Goal: Task Accomplishment & Management: Manage account settings

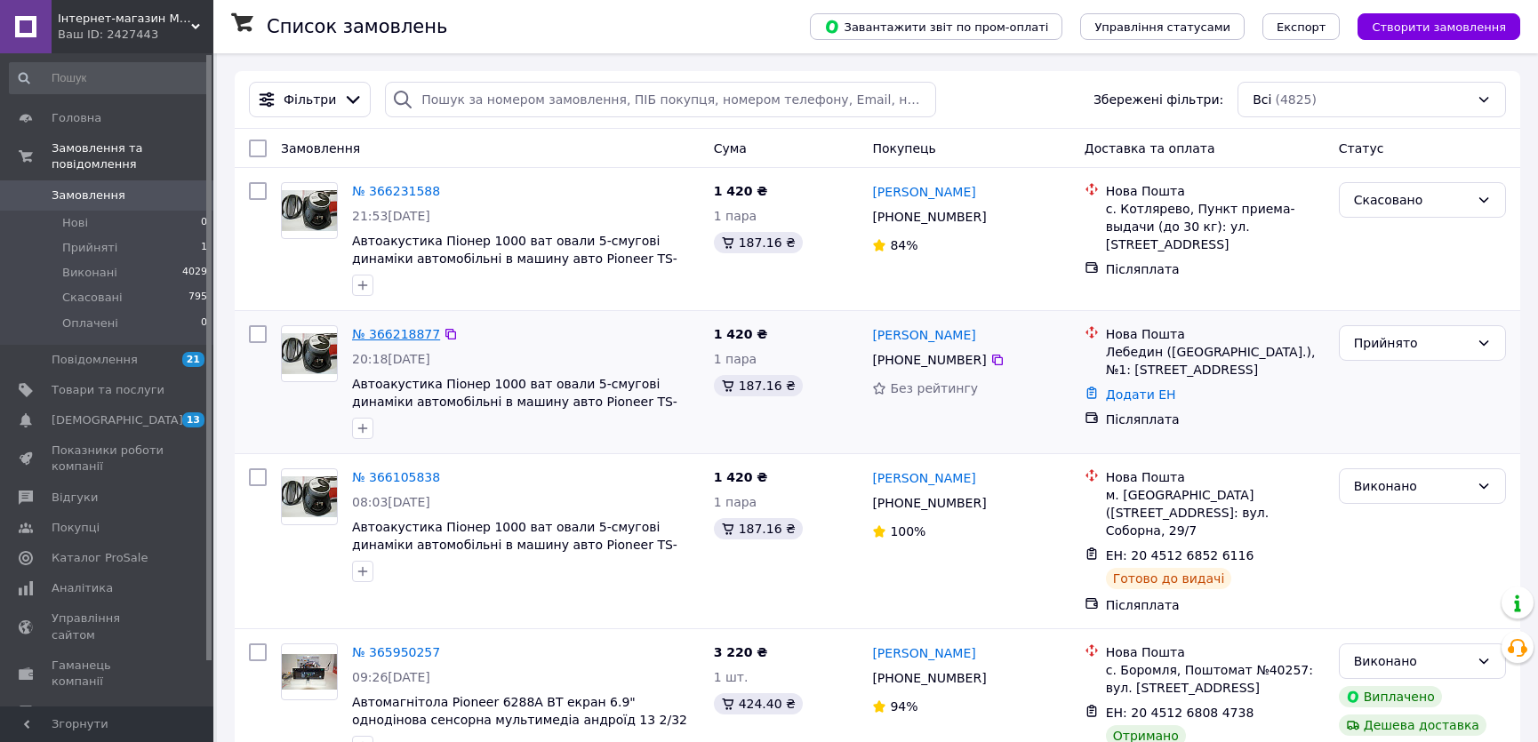
click at [412, 333] on link "№ 366218877" at bounding box center [396, 334] width 88 height 14
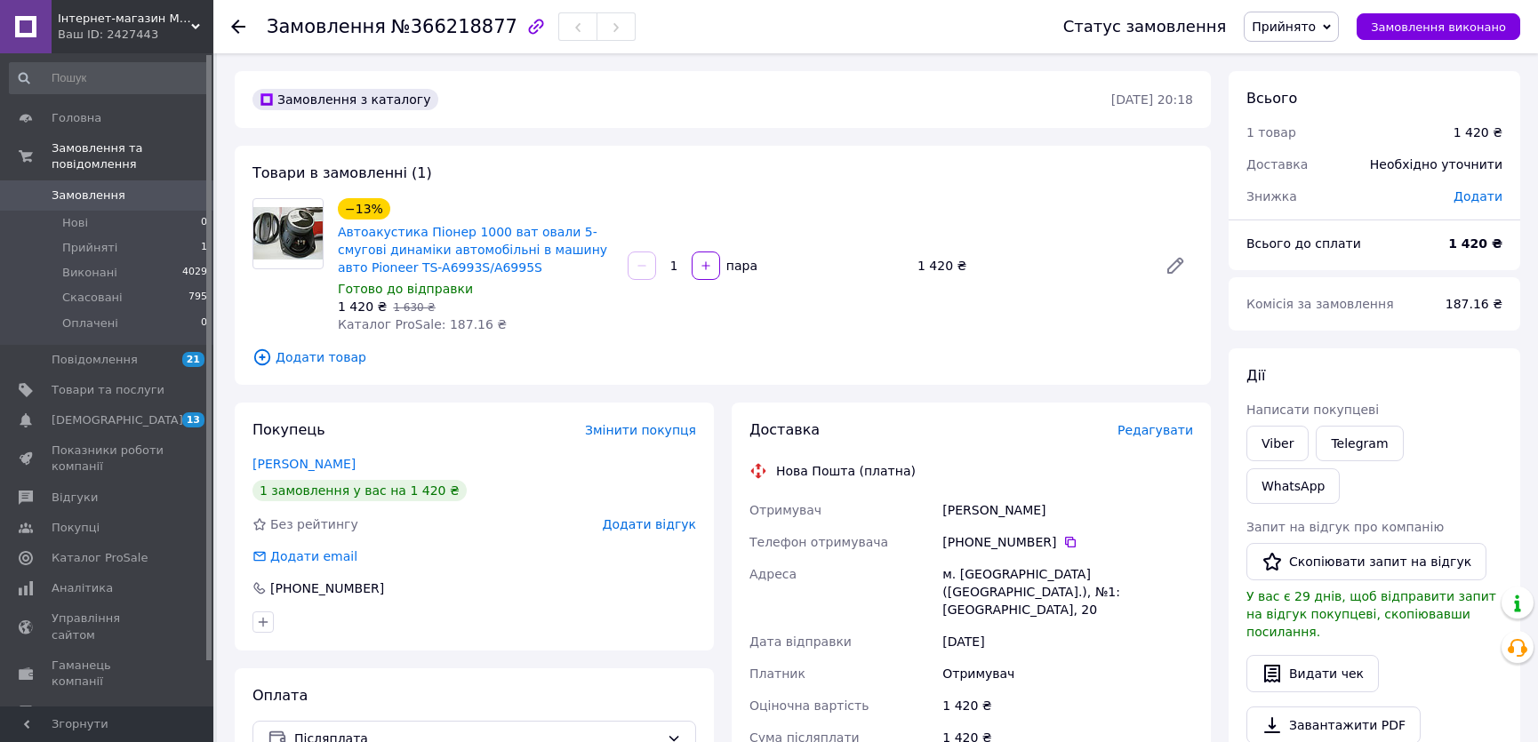
click at [1315, 24] on span "Прийнято" at bounding box center [1283, 27] width 64 height 14
click at [1315, 92] on li "Скасовано" at bounding box center [1290, 89] width 93 height 27
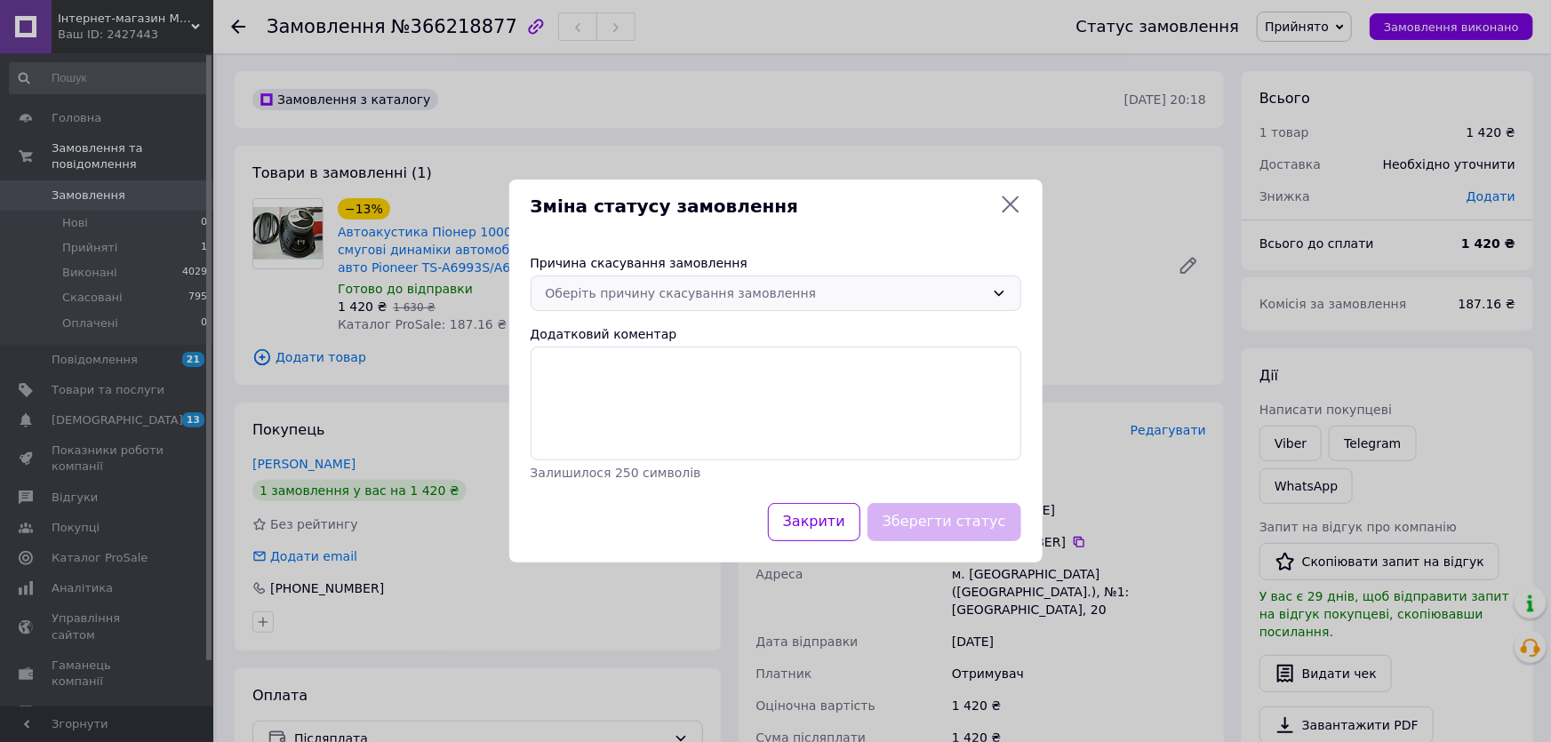
click at [691, 302] on div "Оберіть причину скасування замовлення" at bounding box center [765, 294] width 439 height 20
click at [673, 428] on li "На прохання покупця" at bounding box center [775, 428] width 489 height 32
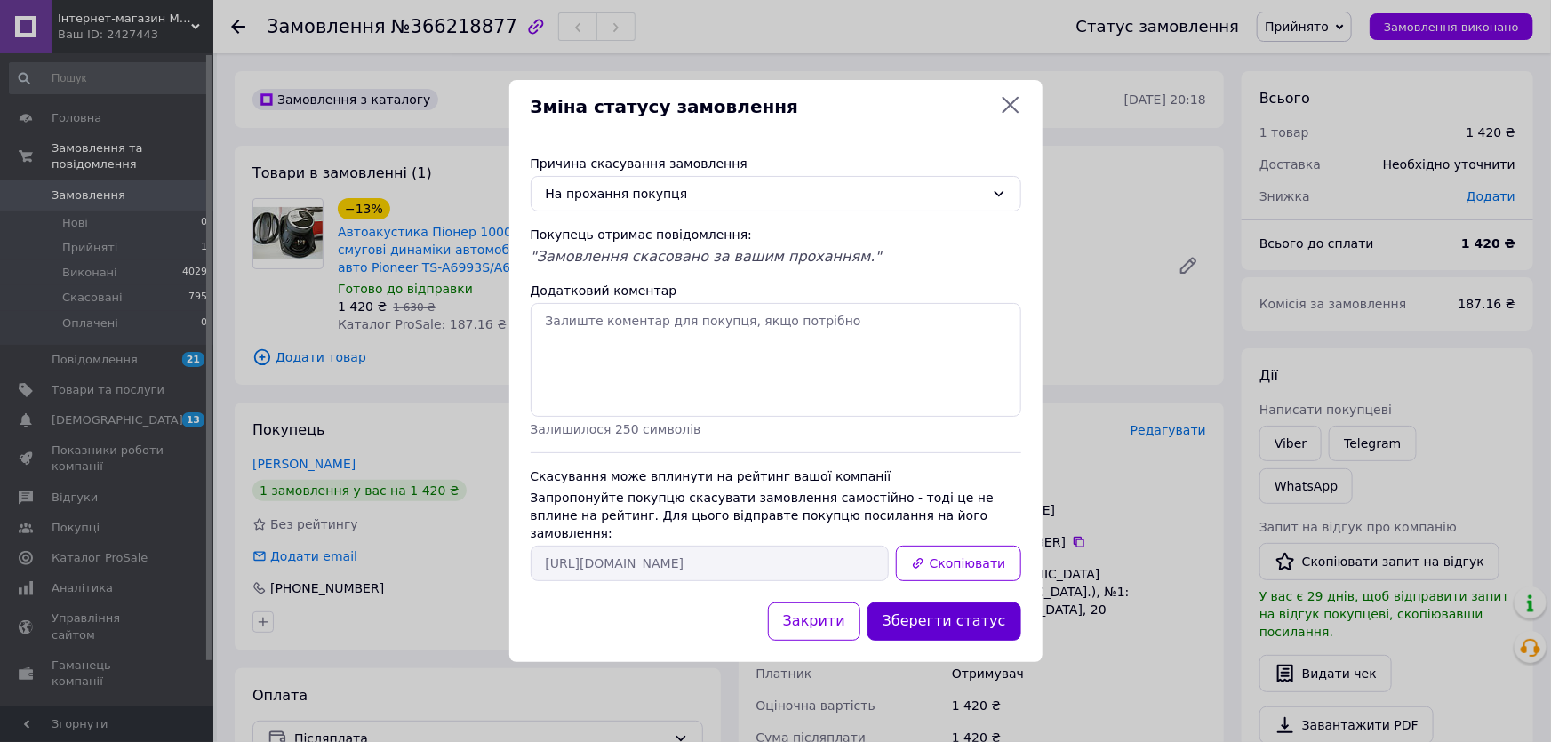
click at [995, 611] on button "Зберегти статус" at bounding box center [944, 622] width 154 height 38
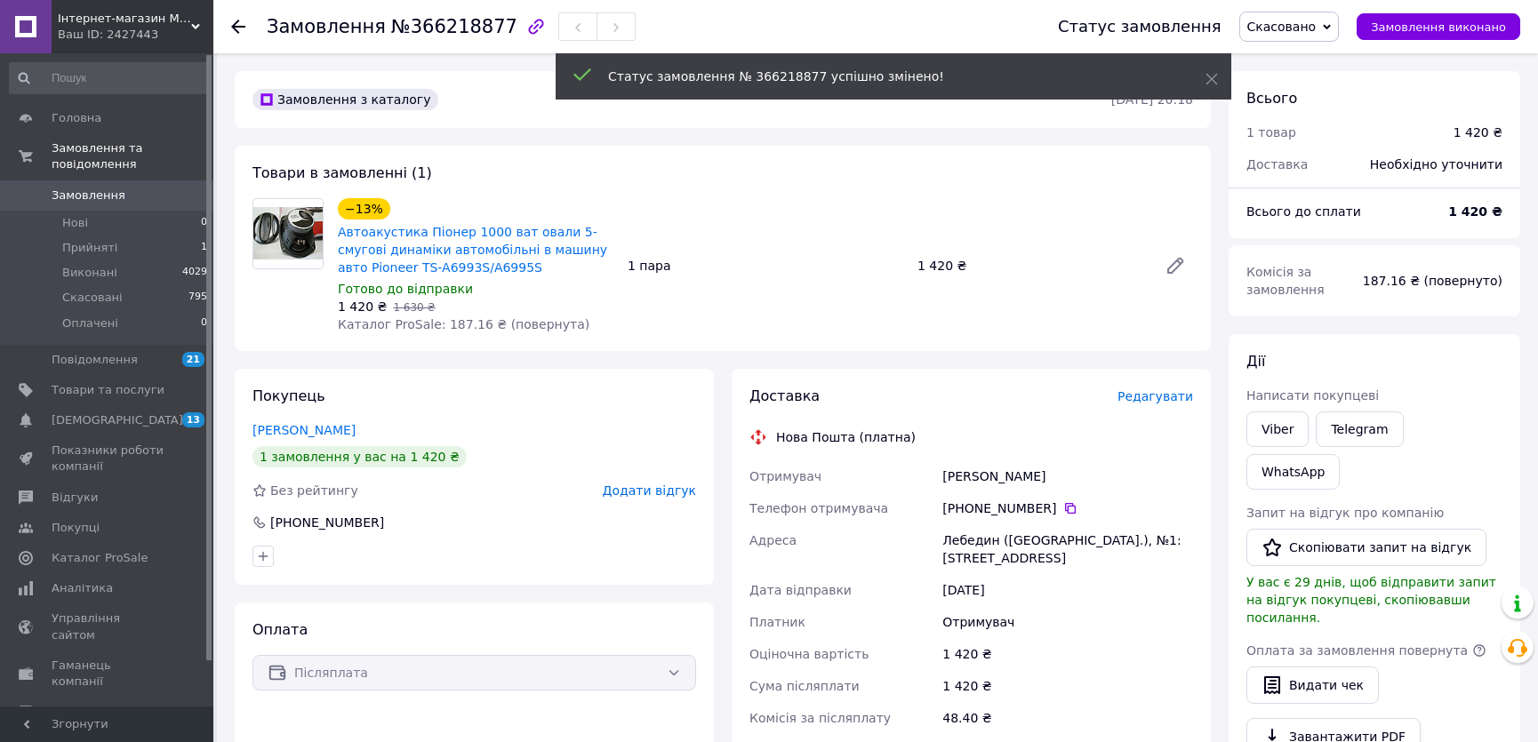
click at [116, 188] on span "Замовлення" at bounding box center [108, 196] width 113 height 16
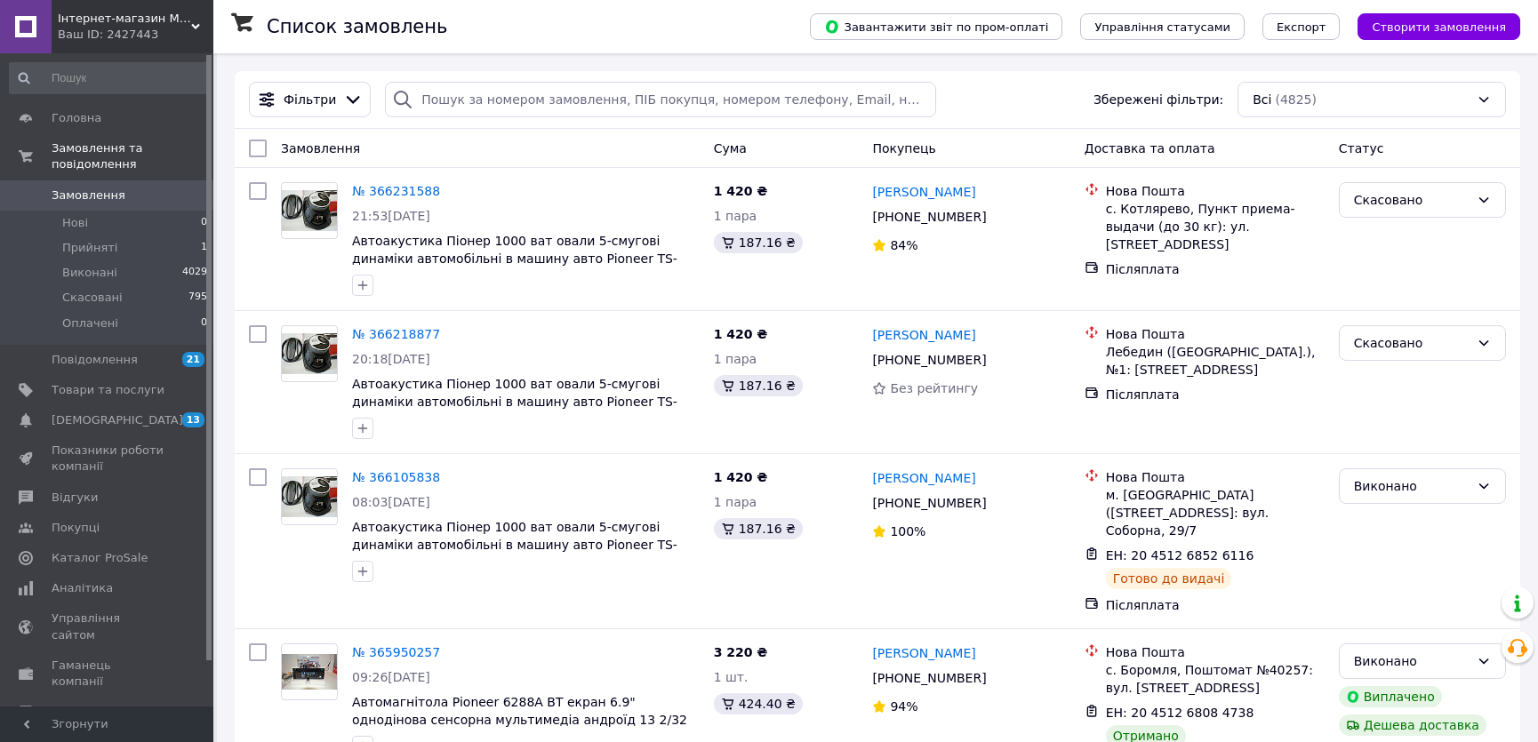
click at [192, 26] on icon at bounding box center [195, 26] width 9 height 9
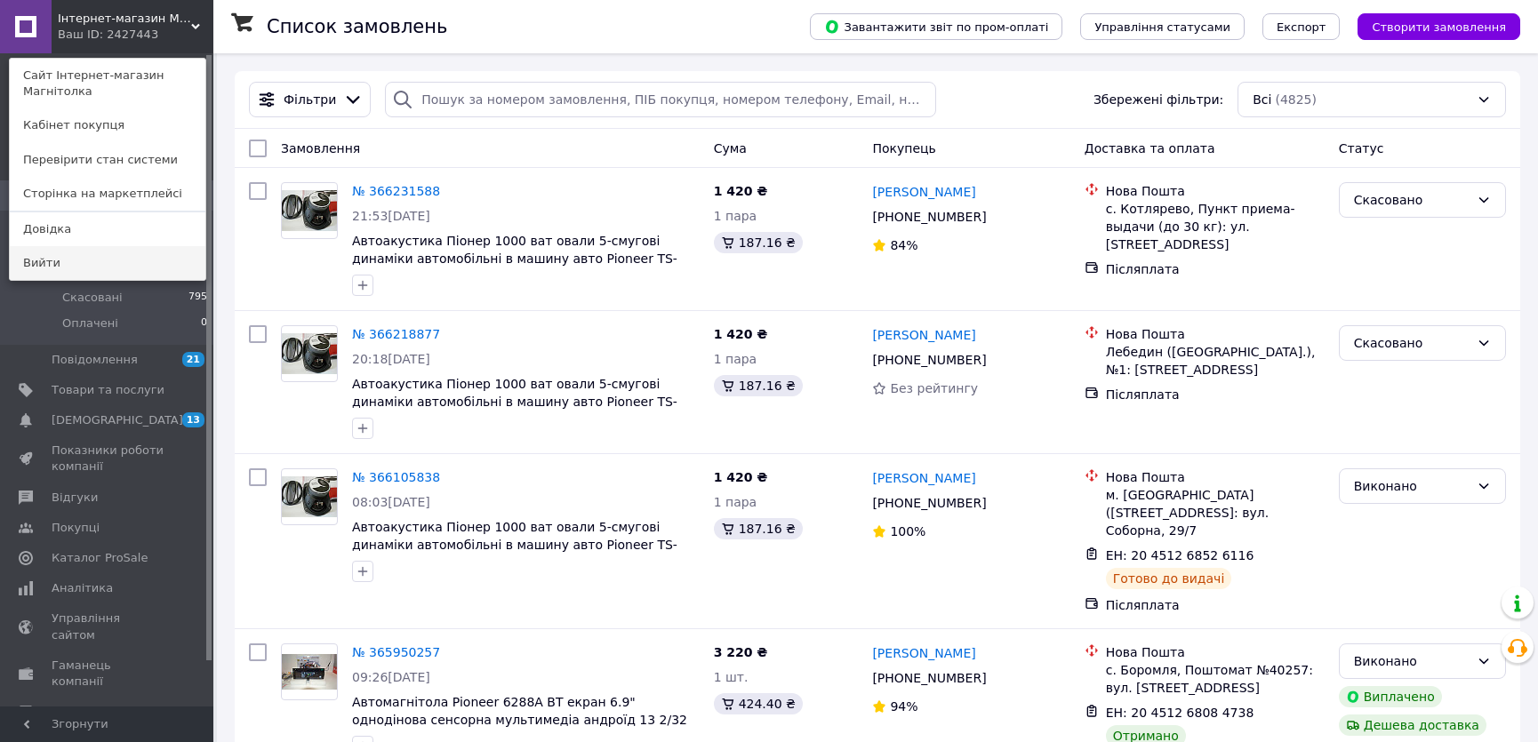
click at [52, 250] on link "Вийти" at bounding box center [108, 263] width 196 height 34
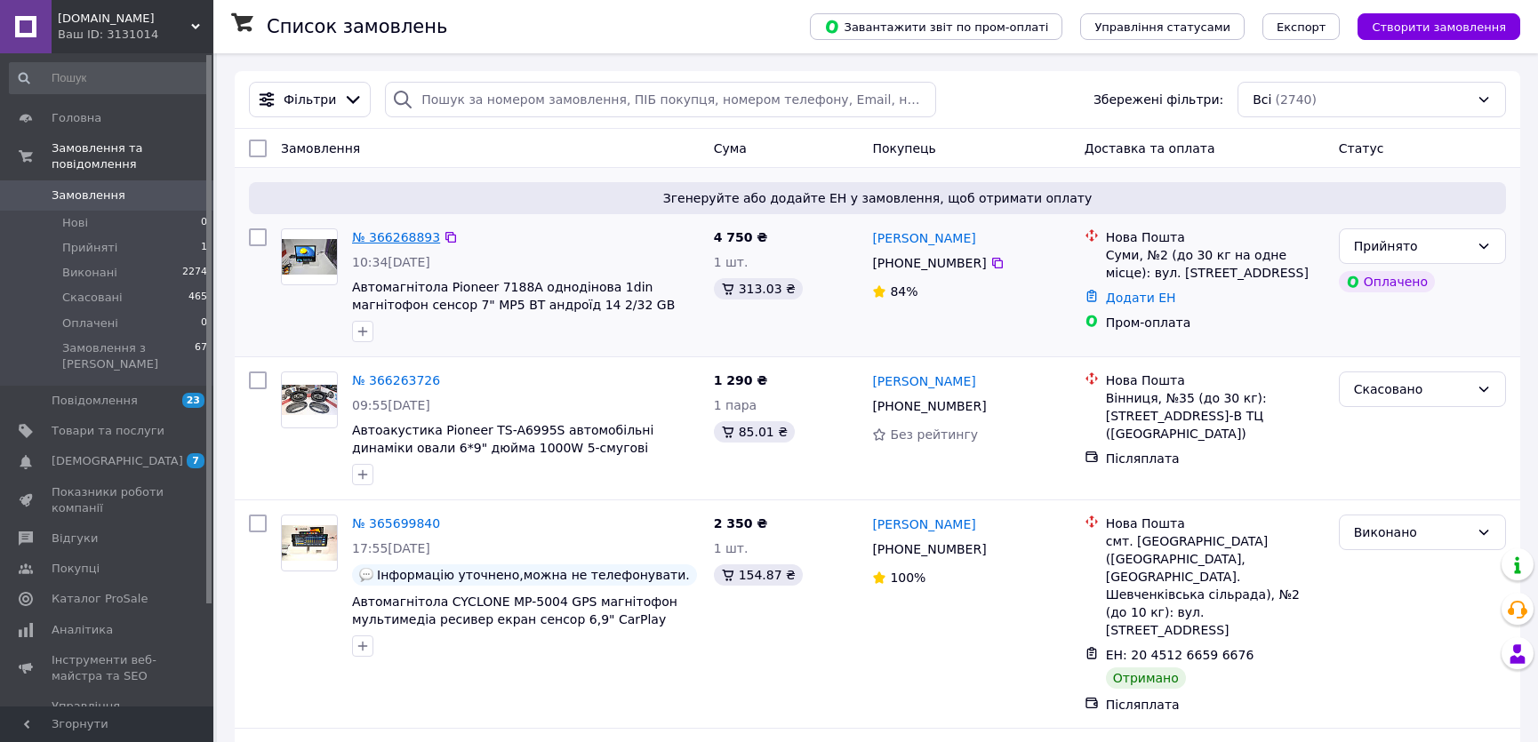
click at [401, 238] on link "№ 366268893" at bounding box center [396, 237] width 88 height 14
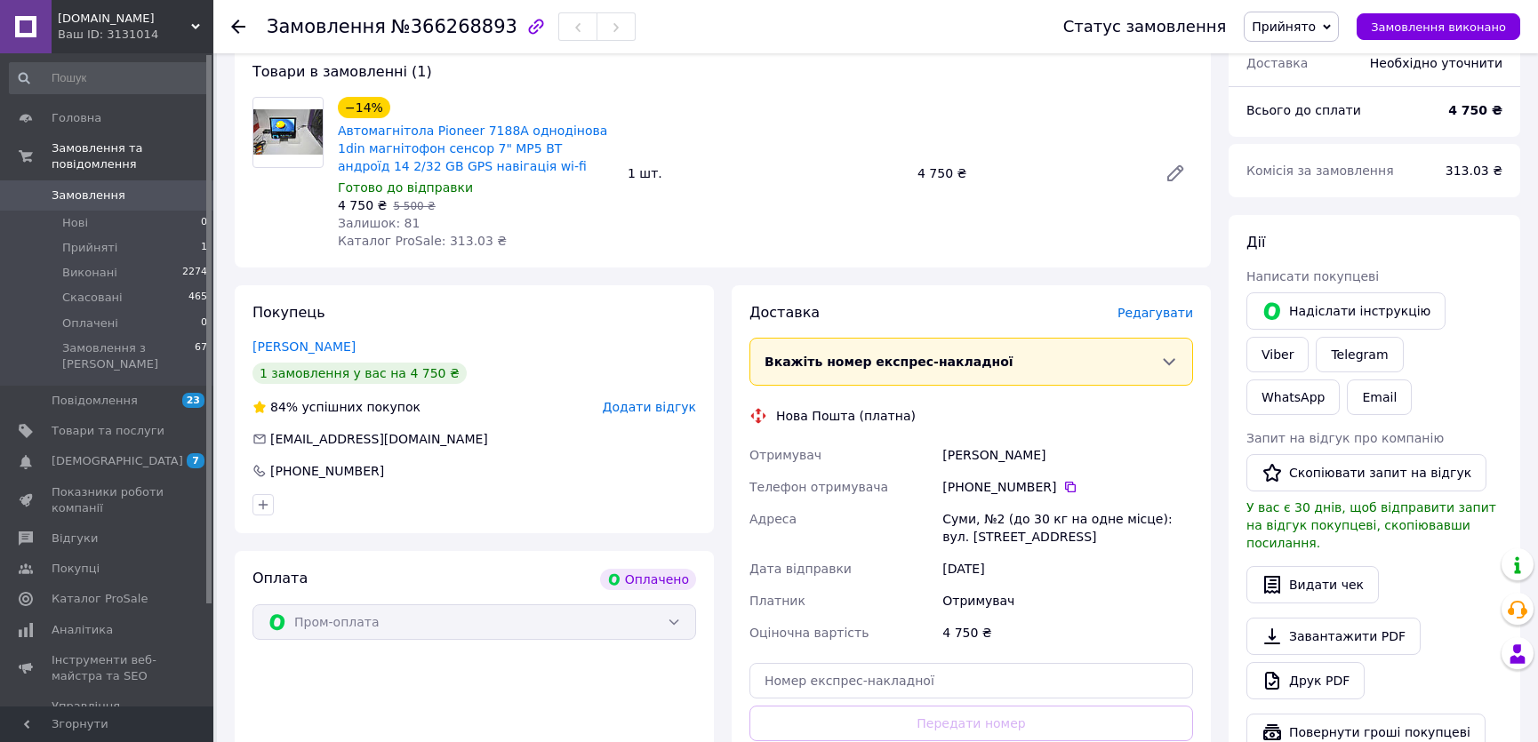
scroll to position [161, 0]
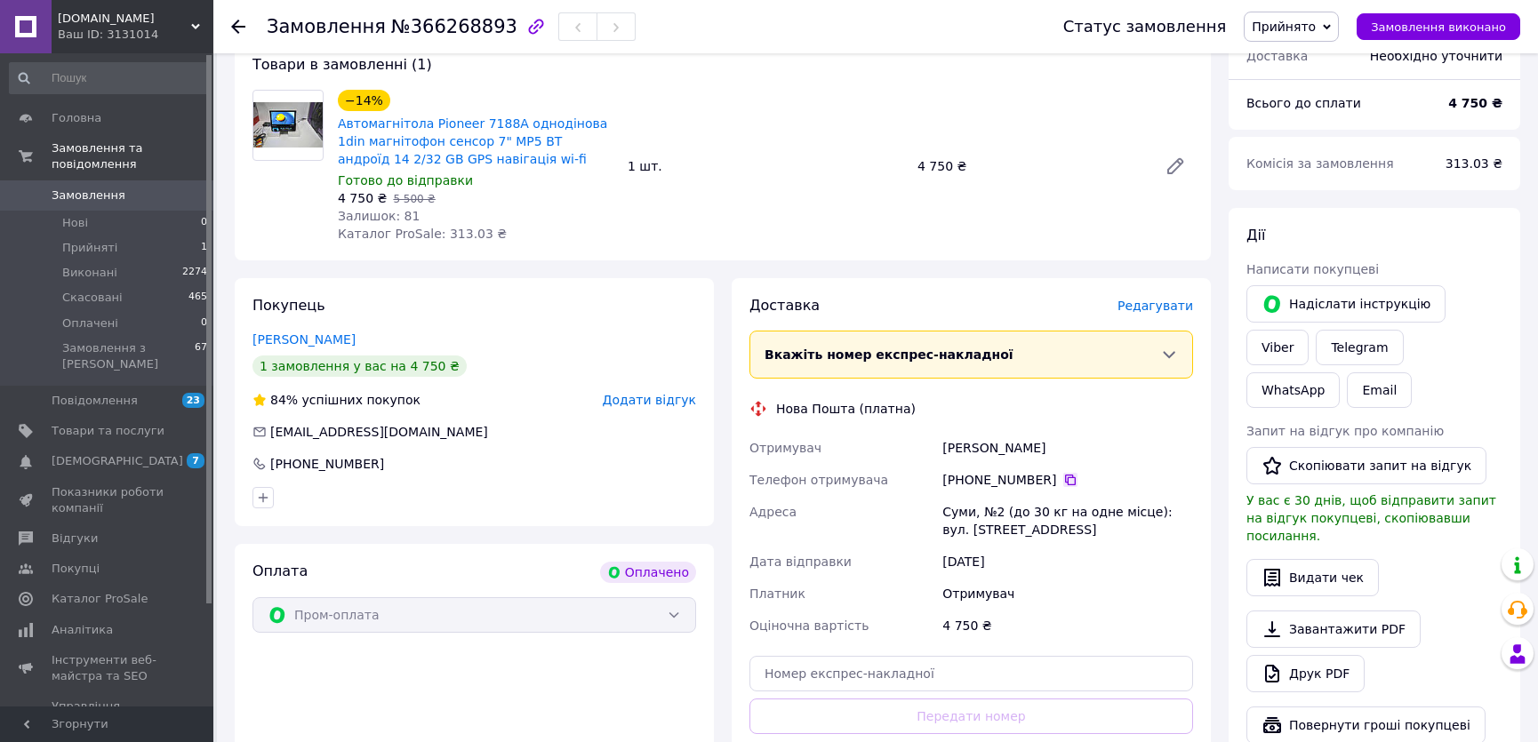
click at [1065, 483] on icon at bounding box center [1070, 480] width 11 height 11
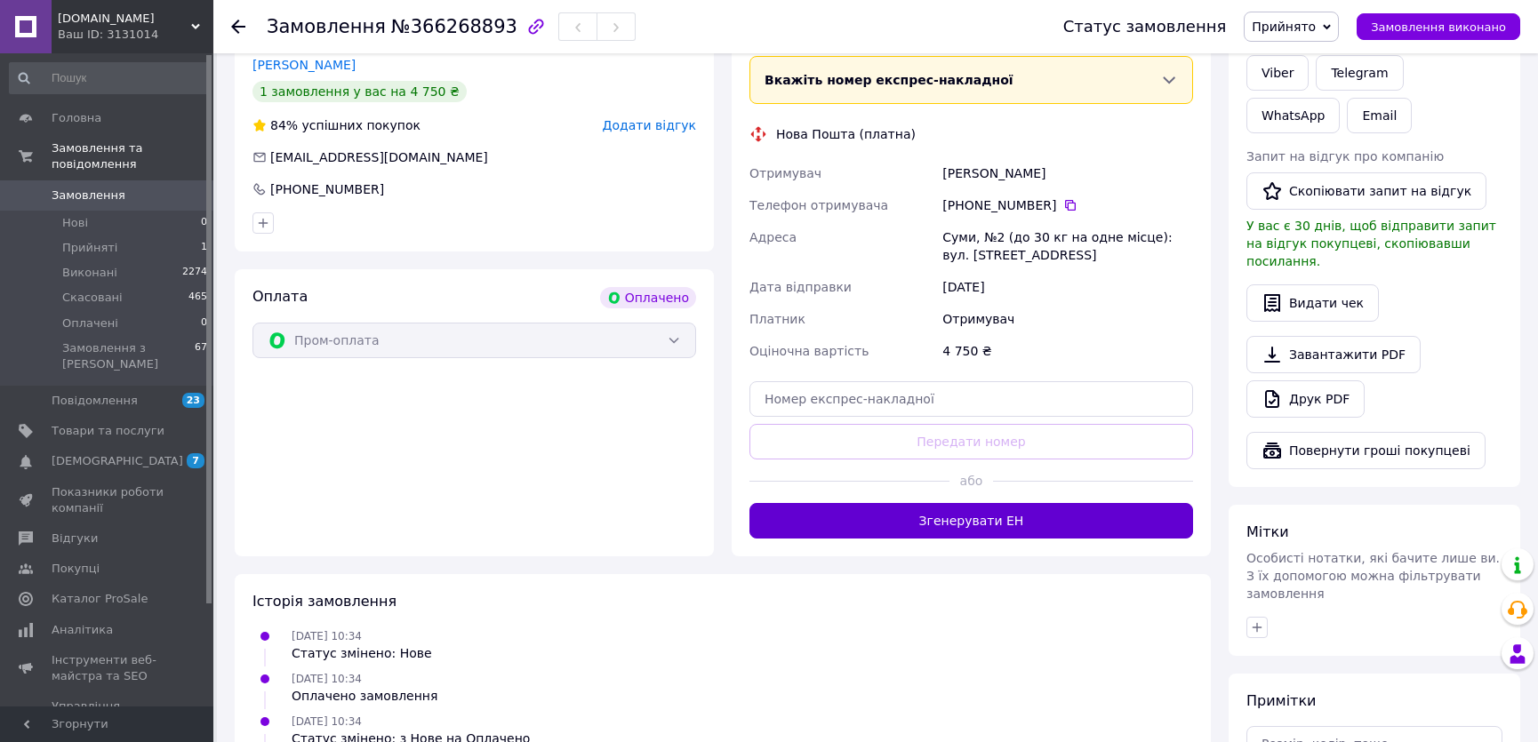
scroll to position [484, 0]
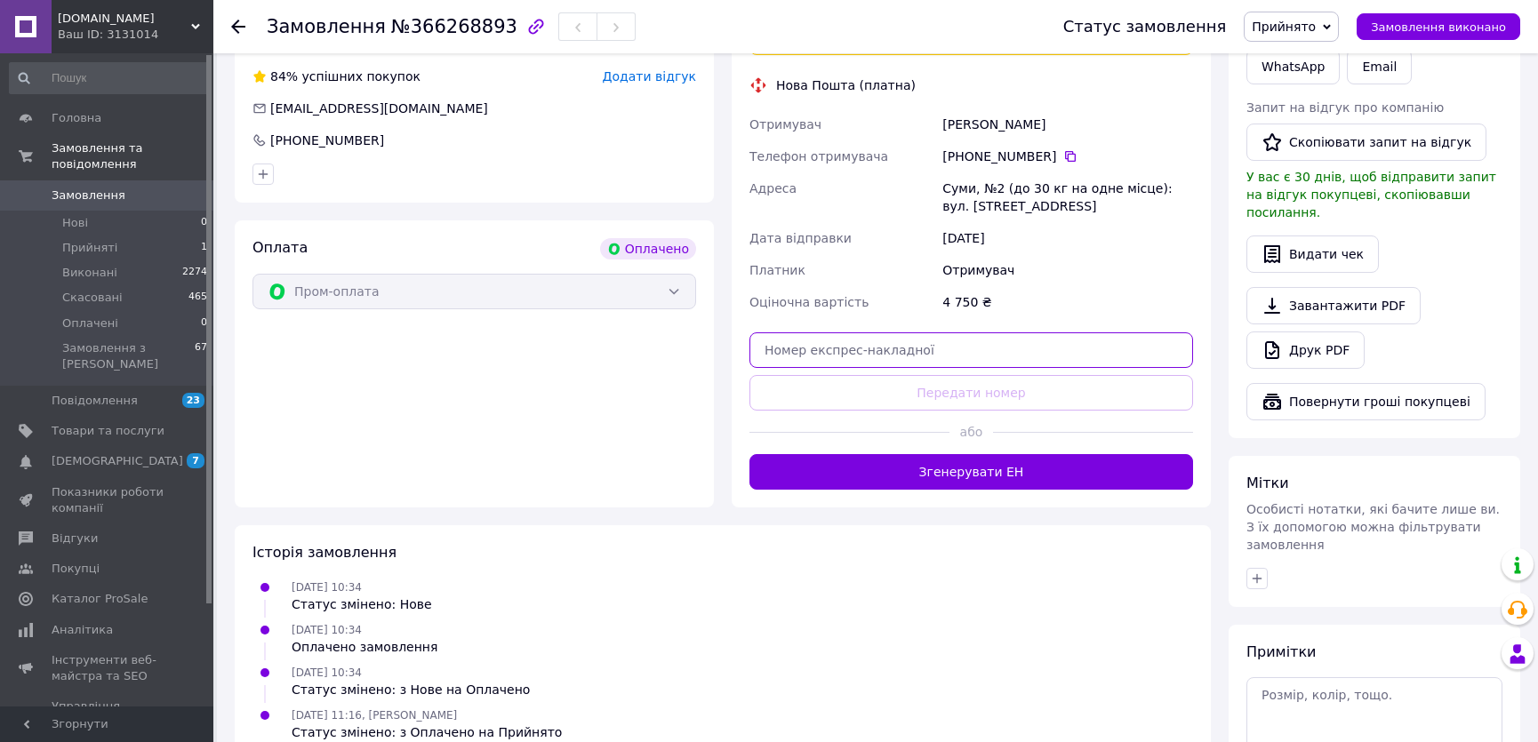
click at [857, 346] on input "text" at bounding box center [971, 350] width 444 height 36
paste input "20451269139638"
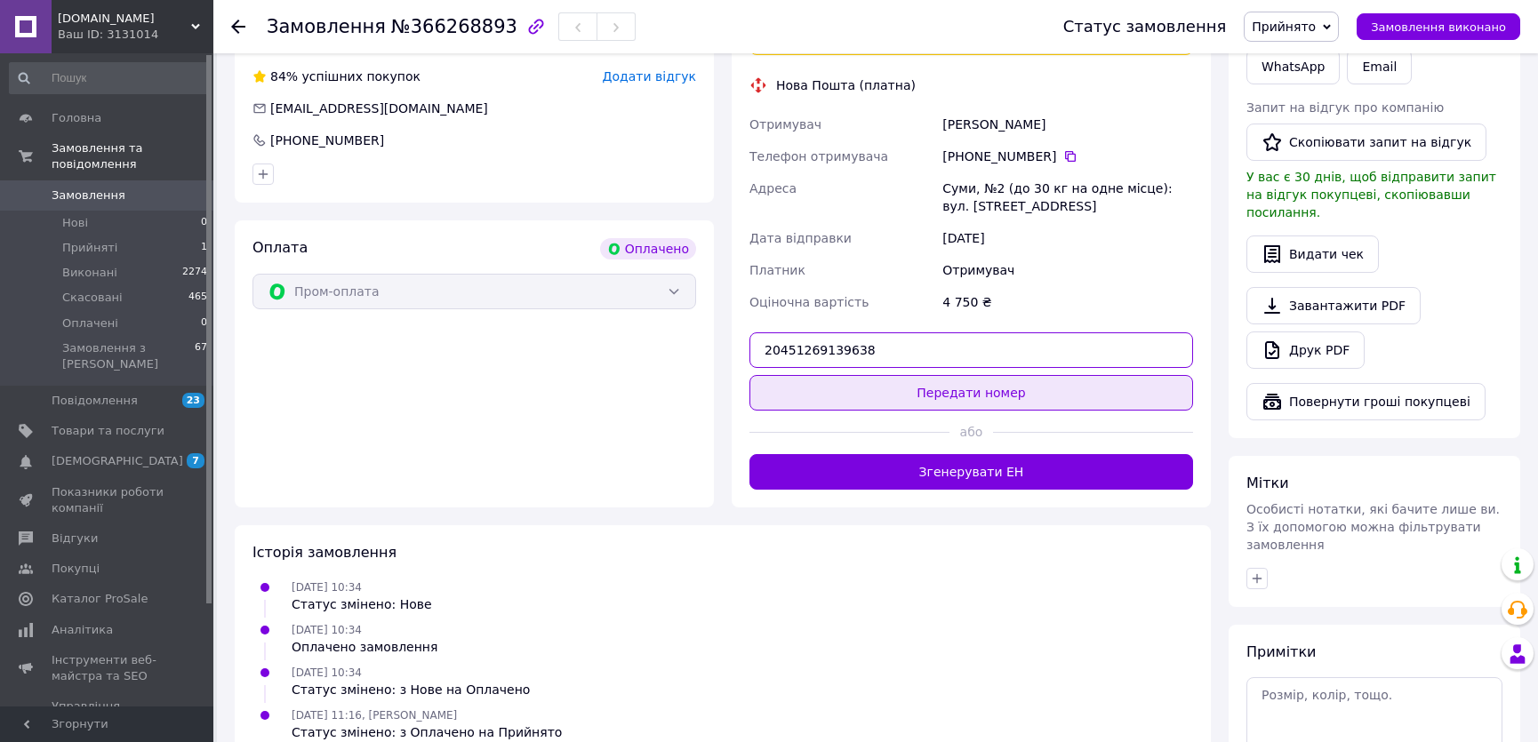
type input "20451269139638"
click at [851, 391] on button "Передати номер" at bounding box center [971, 393] width 444 height 36
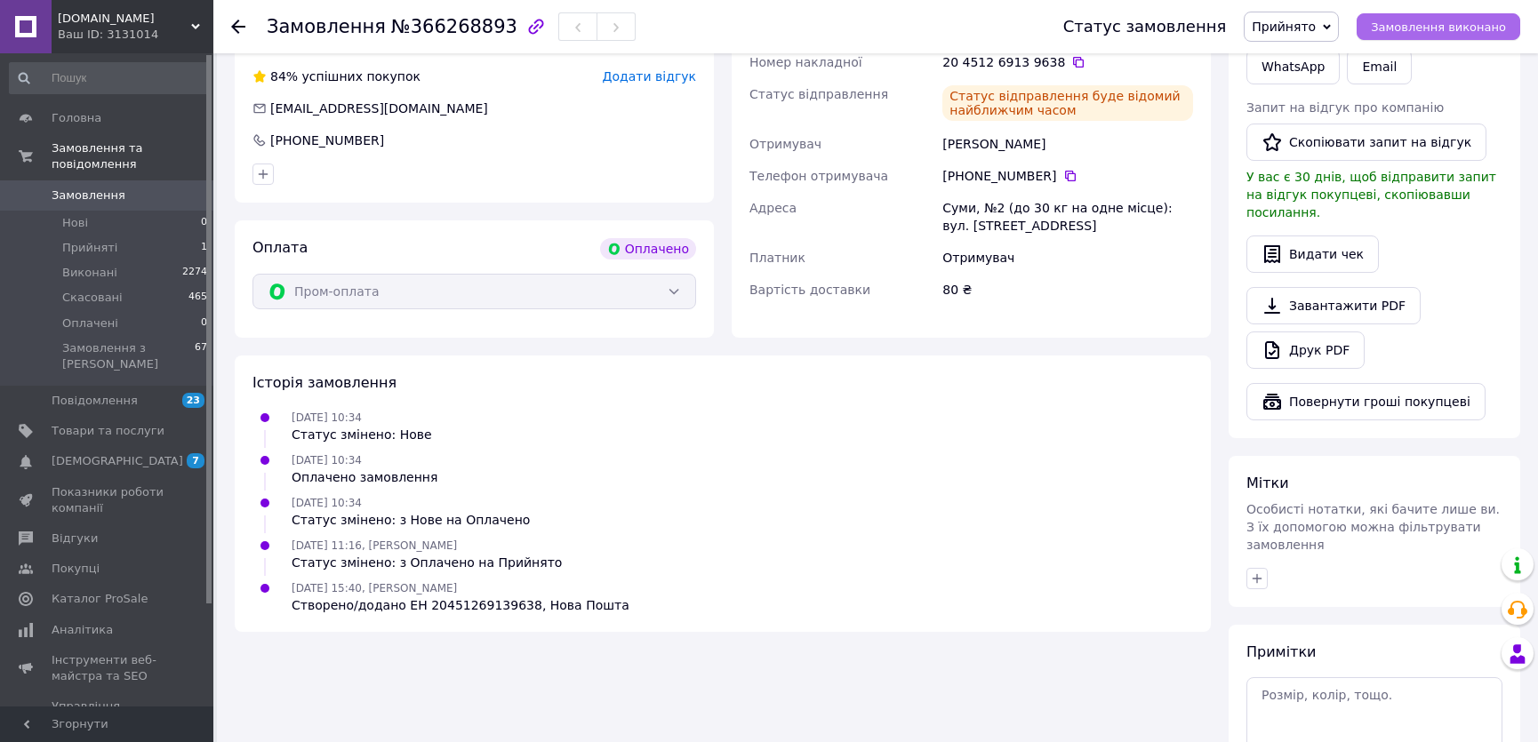
click at [1424, 37] on button "Замовлення виконано" at bounding box center [1438, 26] width 164 height 27
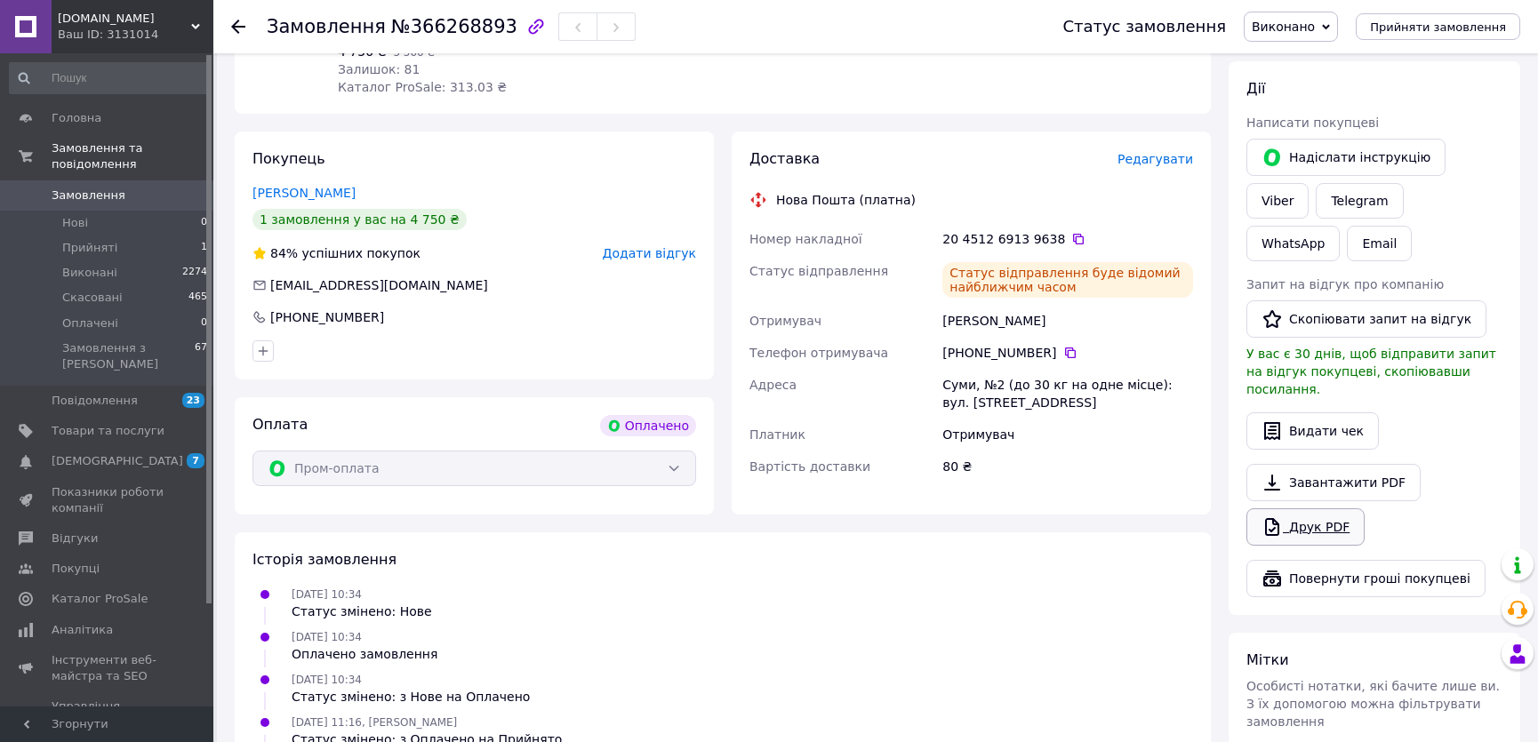
scroll to position [0, 0]
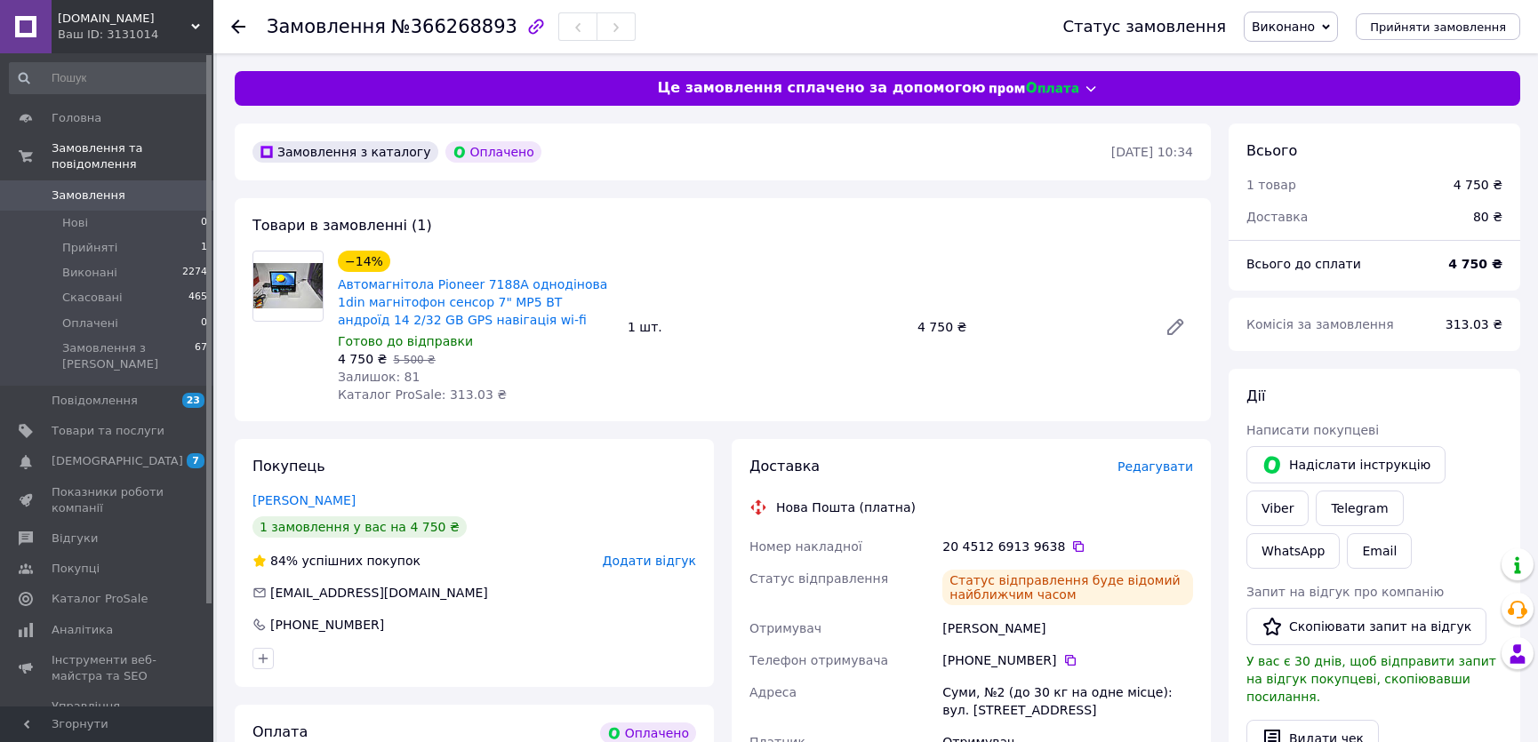
click at [106, 188] on span "Замовлення" at bounding box center [89, 196] width 74 height 16
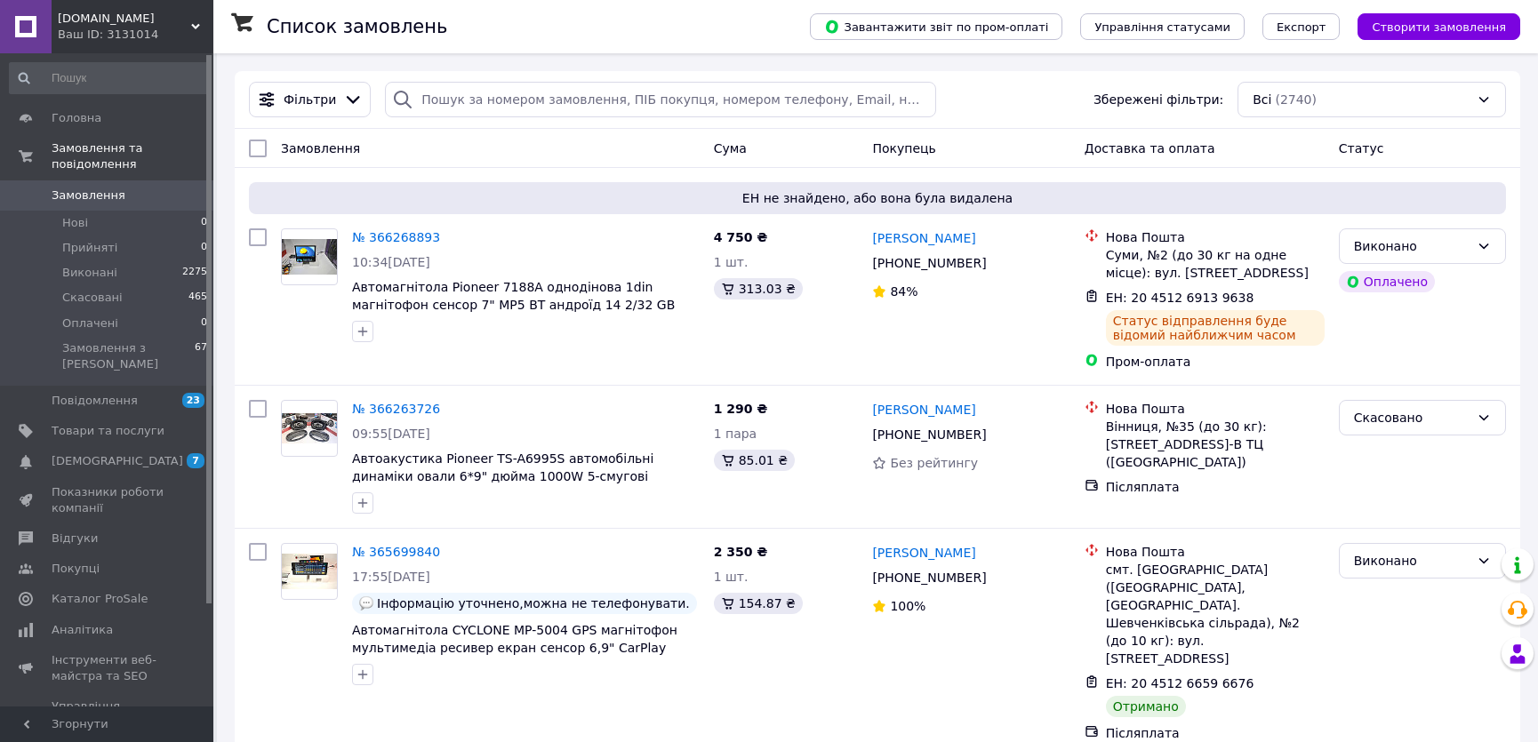
drag, startPoint x: 112, startPoint y: 565, endPoint x: 166, endPoint y: 569, distance: 54.3
click at [112, 591] on span "Каталог ProSale" at bounding box center [100, 599] width 96 height 16
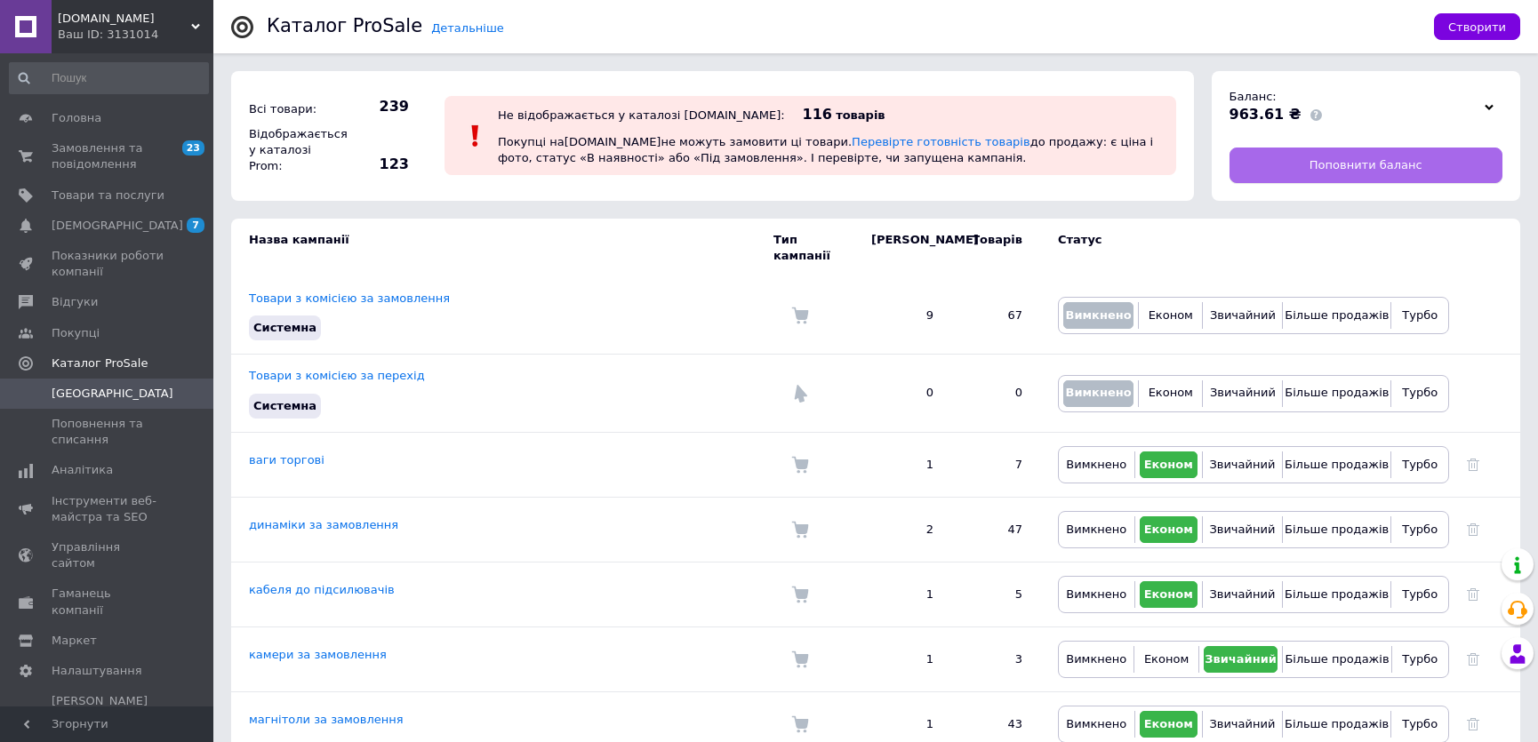
click at [1361, 158] on span "Поповнити баланс" at bounding box center [1365, 165] width 113 height 16
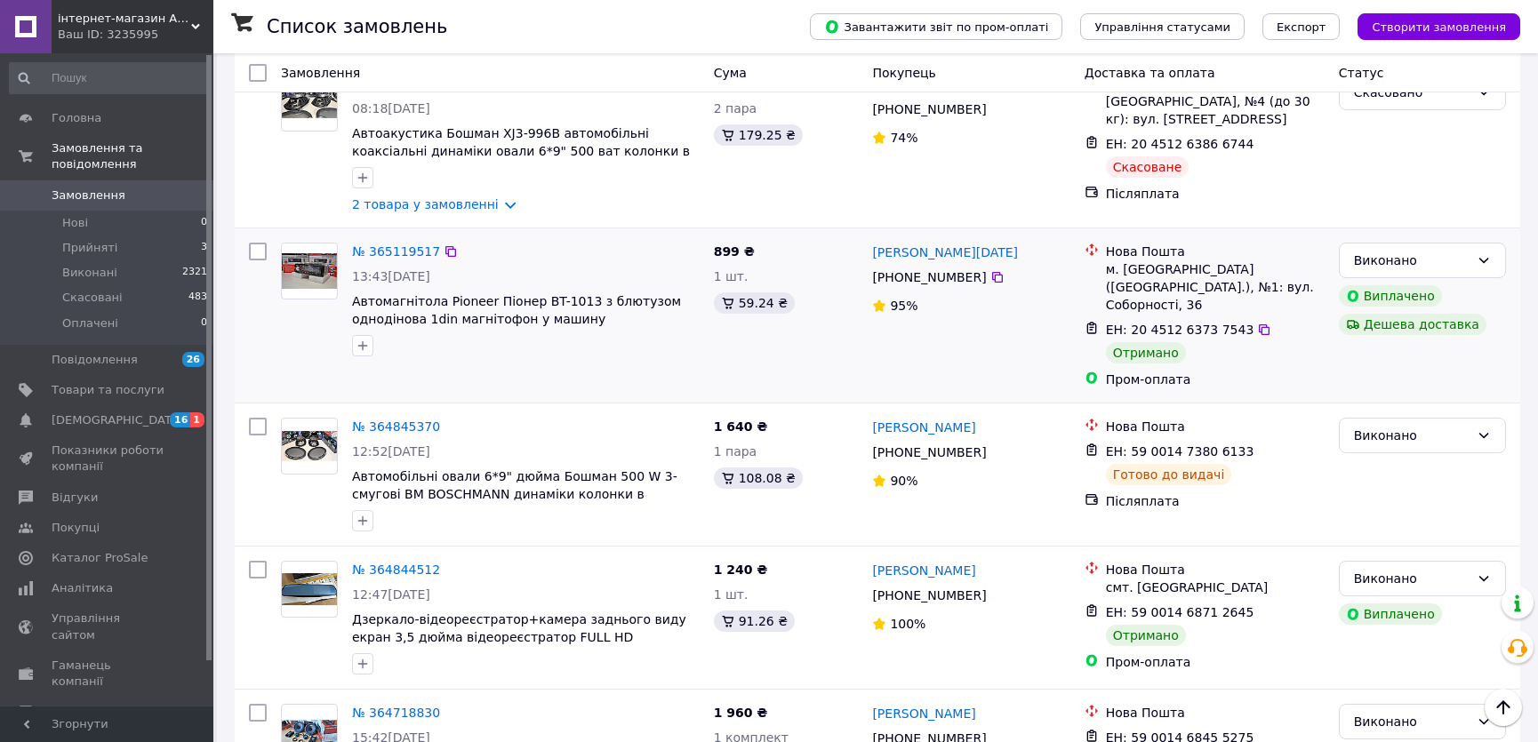
scroll to position [2343, 0]
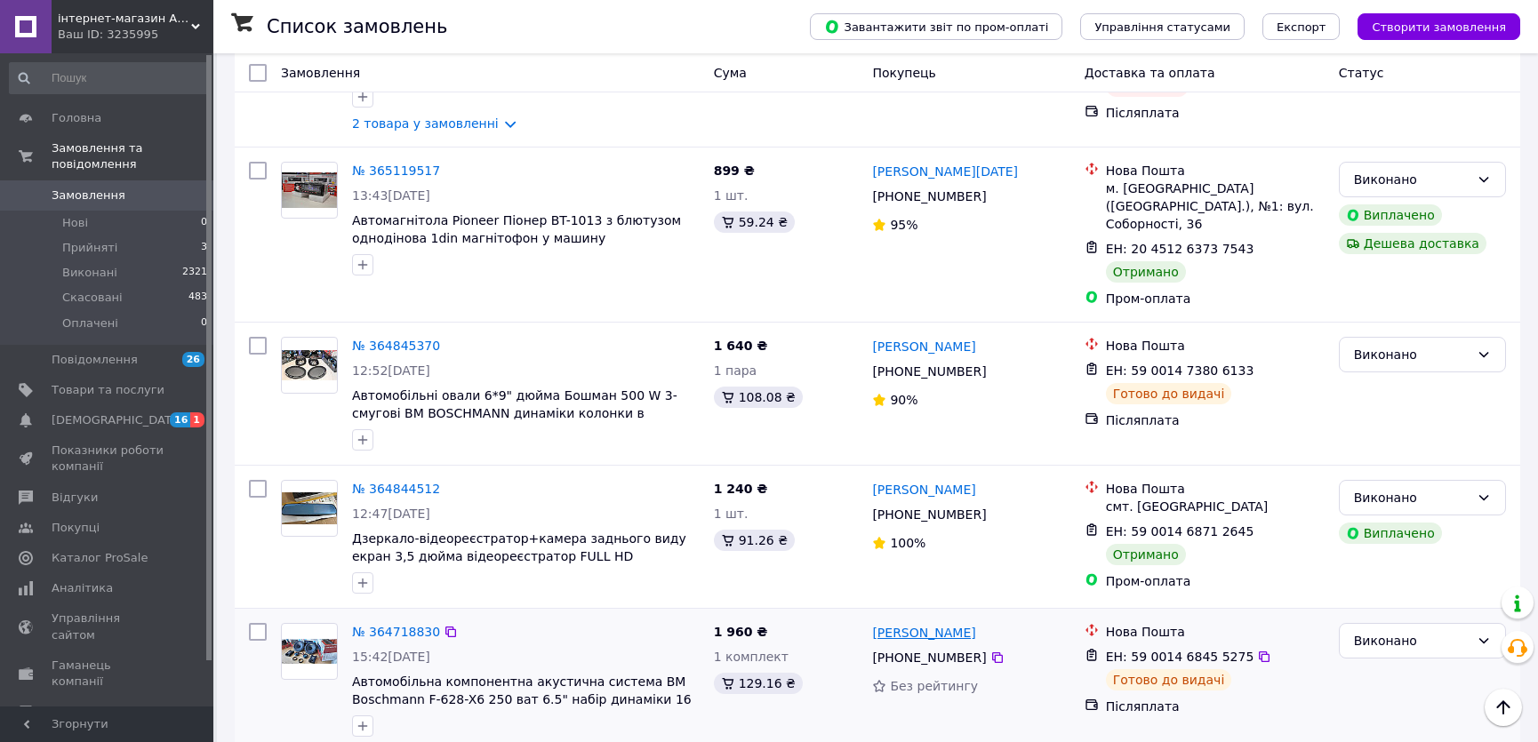
click at [950, 624] on link "Назар Термінако" at bounding box center [923, 633] width 103 height 18
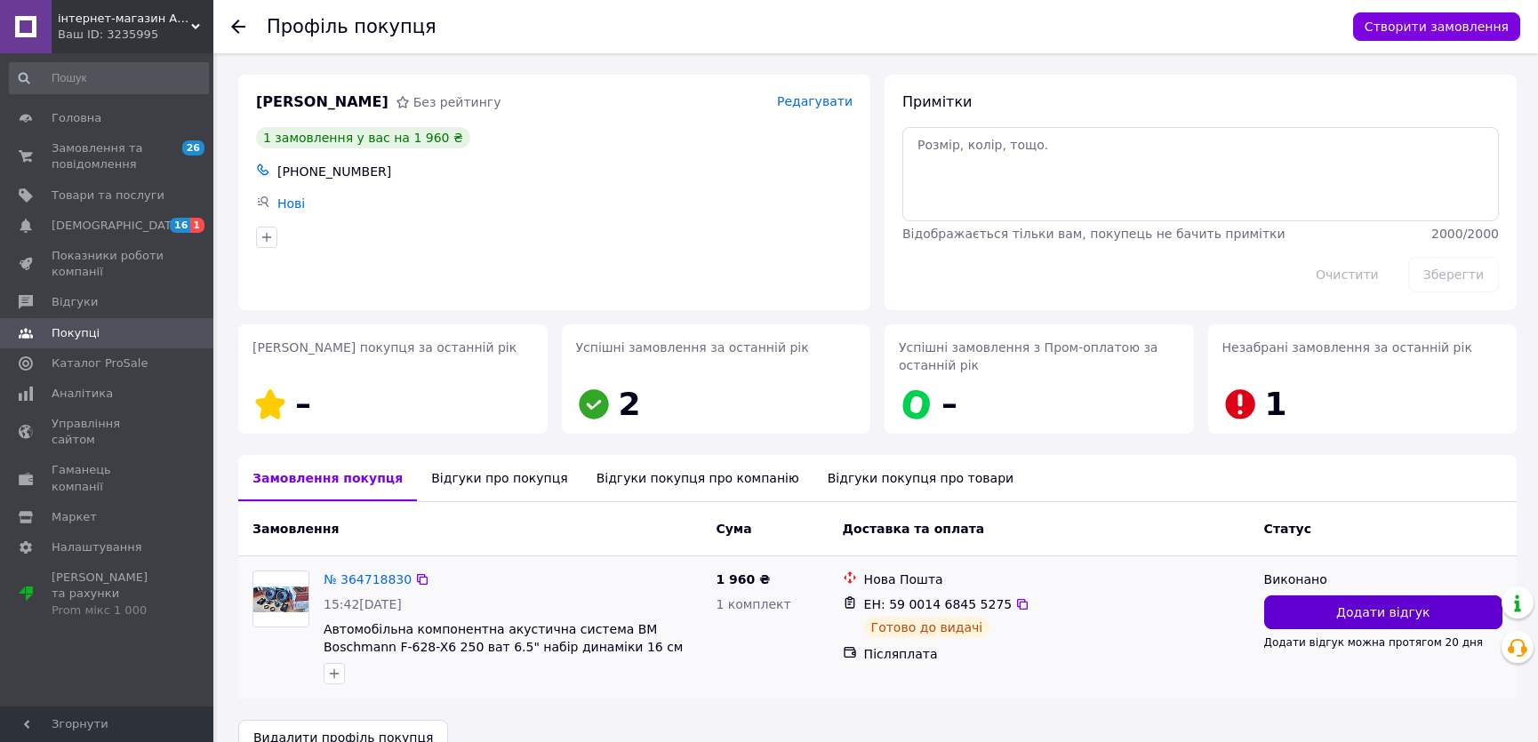
click at [1401, 621] on span "Додати відгук" at bounding box center [1382, 612] width 93 height 18
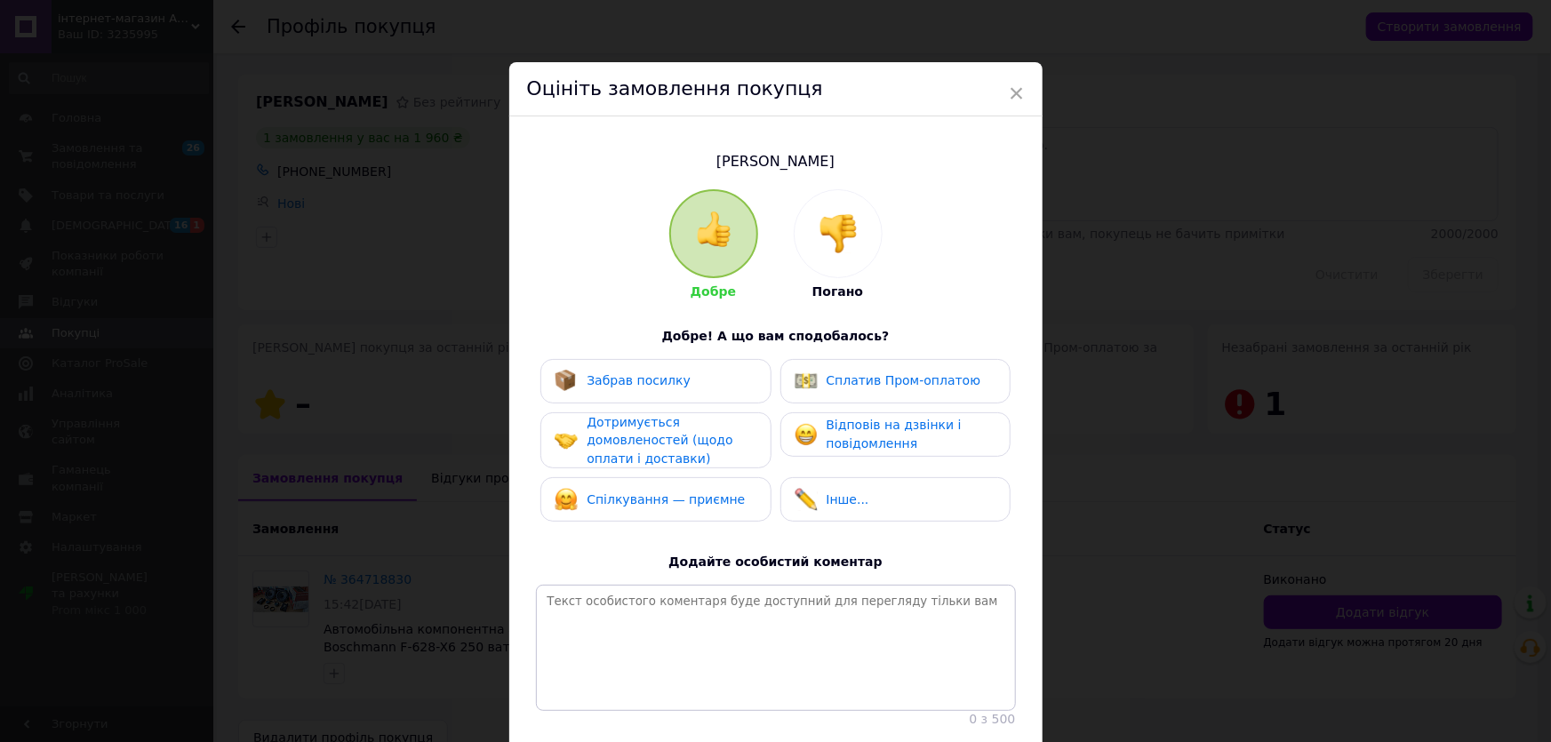
click at [819, 249] on img at bounding box center [838, 233] width 39 height 39
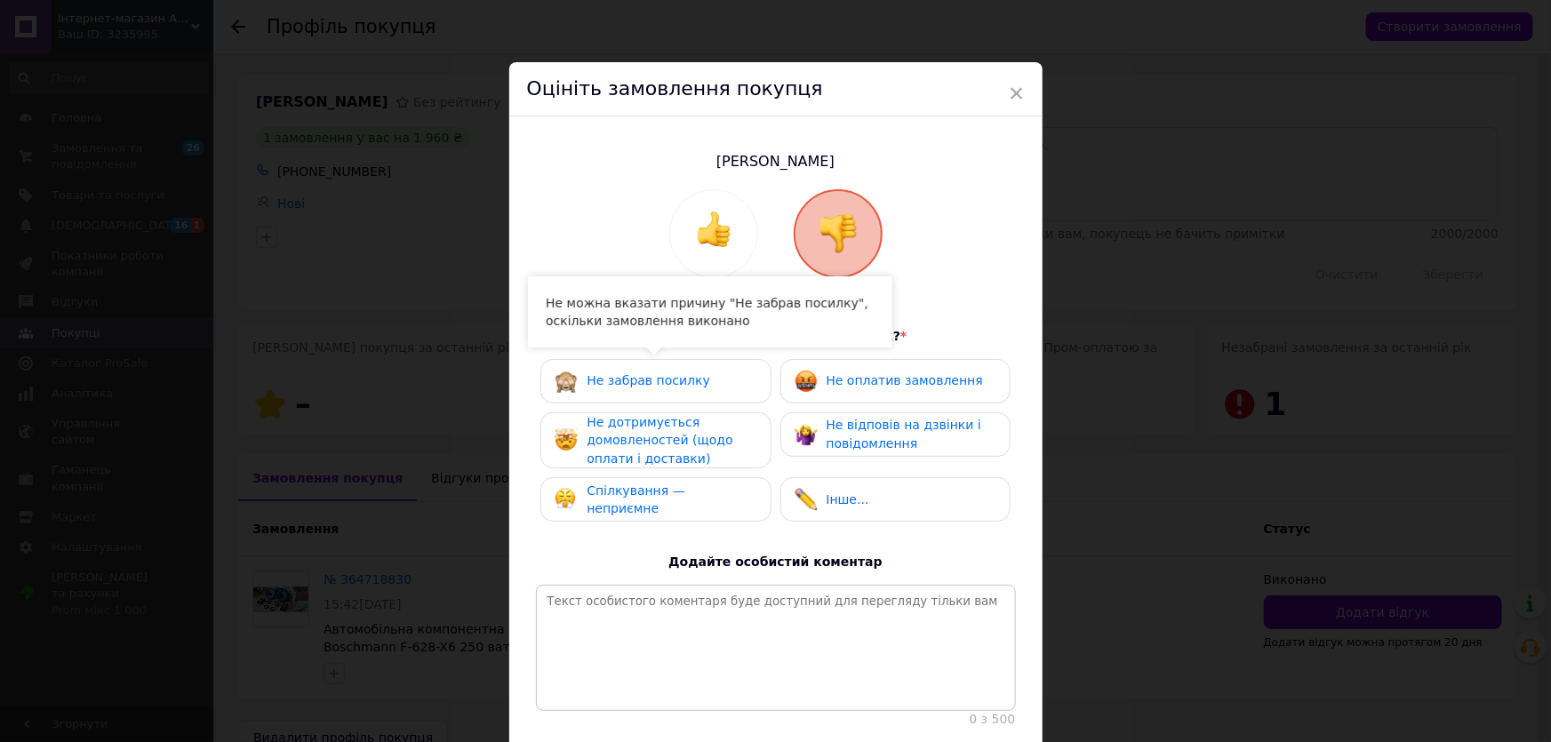
click at [702, 387] on div "Не забрав посилку" at bounding box center [656, 381] width 202 height 23
click at [700, 430] on span "Не дотримується домовленостей (щодо оплати і доставки)" at bounding box center [660, 440] width 146 height 51
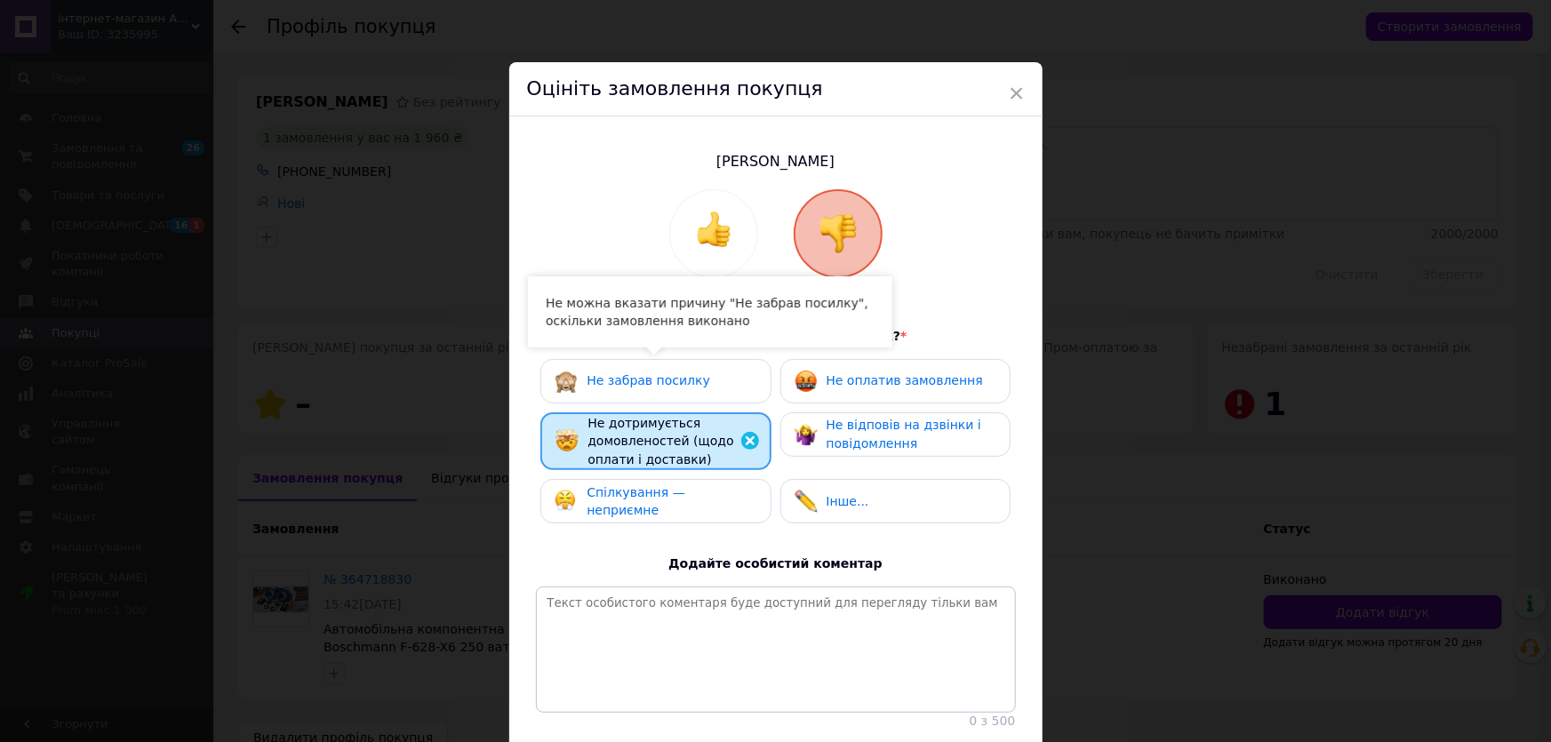
click at [685, 498] on span "Спілкування — неприємне" at bounding box center [636, 501] width 99 height 33
drag, startPoint x: 825, startPoint y: 441, endPoint x: 863, endPoint y: 373, distance: 77.6
click at [827, 439] on span "Не відповів на дзвінки і повідомлення" at bounding box center [904, 434] width 155 height 33
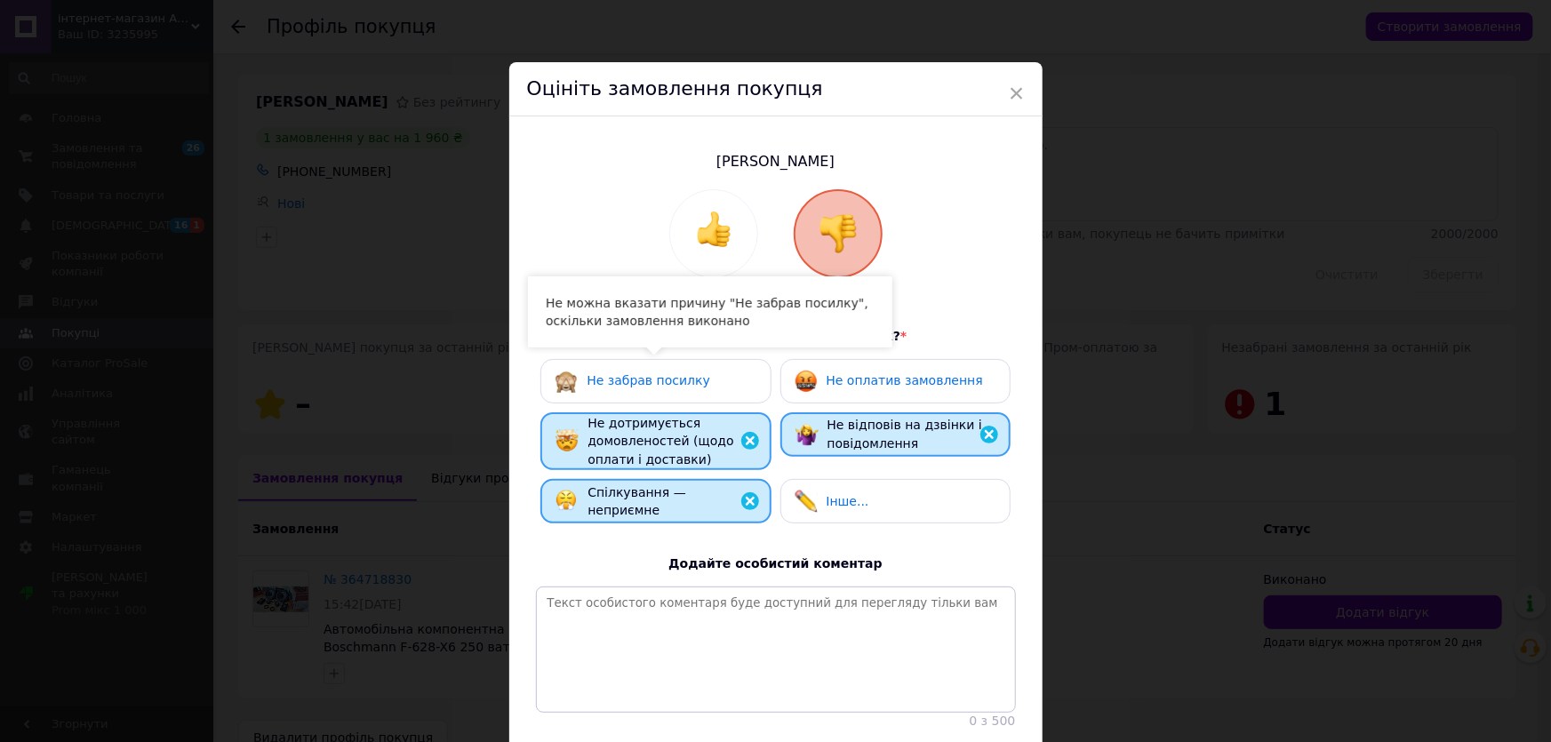
click at [870, 367] on div "Не оплатив замовлення" at bounding box center [895, 381] width 230 height 44
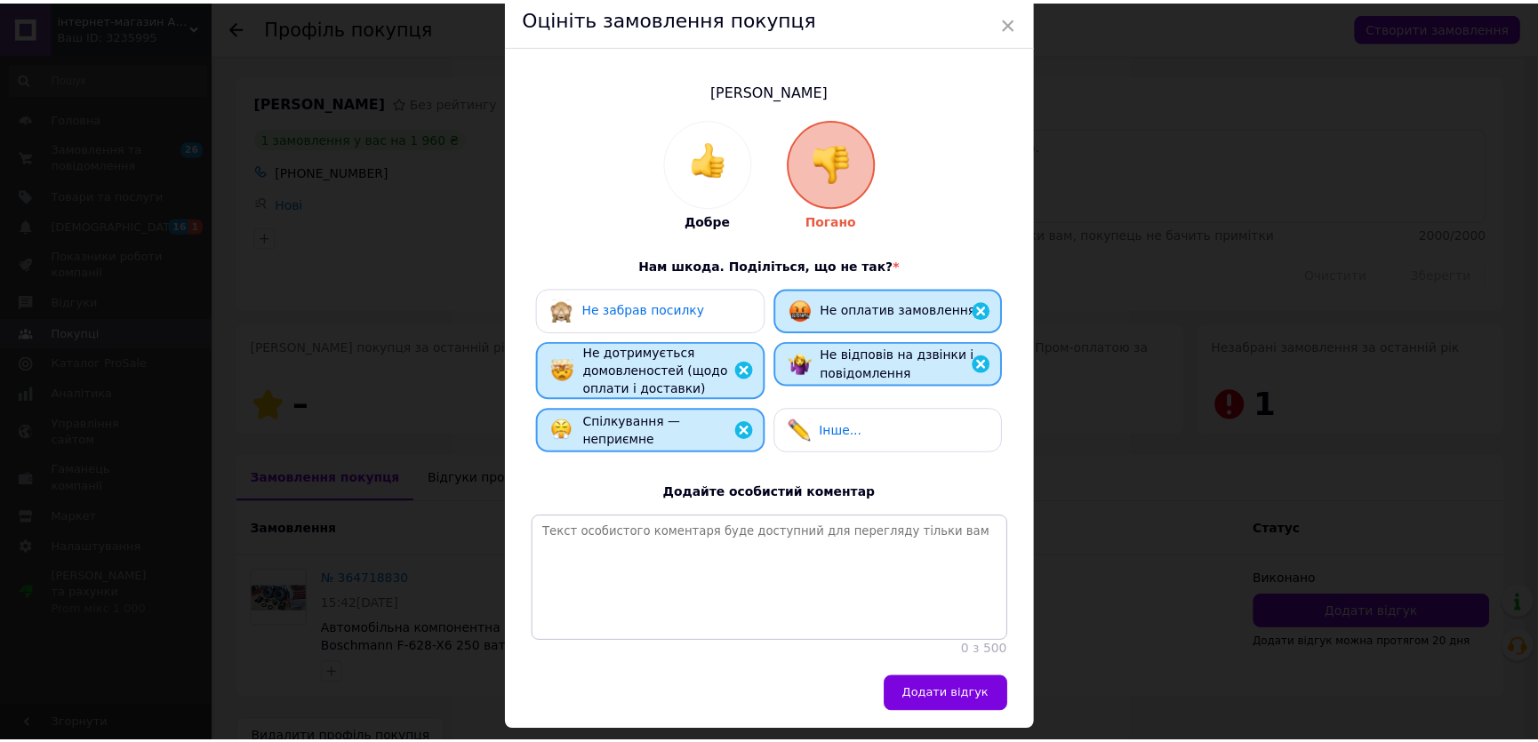
scroll to position [140, 0]
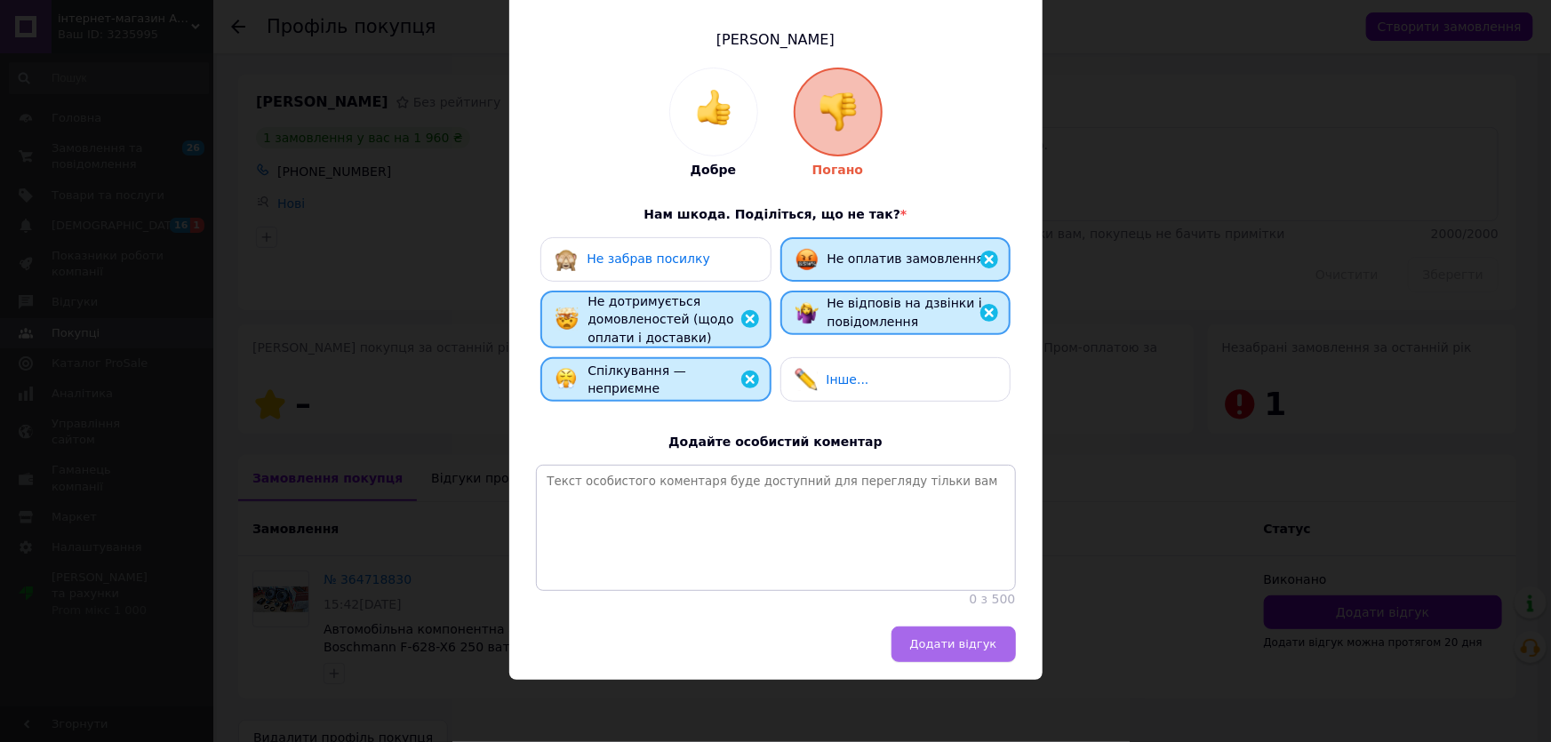
click at [939, 643] on span "Додати відгук" at bounding box center [953, 643] width 87 height 13
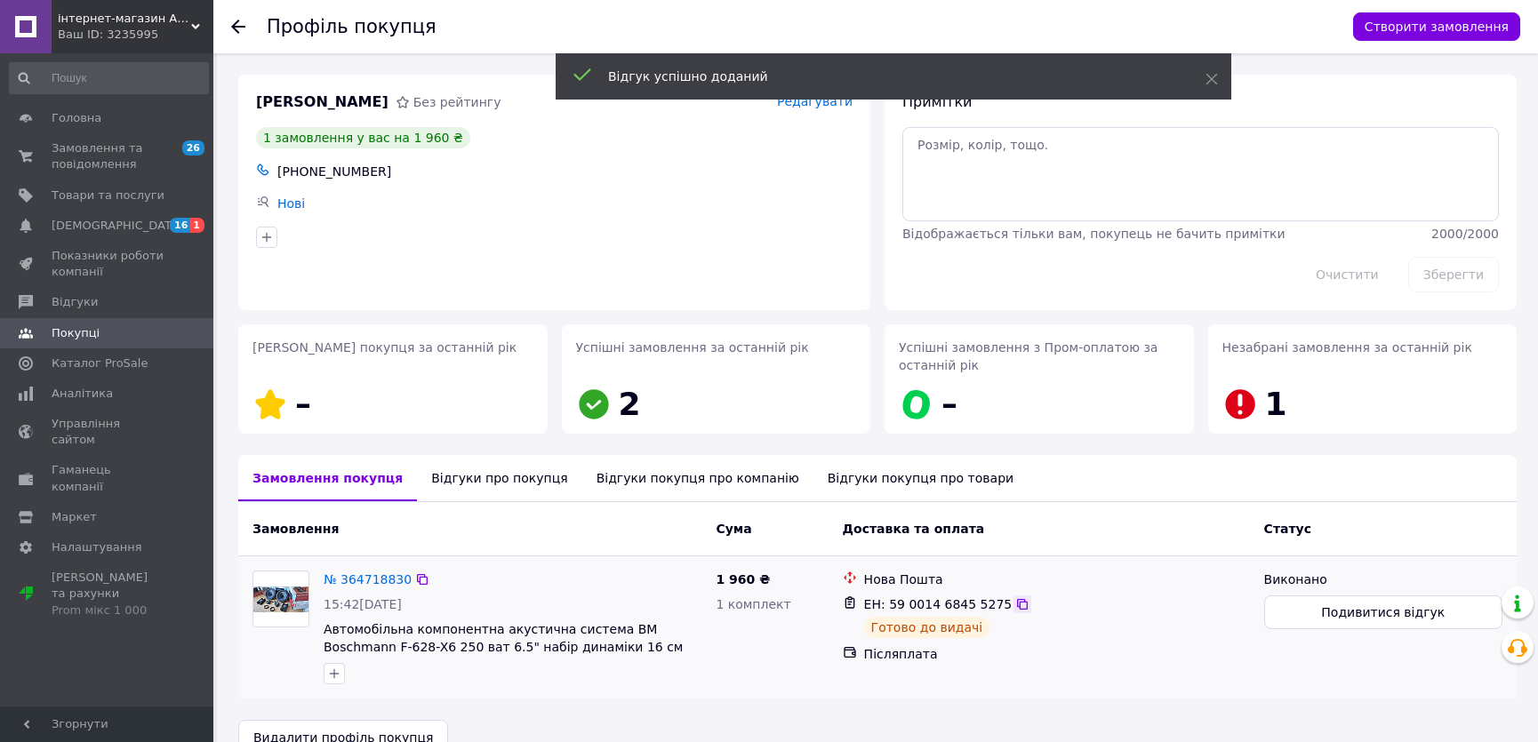
scroll to position [34, 0]
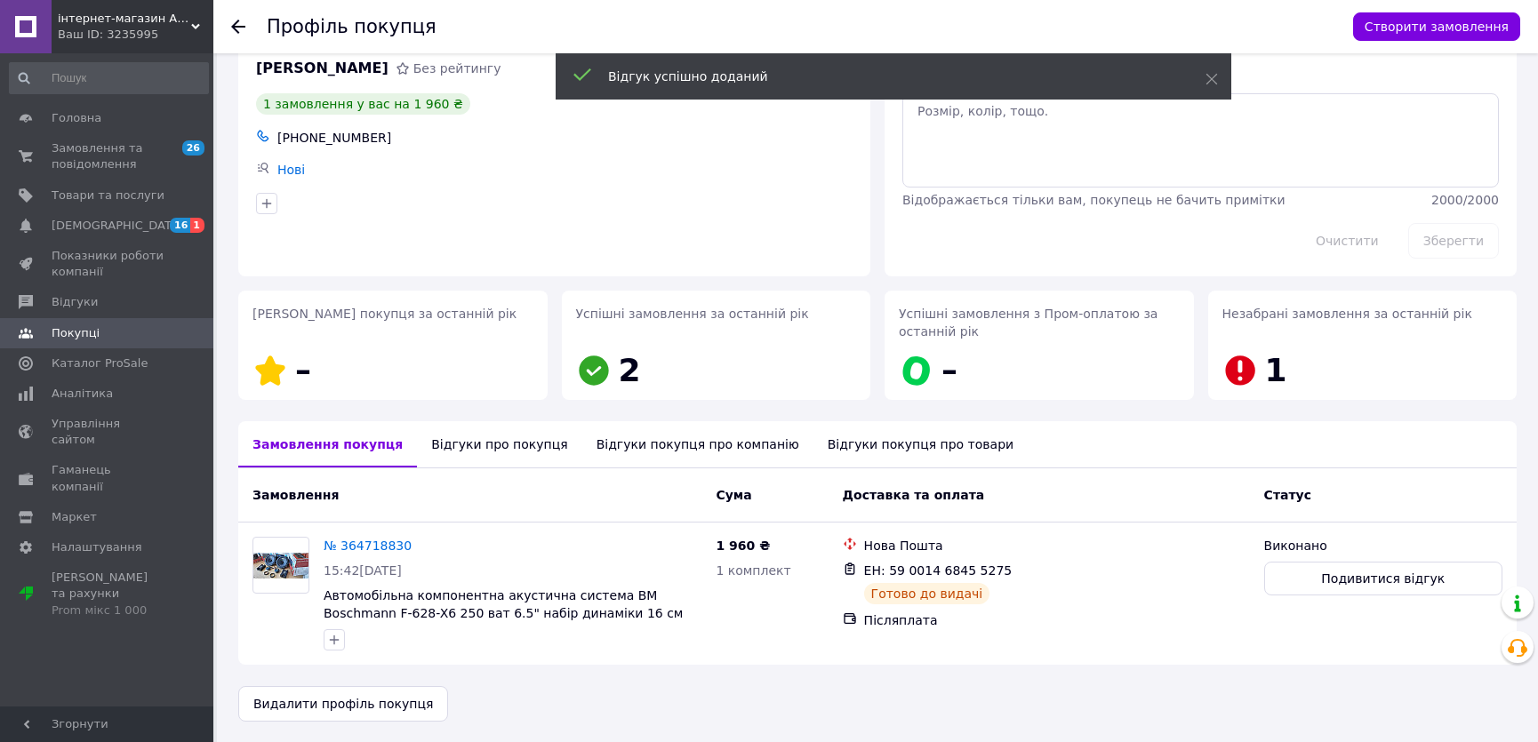
click at [481, 445] on div "Відгуки про покупця" at bounding box center [499, 444] width 164 height 46
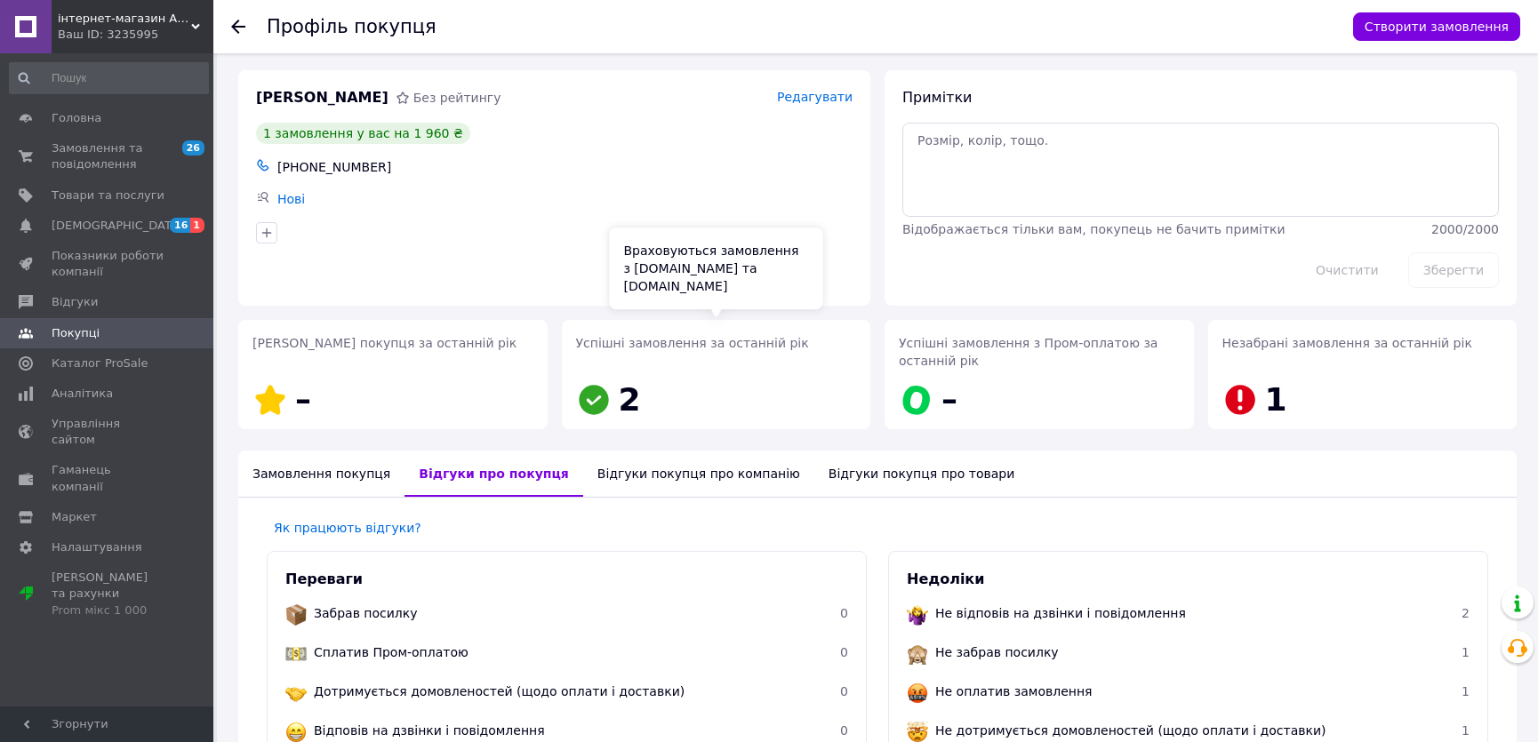
scroll to position [0, 0]
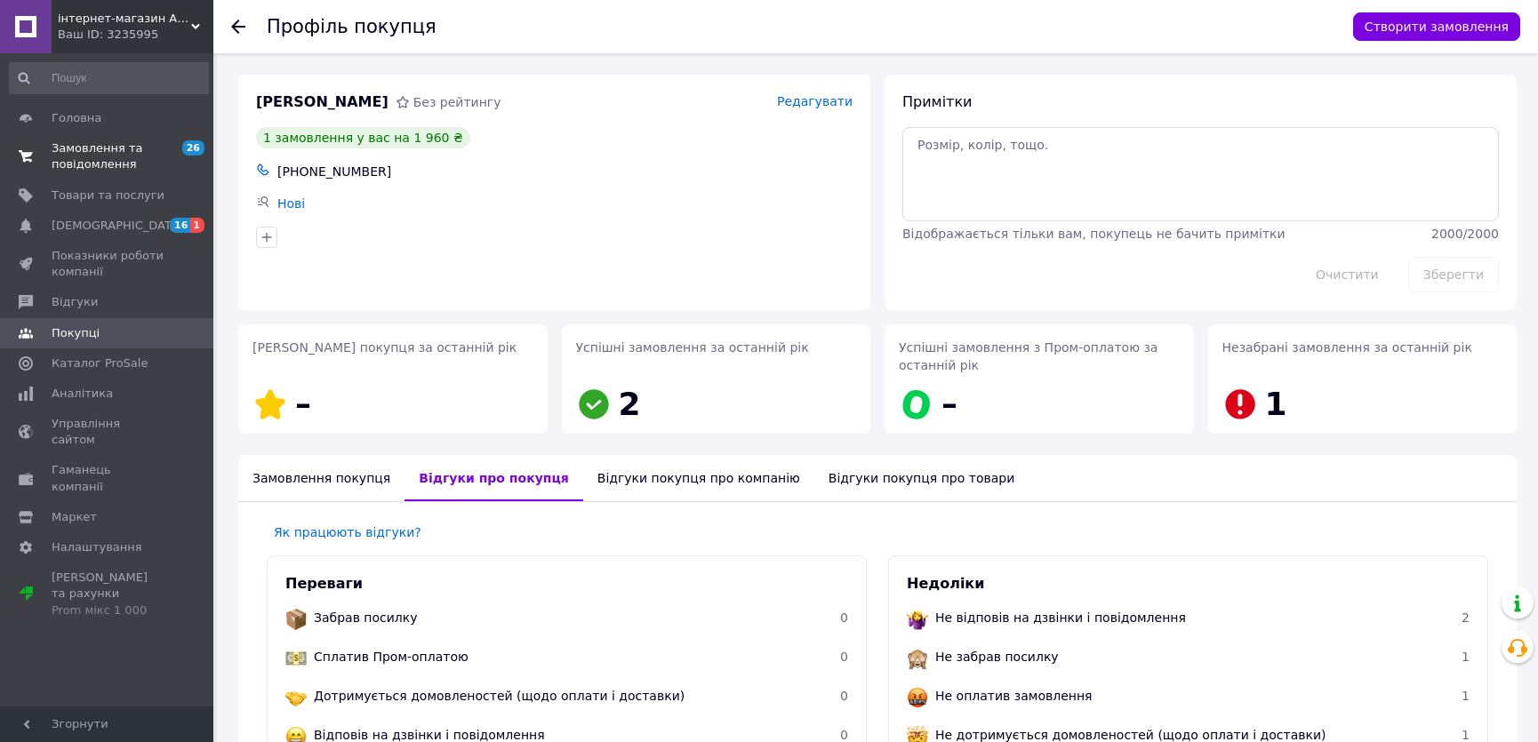
click at [71, 161] on span "Замовлення та повідомлення" at bounding box center [108, 156] width 113 height 32
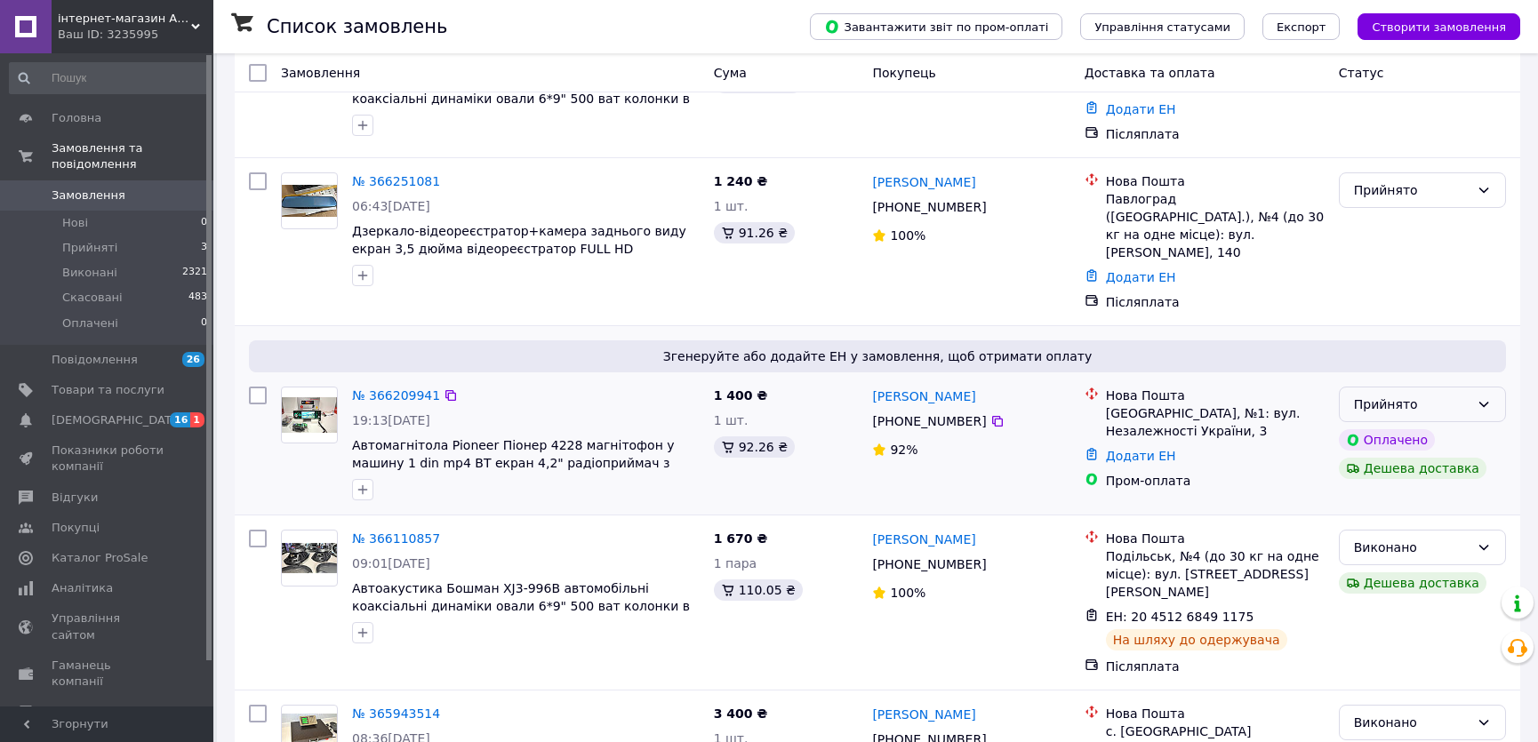
scroll to position [161, 0]
click at [387, 388] on link "№ 366209941" at bounding box center [396, 395] width 88 height 14
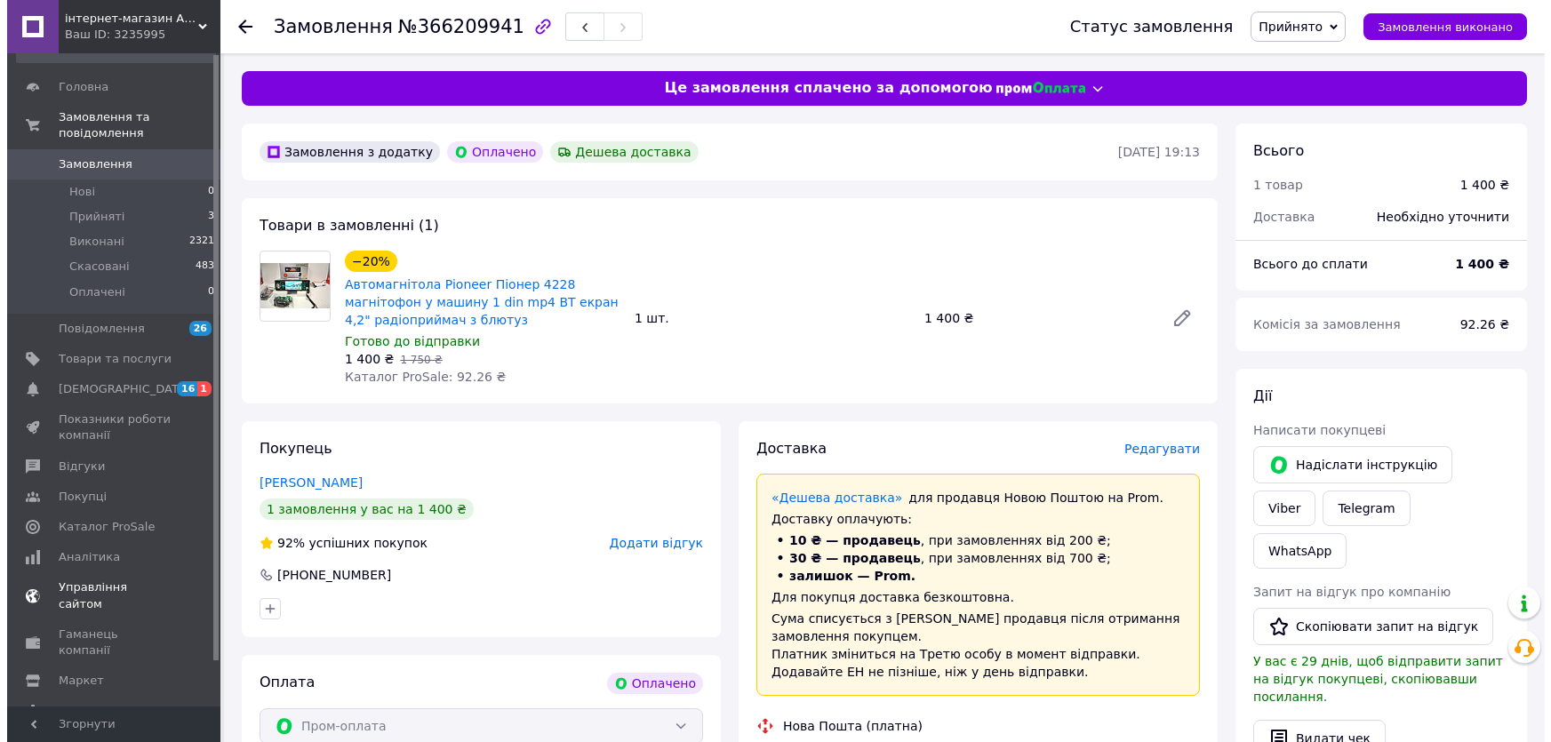
scroll to position [48, 0]
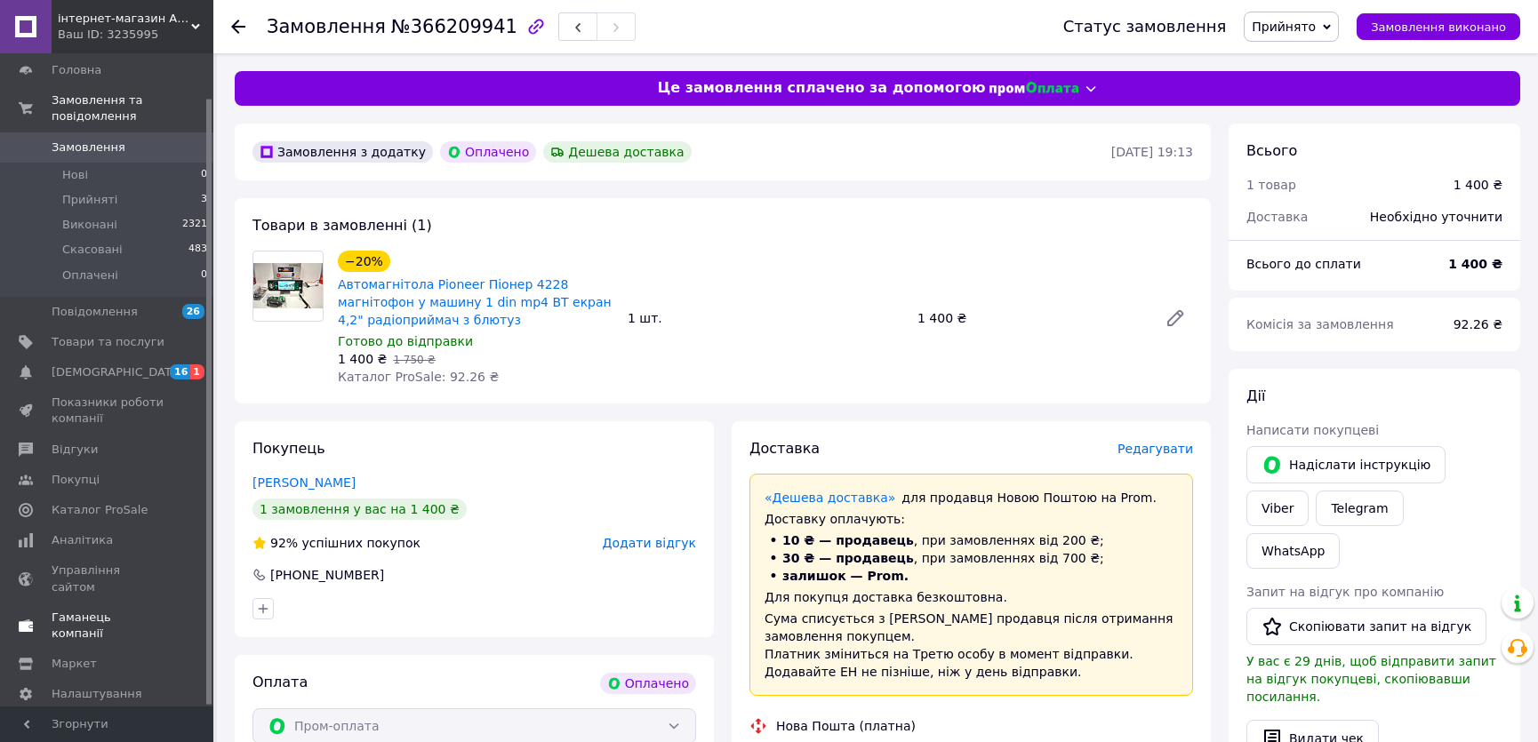
drag, startPoint x: 91, startPoint y: 586, endPoint x: 110, endPoint y: 581, distance: 20.1
click at [92, 610] on span "Гаманець компанії" at bounding box center [108, 626] width 113 height 32
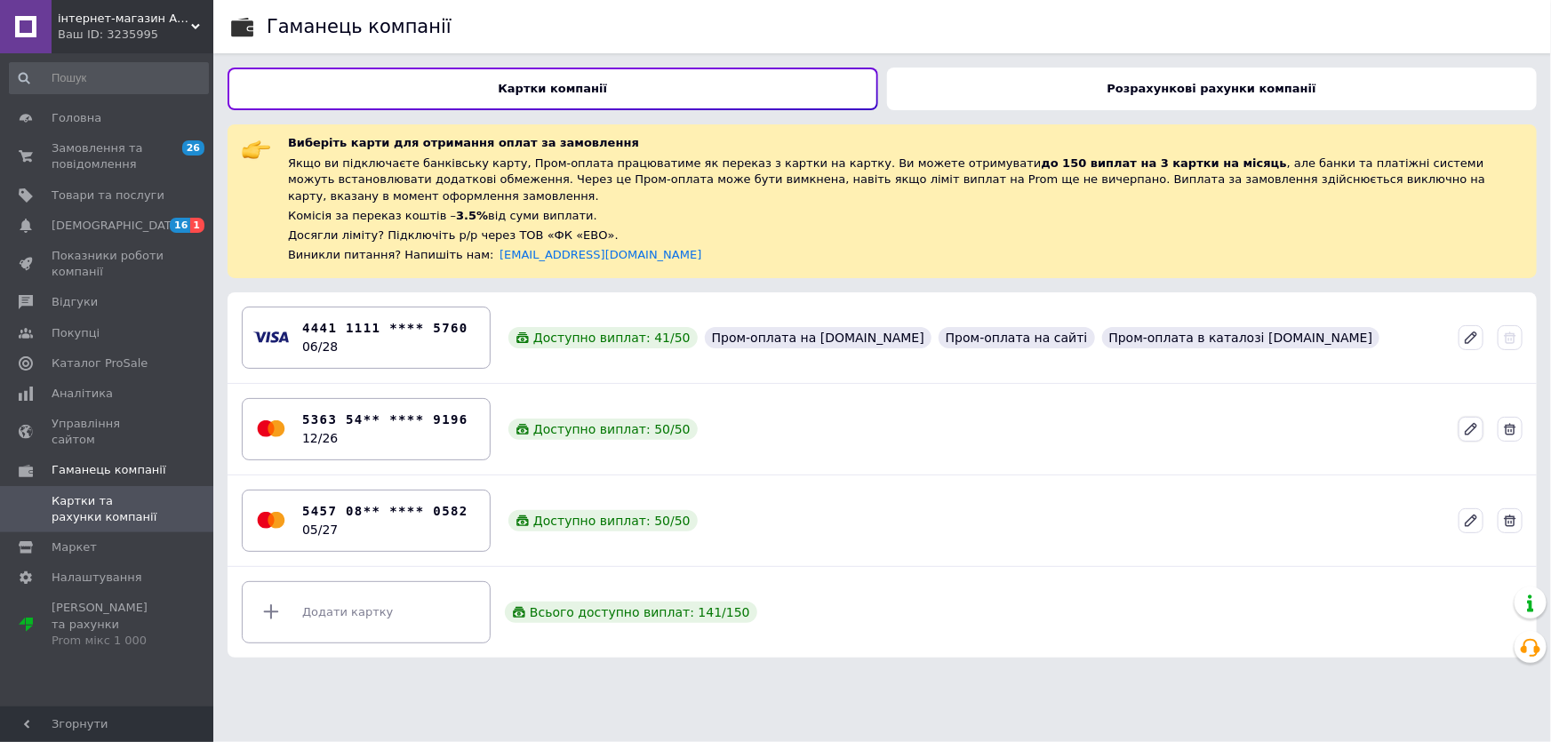
click at [1469, 423] on icon at bounding box center [1471, 428] width 11 height 11
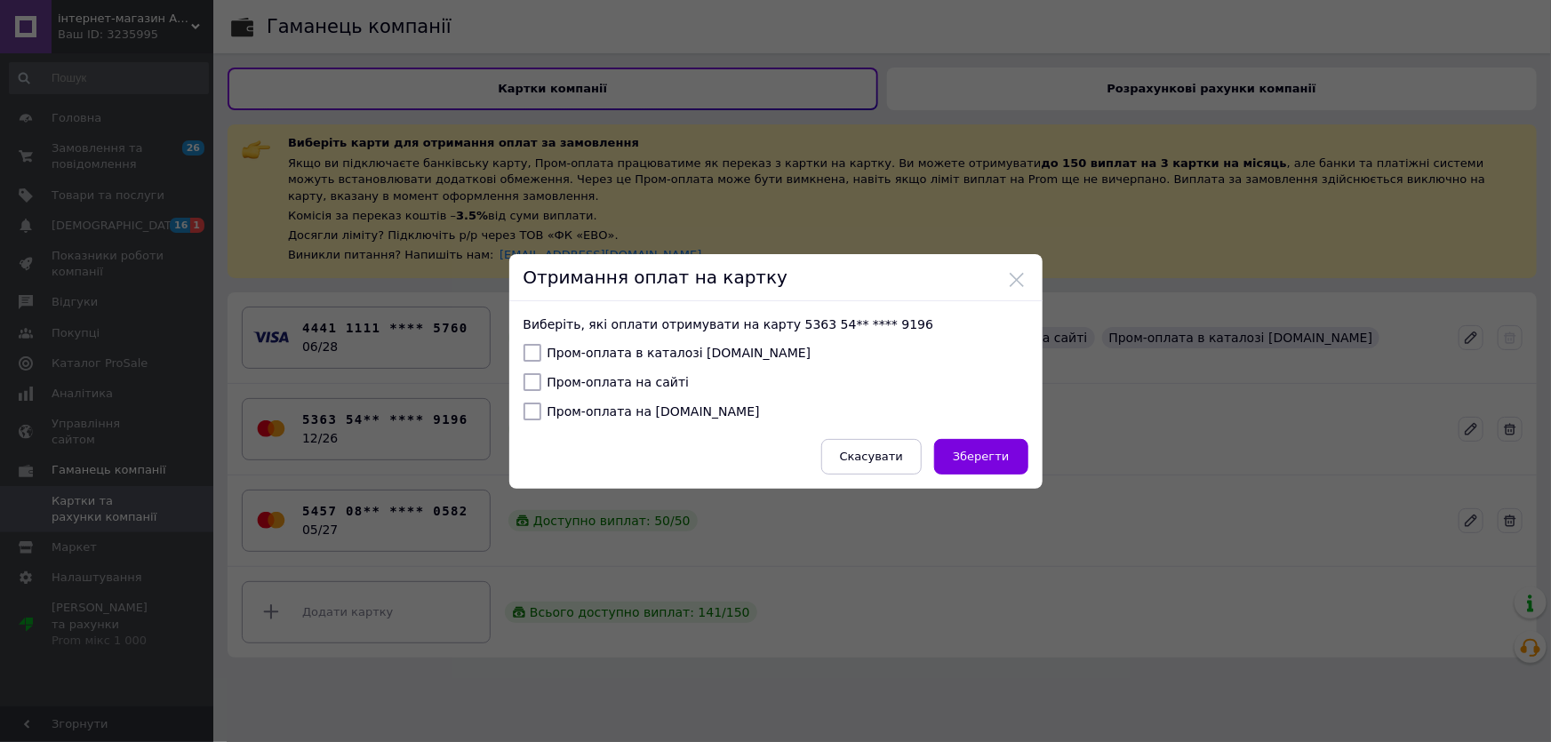
click at [531, 380] on input "Пром-оплата на сайті" at bounding box center [532, 382] width 18 height 18
checkbox input "true"
click at [532, 413] on input "Пром-оплата на Bigl.ua" at bounding box center [532, 412] width 18 height 18
checkbox input "true"
click at [531, 347] on input "Пром-оплата в каталозі Prom.ua" at bounding box center [532, 353] width 18 height 18
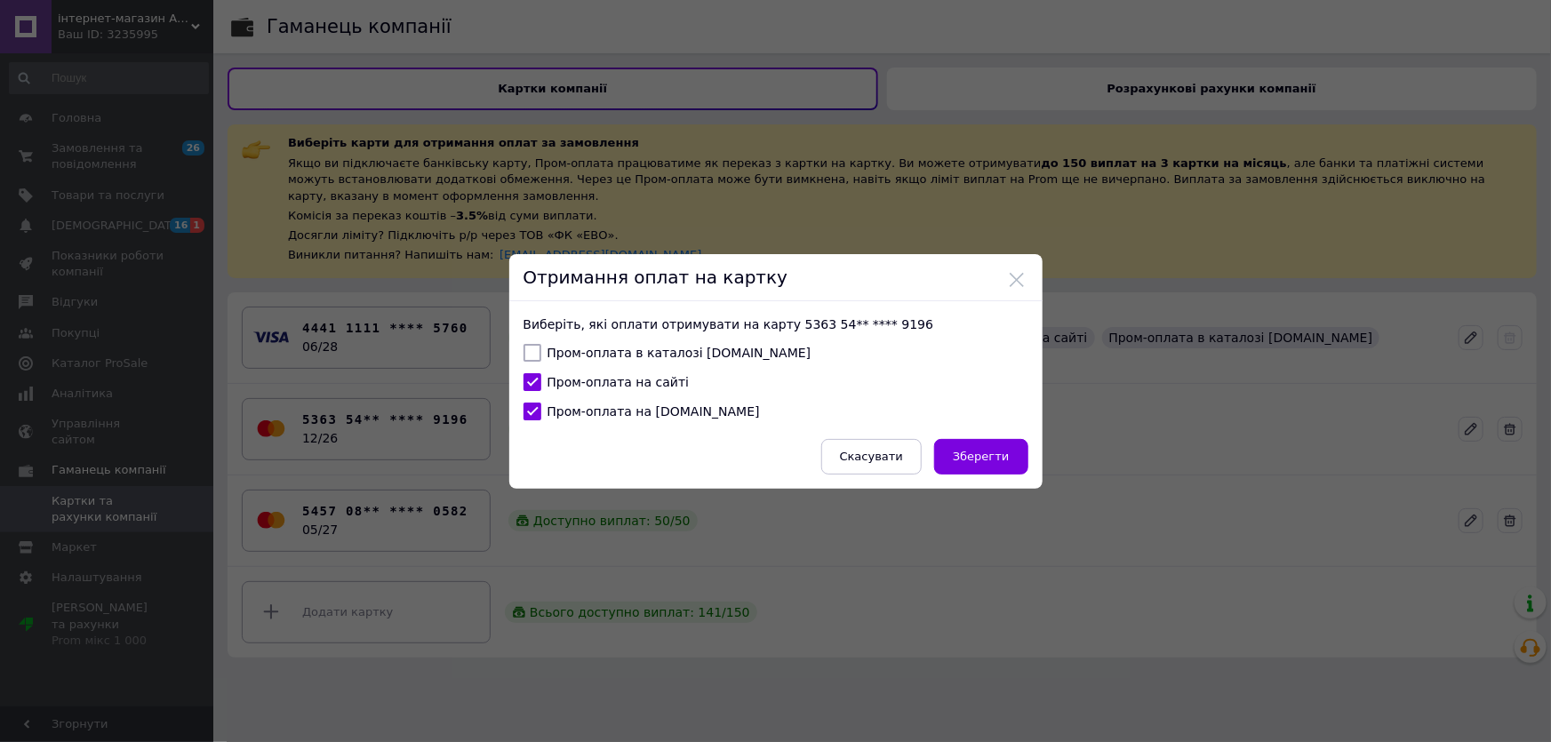
checkbox input "true"
click at [995, 465] on button "Зберегти" at bounding box center [980, 457] width 93 height 36
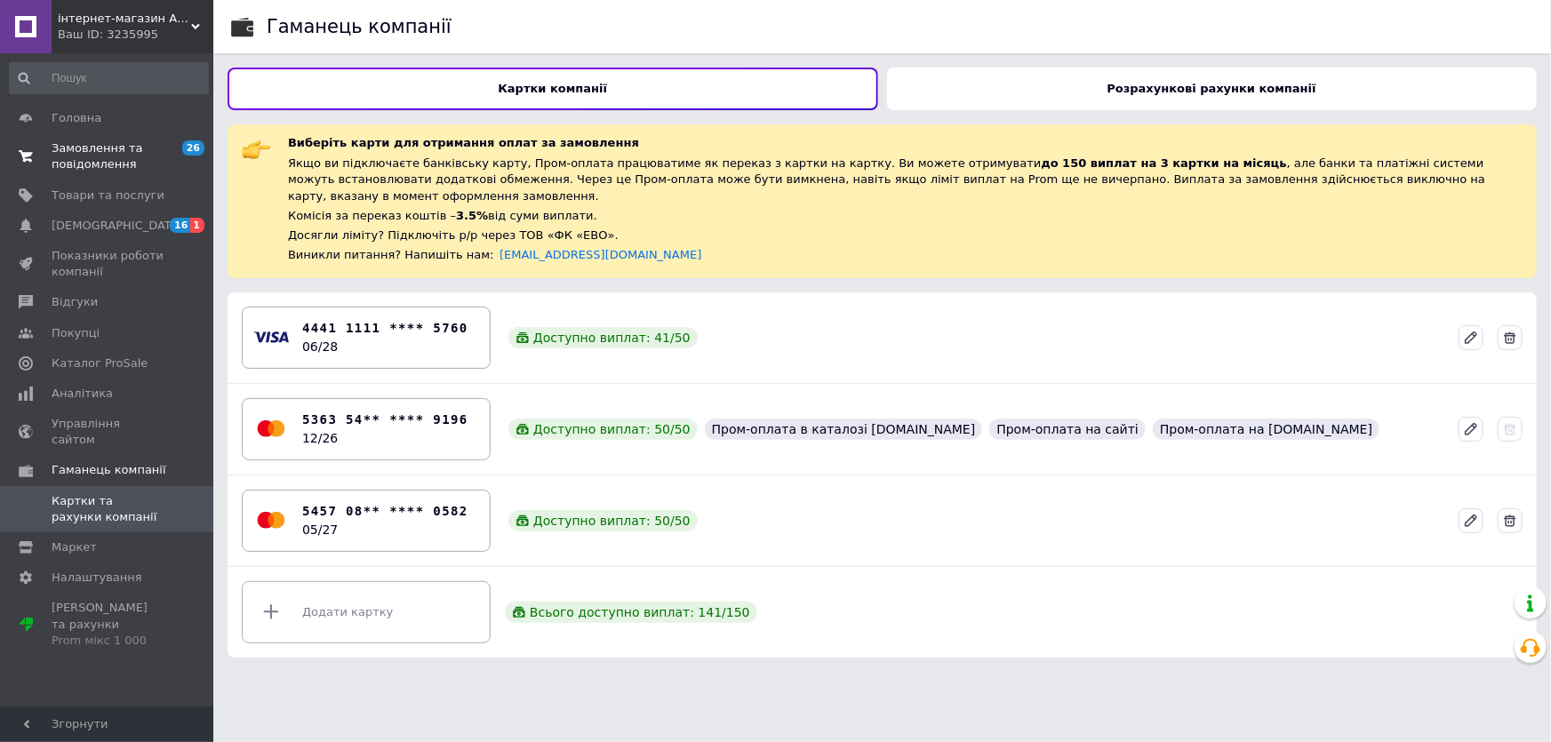
click at [110, 152] on span "Замовлення та повідомлення" at bounding box center [108, 156] width 113 height 32
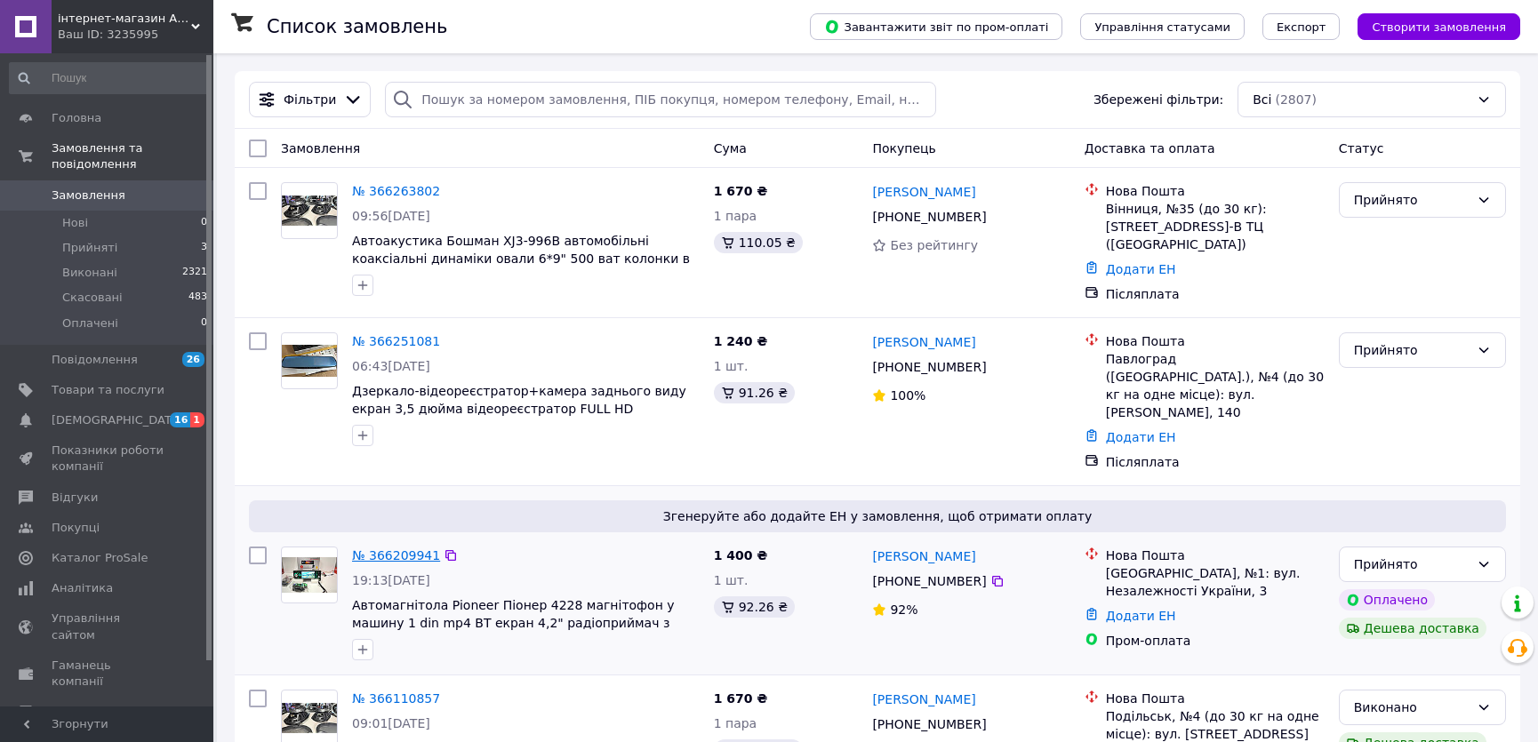
click at [404, 548] on link "№ 366209941" at bounding box center [396, 555] width 88 height 14
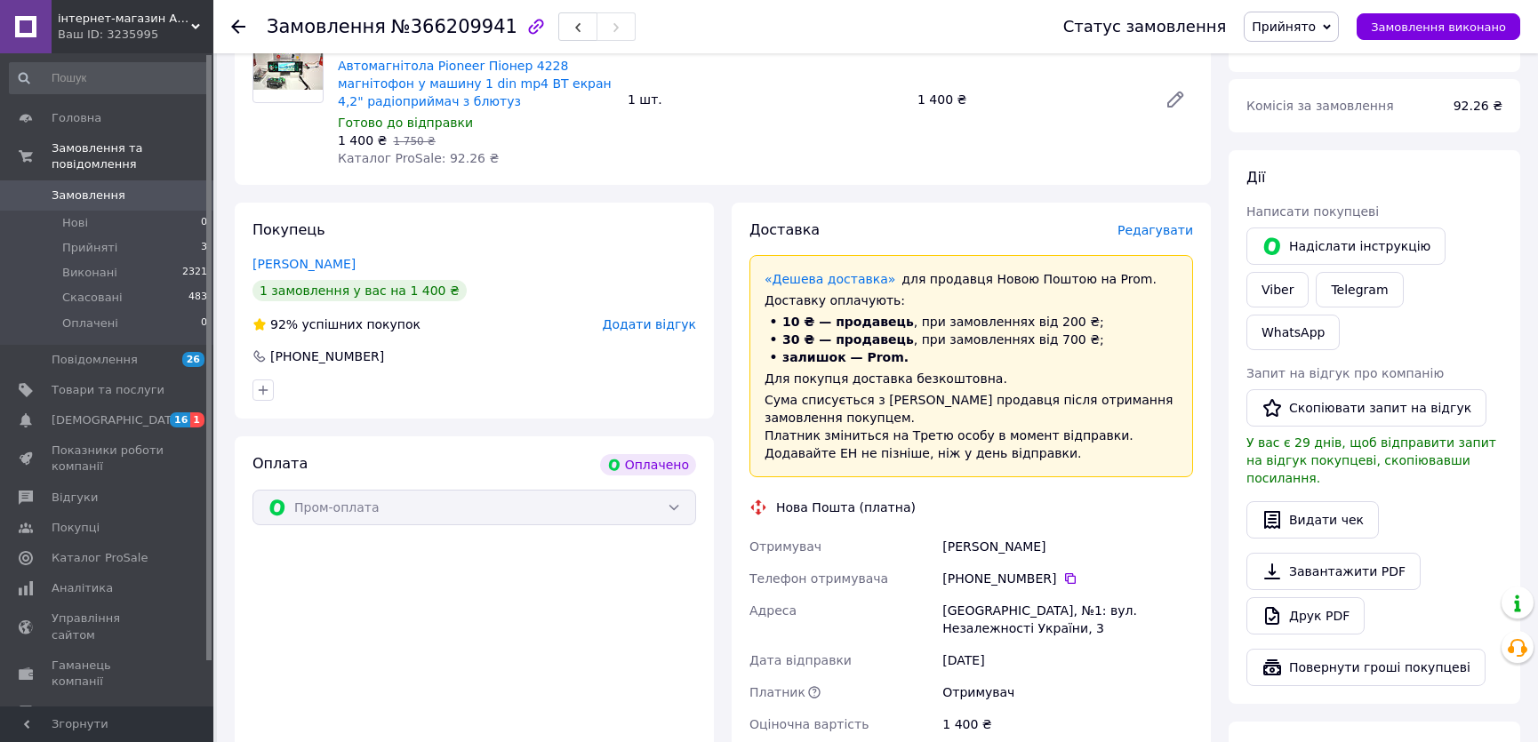
scroll to position [242, 0]
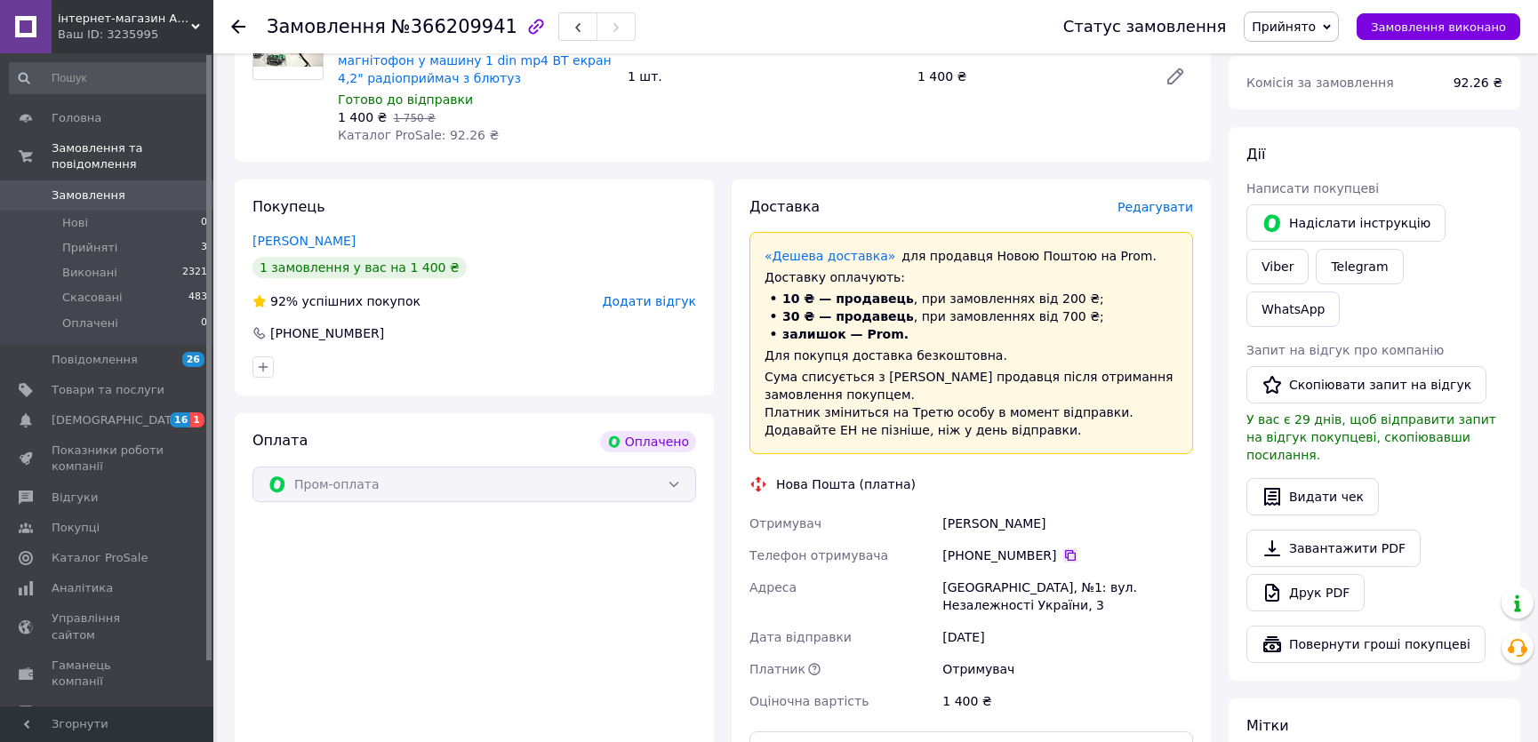
click at [1063, 553] on icon at bounding box center [1070, 555] width 14 height 14
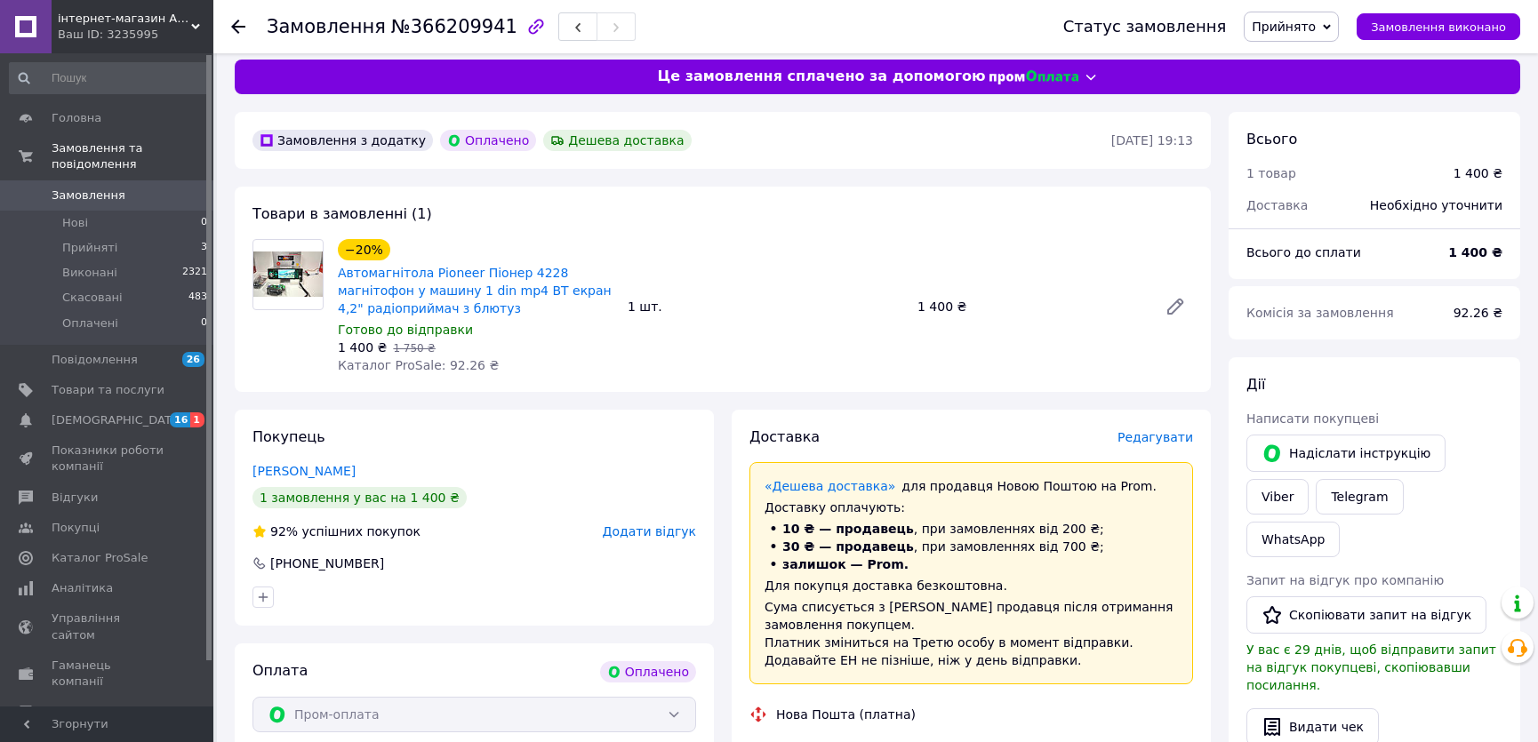
scroll to position [404, 0]
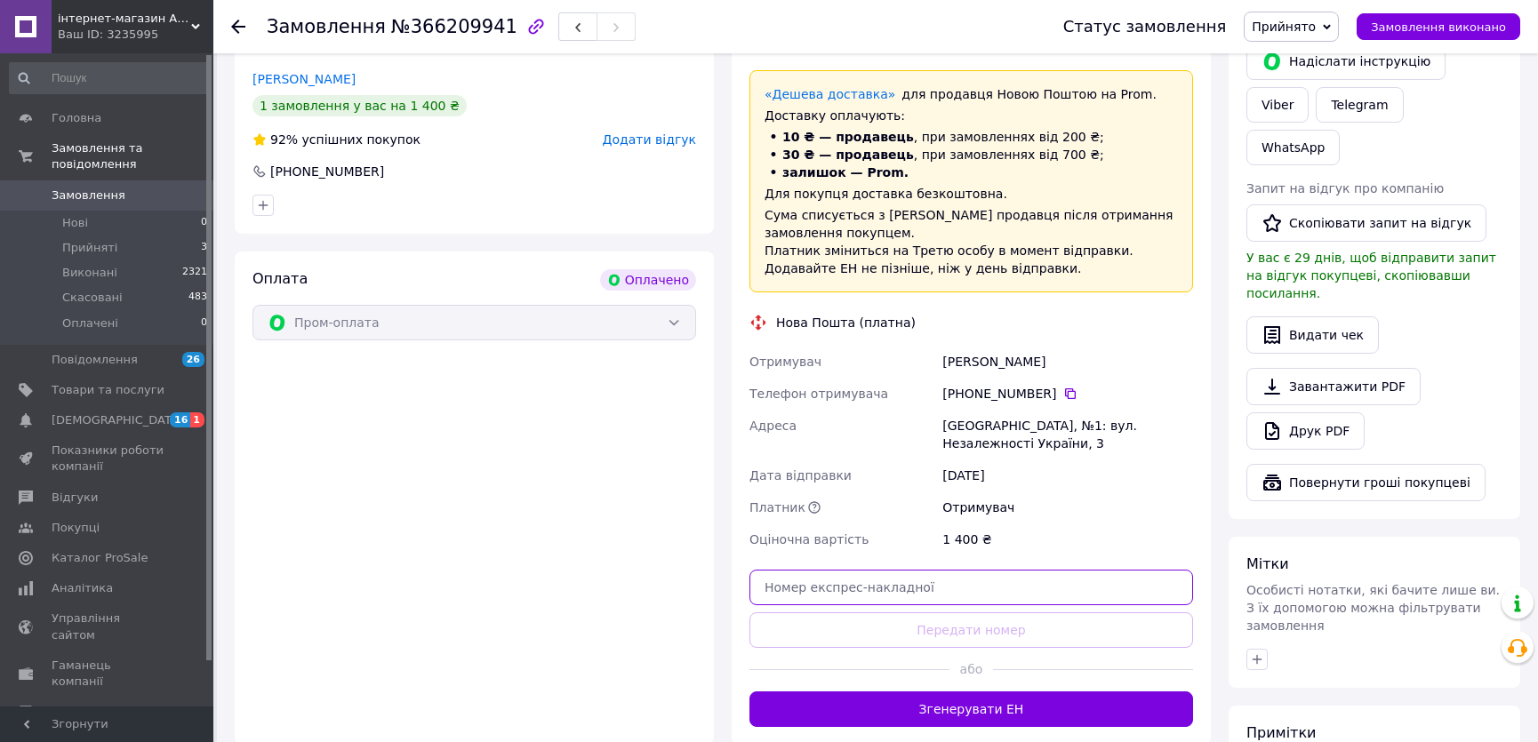
click at [923, 585] on input "text" at bounding box center [971, 588] width 444 height 36
paste input "20451269143280"
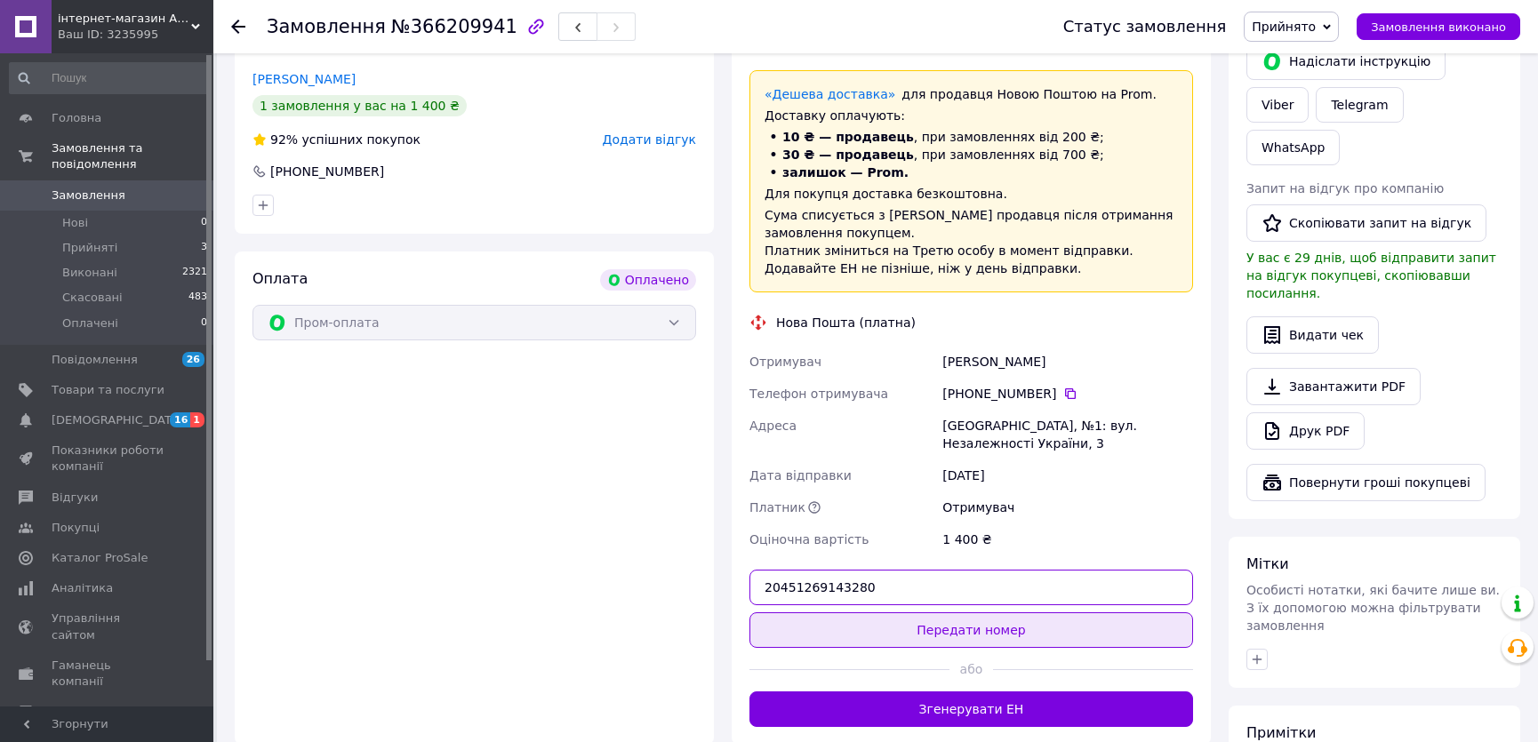
type input "20451269143280"
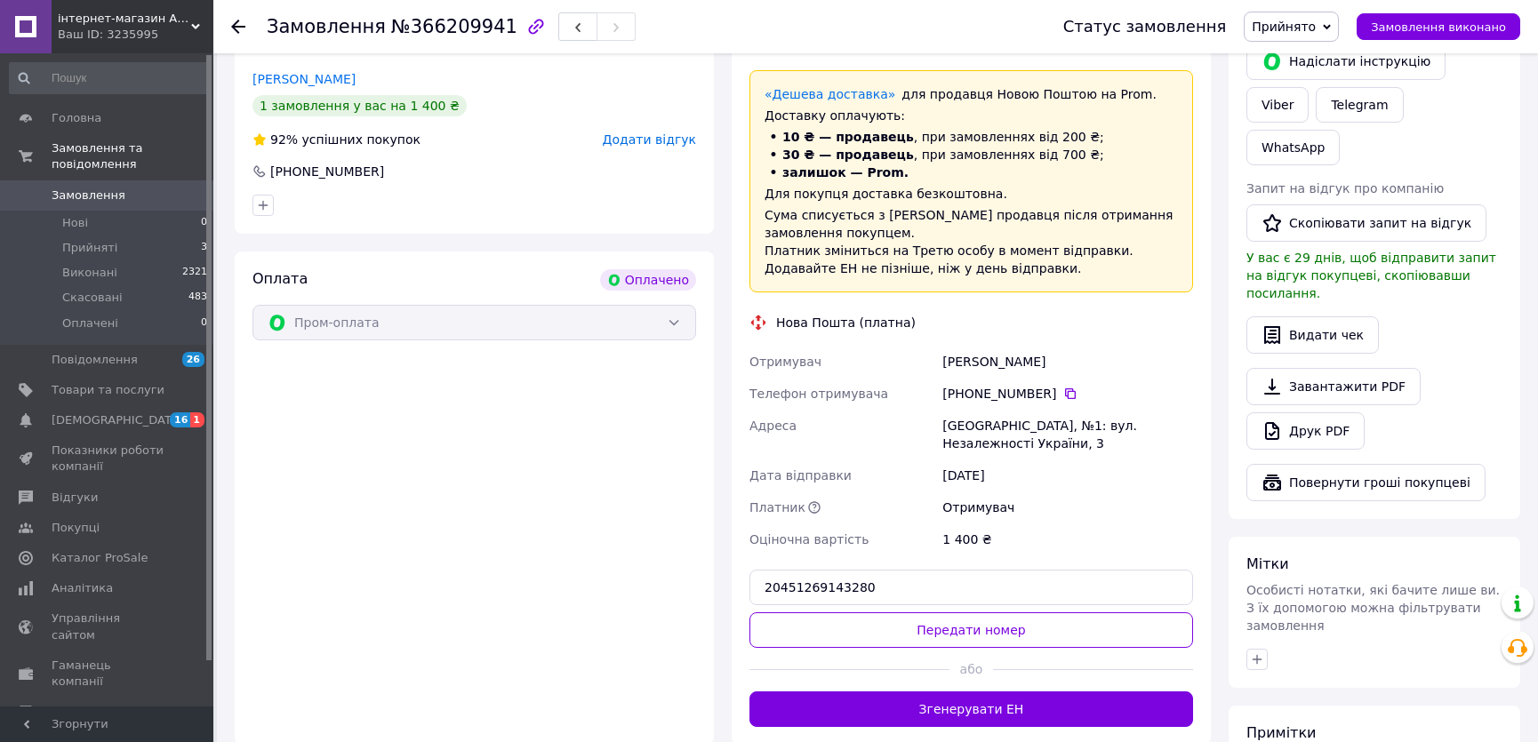
drag, startPoint x: 927, startPoint y: 637, endPoint x: 947, endPoint y: 631, distance: 20.5
click at [928, 637] on button "Передати номер" at bounding box center [971, 630] width 444 height 36
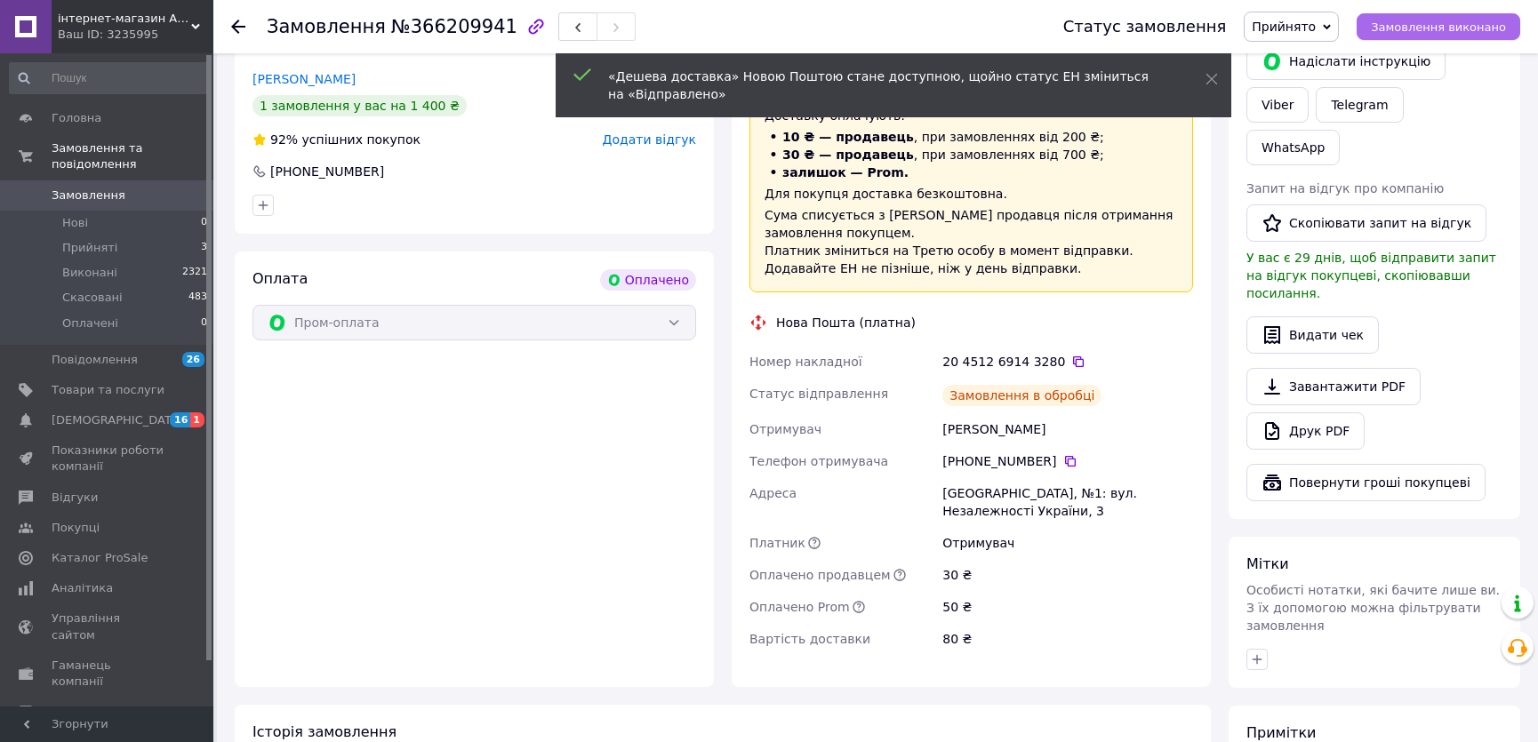
click at [1453, 30] on span "Замовлення виконано" at bounding box center [1438, 26] width 135 height 13
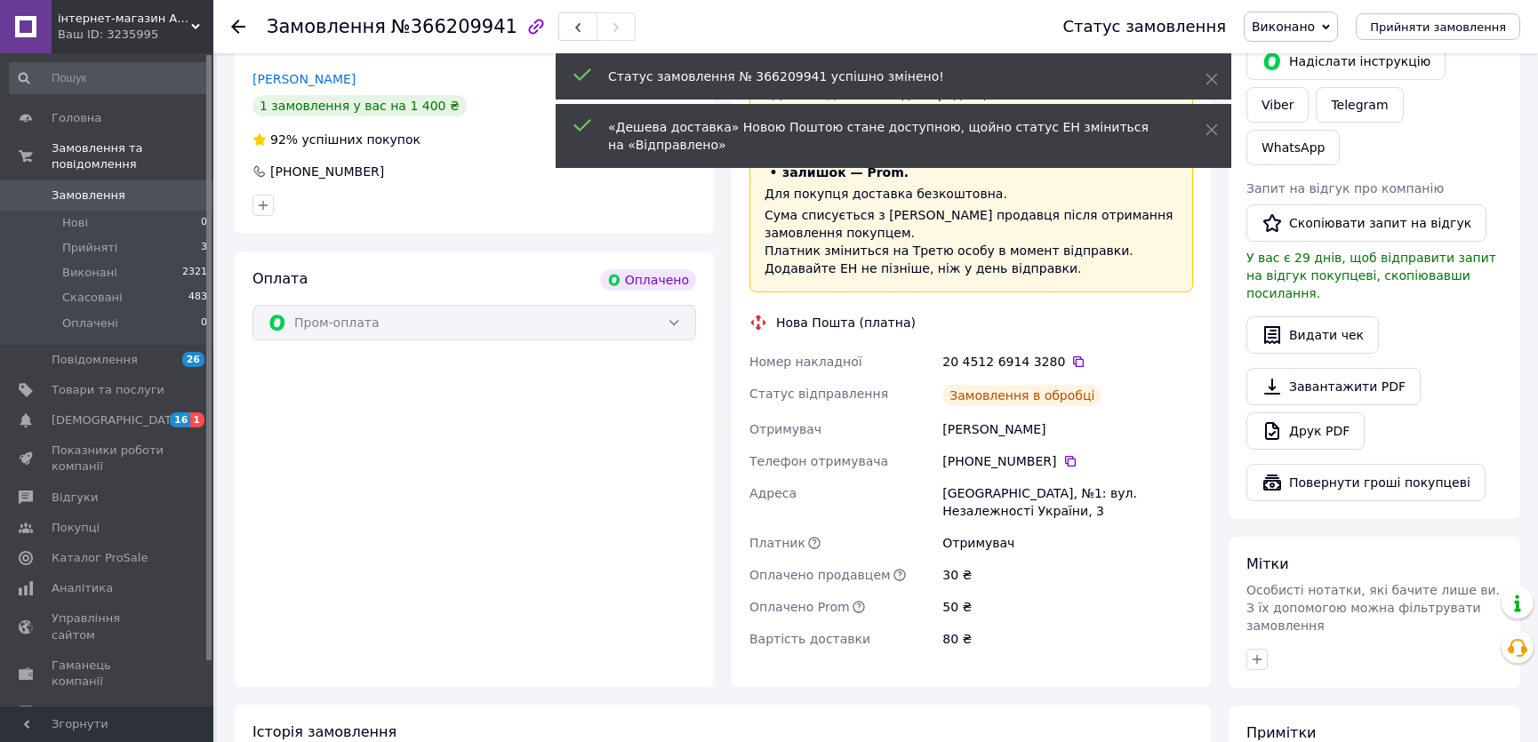
click at [122, 180] on link "Замовлення 0" at bounding box center [109, 195] width 218 height 30
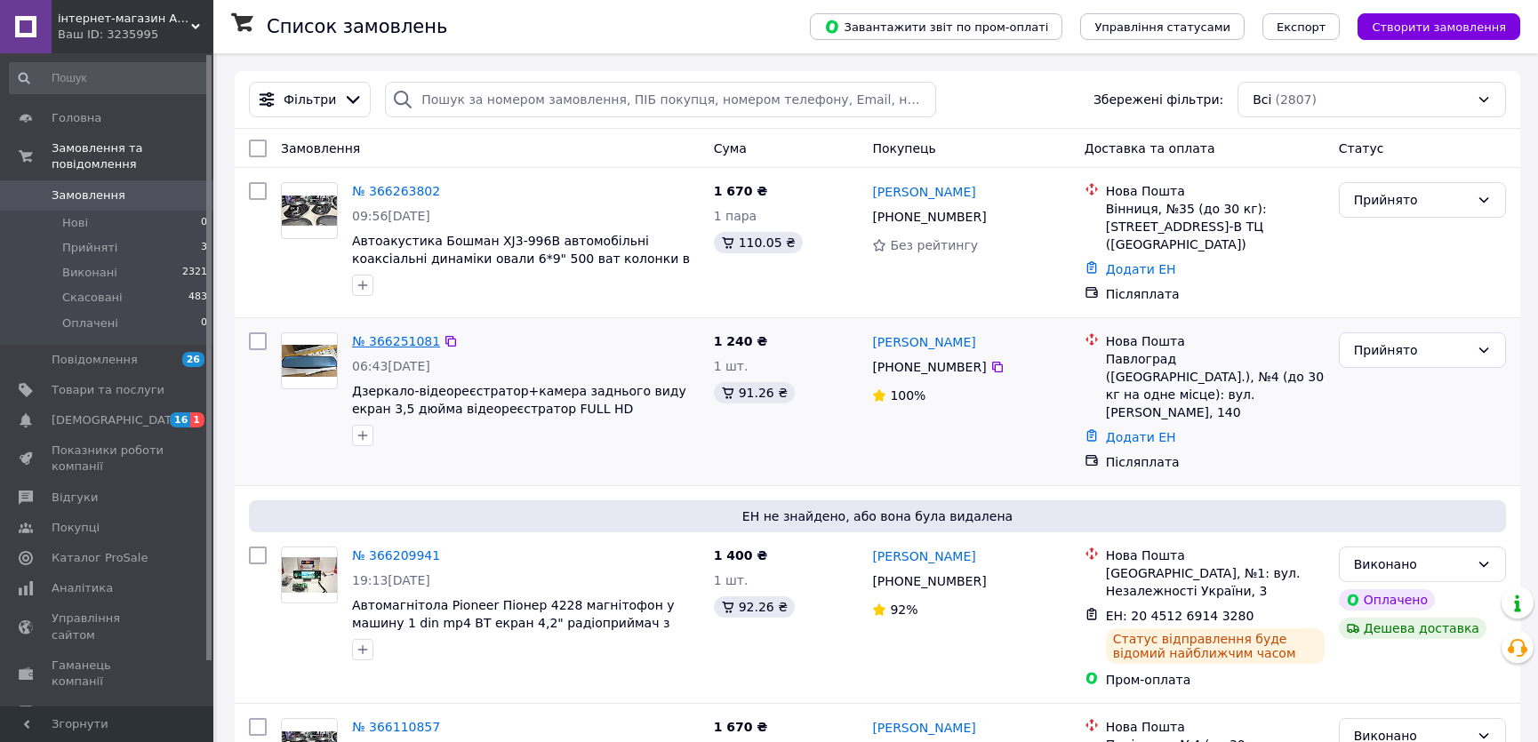
click at [383, 338] on link "№ 366251081" at bounding box center [396, 341] width 88 height 14
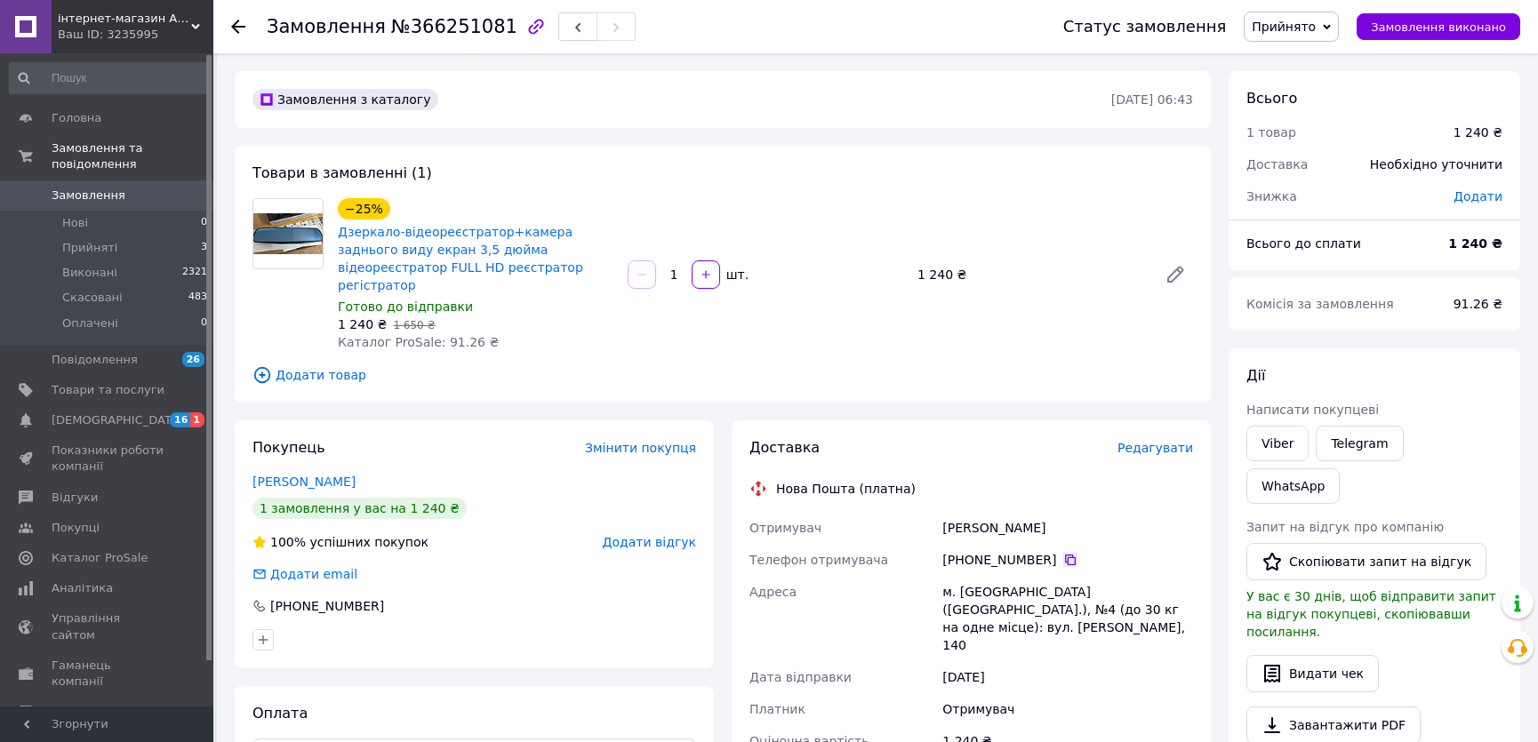
click at [1065, 555] on icon at bounding box center [1070, 560] width 11 height 11
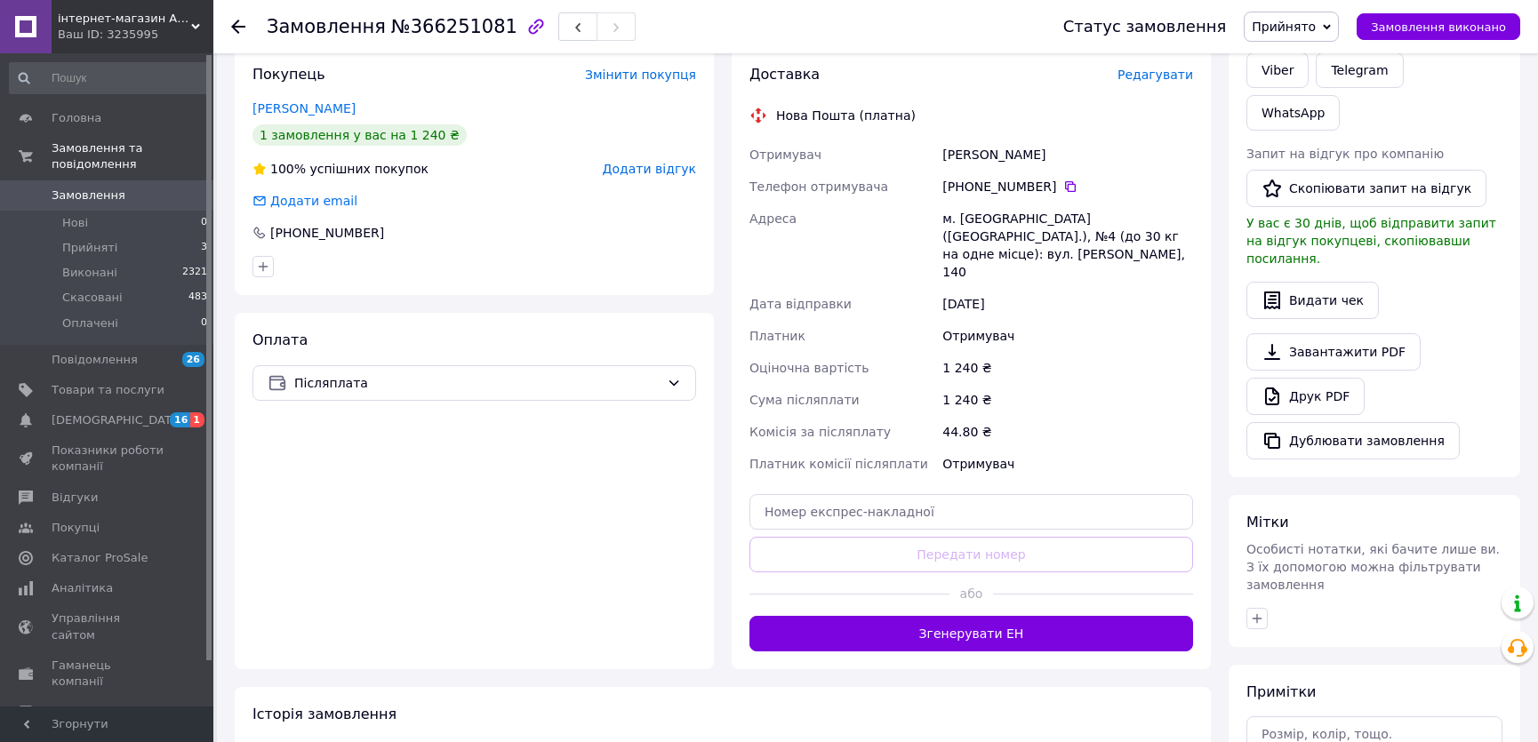
scroll to position [404, 0]
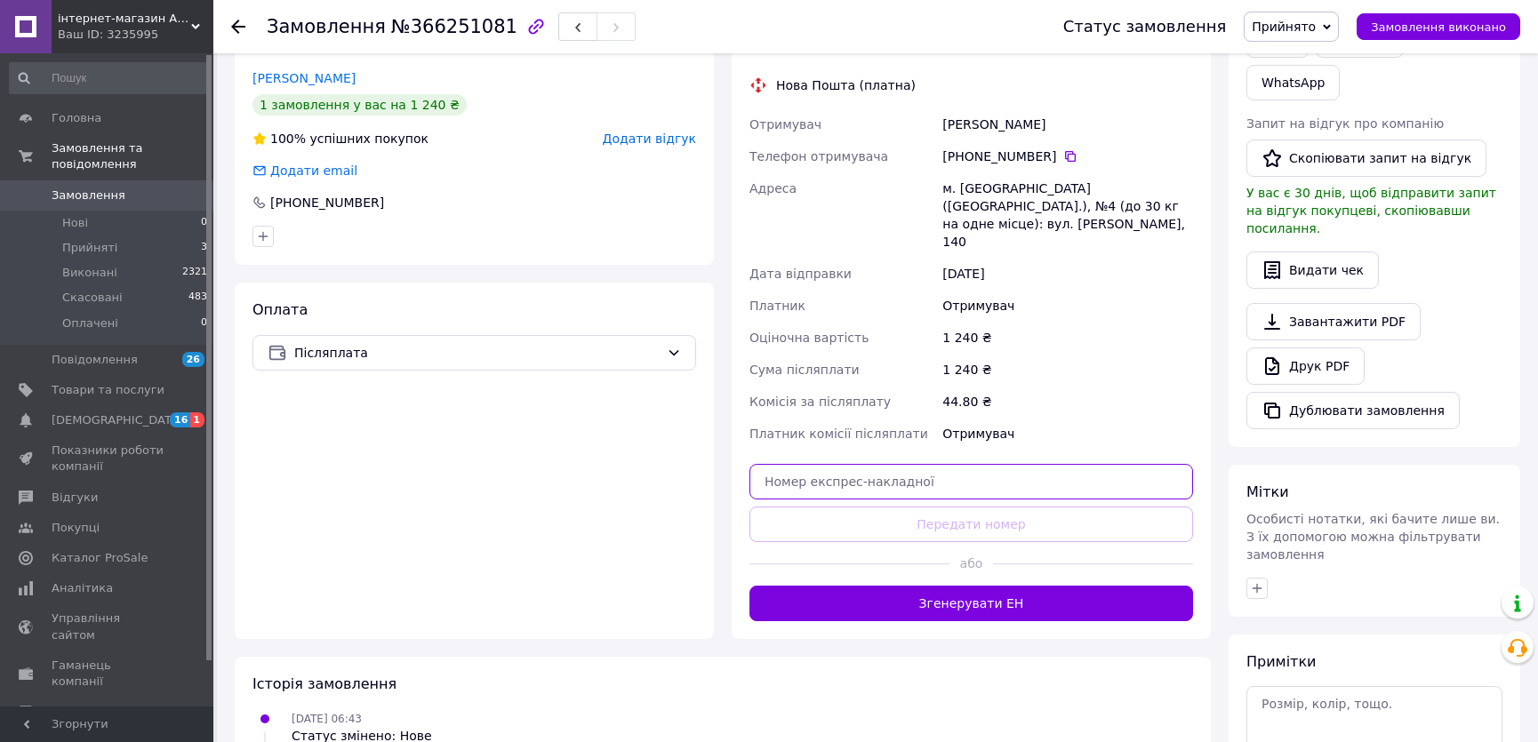
click at [875, 464] on input "text" at bounding box center [971, 482] width 444 height 36
paste input "20451269145087"
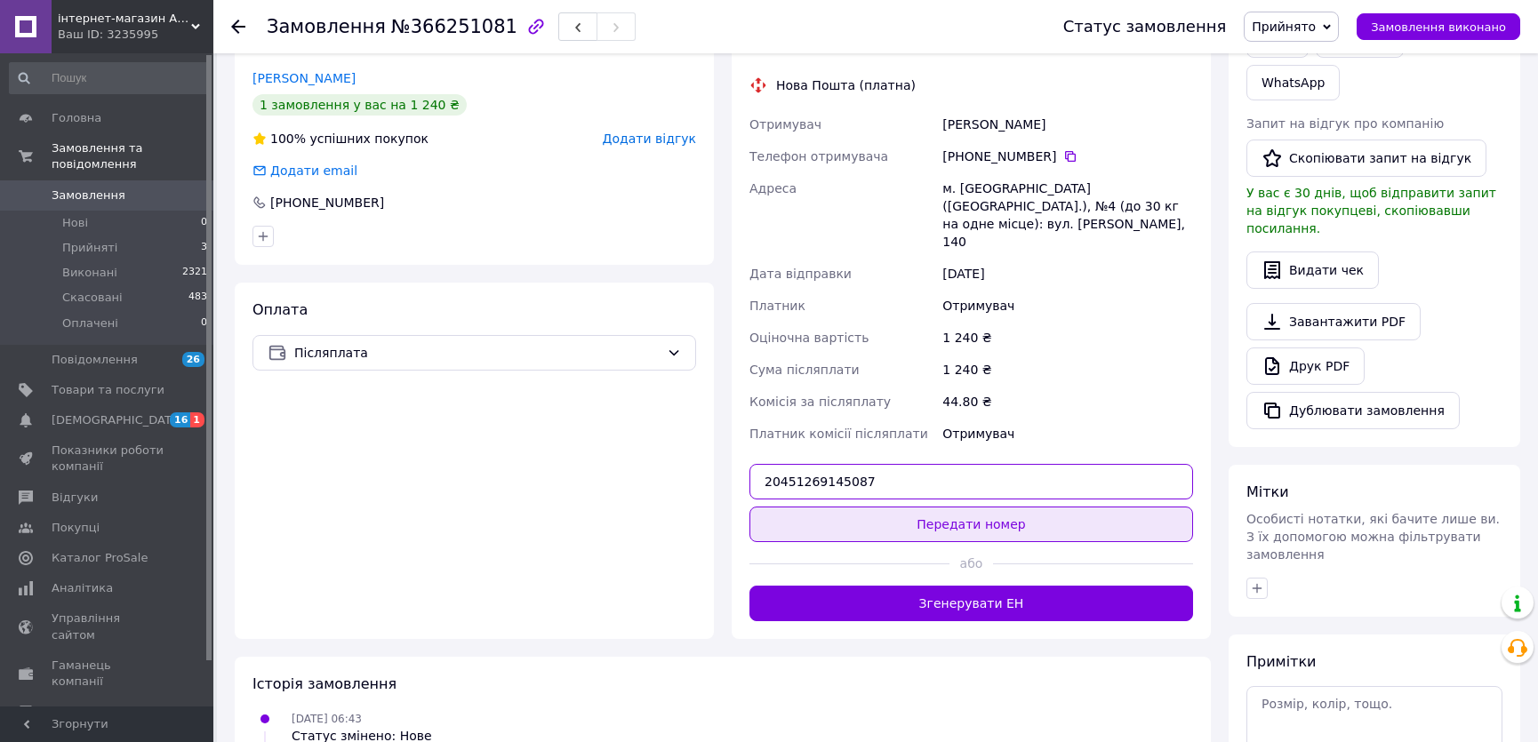
type input "20451269145087"
click at [875, 507] on button "Передати номер" at bounding box center [971, 525] width 444 height 36
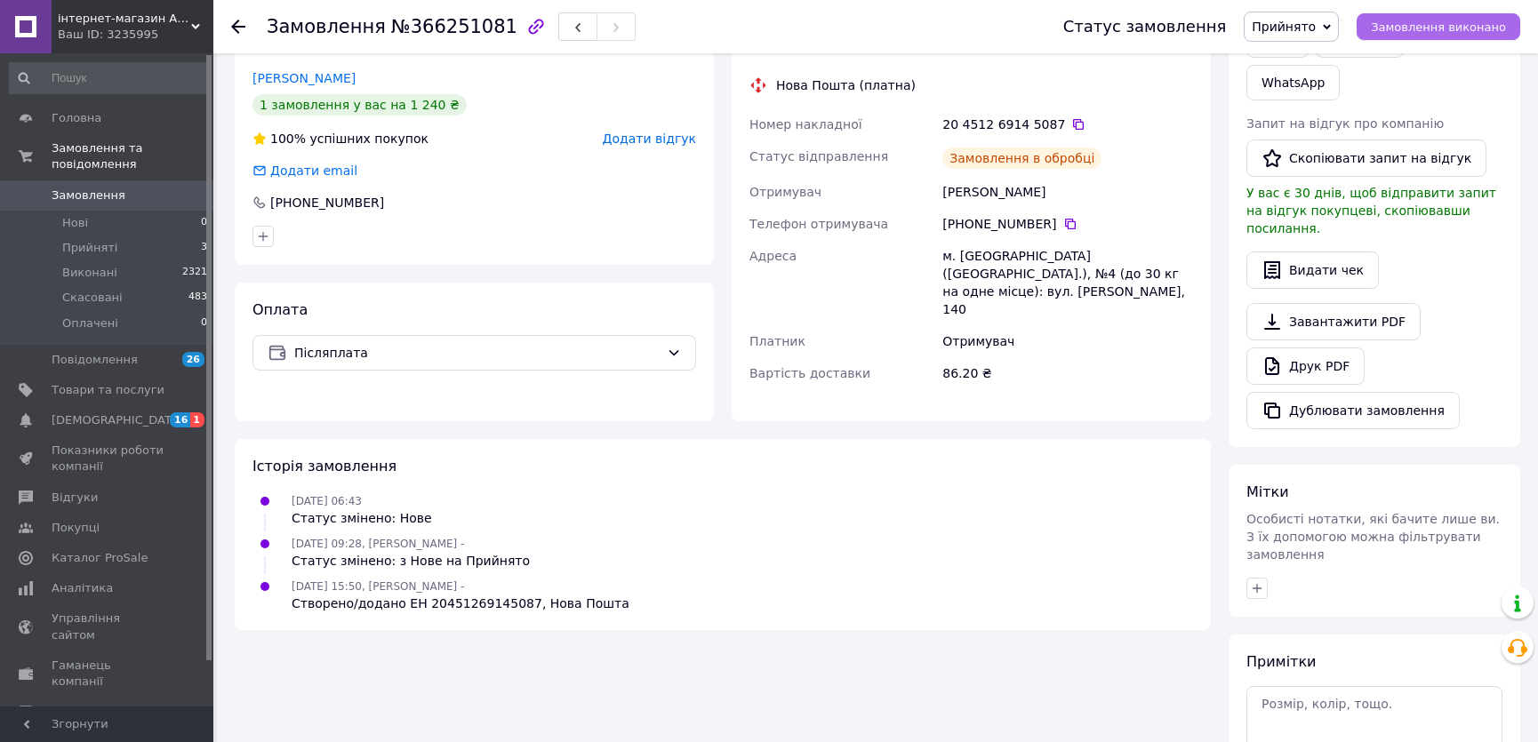
drag, startPoint x: 1420, startPoint y: 33, endPoint x: 1441, endPoint y: 35, distance: 20.5
click at [1421, 32] on span "Замовлення виконано" at bounding box center [1438, 26] width 135 height 13
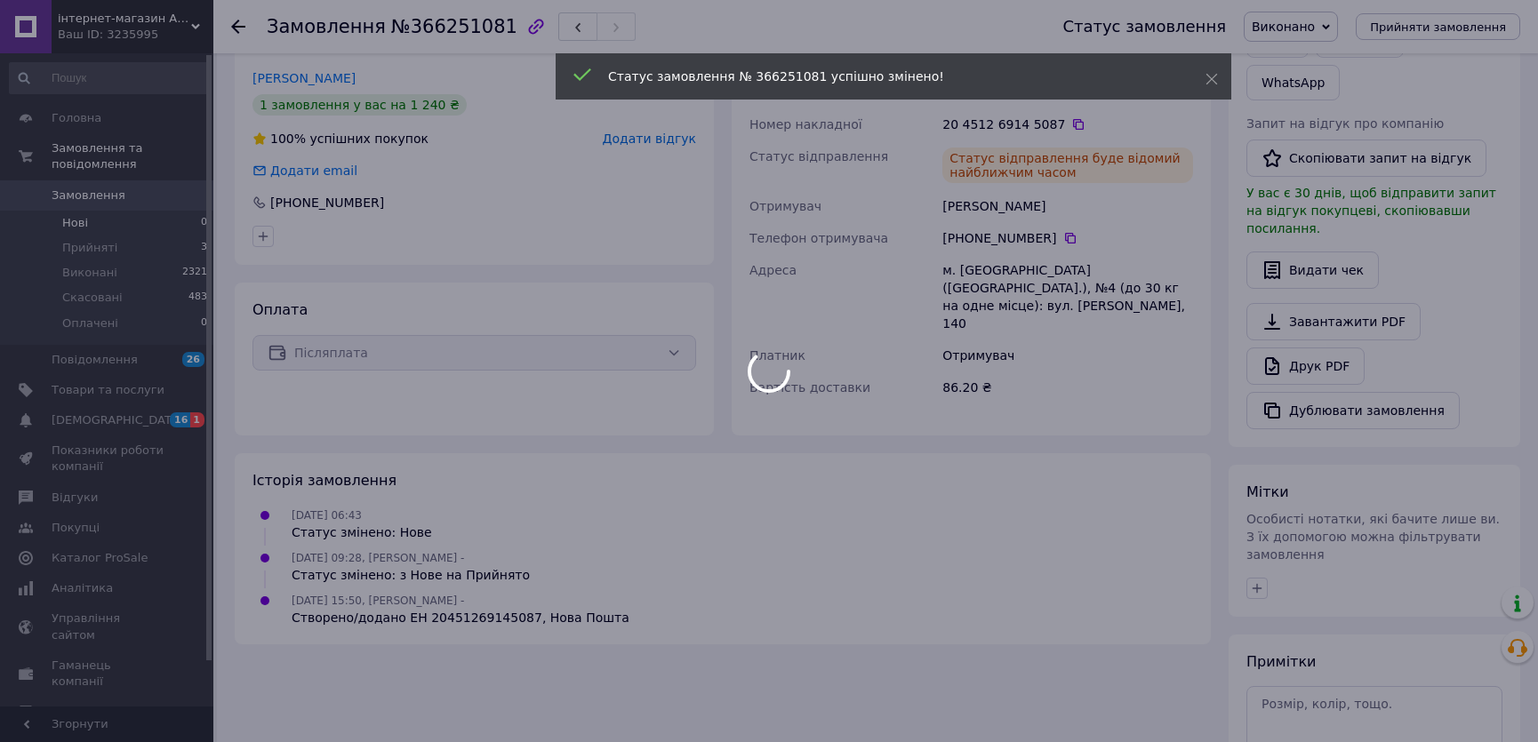
scroll to position [370, 0]
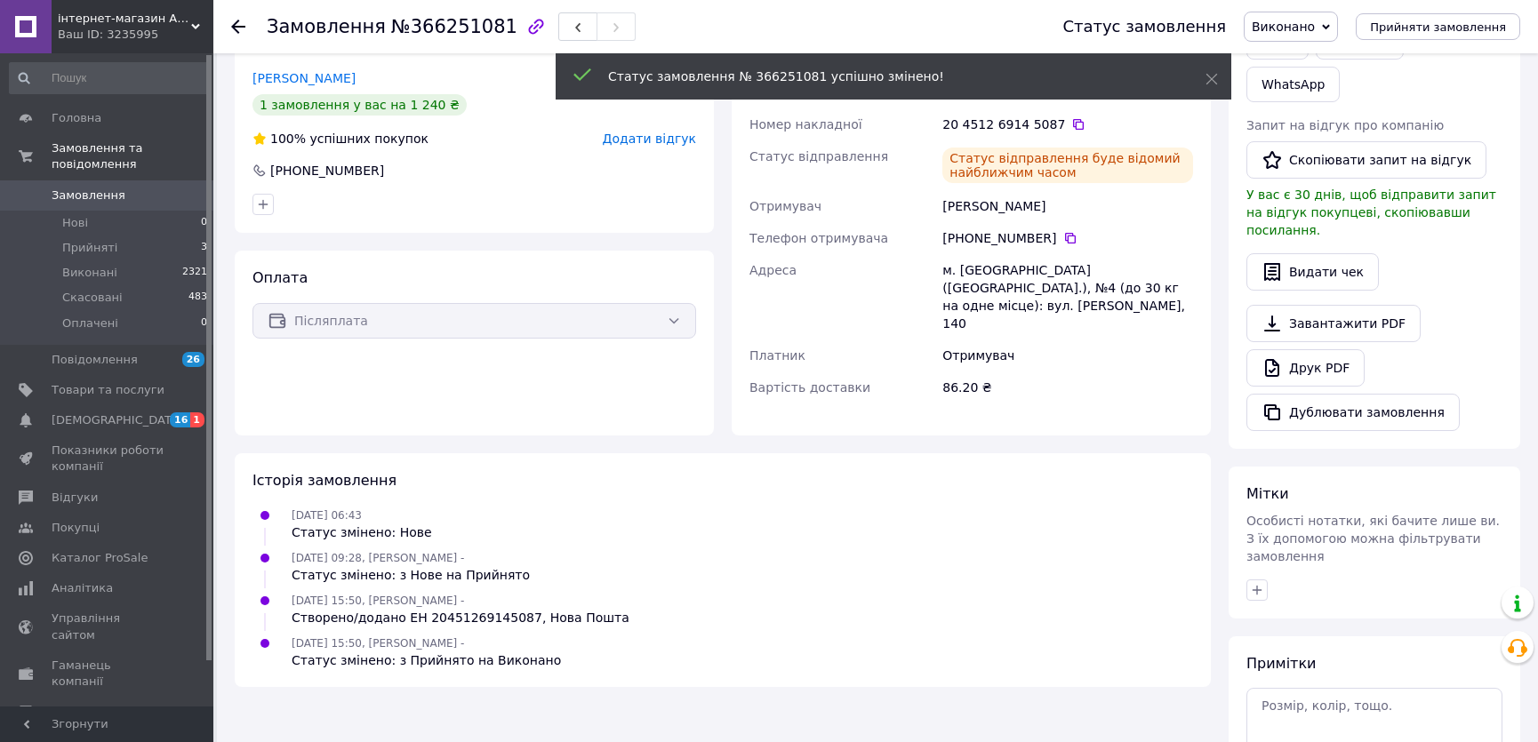
click at [111, 188] on span "Замовлення" at bounding box center [89, 196] width 74 height 16
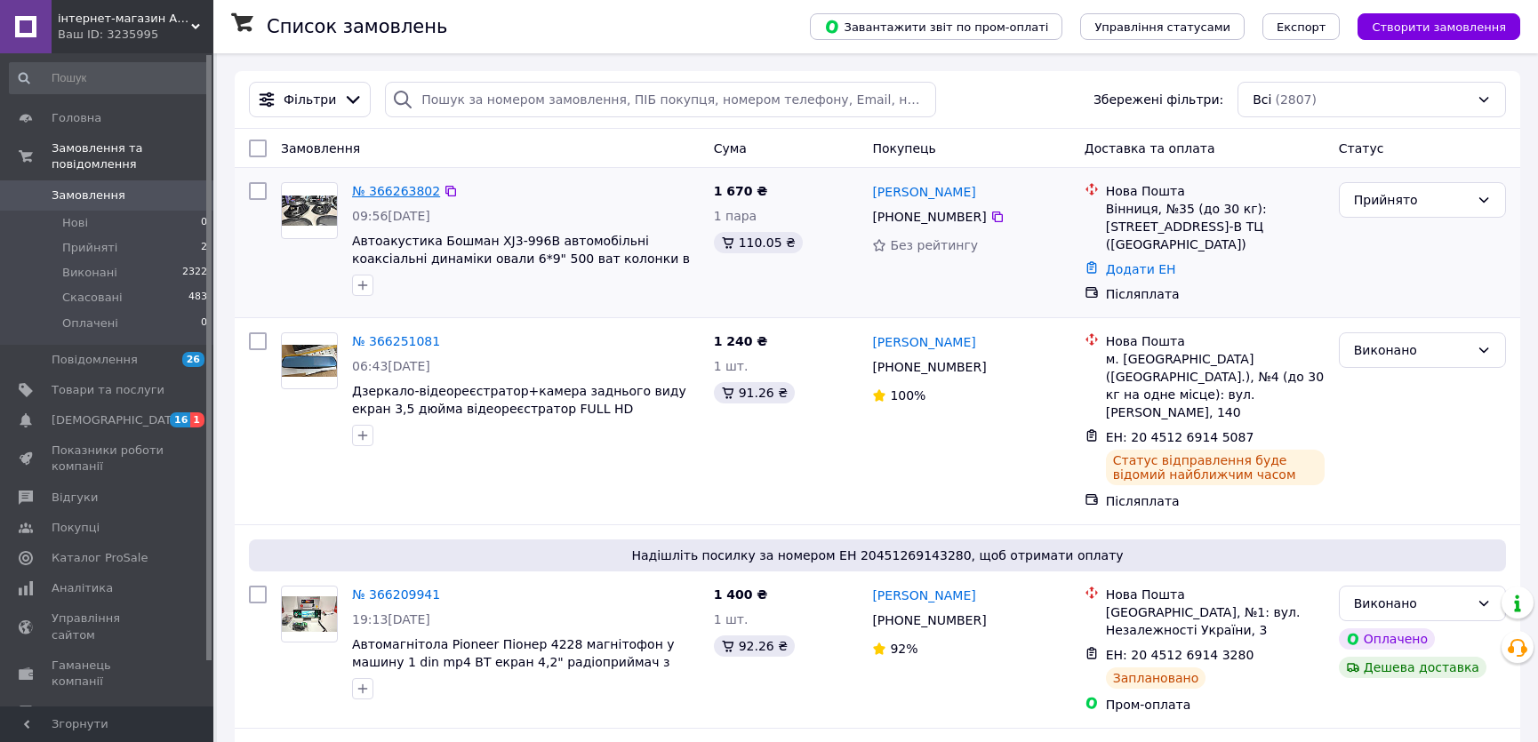
click at [396, 193] on link "№ 366263802" at bounding box center [396, 191] width 88 height 14
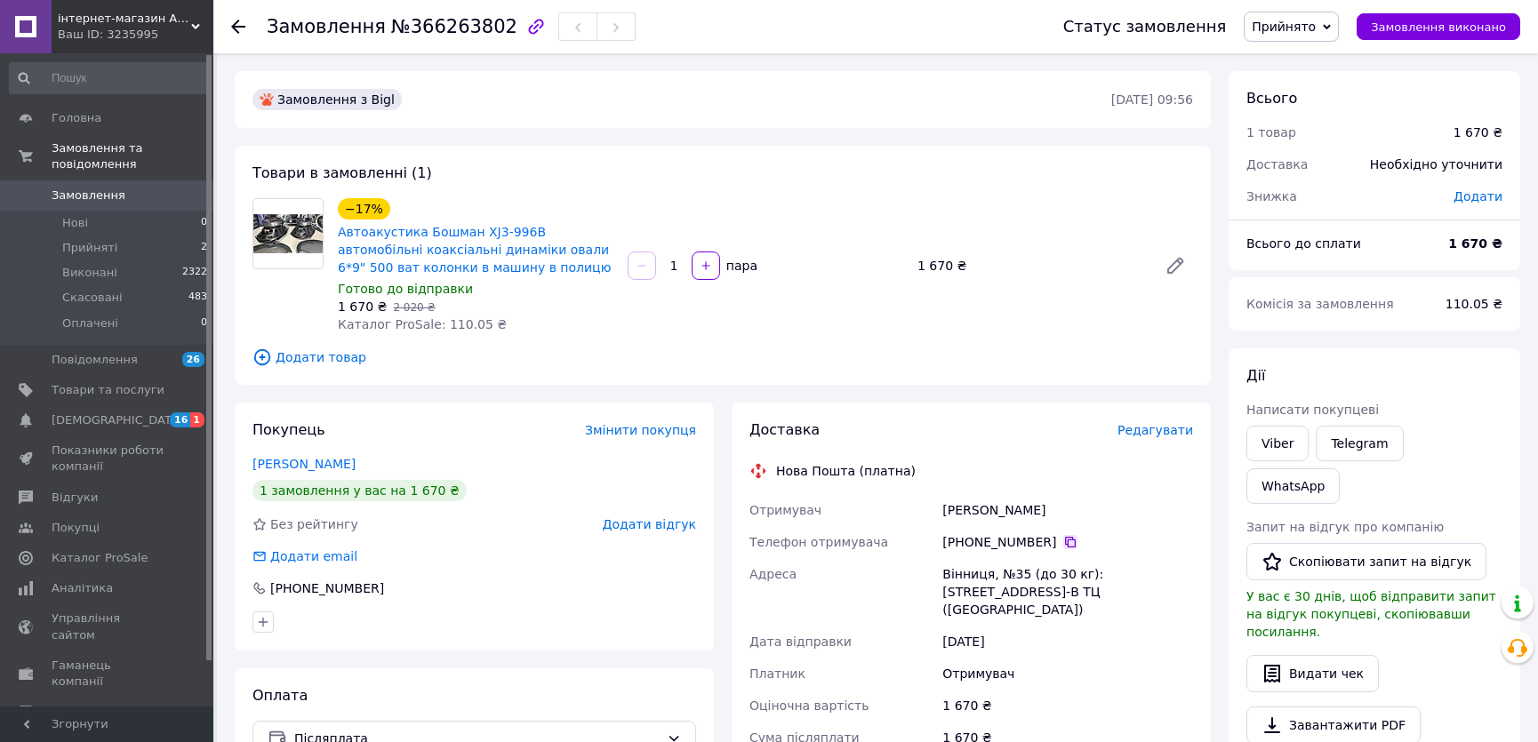
click at [1063, 542] on icon at bounding box center [1070, 542] width 14 height 14
click at [1065, 539] on icon at bounding box center [1070, 542] width 11 height 11
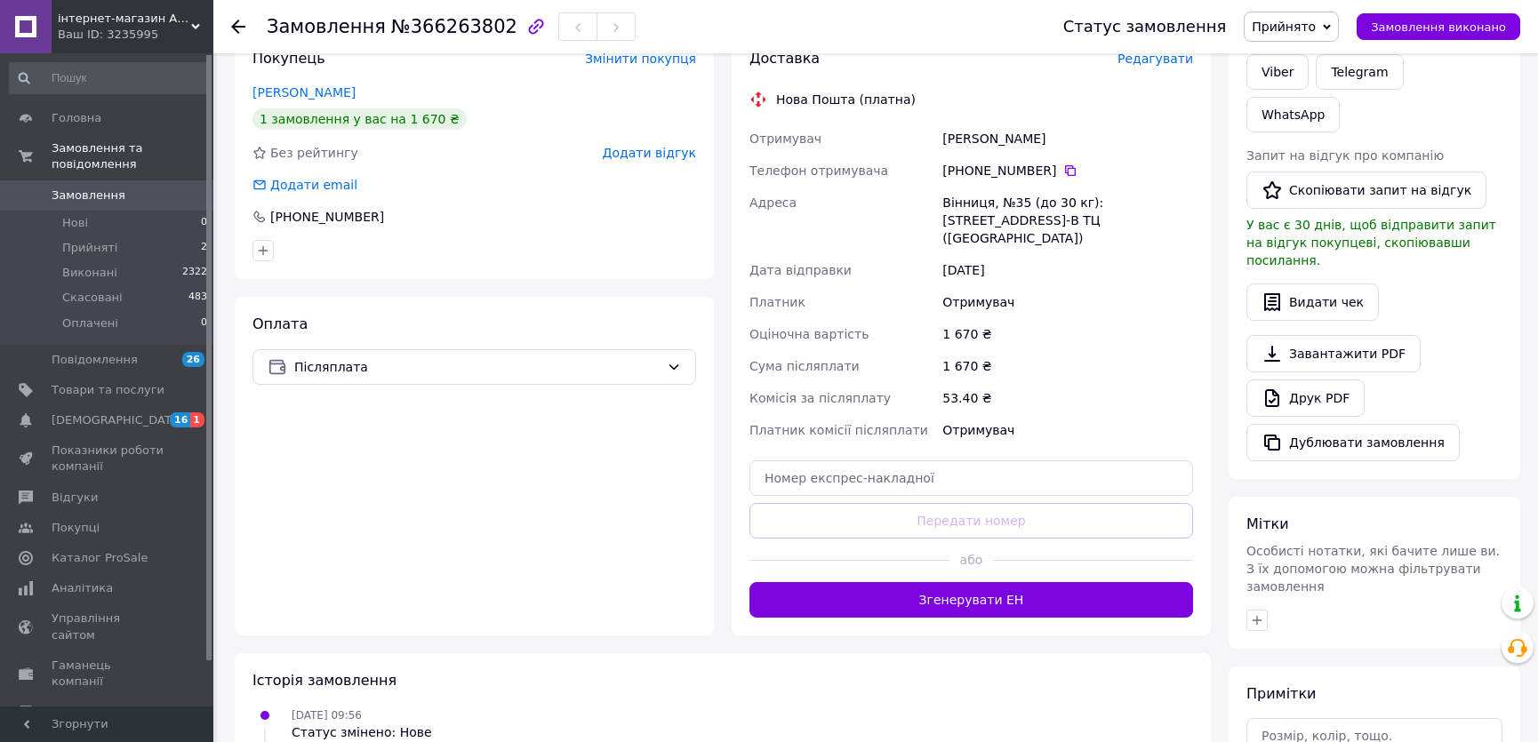
scroll to position [404, 0]
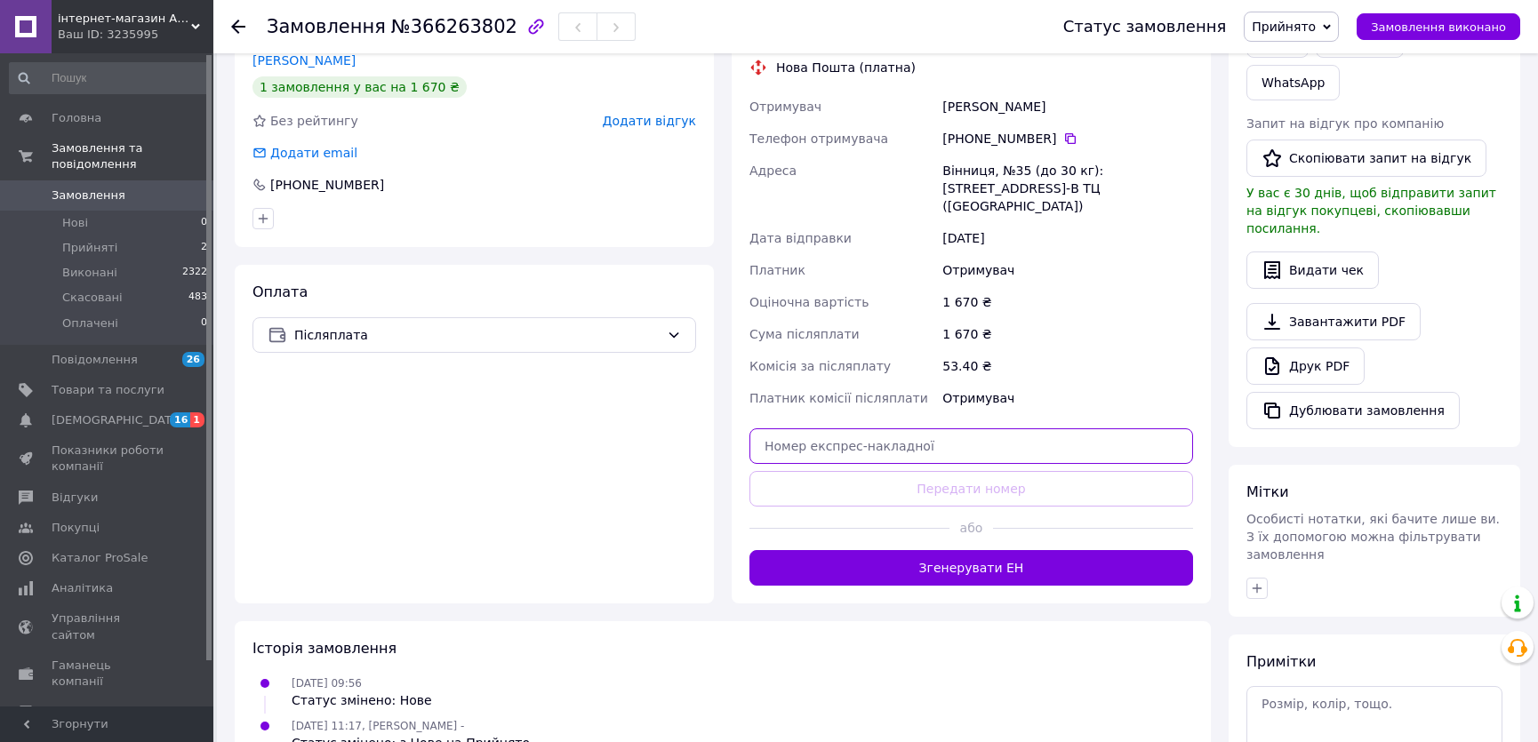
click at [973, 429] on input "text" at bounding box center [971, 446] width 444 height 36
paste input "20451269146561"
type input "20451269146561"
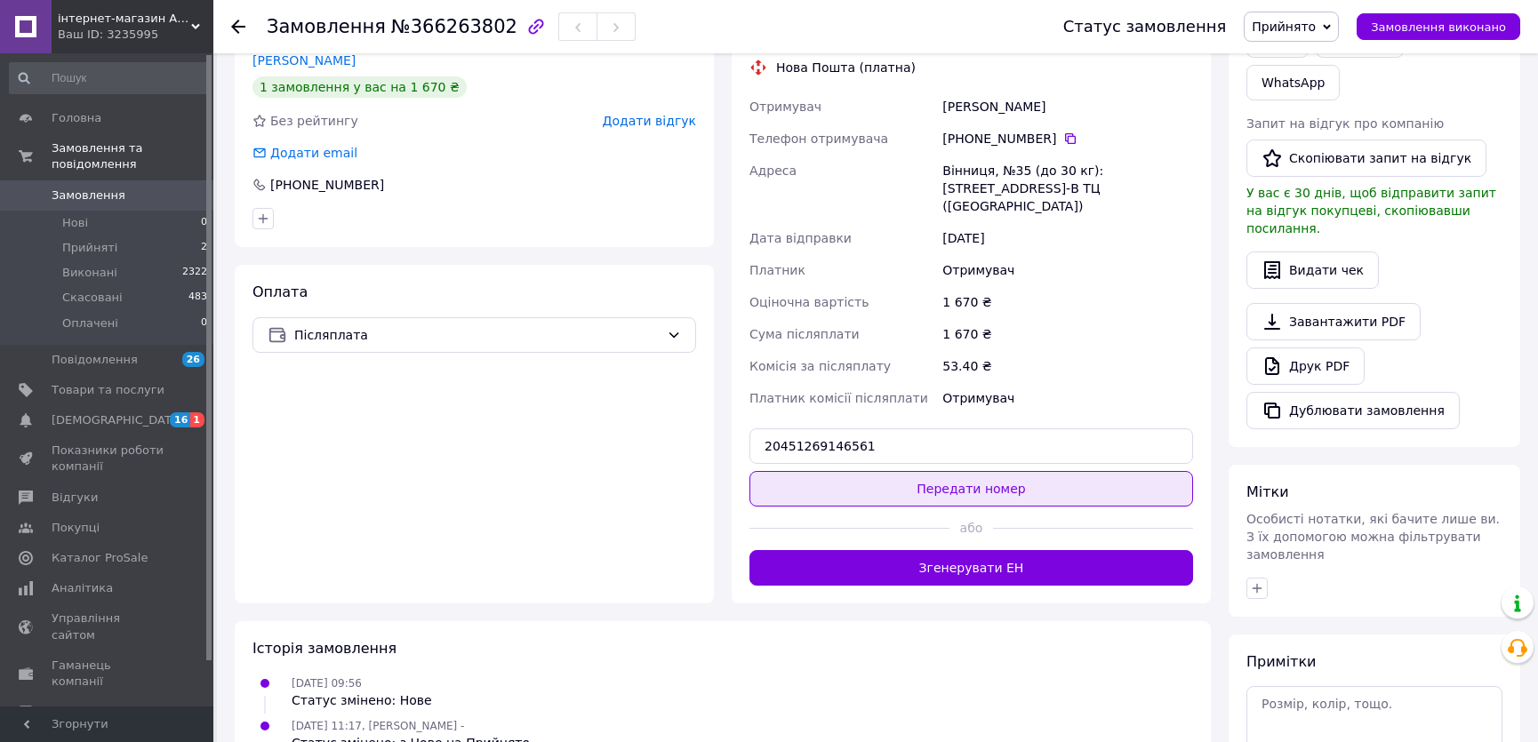
click at [959, 471] on button "Передати номер" at bounding box center [971, 489] width 444 height 36
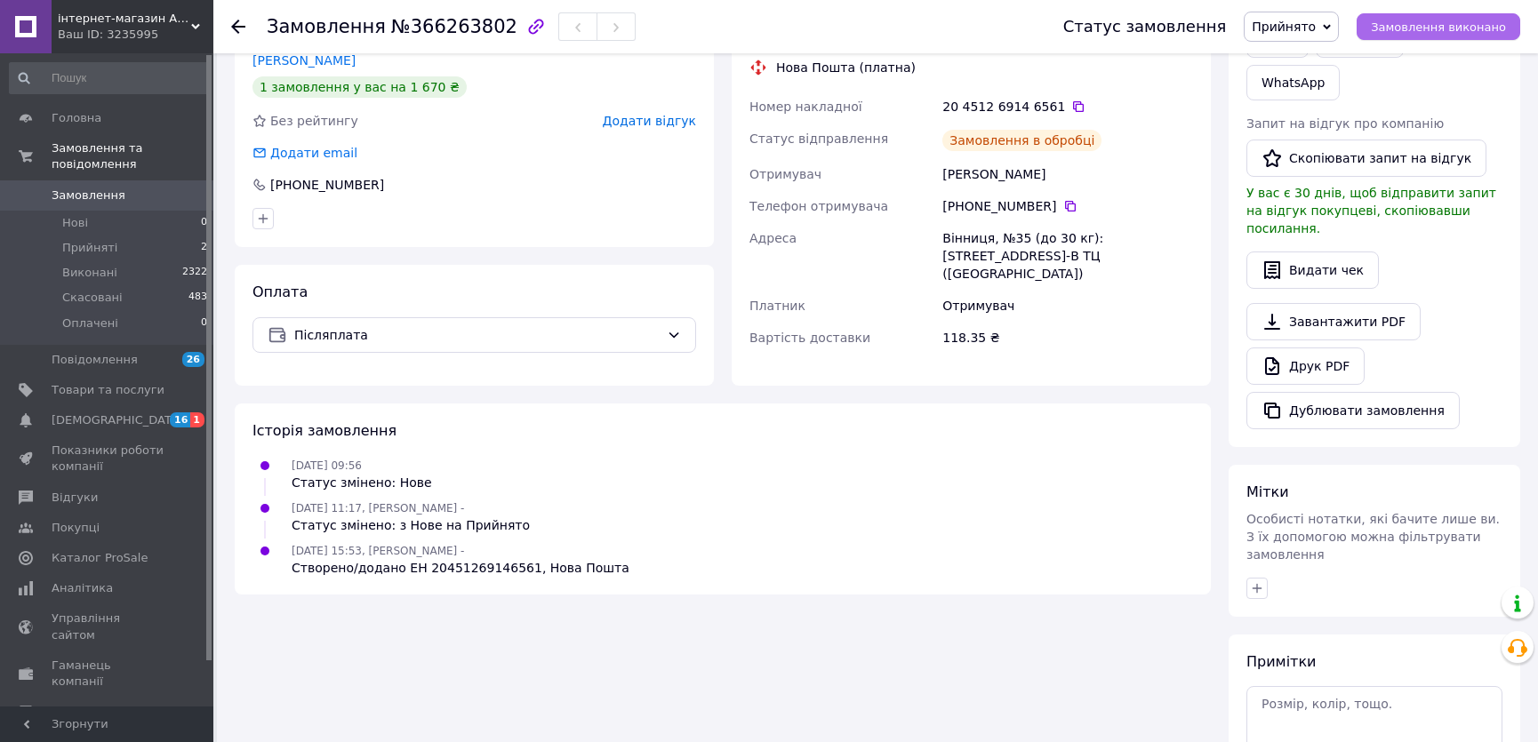
click at [1440, 28] on span "Замовлення виконано" at bounding box center [1438, 26] width 135 height 13
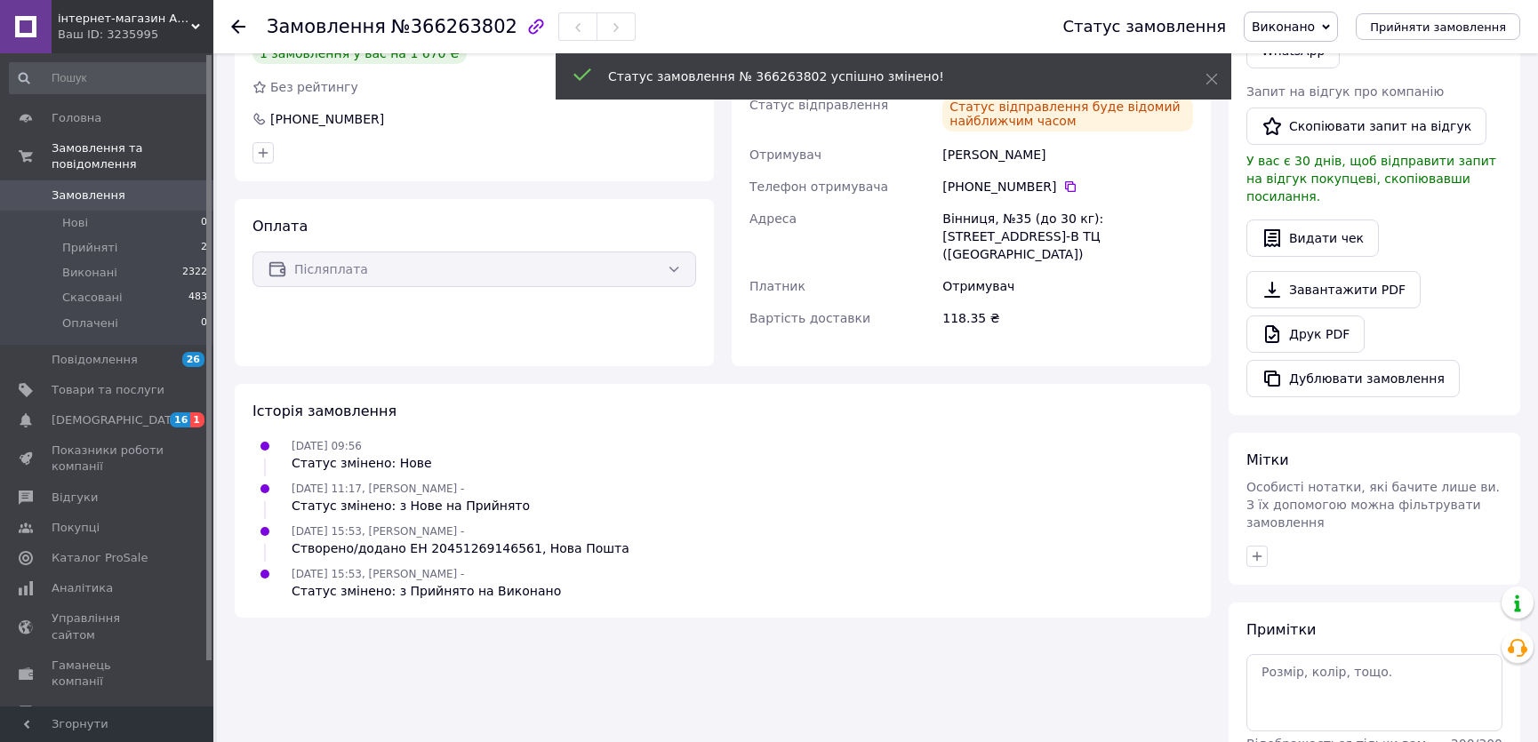
scroll to position [370, 0]
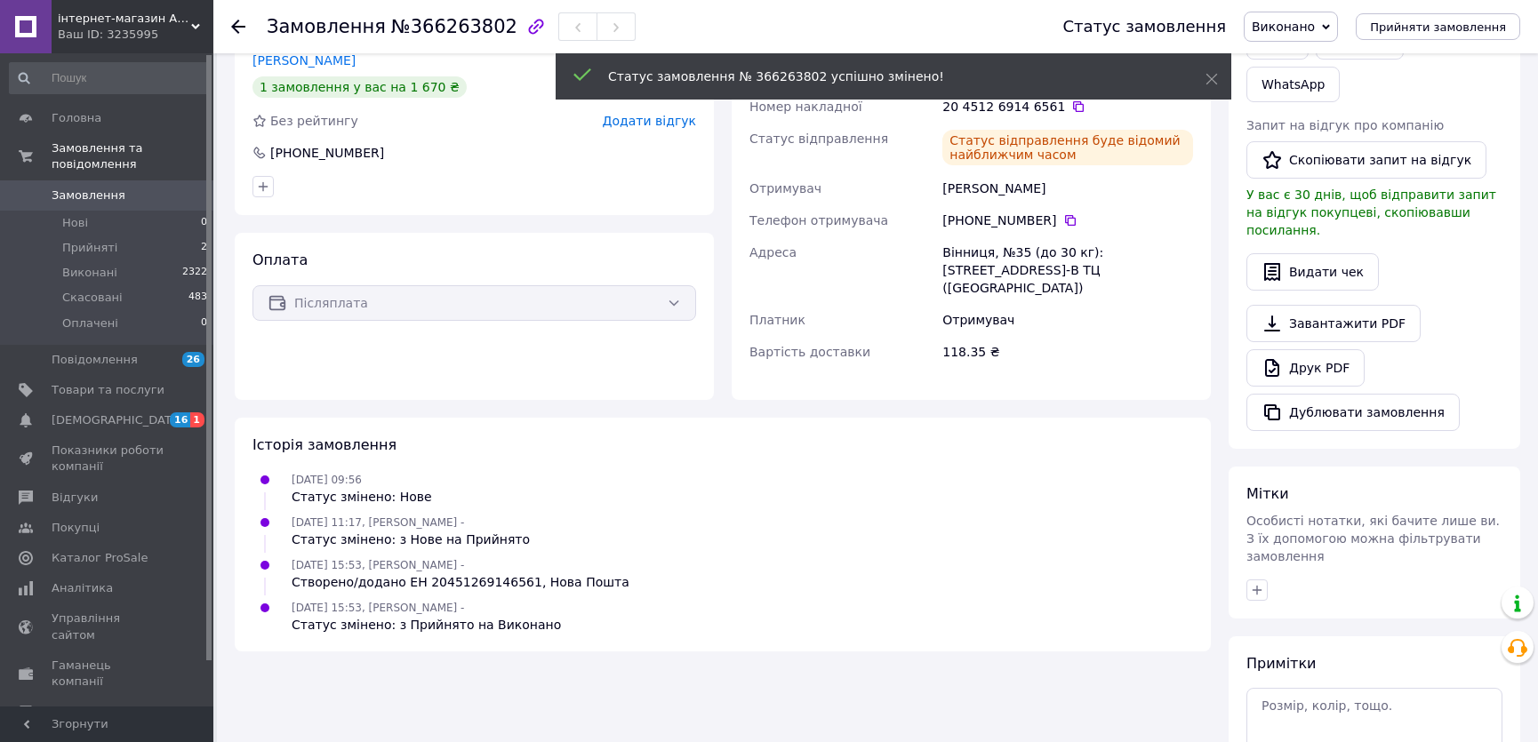
click at [76, 188] on span "Замовлення" at bounding box center [89, 196] width 74 height 16
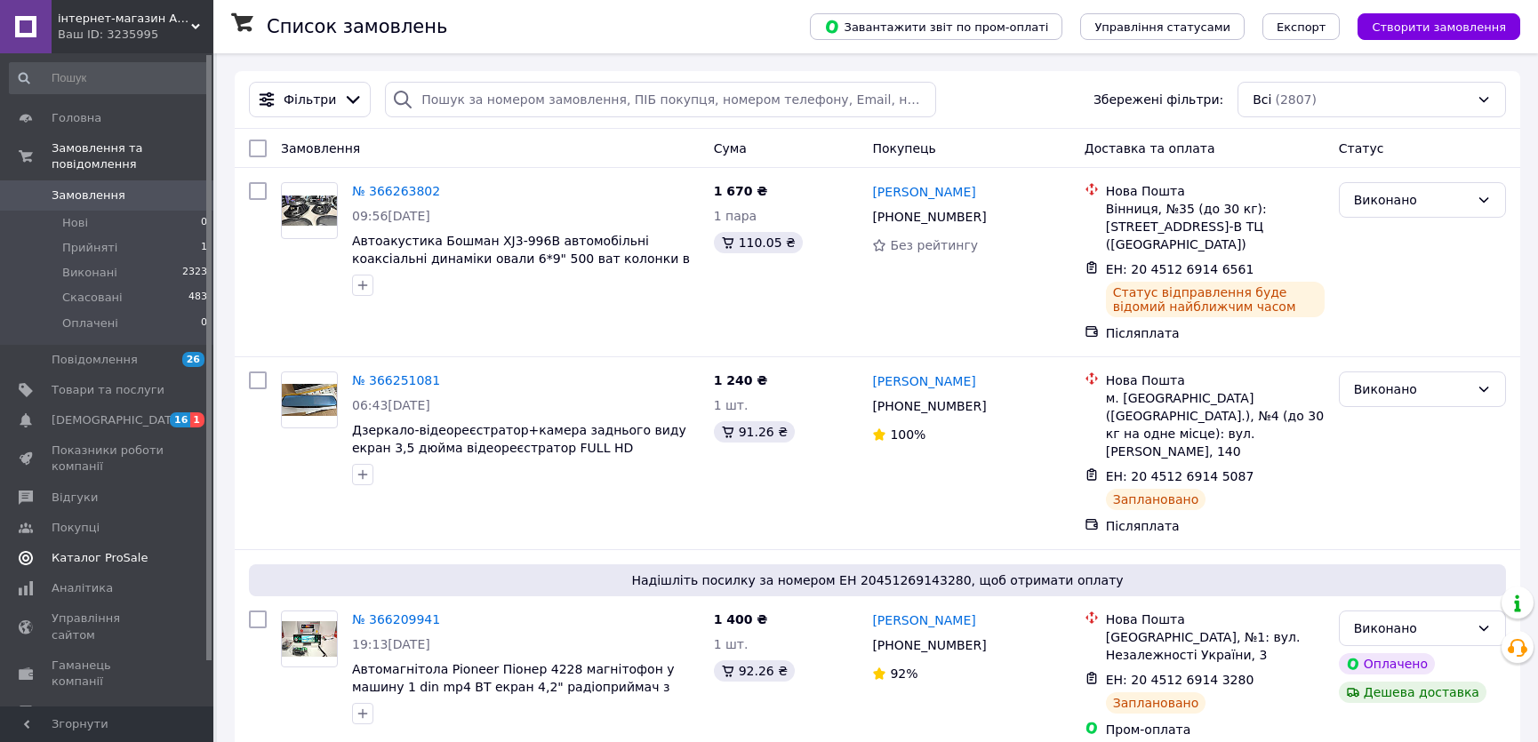
click at [116, 550] on span "Каталог ProSale" at bounding box center [100, 558] width 96 height 16
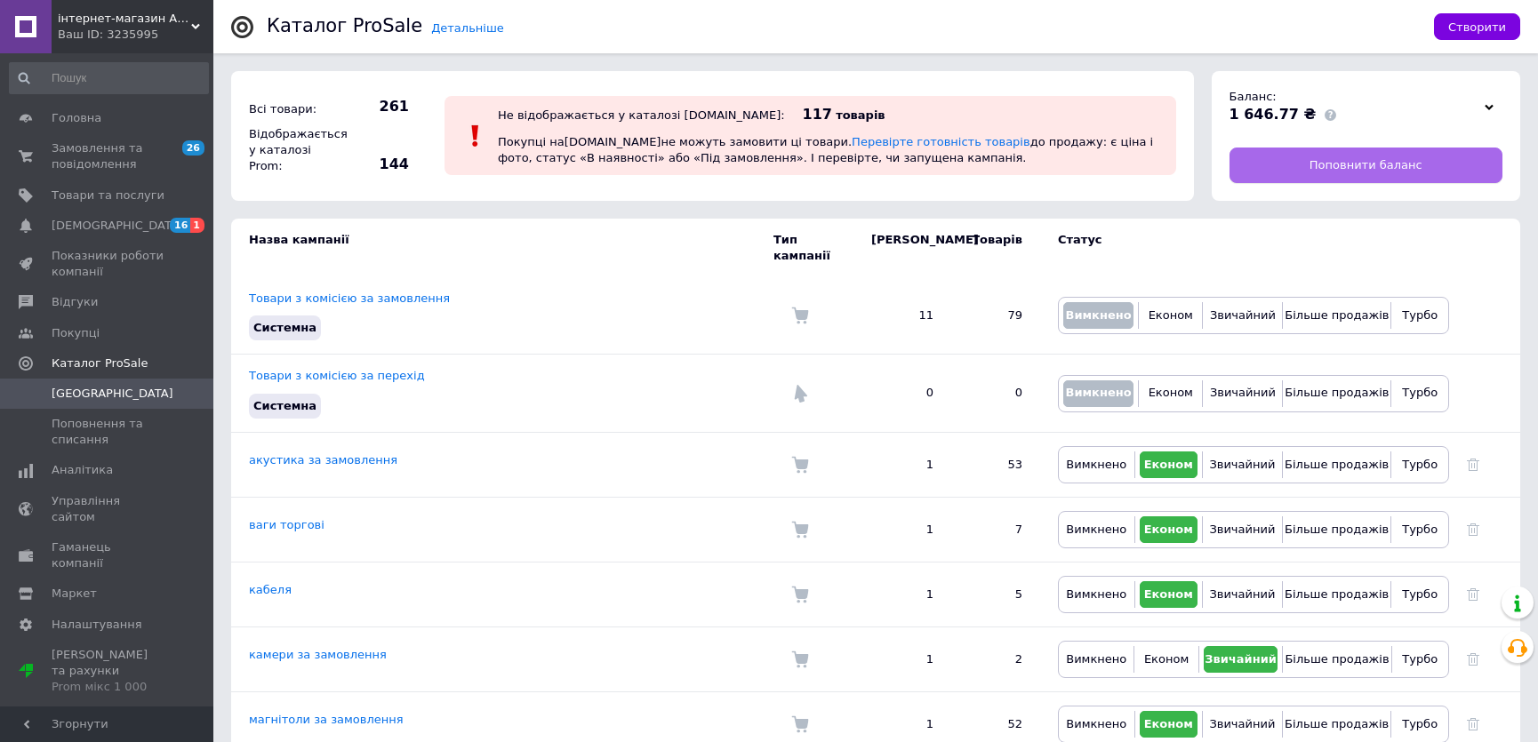
click at [1390, 163] on span "Поповнити баланс" at bounding box center [1365, 165] width 113 height 16
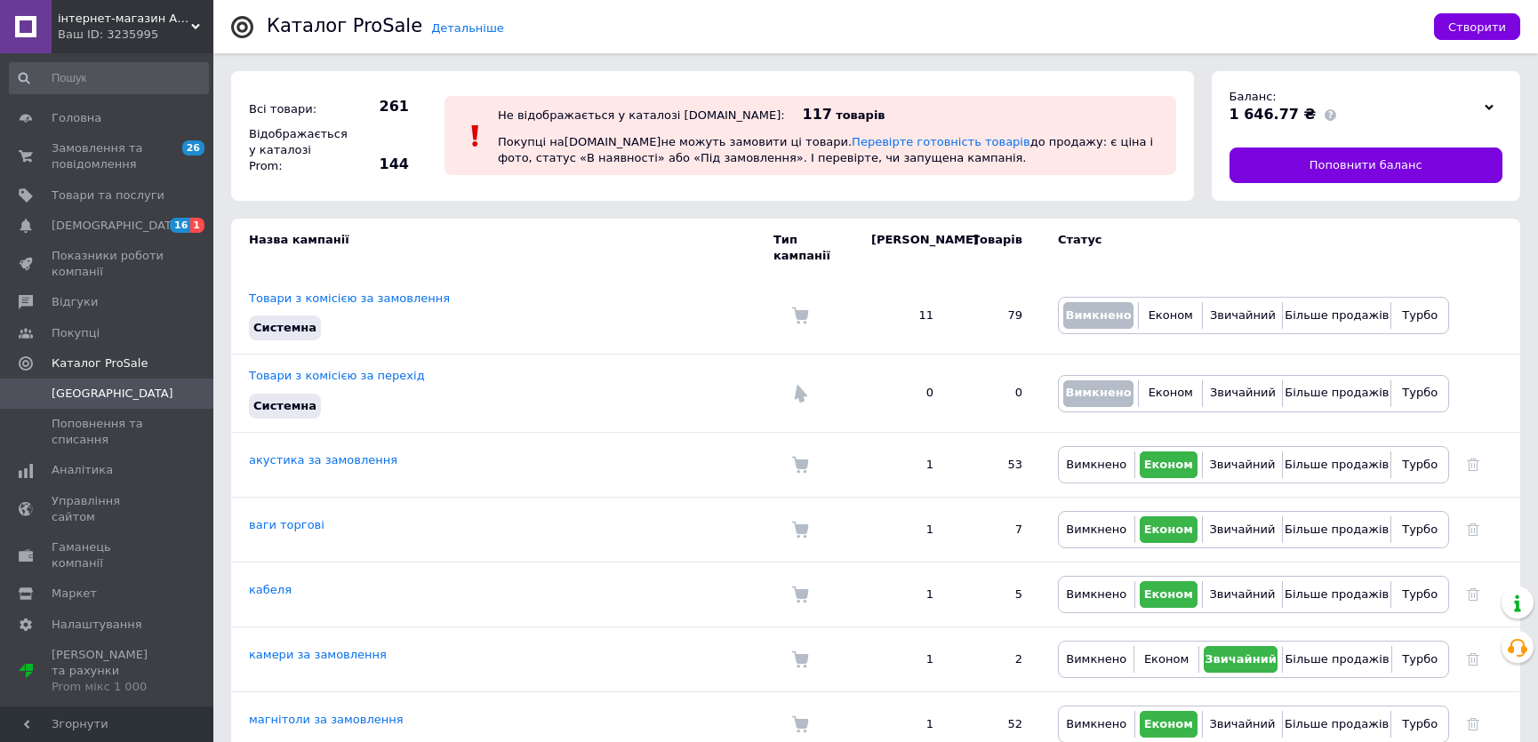
click at [197, 20] on div "інтернет-магазин Андроїд-шоппінг Ваш ID: 3235995" at bounding box center [133, 26] width 162 height 53
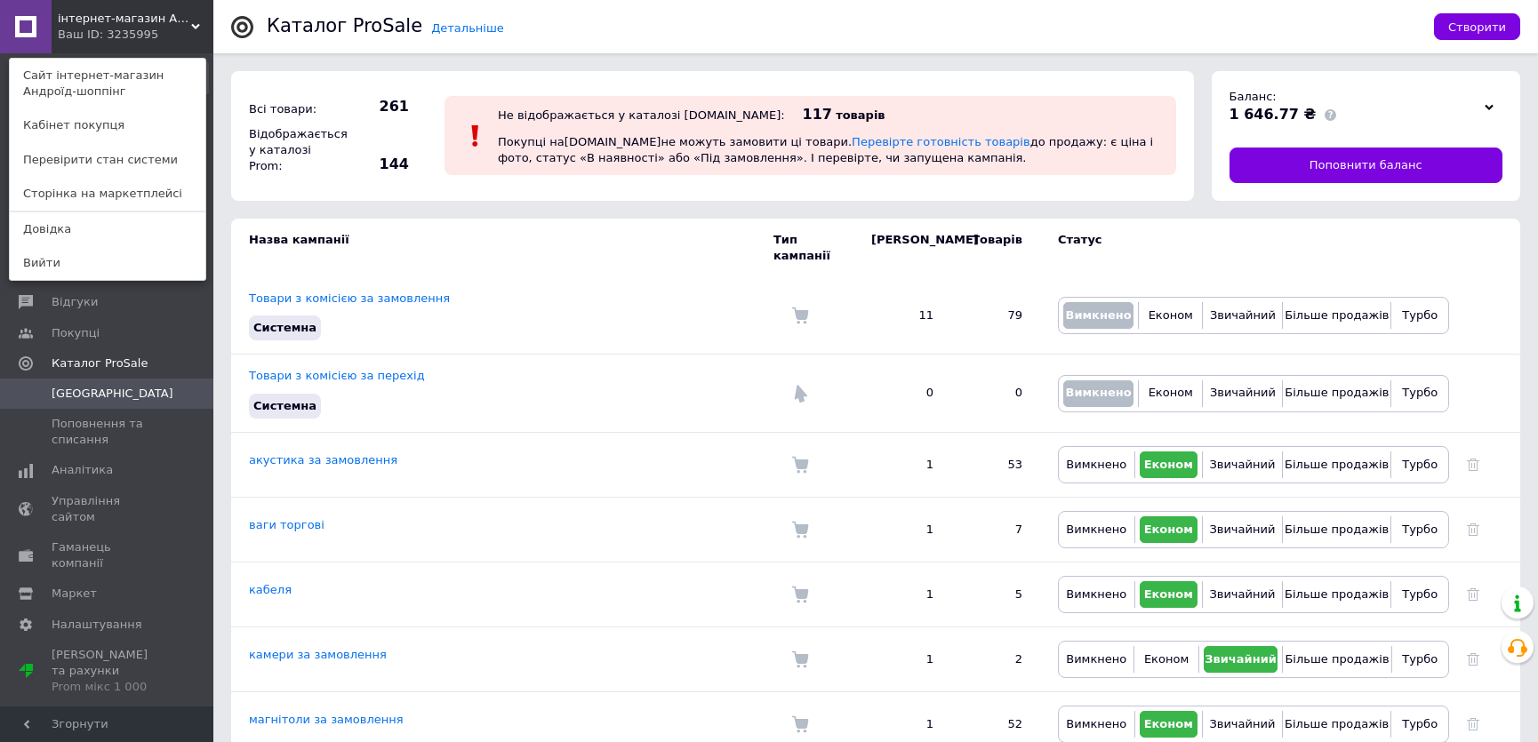
drag, startPoint x: 58, startPoint y: 256, endPoint x: 76, endPoint y: 252, distance: 18.3
click at [59, 257] on link "Вийти" at bounding box center [108, 263] width 196 height 34
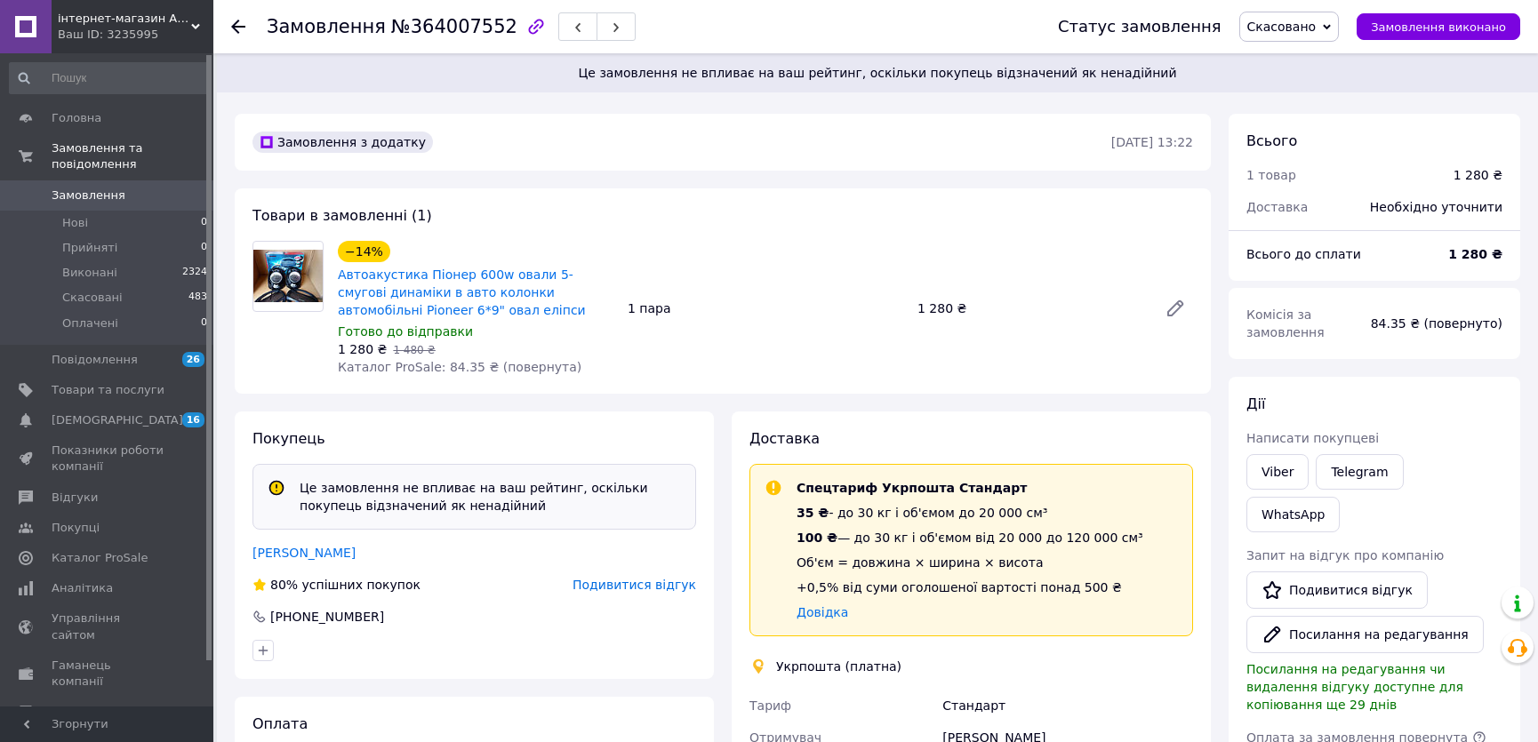
drag, startPoint x: 85, startPoint y: 176, endPoint x: 539, endPoint y: 223, distance: 456.6
click at [87, 188] on span "Замовлення" at bounding box center [89, 196] width 74 height 16
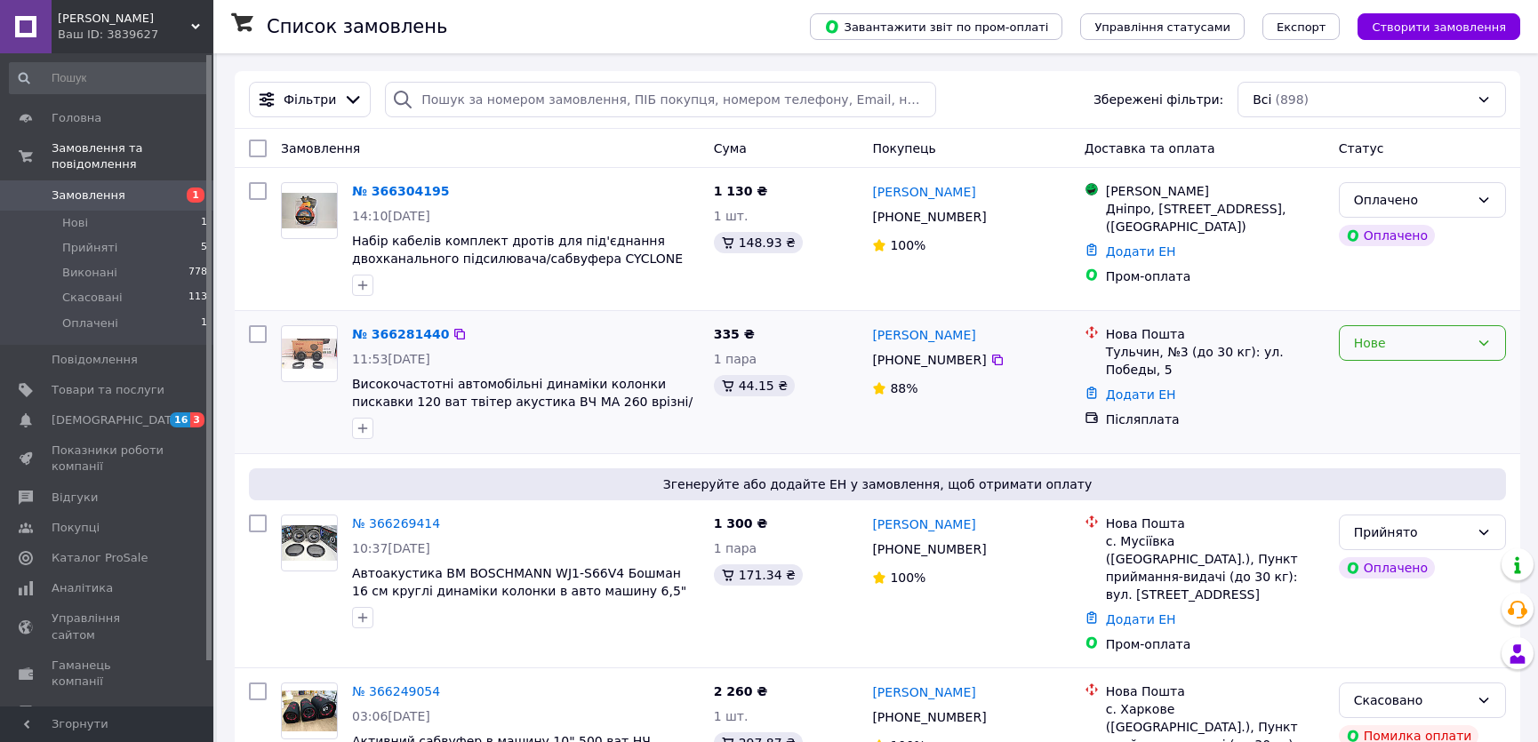
click at [1453, 350] on div "Нове" at bounding box center [1412, 343] width 116 height 20
click at [1439, 377] on li "Прийнято" at bounding box center [1421, 381] width 165 height 32
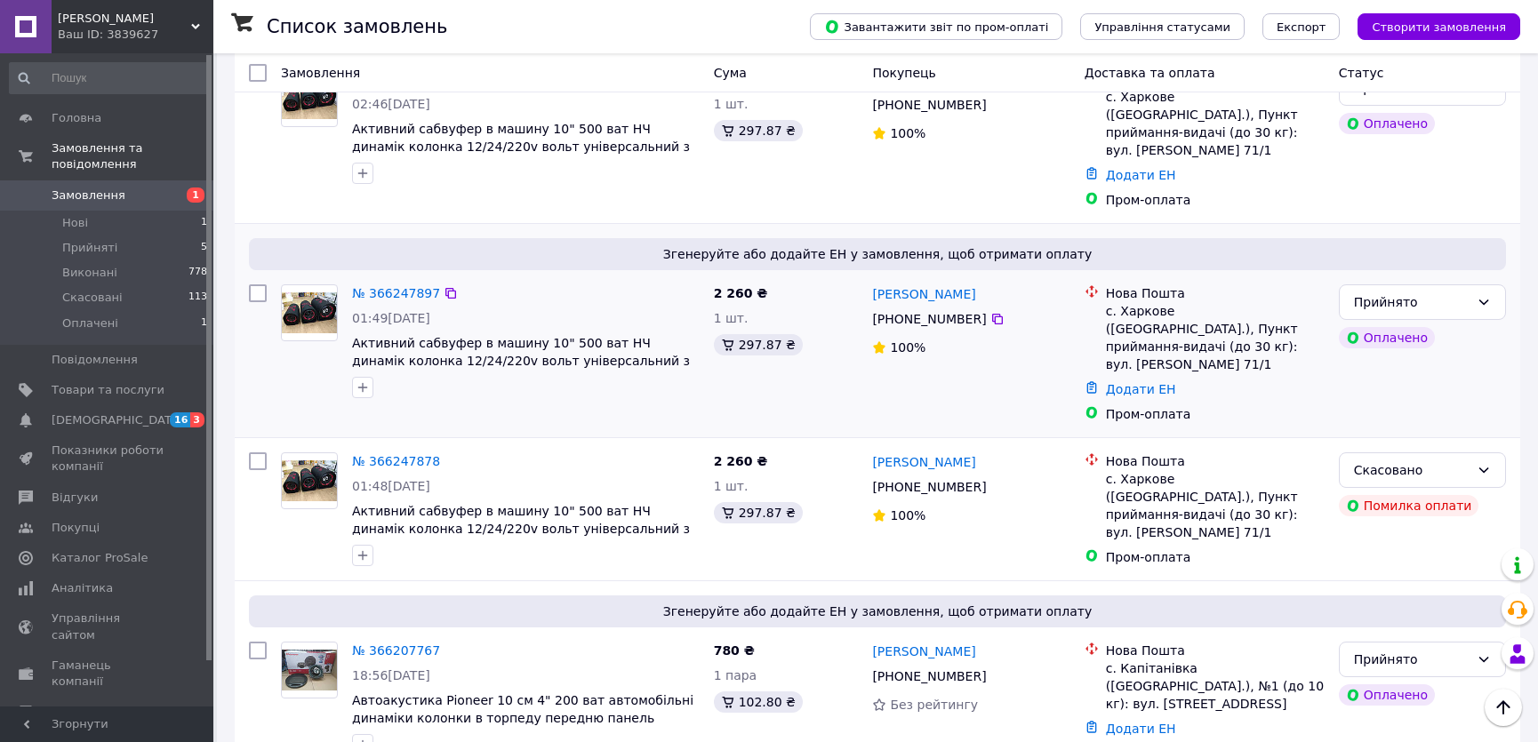
scroll to position [808, 0]
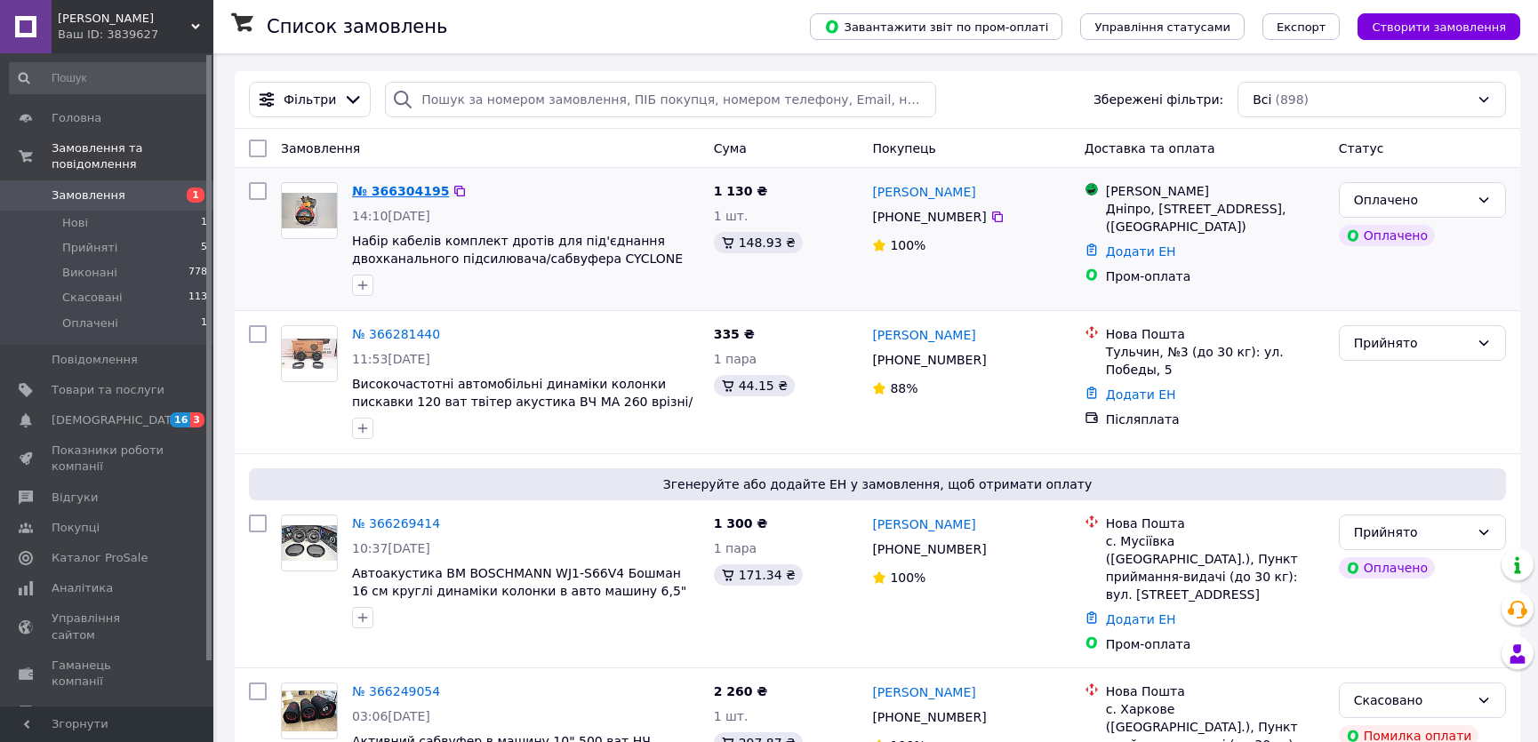
click at [402, 189] on link "№ 366304195" at bounding box center [400, 191] width 97 height 14
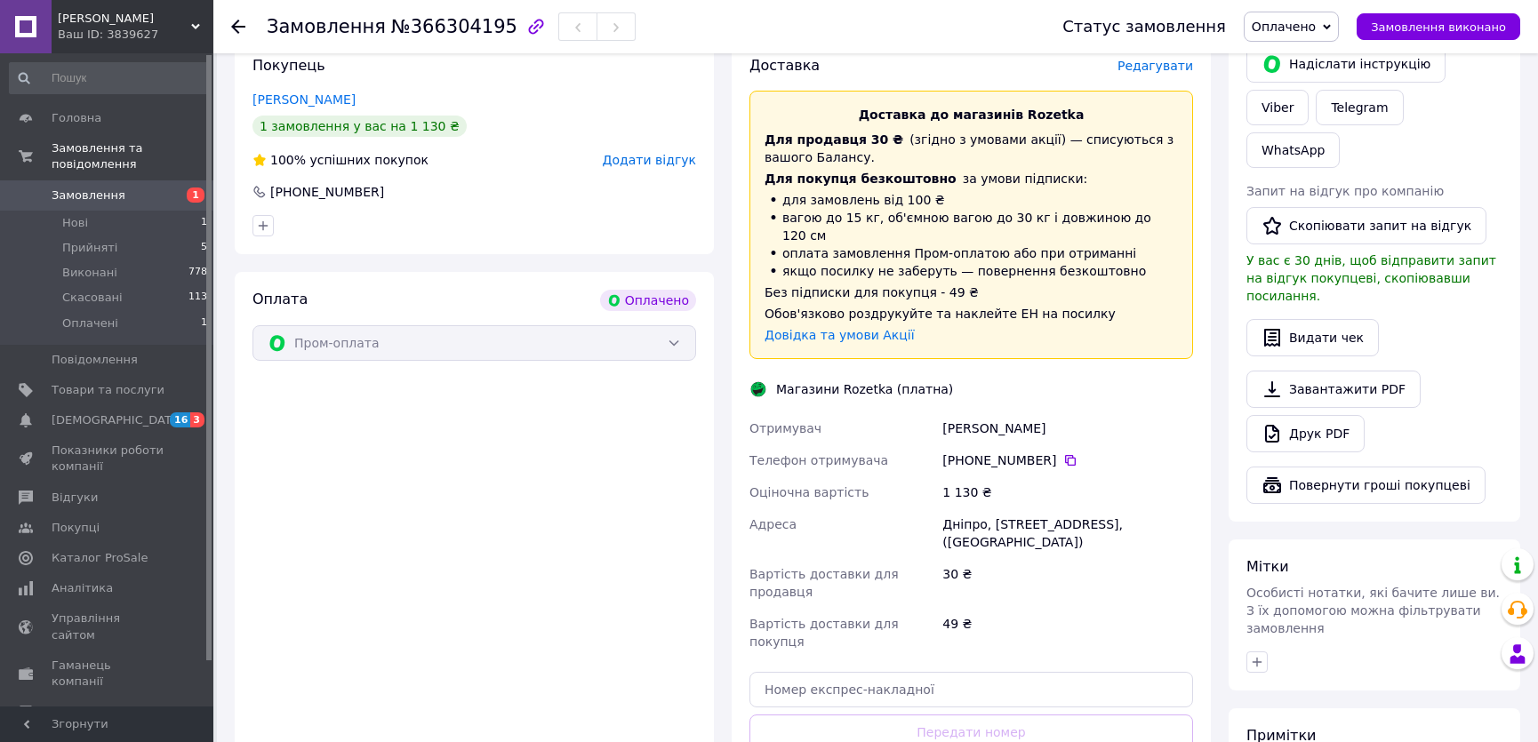
scroll to position [641, 0]
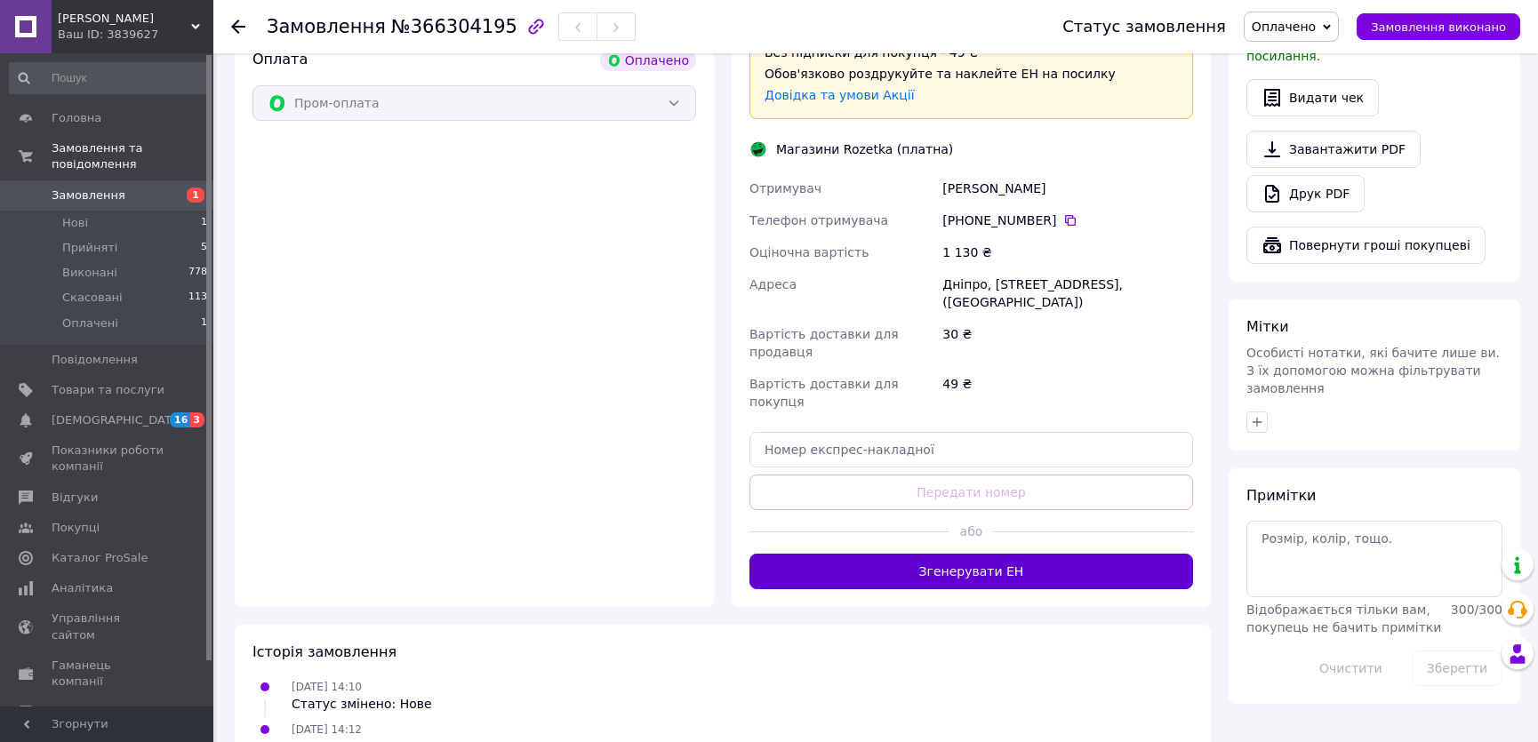
click at [1087, 554] on button "Згенерувати ЕН" at bounding box center [971, 572] width 444 height 36
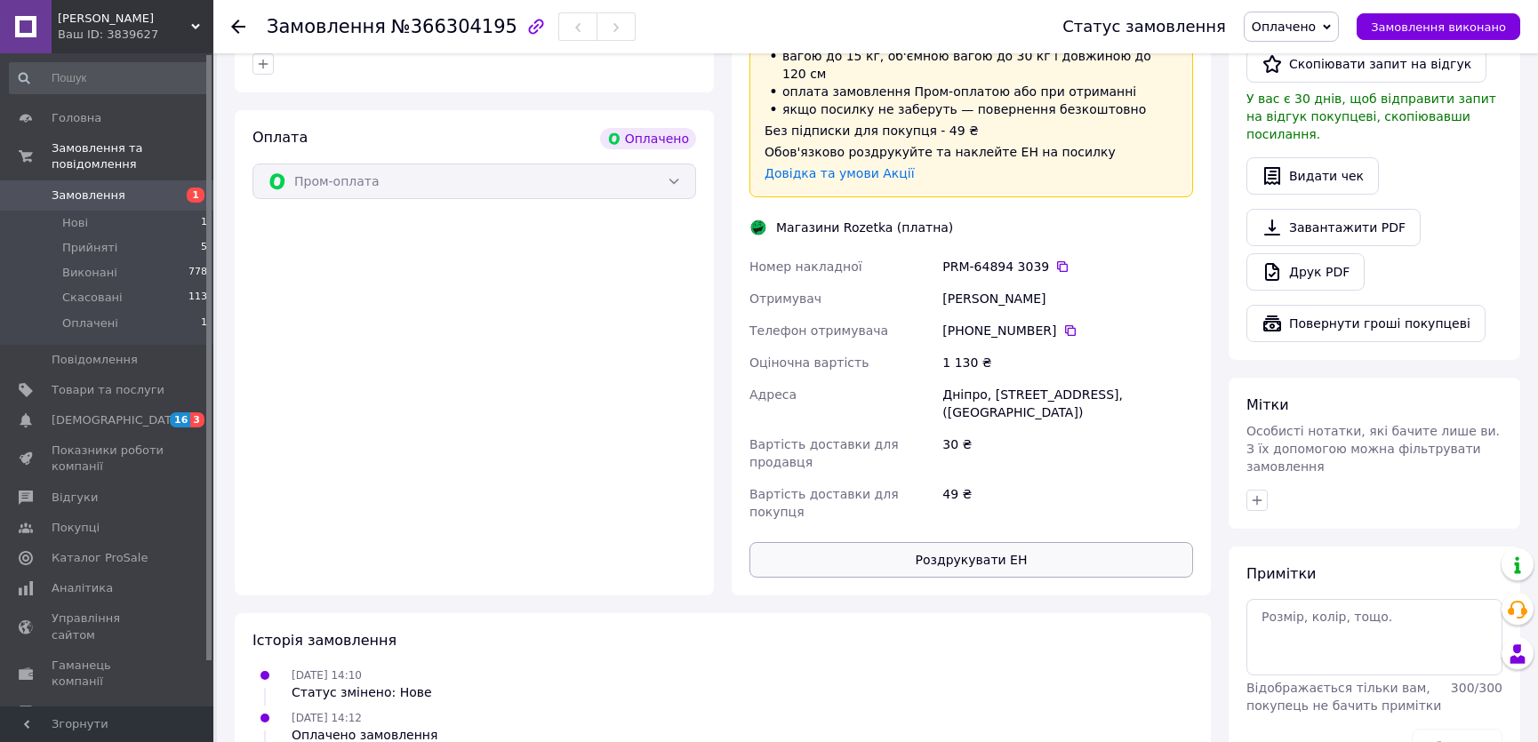
scroll to position [630, 0]
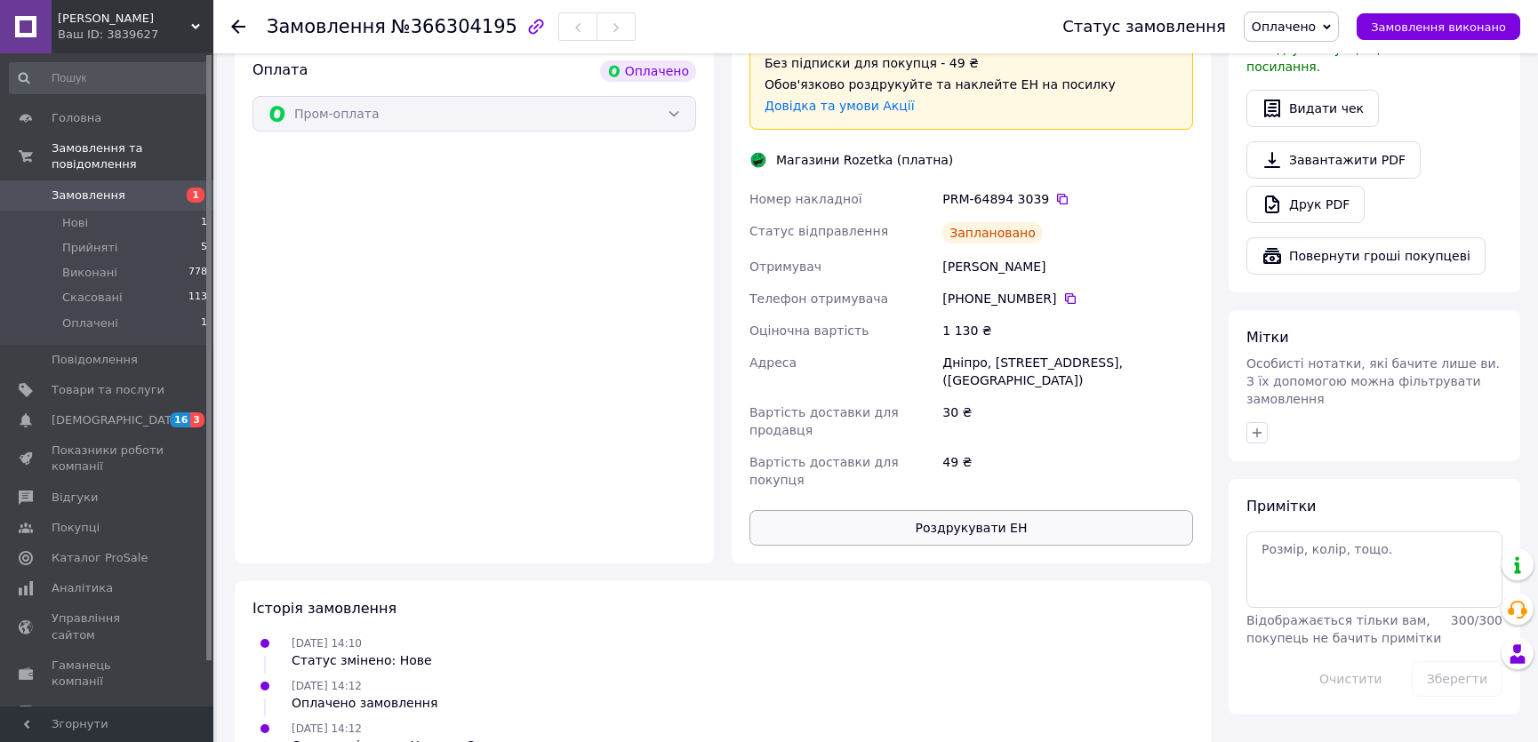
click at [1076, 510] on button "Роздрукувати ЕН" at bounding box center [971, 528] width 444 height 36
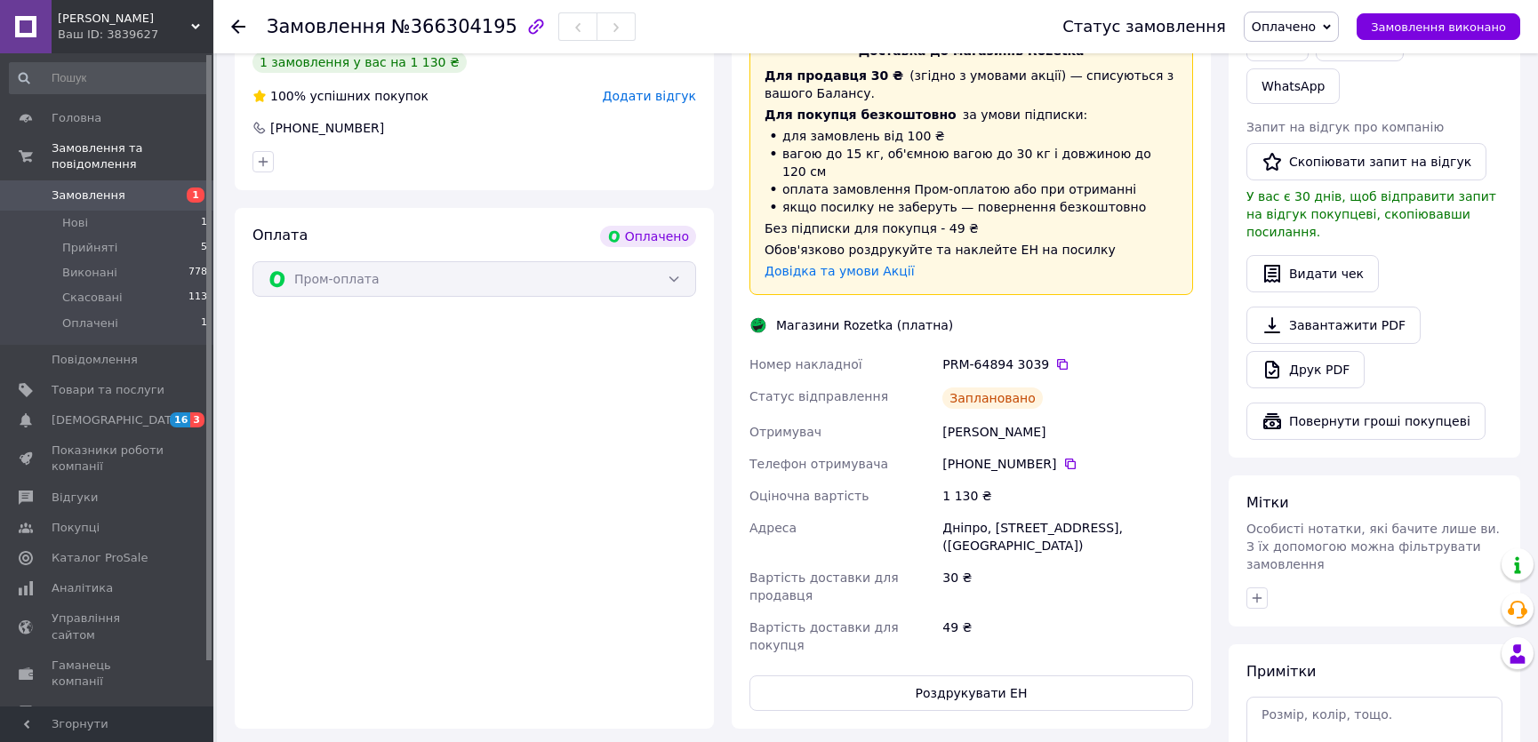
scroll to position [226, 0]
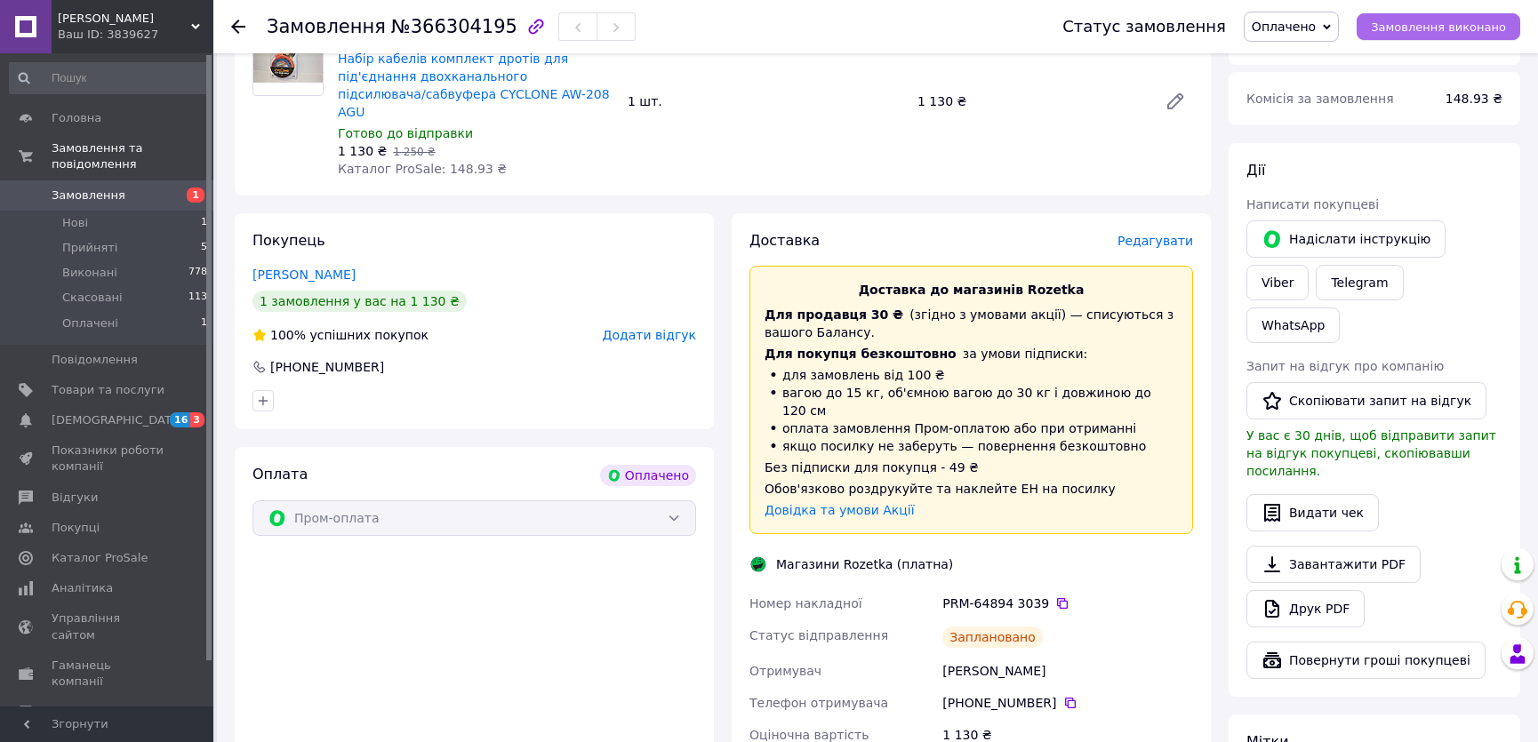
click at [1418, 25] on span "Замовлення виконано" at bounding box center [1438, 26] width 135 height 13
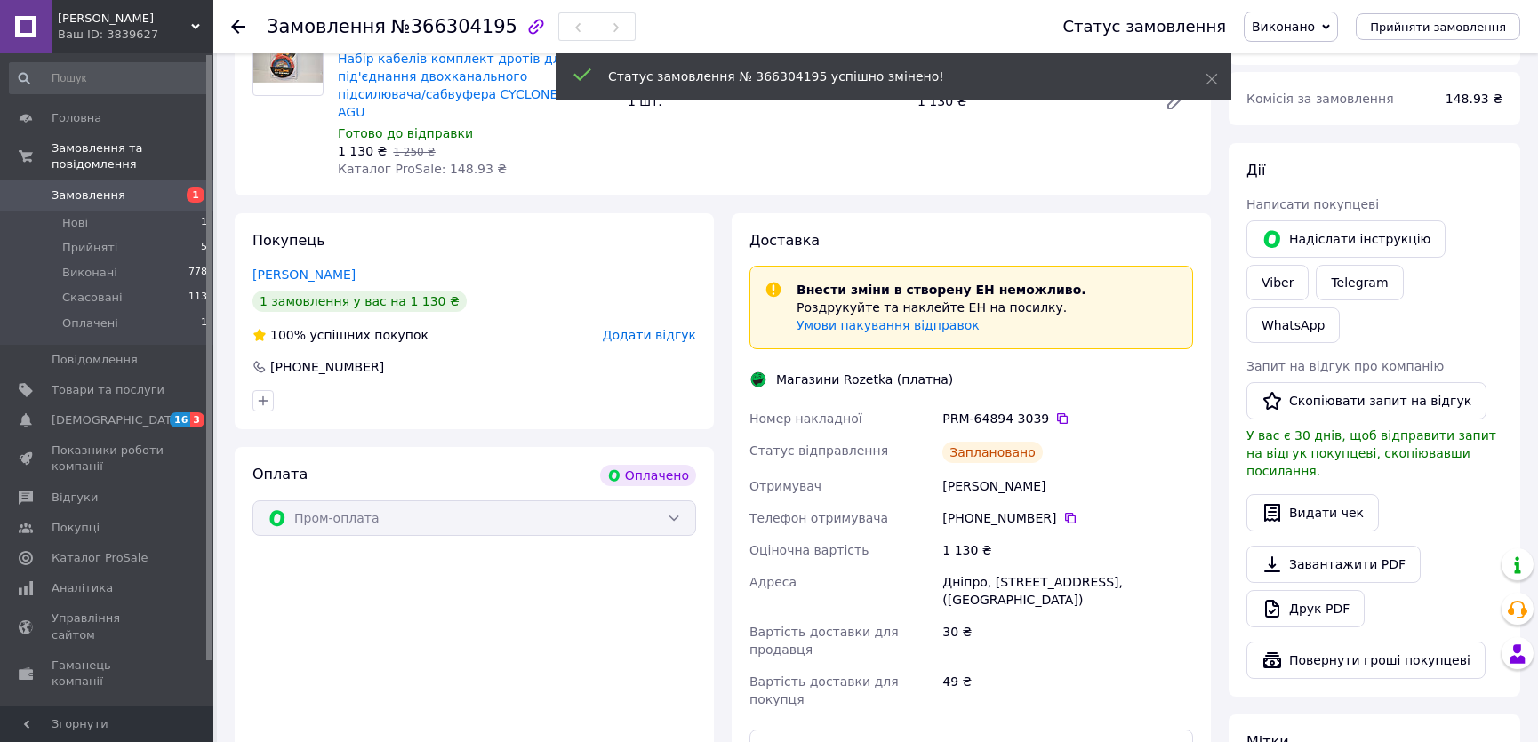
click at [115, 188] on span "Замовлення" at bounding box center [89, 196] width 74 height 16
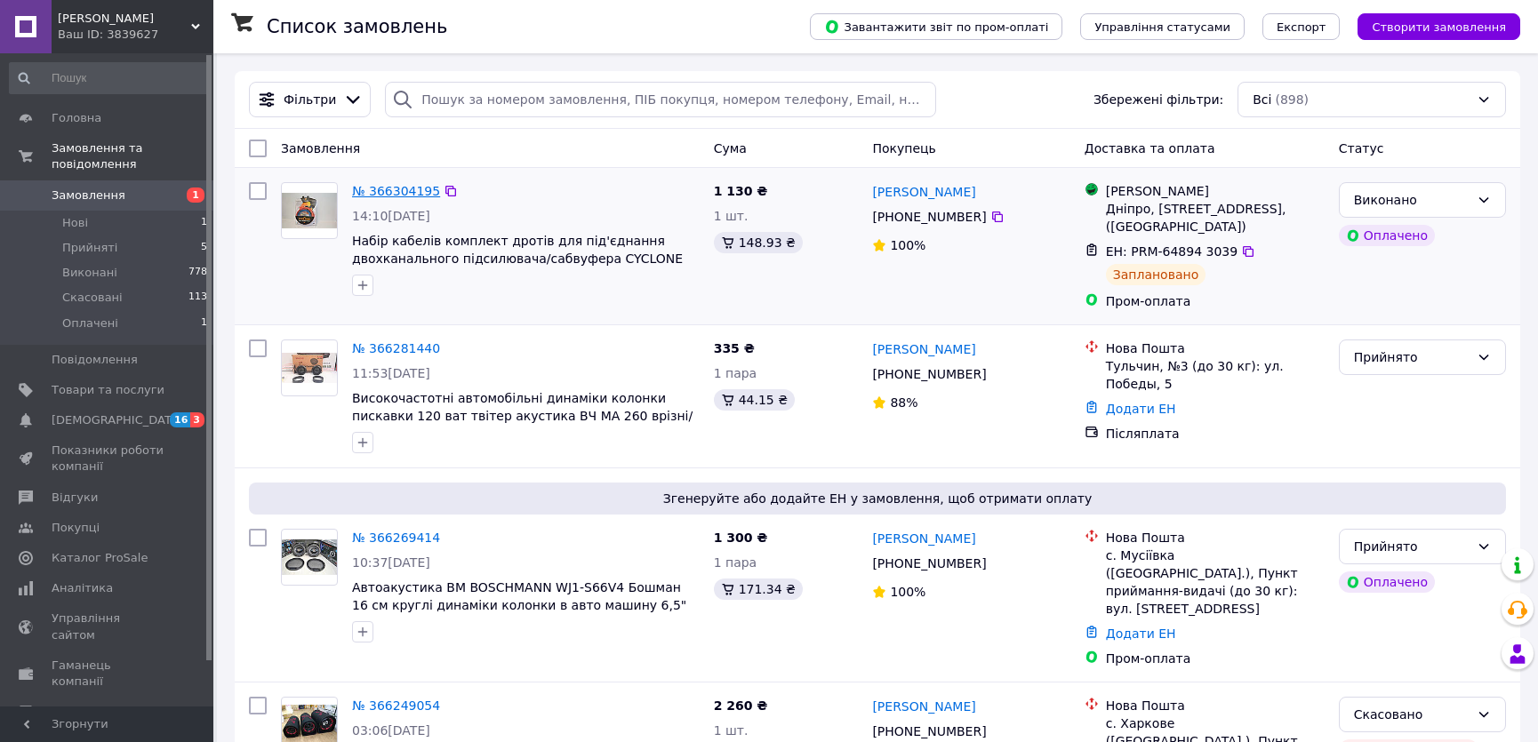
click at [408, 190] on link "№ 366304195" at bounding box center [396, 191] width 88 height 14
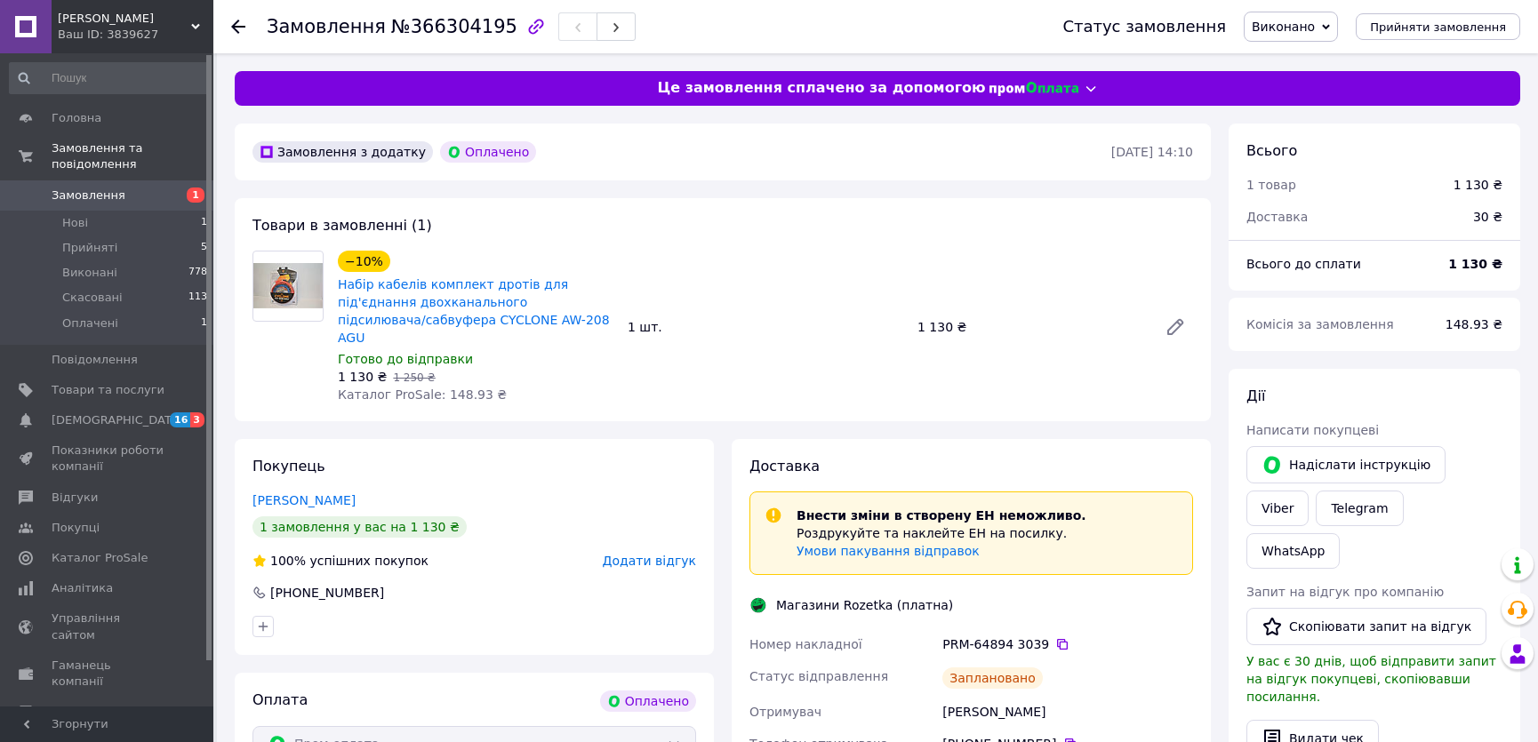
click at [104, 188] on span "Замовлення" at bounding box center [89, 196] width 74 height 16
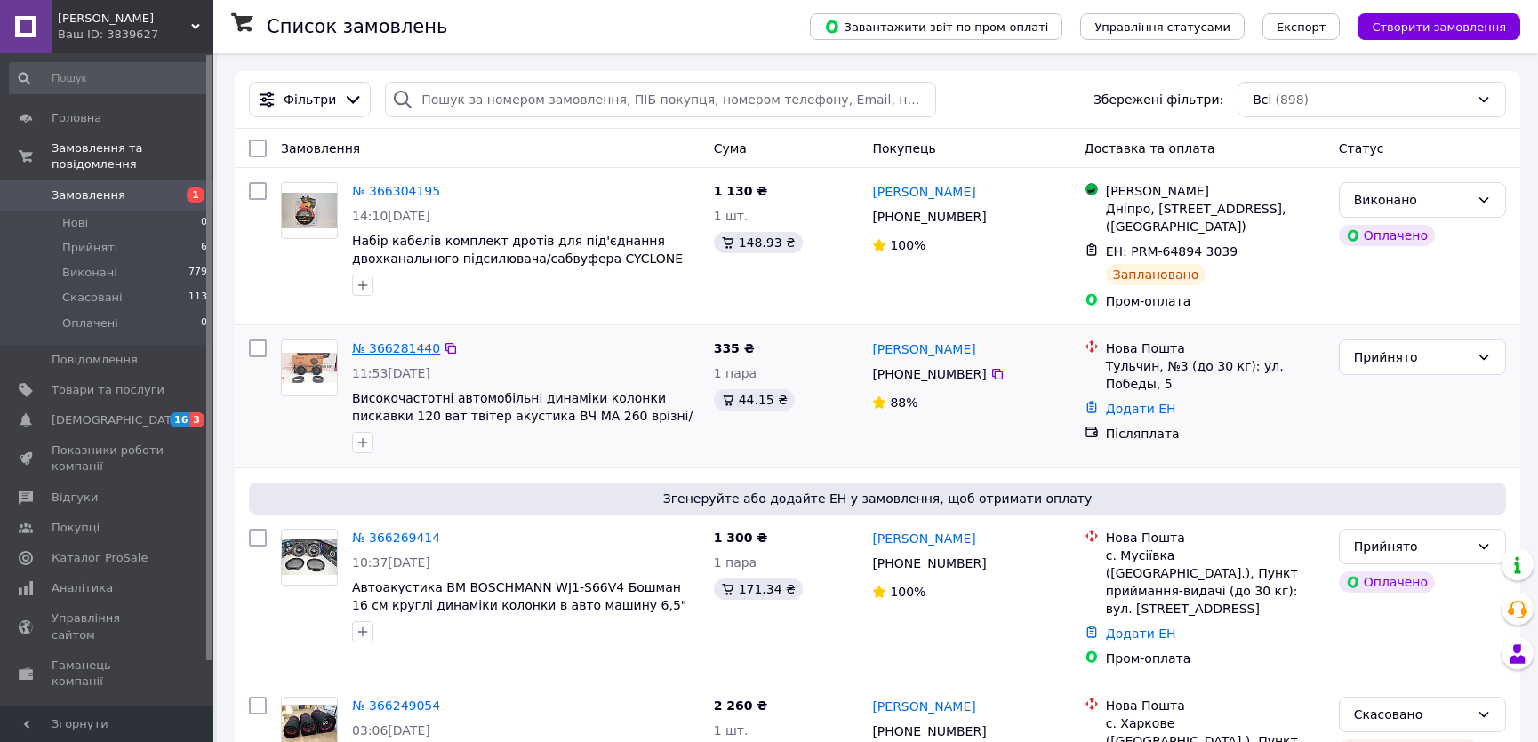
click at [411, 348] on link "№ 366281440" at bounding box center [396, 348] width 88 height 14
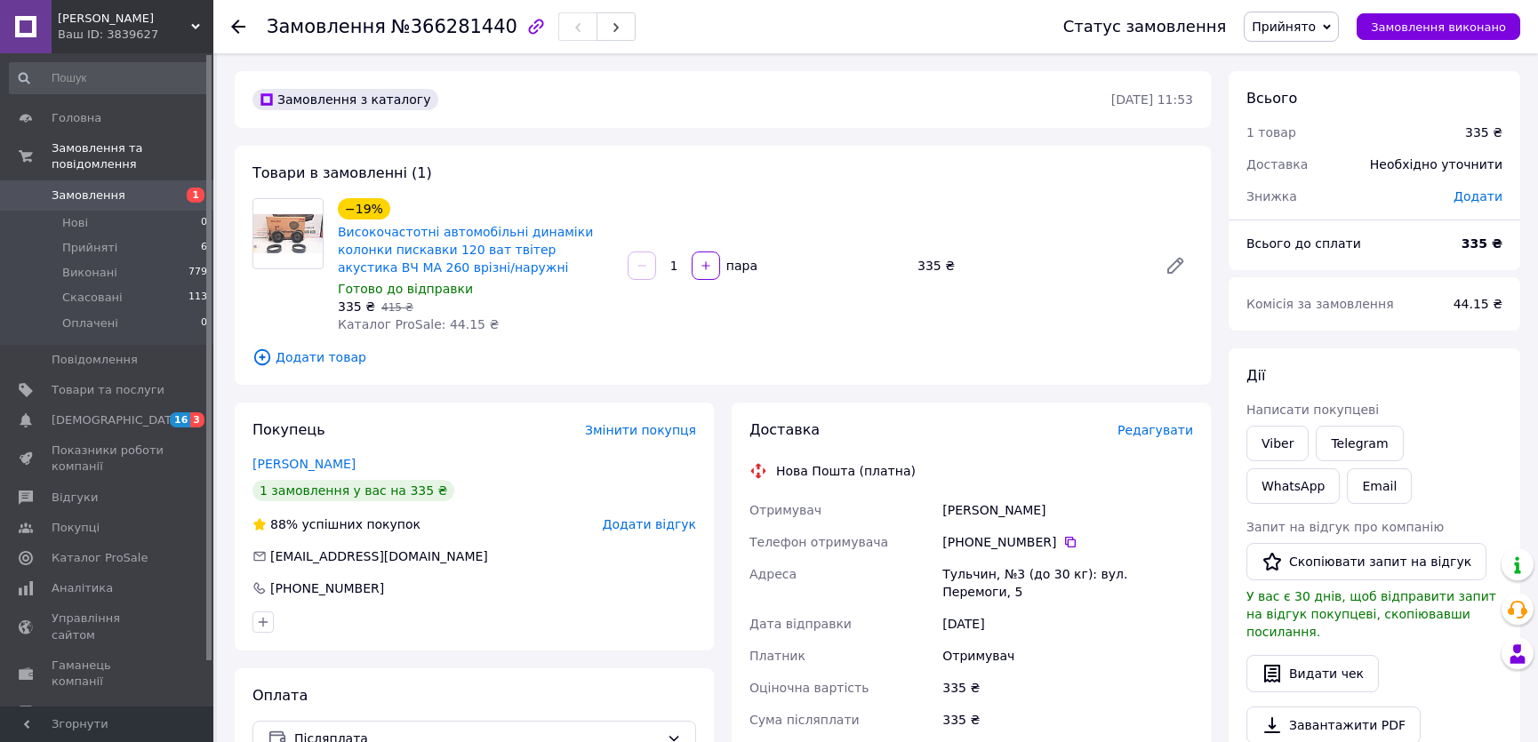
click at [149, 188] on link "Замовлення 1" at bounding box center [109, 195] width 218 height 30
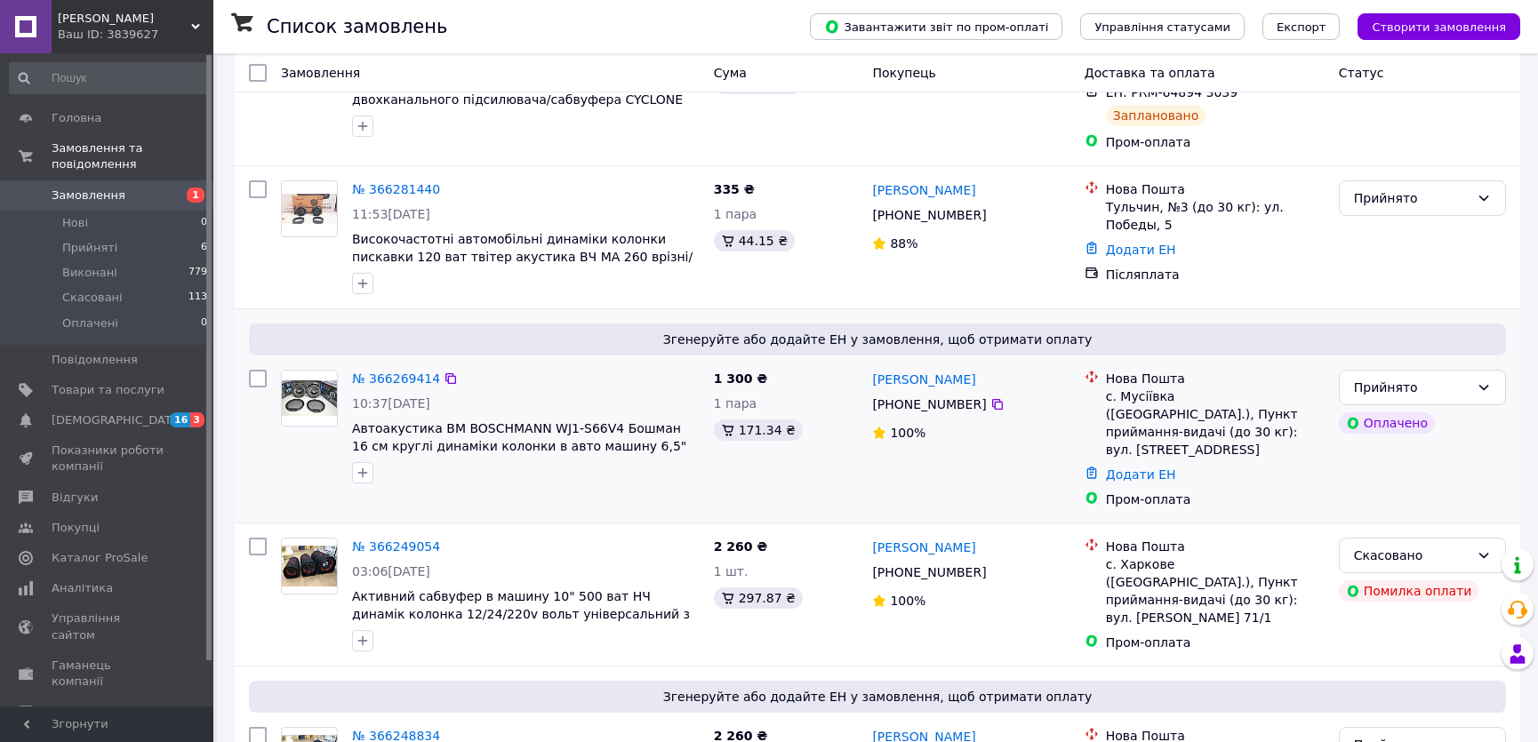
scroll to position [161, 0]
click at [380, 380] on link "№ 366269414" at bounding box center [396, 377] width 88 height 14
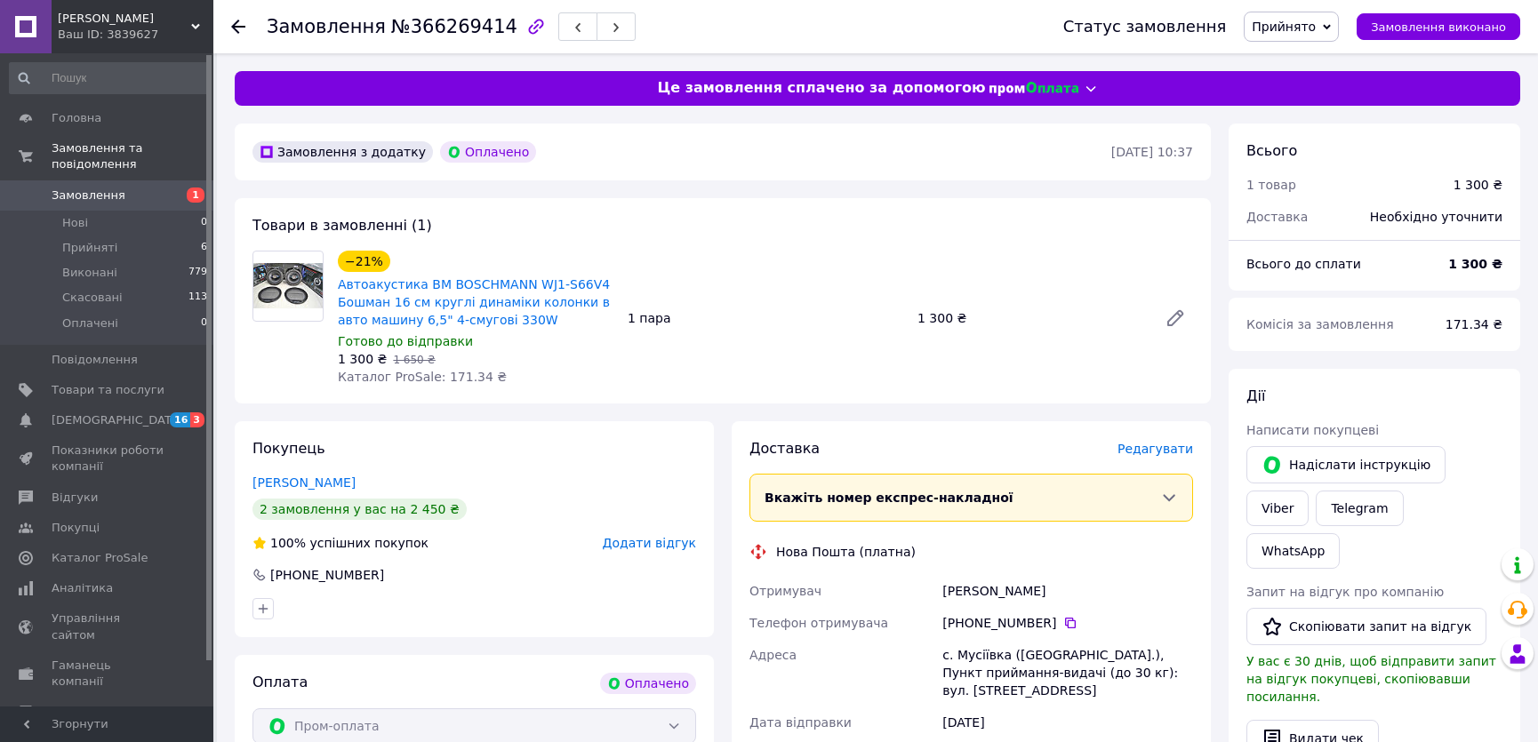
click at [765, 264] on div "−21% Автоакустика BM BOSCHMANN WJ1-S66V4 Бошман 16 см круглі динаміки колонки в…" at bounding box center [765, 318] width 869 height 142
click at [1063, 621] on icon at bounding box center [1070, 623] width 14 height 14
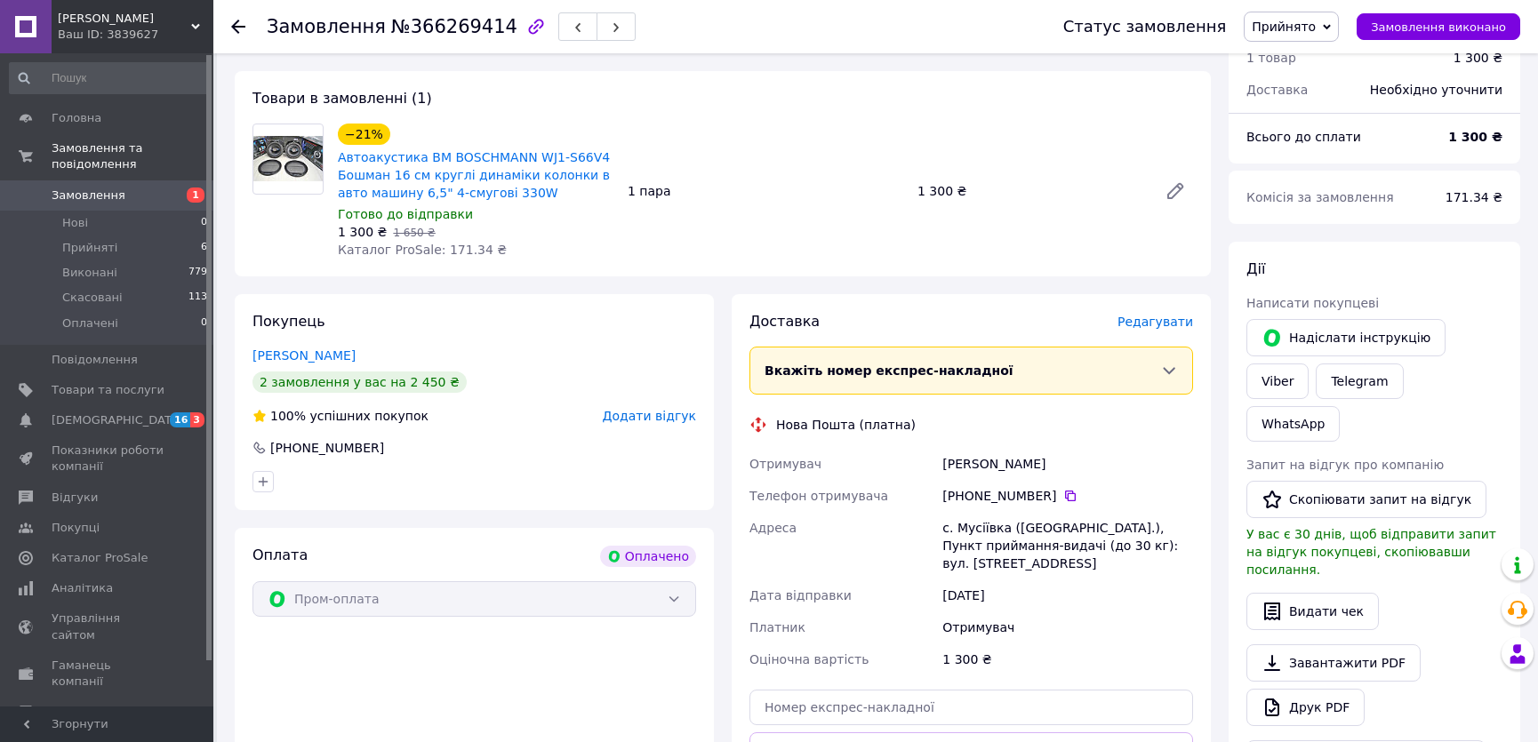
scroll to position [323, 0]
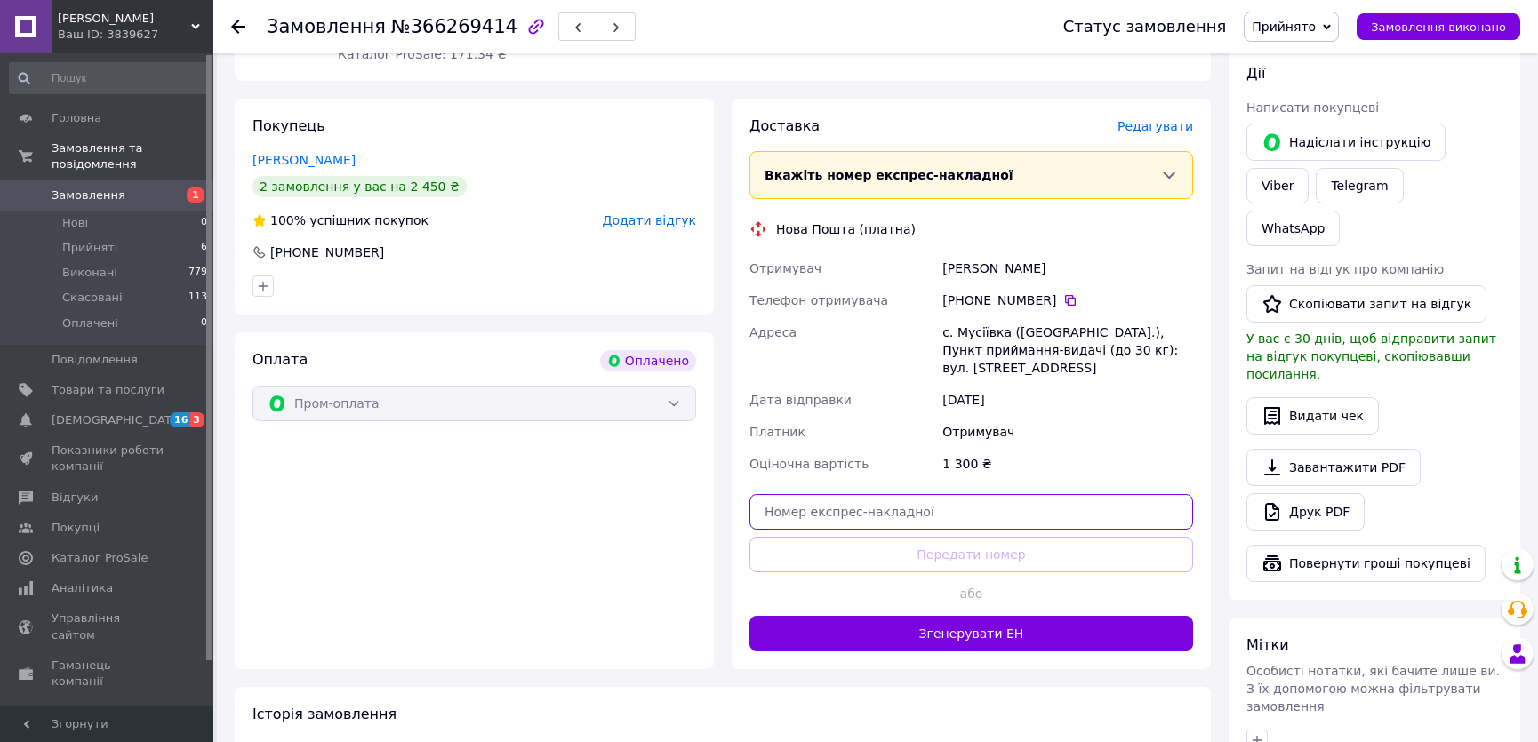
drag, startPoint x: 771, startPoint y: 497, endPoint x: 785, endPoint y: 513, distance: 21.4
click at [771, 498] on input "text" at bounding box center [971, 512] width 444 height 36
paste input "20451269152791"
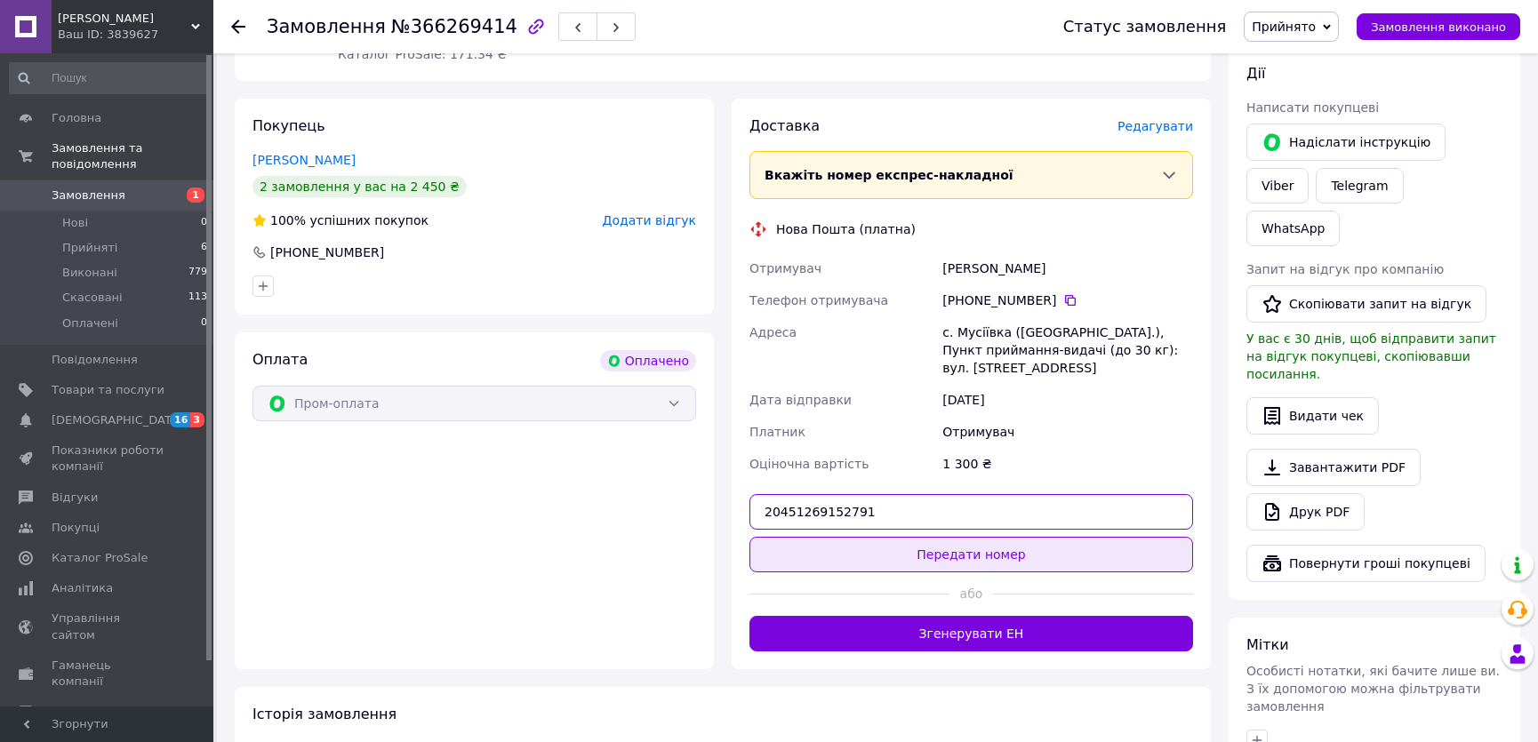
type input "20451269152791"
click at [818, 552] on button "Передати номер" at bounding box center [971, 555] width 444 height 36
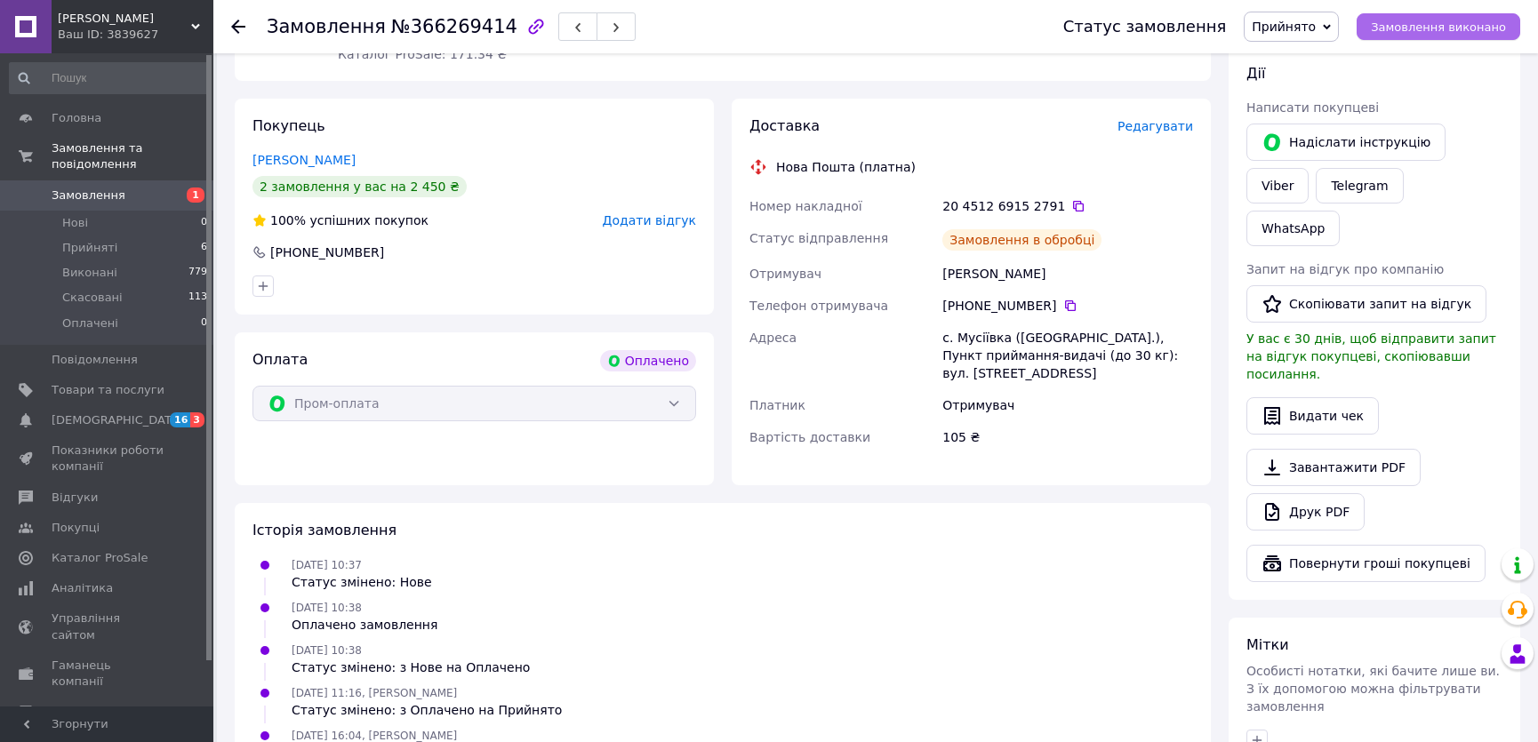
click at [1415, 34] on span "Замовлення виконано" at bounding box center [1438, 26] width 135 height 13
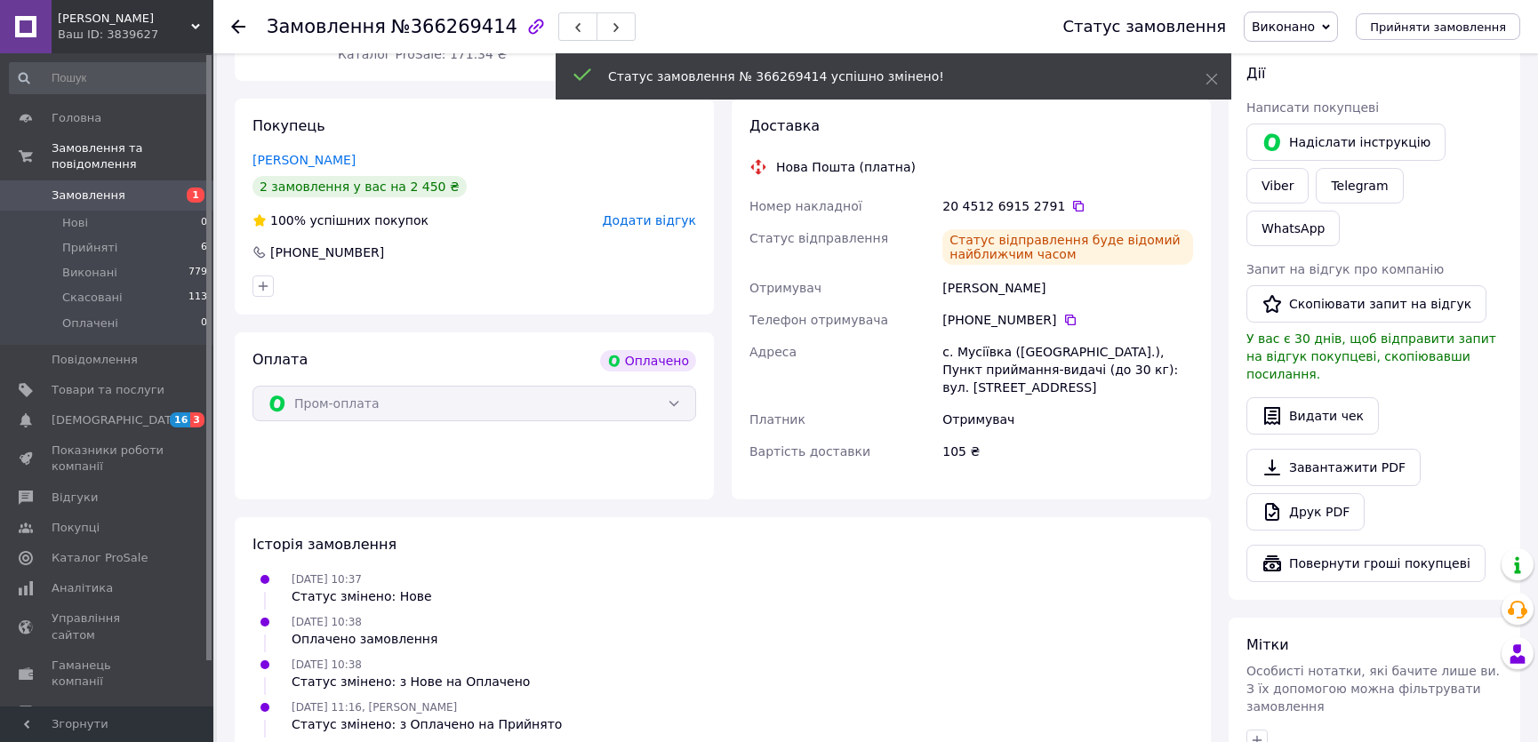
click at [137, 188] on span "Замовлення" at bounding box center [108, 196] width 113 height 16
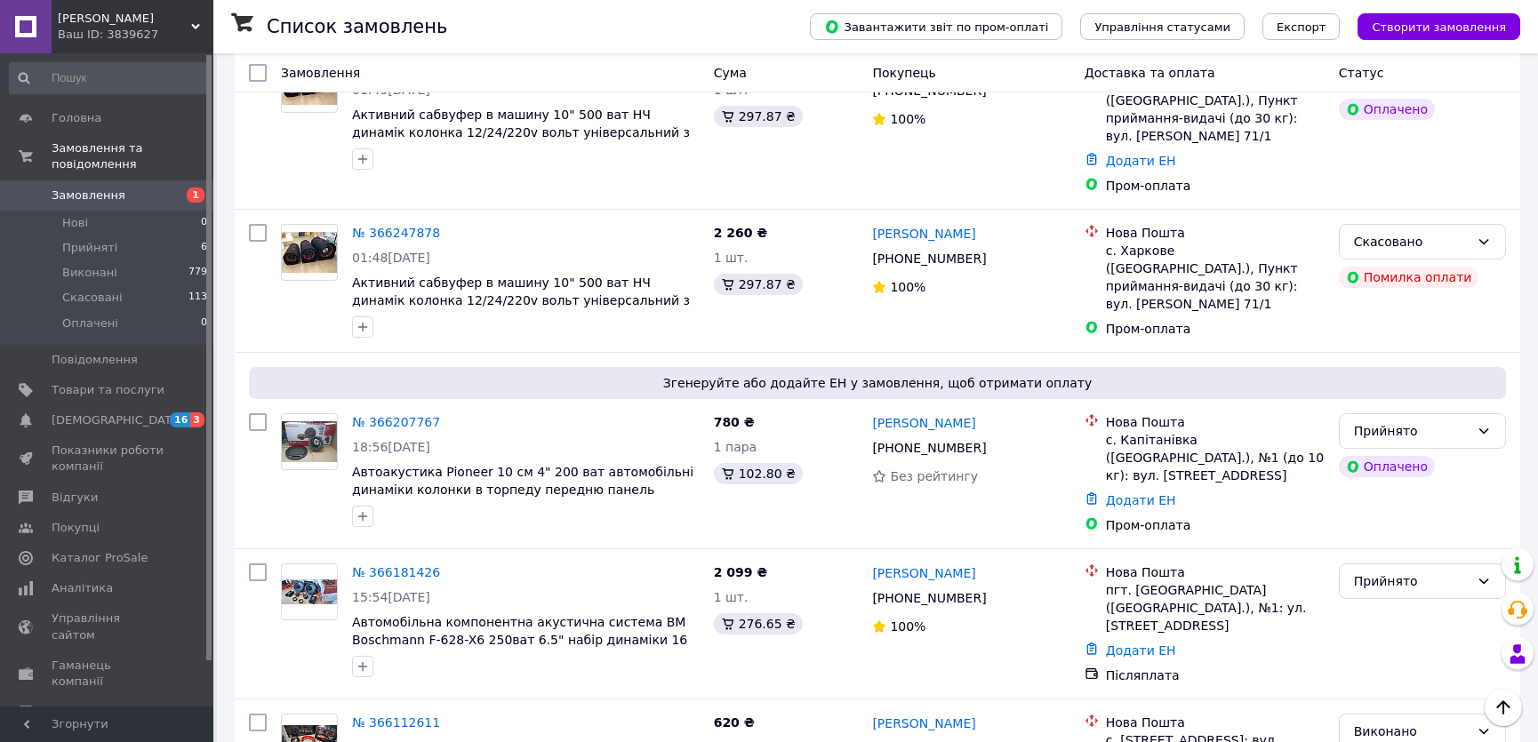
scroll to position [1131, 0]
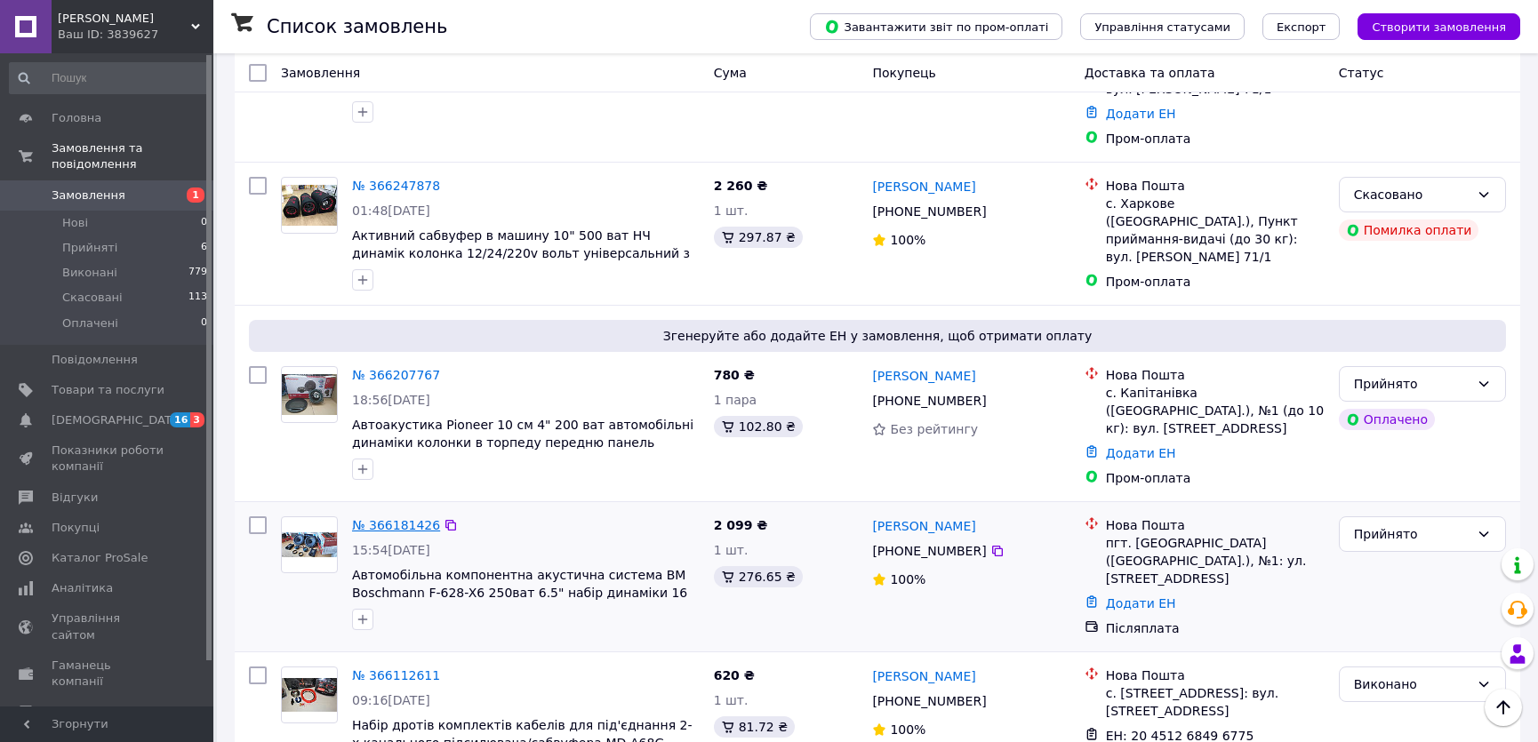
click at [395, 518] on link "№ 366181426" at bounding box center [396, 525] width 88 height 14
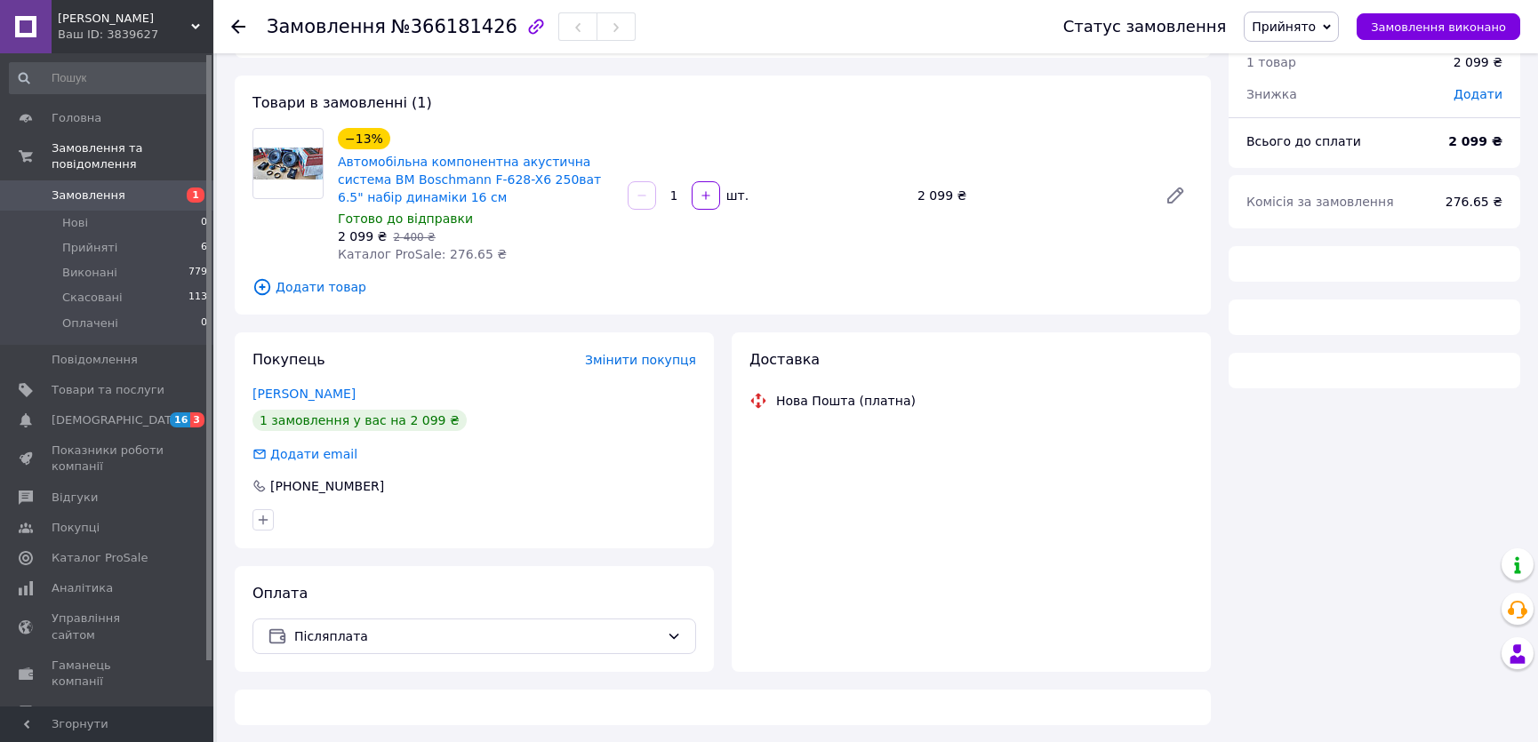
scroll to position [469, 0]
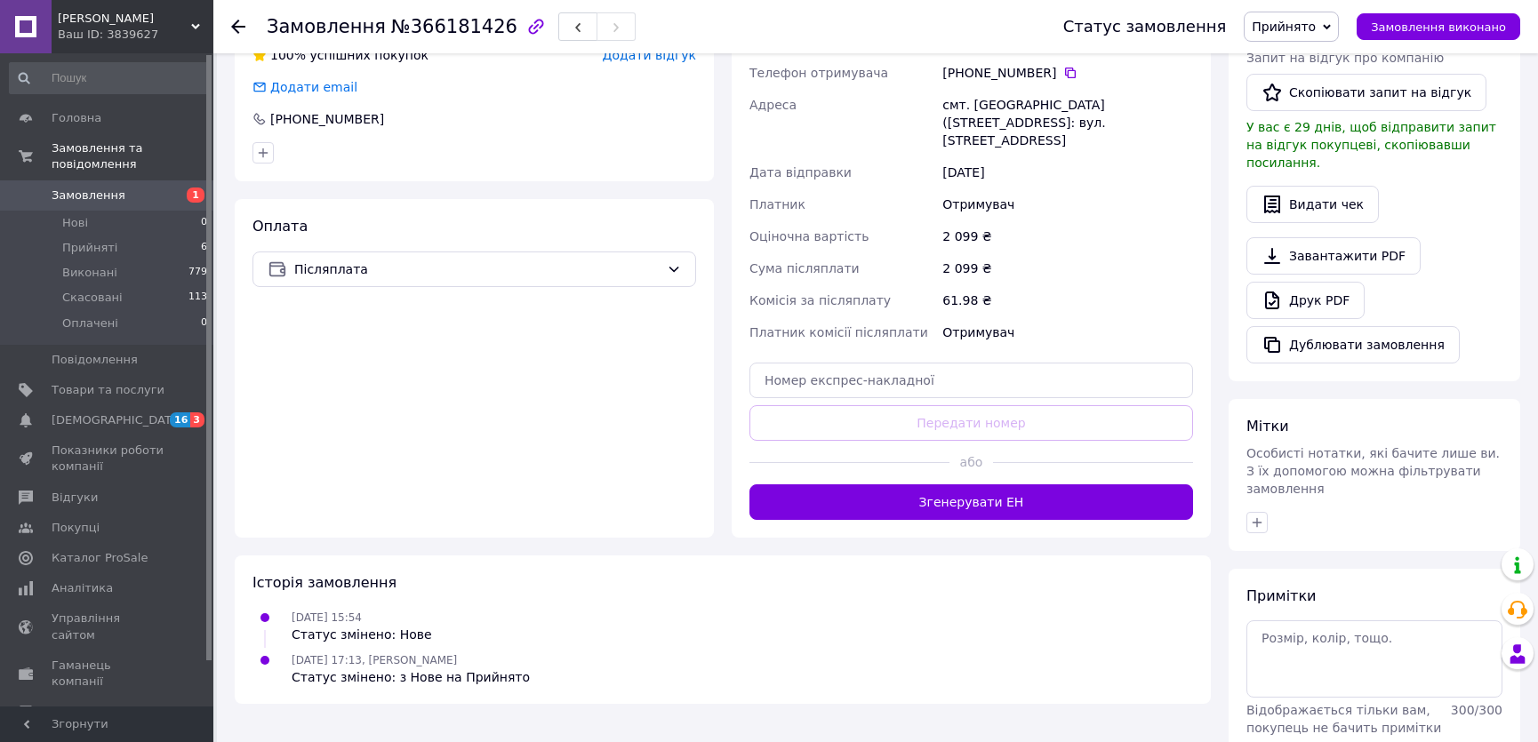
click at [140, 180] on link "Замовлення 1" at bounding box center [109, 195] width 218 height 30
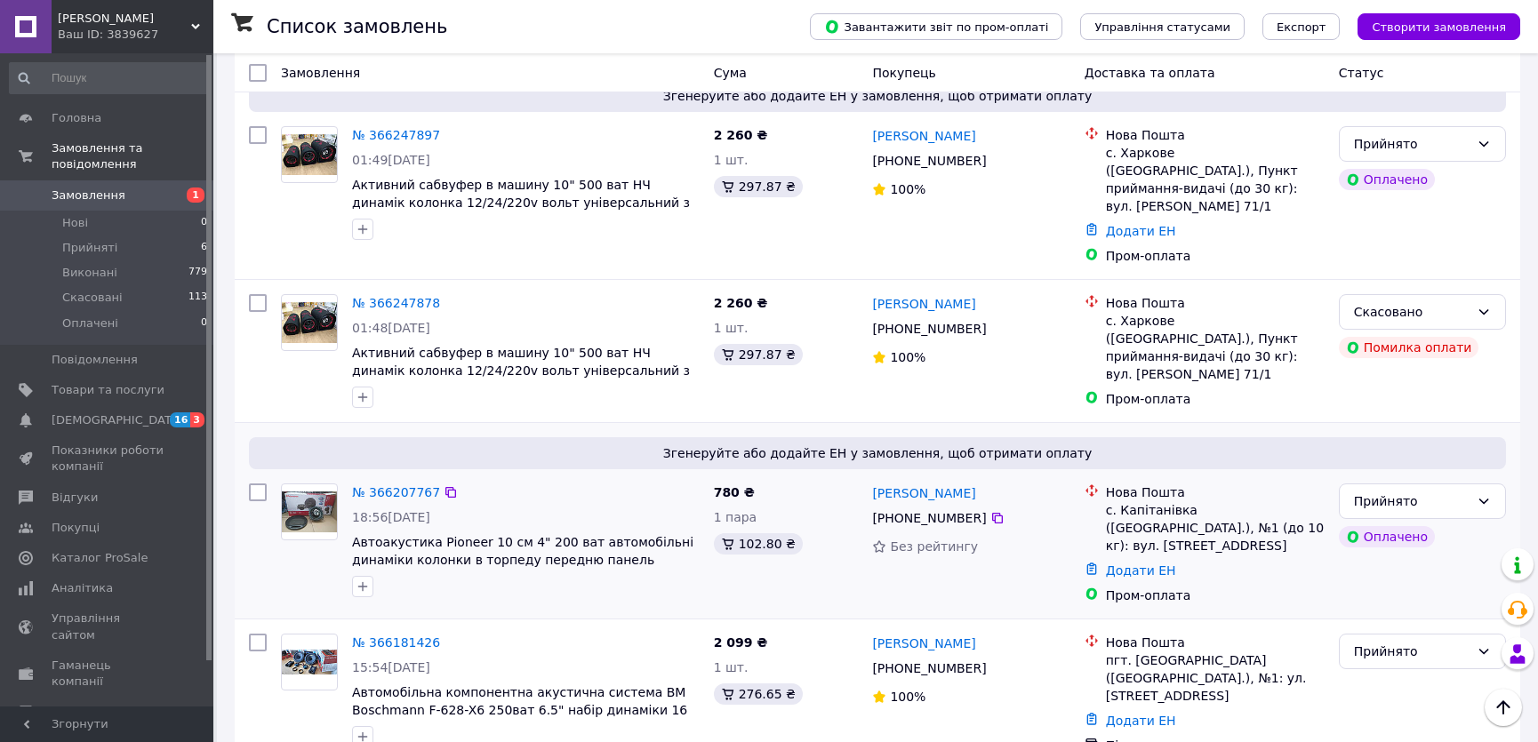
scroll to position [1050, 0]
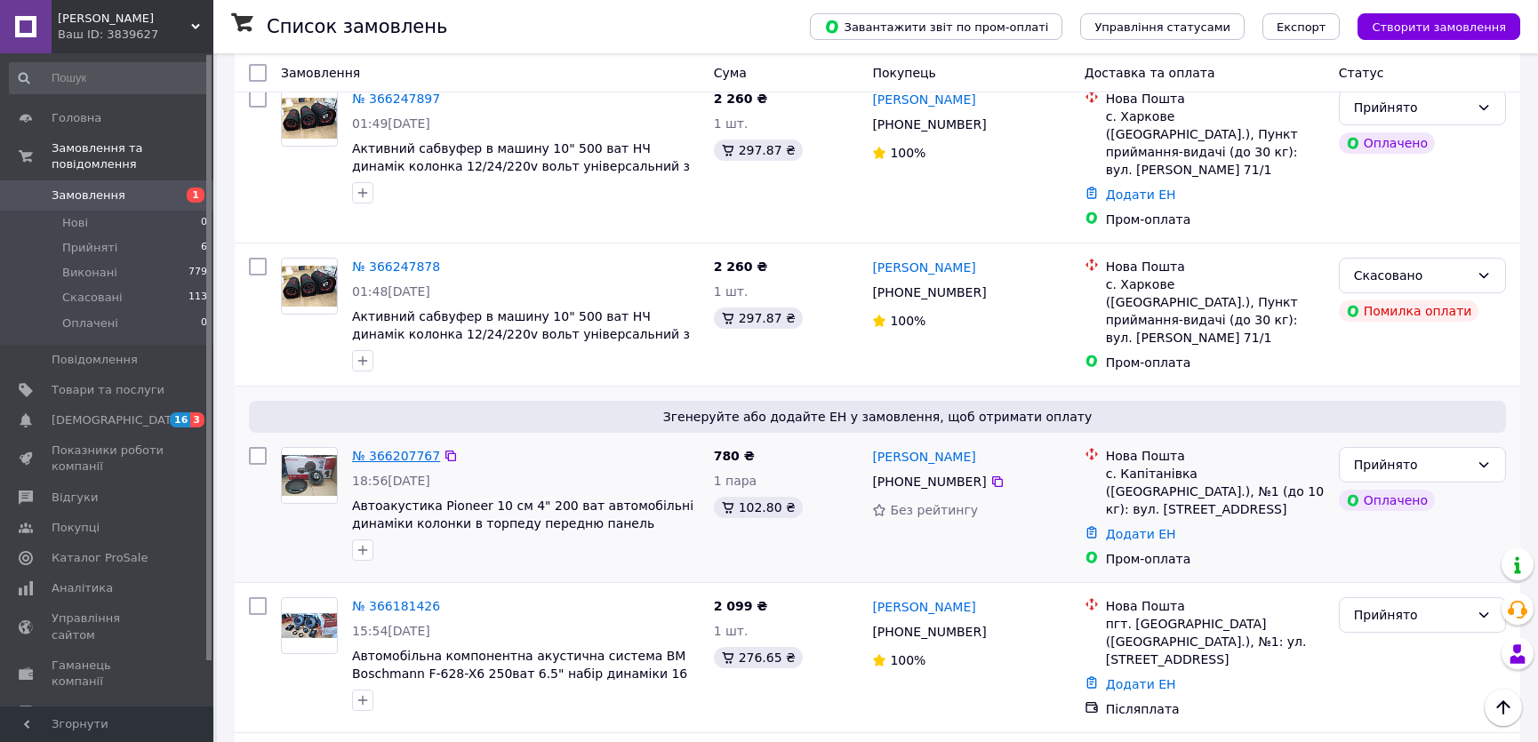
click at [399, 449] on link "№ 366207767" at bounding box center [396, 456] width 88 height 14
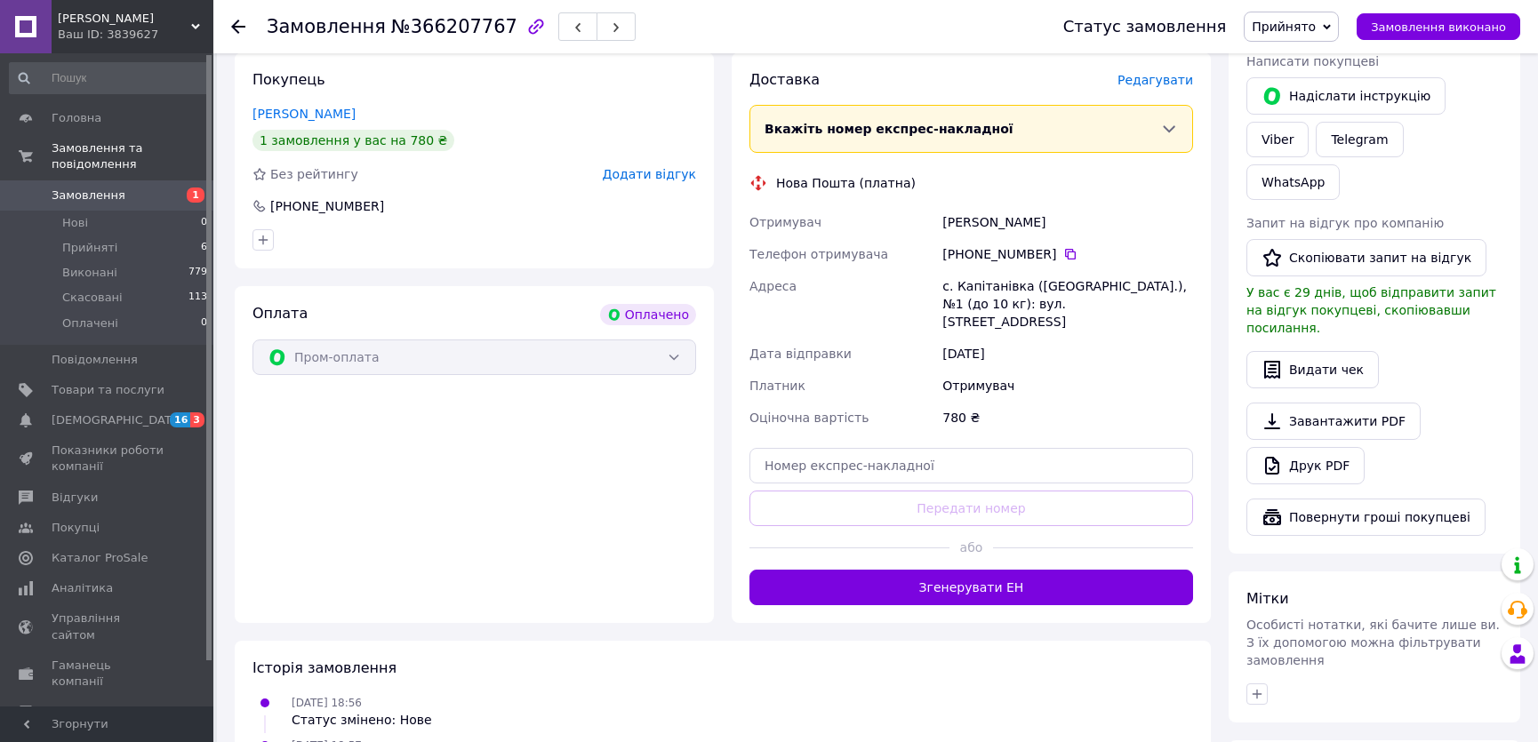
scroll to position [136, 0]
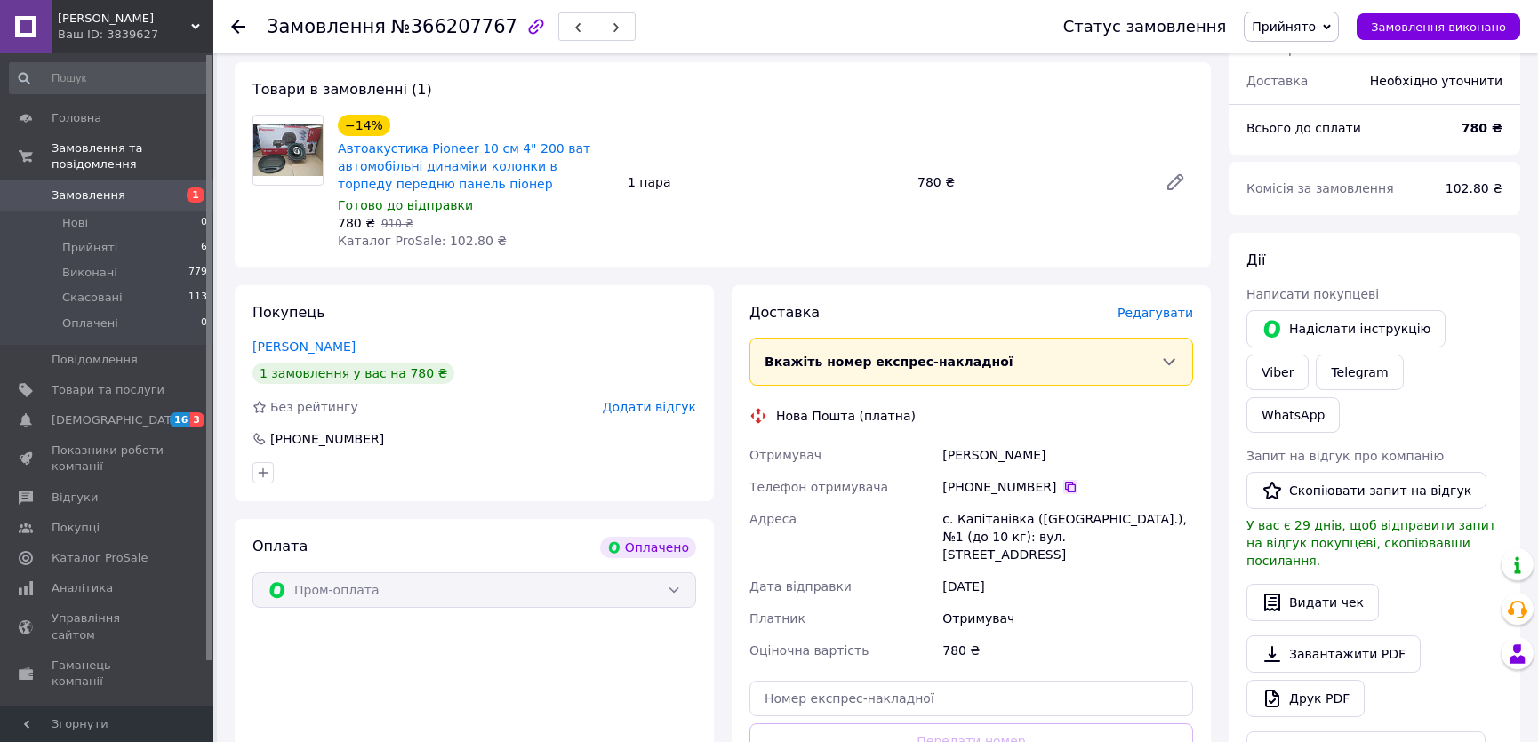
click at [1063, 486] on icon at bounding box center [1070, 487] width 14 height 14
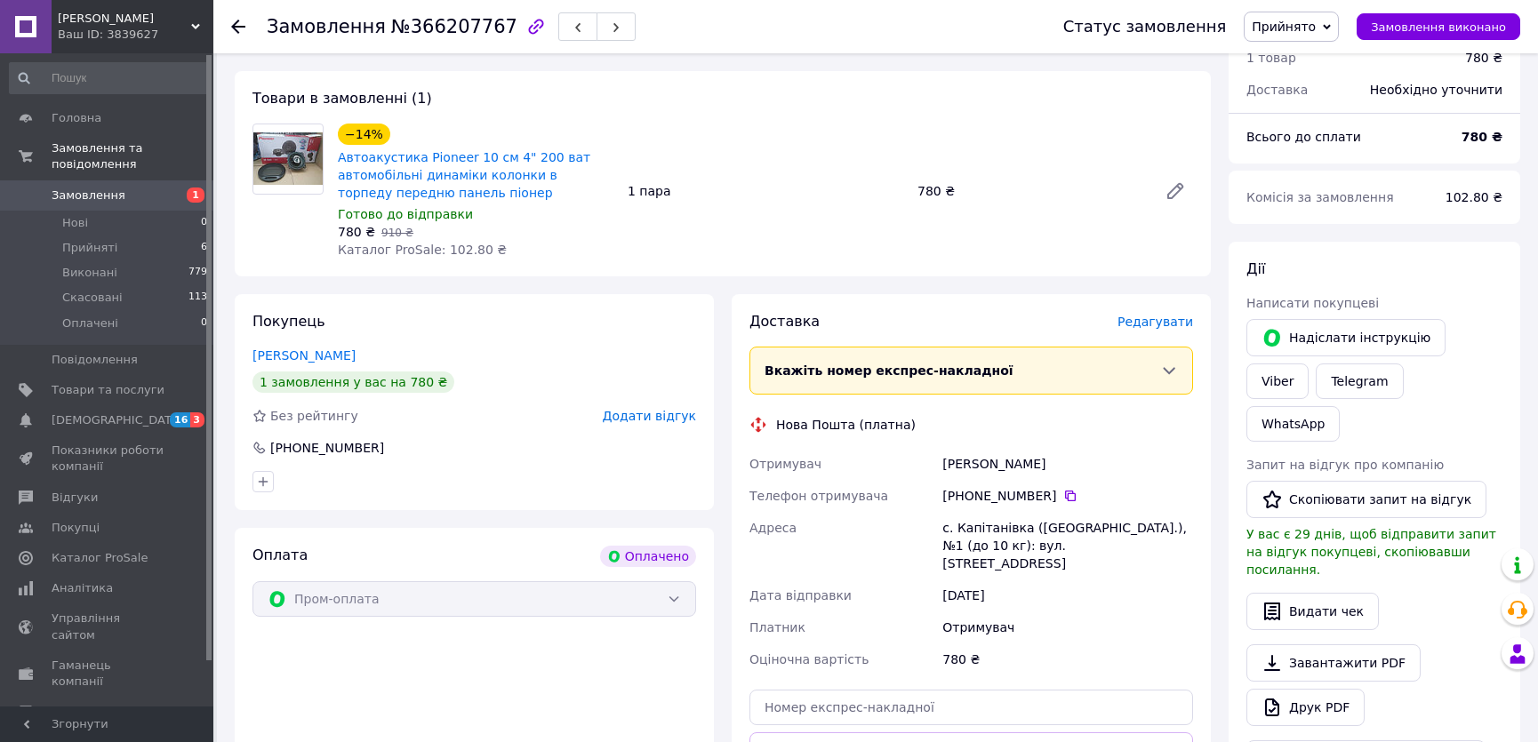
scroll to position [404, 0]
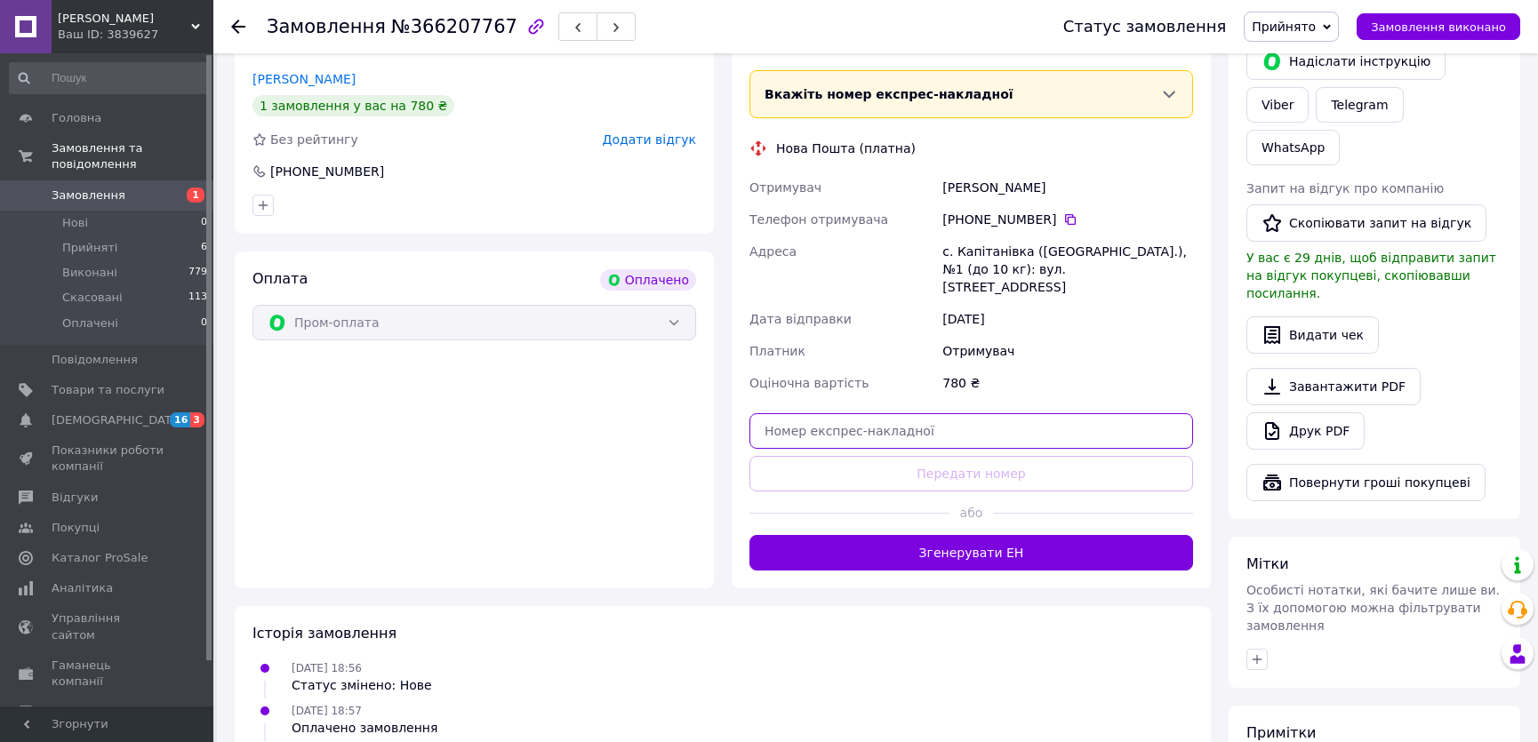
click at [987, 423] on input "text" at bounding box center [971, 431] width 444 height 36
paste input "20451269153751"
type input "20451269153751"
click at [983, 456] on button "Передати номер" at bounding box center [971, 474] width 444 height 36
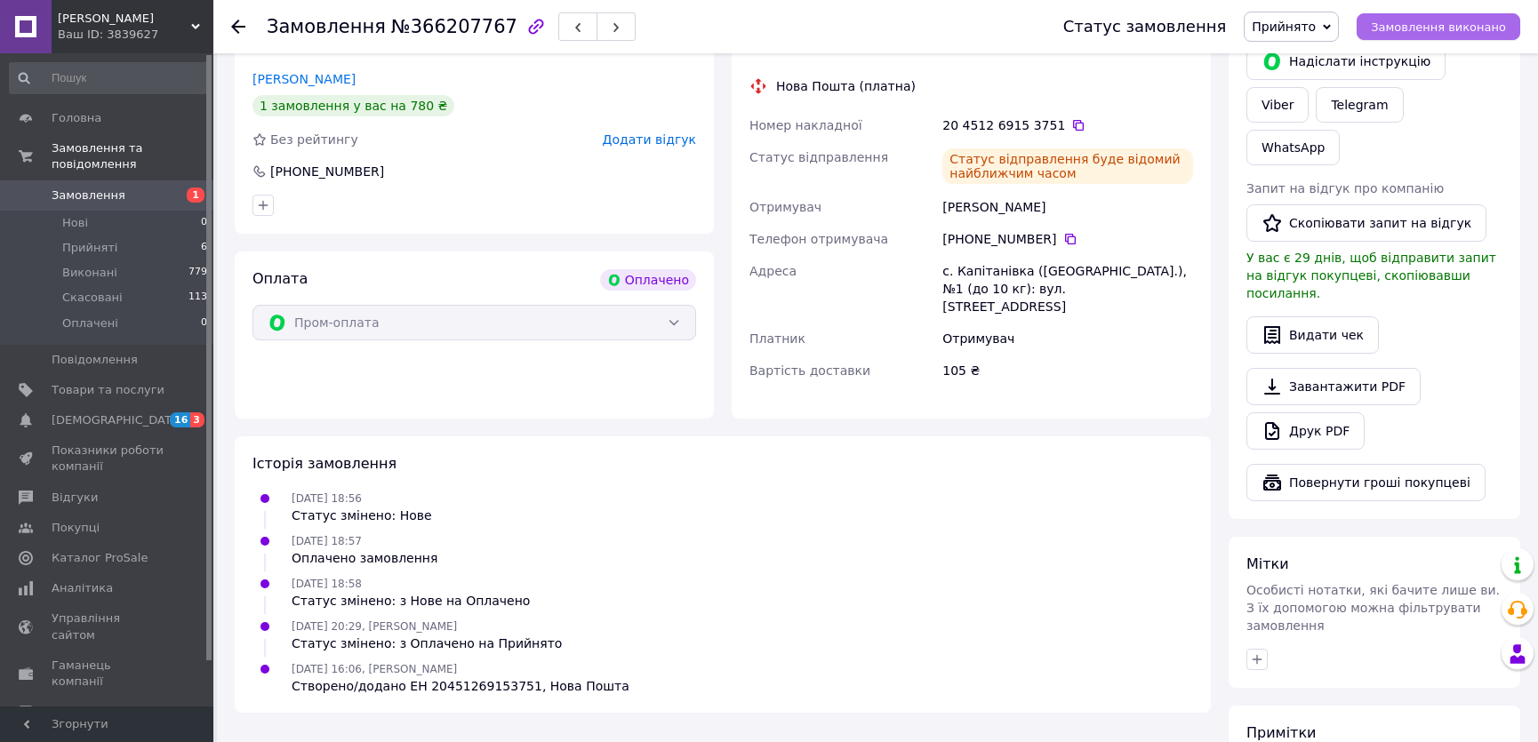
click at [1407, 32] on span "Замовлення виконано" at bounding box center [1438, 26] width 135 height 13
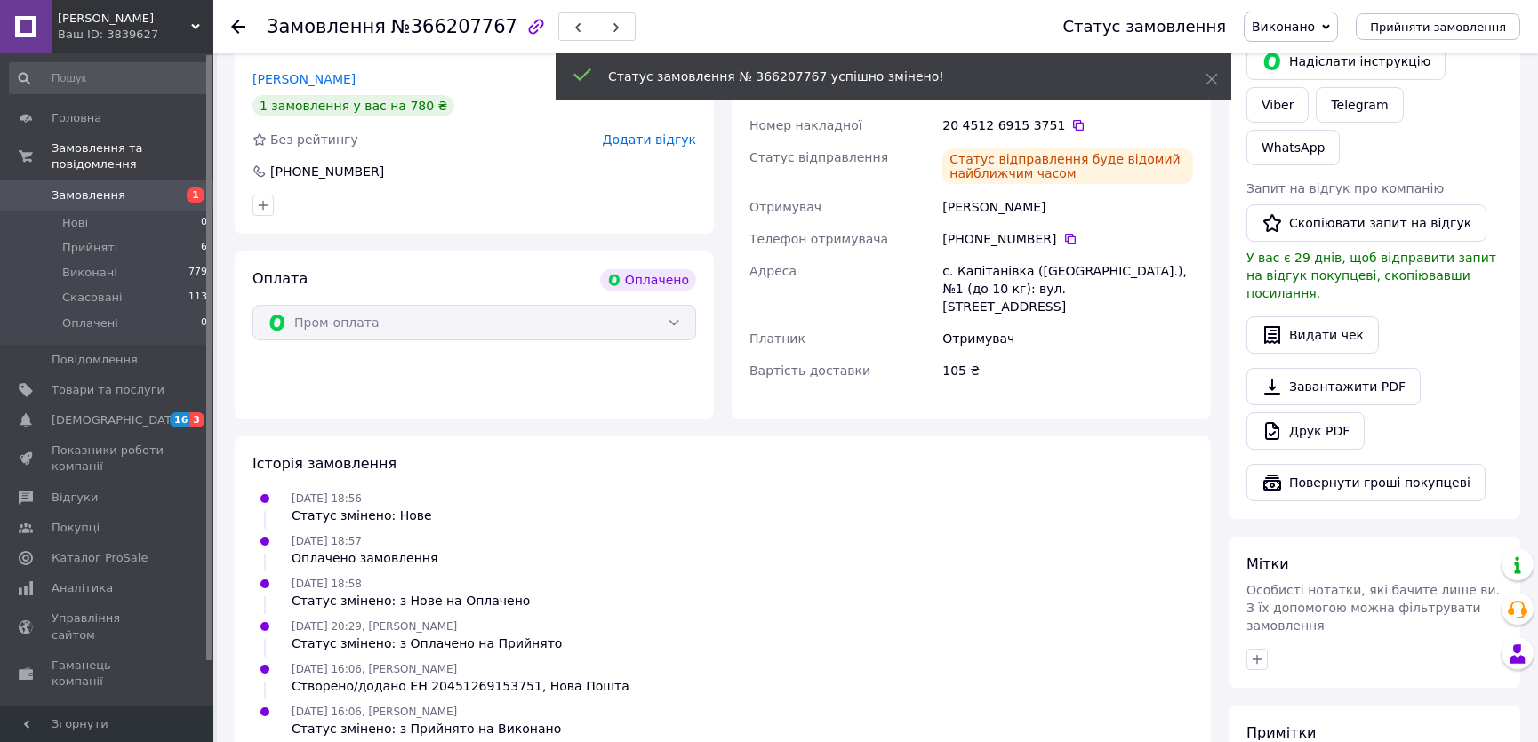
click at [139, 188] on span "Замовлення" at bounding box center [108, 196] width 113 height 16
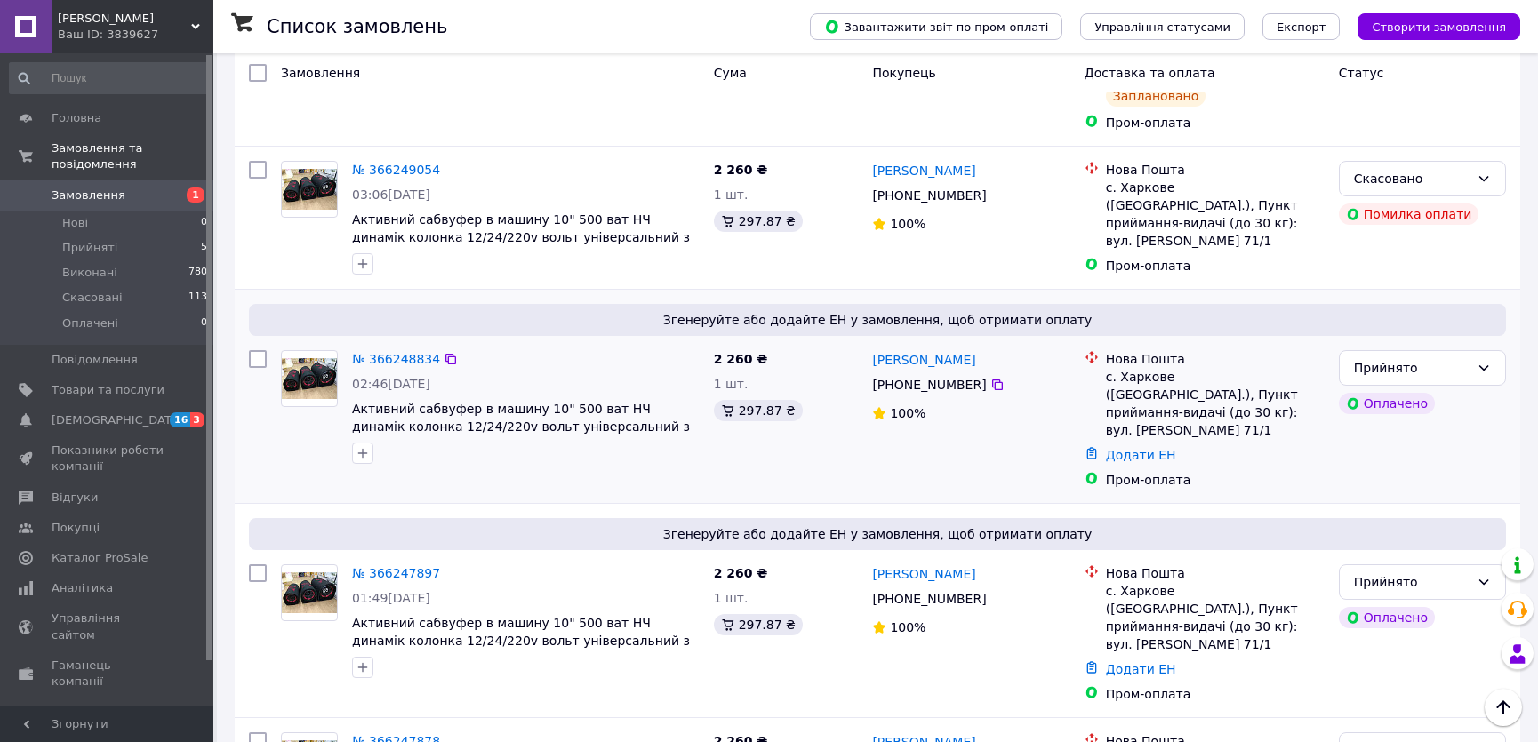
scroll to position [565, 0]
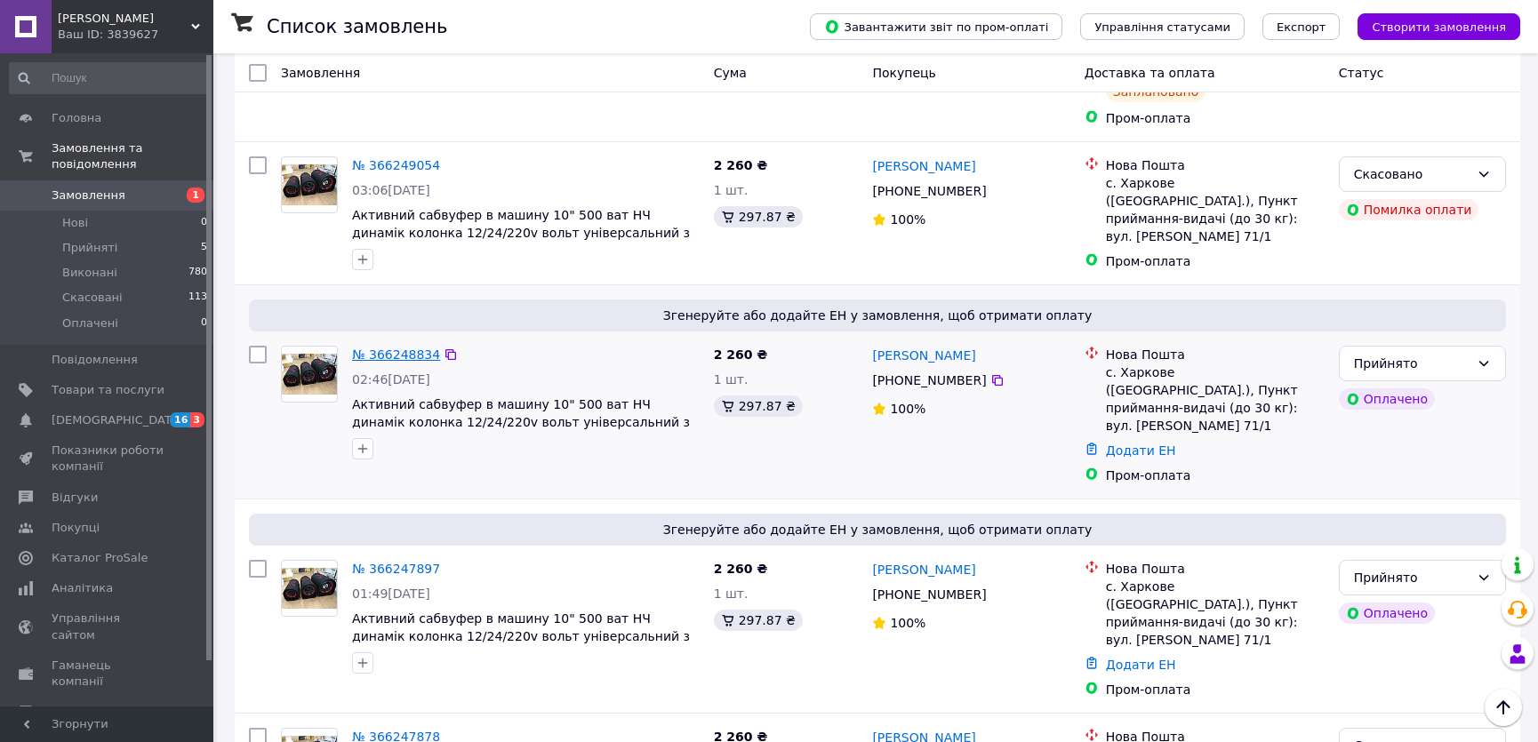
click at [393, 348] on link "№ 366248834" at bounding box center [396, 355] width 88 height 14
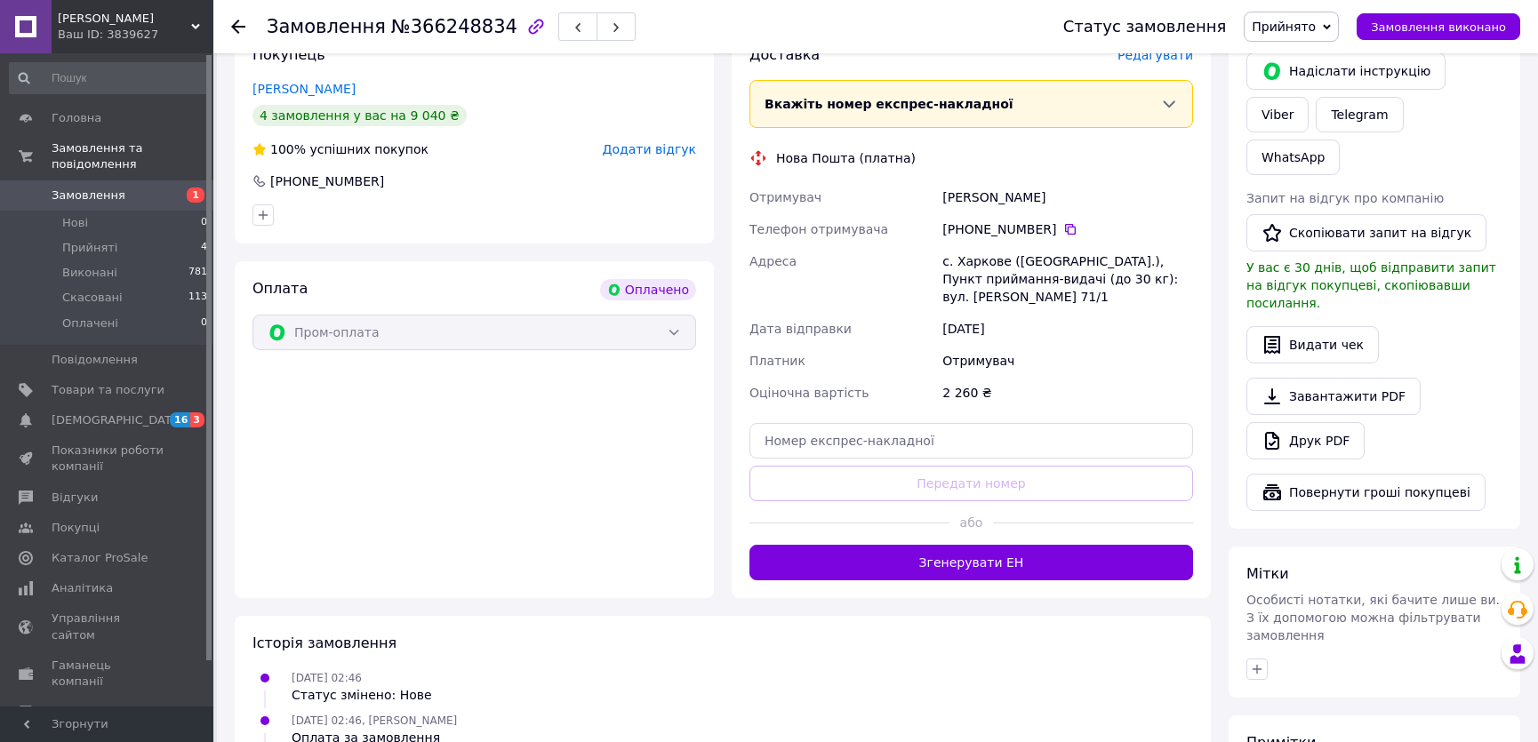
scroll to position [236, 0]
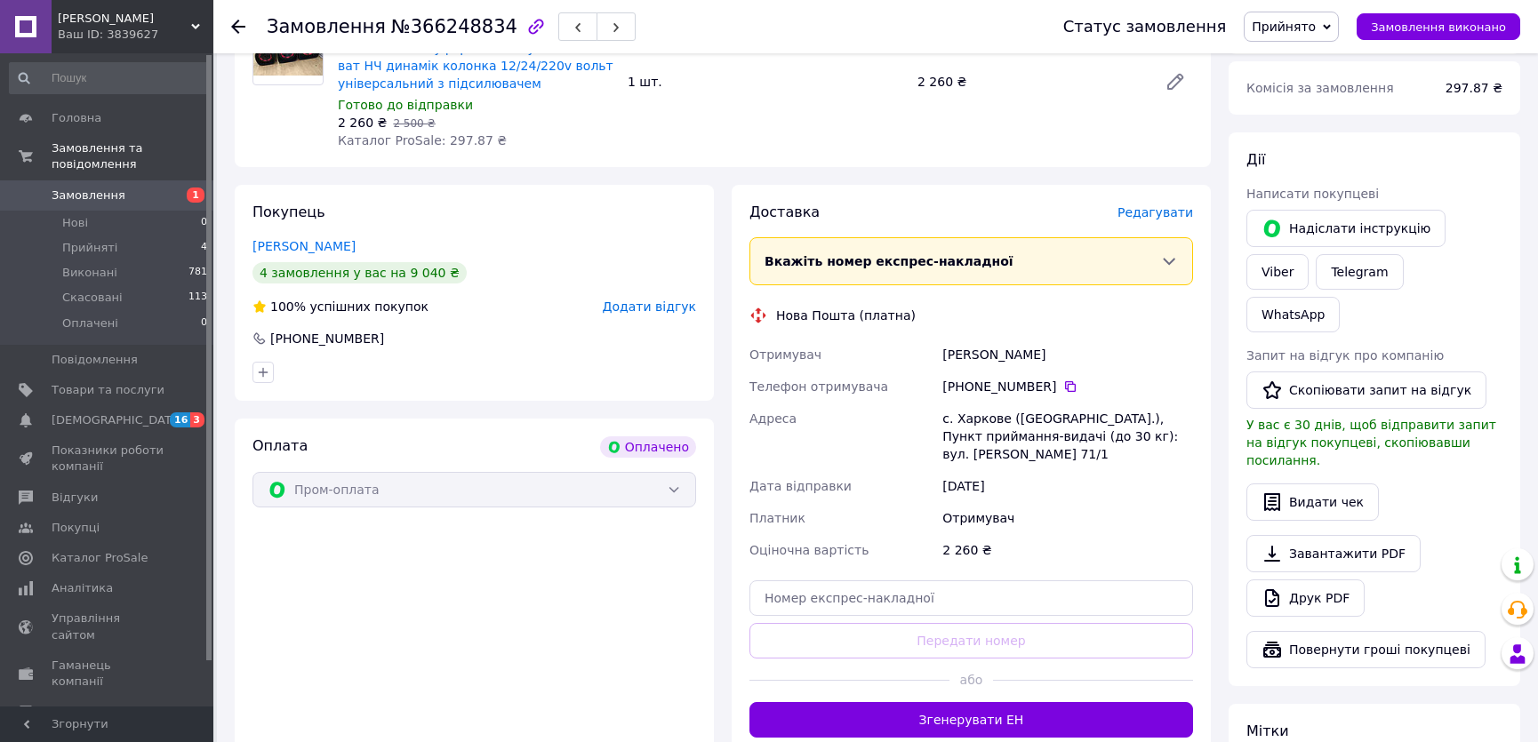
drag, startPoint x: 1058, startPoint y: 384, endPoint x: 1086, endPoint y: 391, distance: 29.3
click at [1063, 383] on icon at bounding box center [1070, 387] width 14 height 14
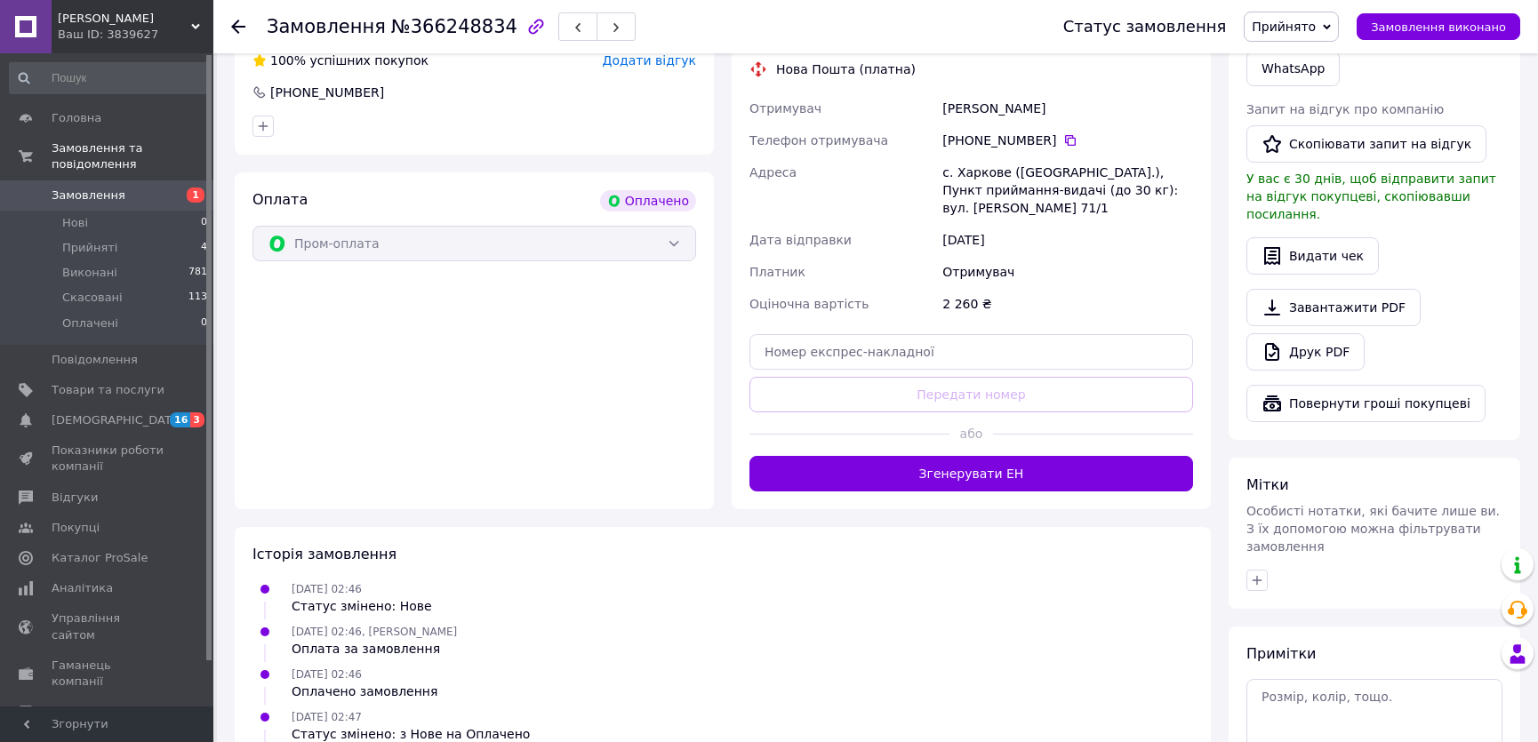
scroll to position [484, 0]
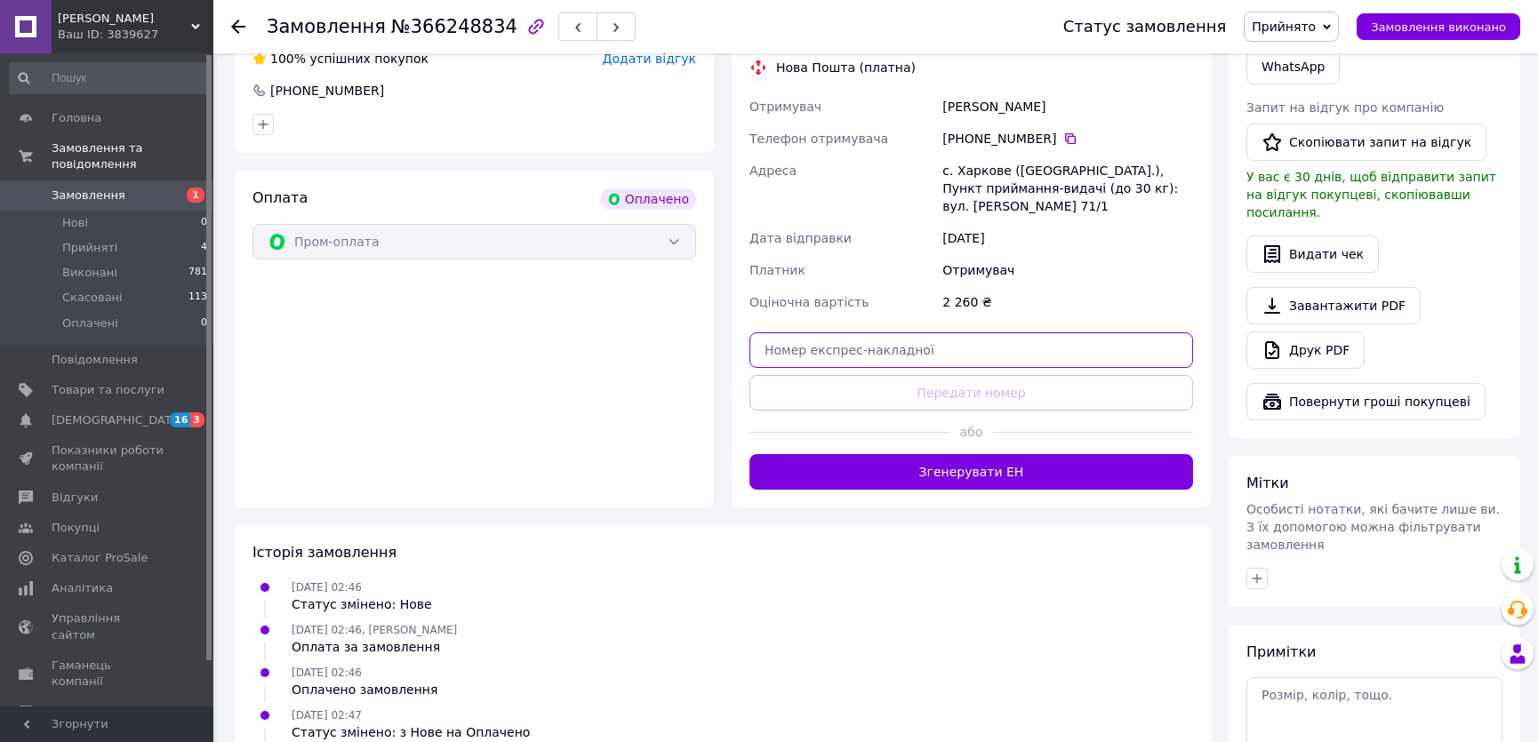
click at [934, 356] on input "text" at bounding box center [971, 350] width 444 height 36
paste input "20451269155774"
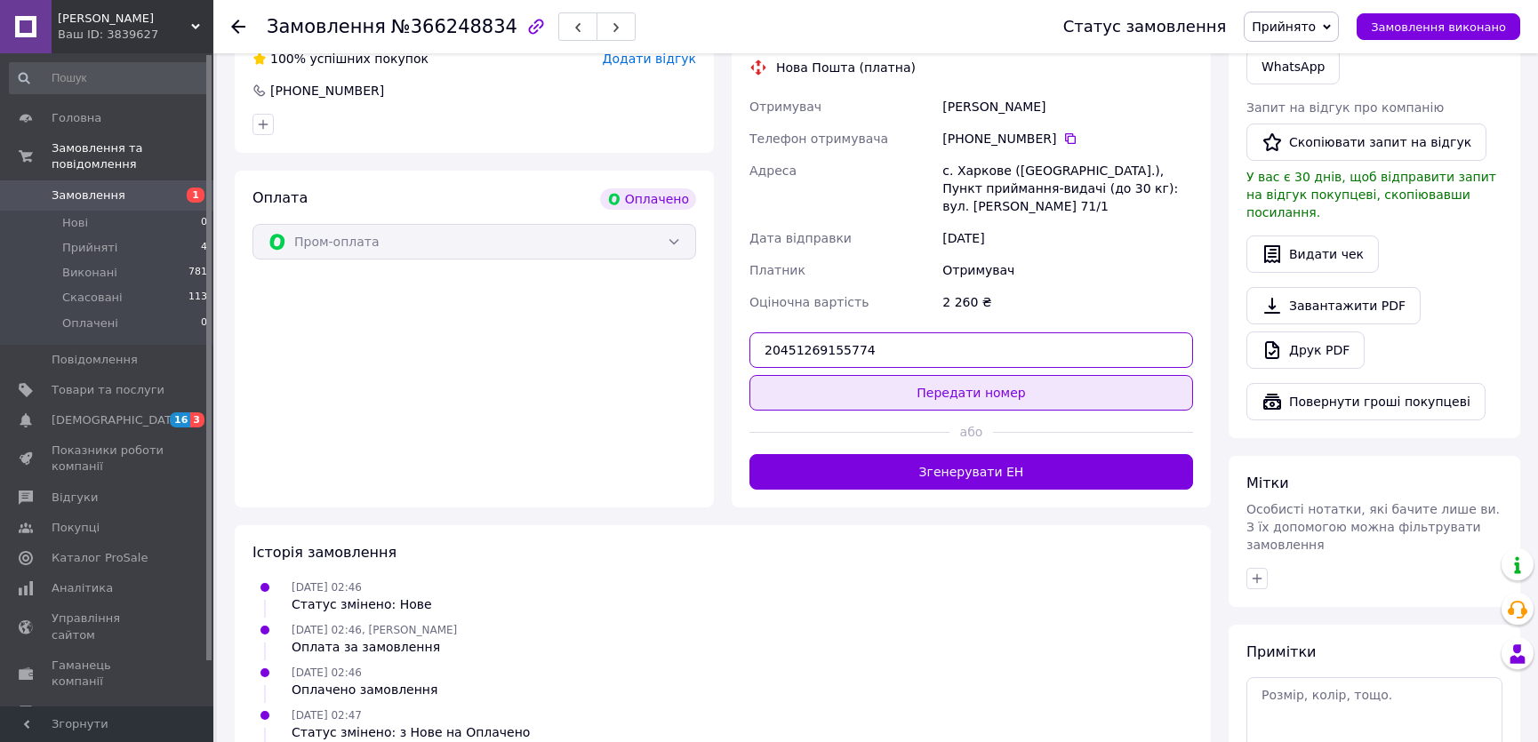
type input "20451269155774"
click at [942, 383] on button "Передати номер" at bounding box center [971, 393] width 444 height 36
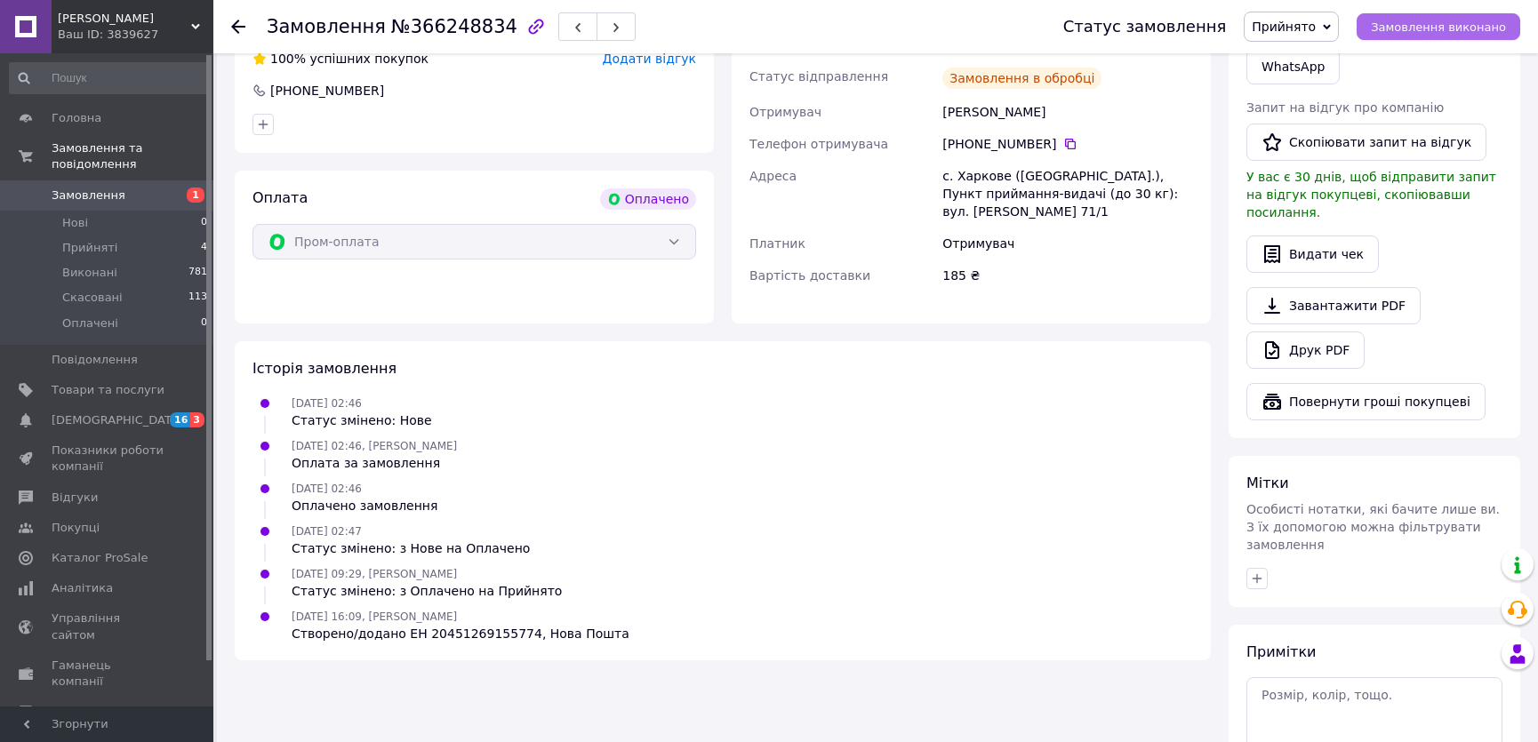
click at [1420, 31] on span "Замовлення виконано" at bounding box center [1438, 26] width 135 height 13
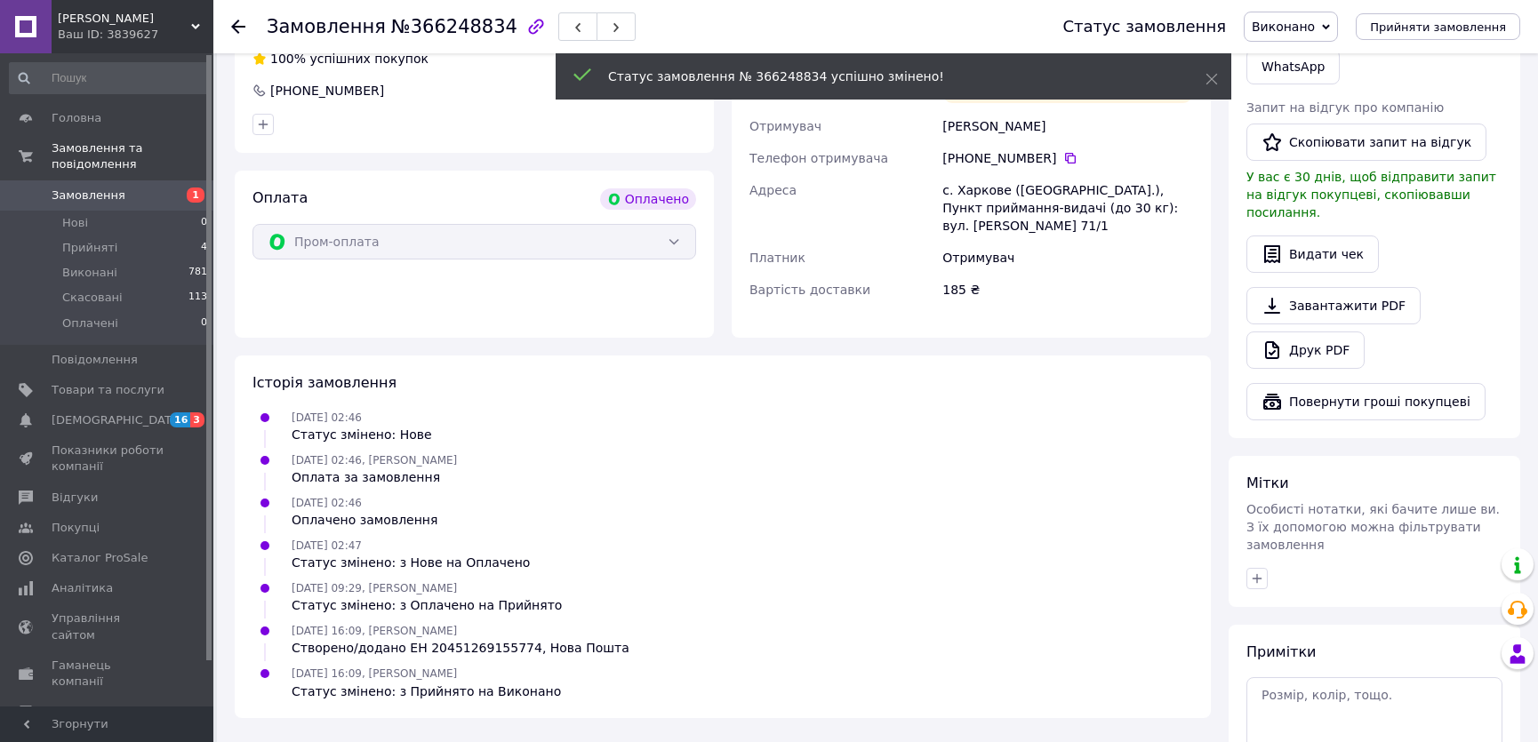
click at [84, 188] on span "Замовлення" at bounding box center [89, 196] width 74 height 16
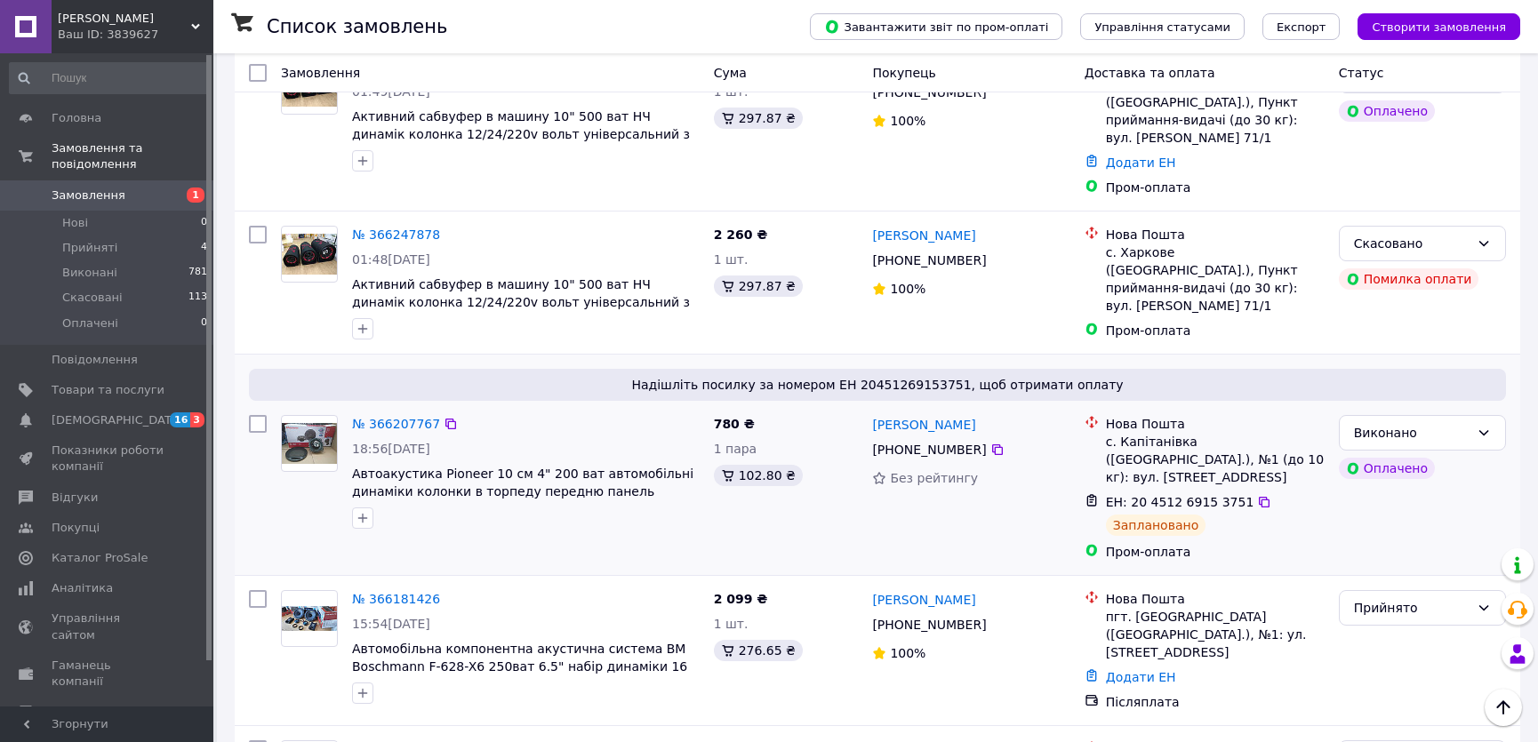
scroll to position [1211, 0]
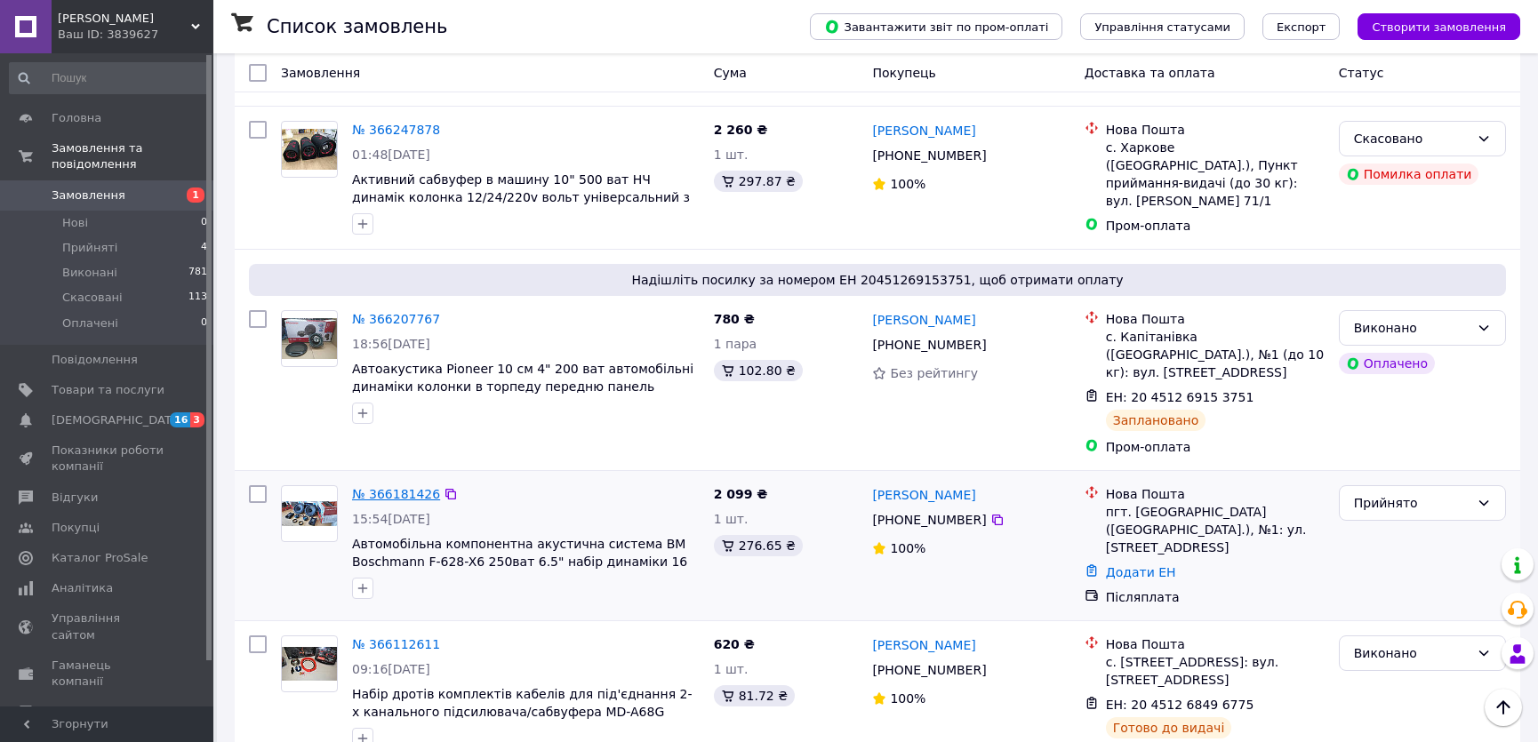
click at [419, 487] on link "№ 366181426" at bounding box center [396, 494] width 88 height 14
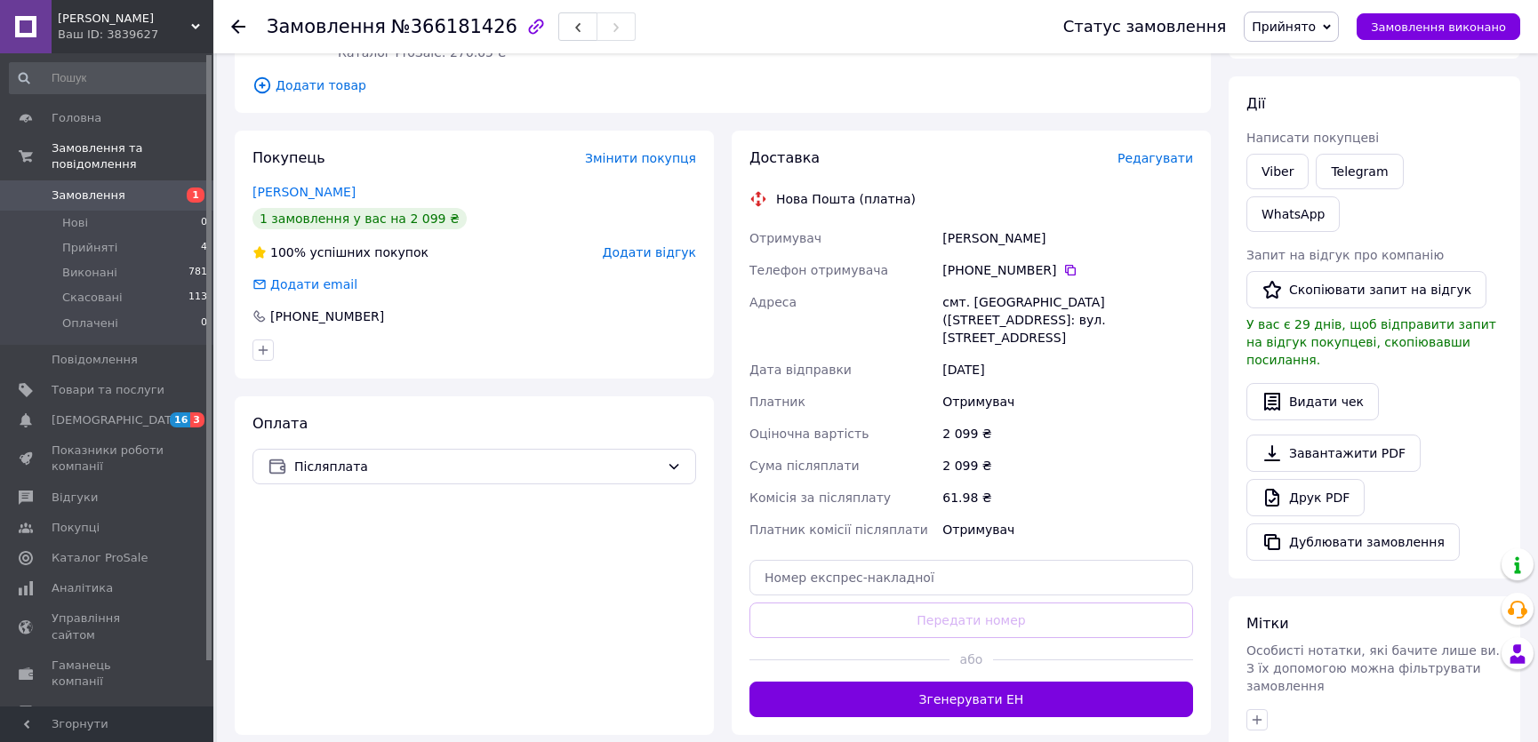
scroll to position [65, 0]
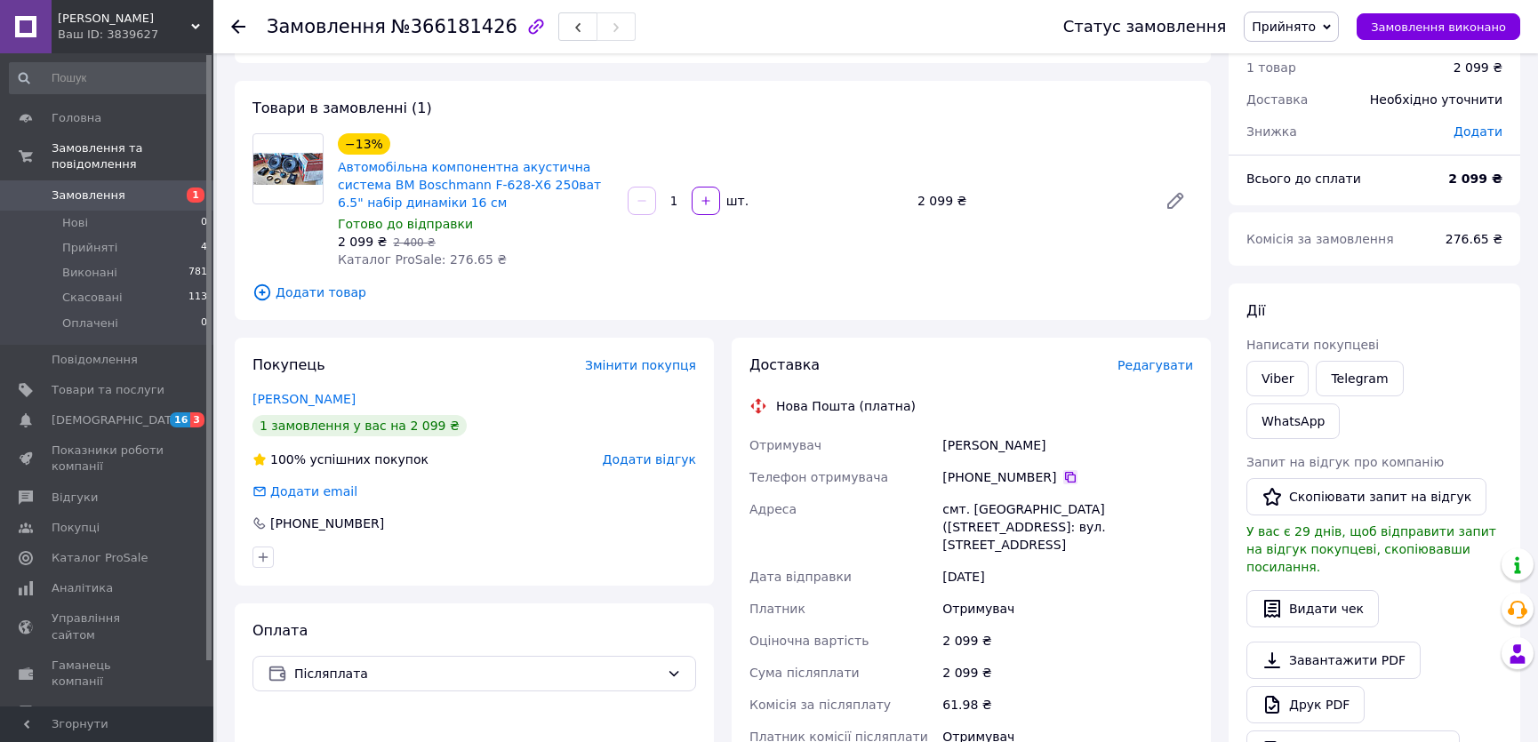
click at [1065, 472] on icon at bounding box center [1070, 477] width 11 height 11
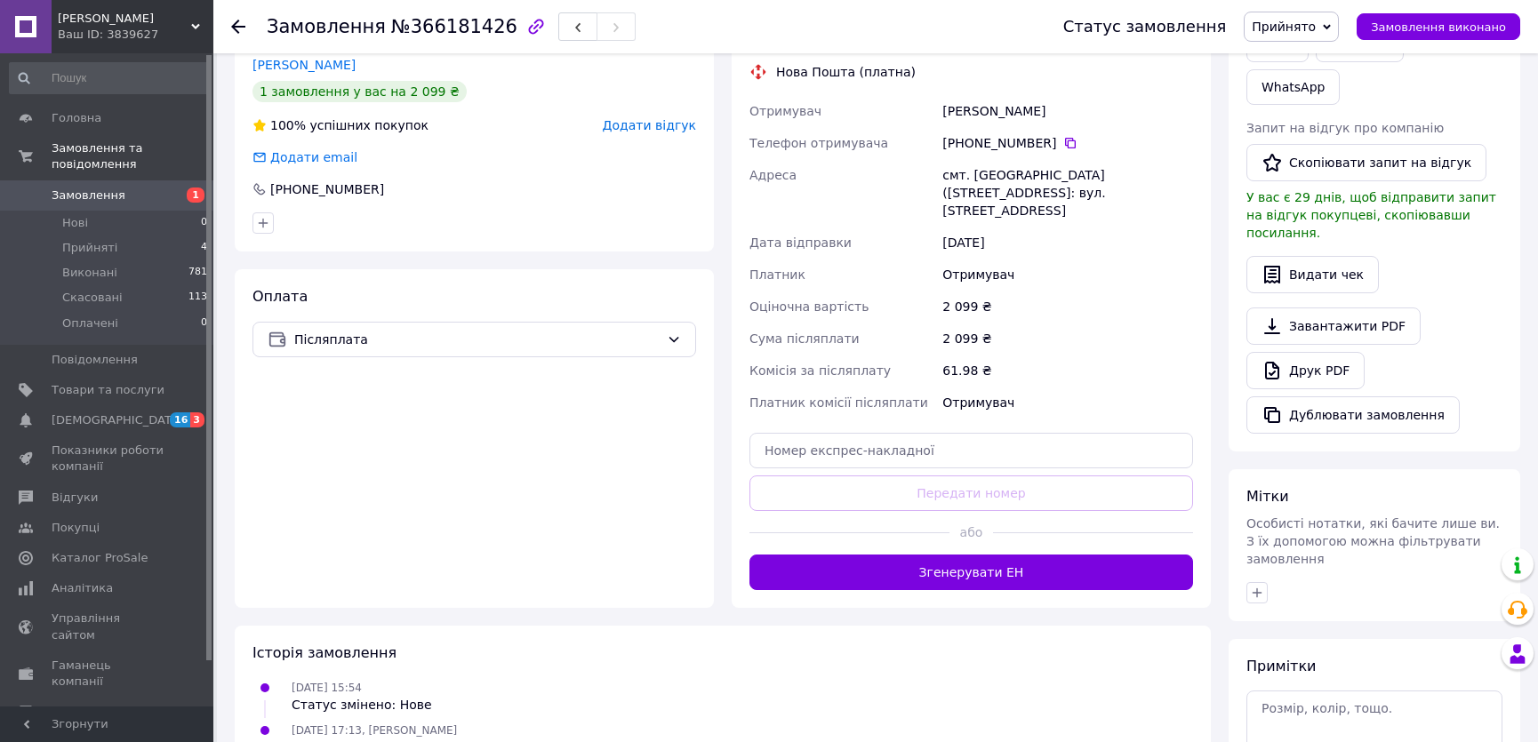
scroll to position [404, 0]
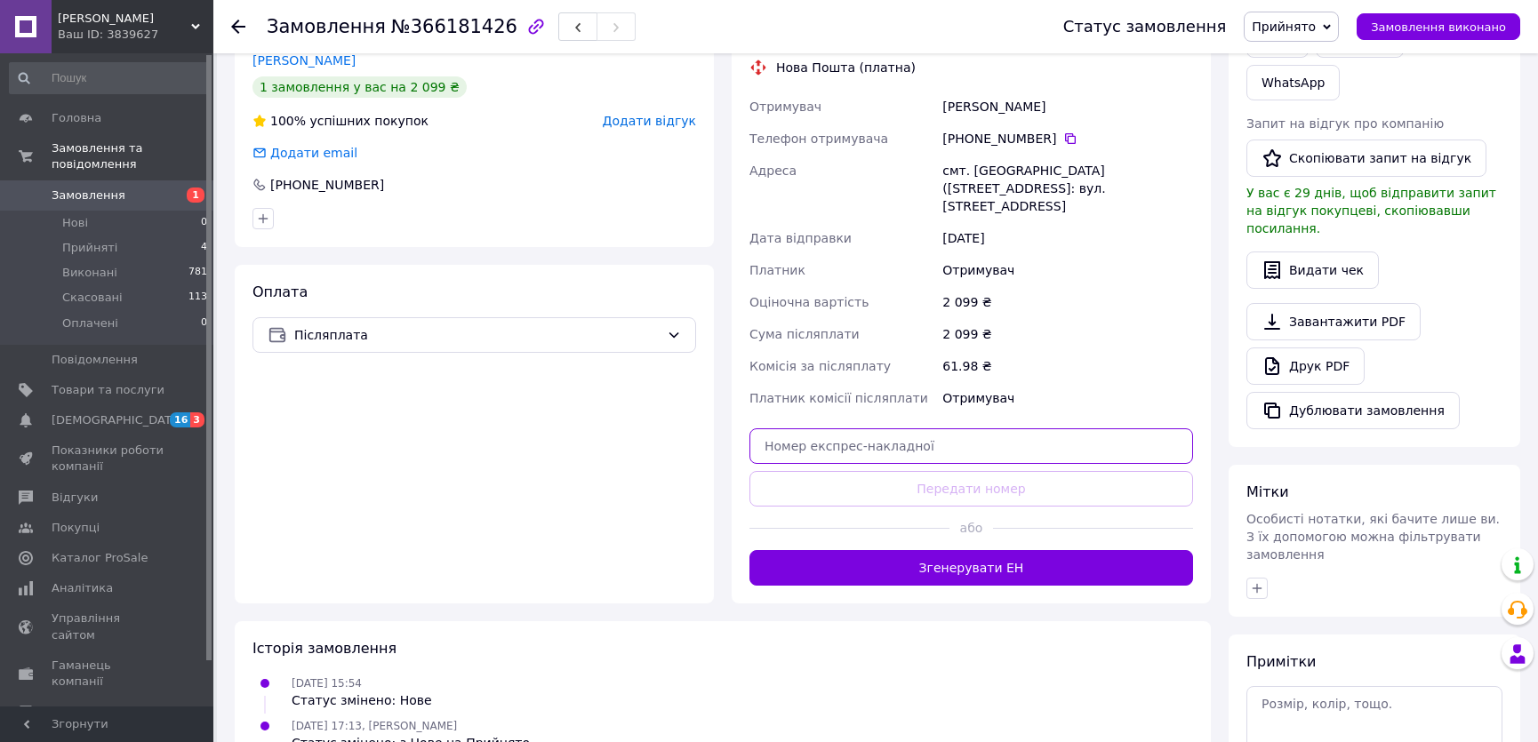
click at [909, 428] on input "text" at bounding box center [971, 446] width 444 height 36
paste input "20451269156528"
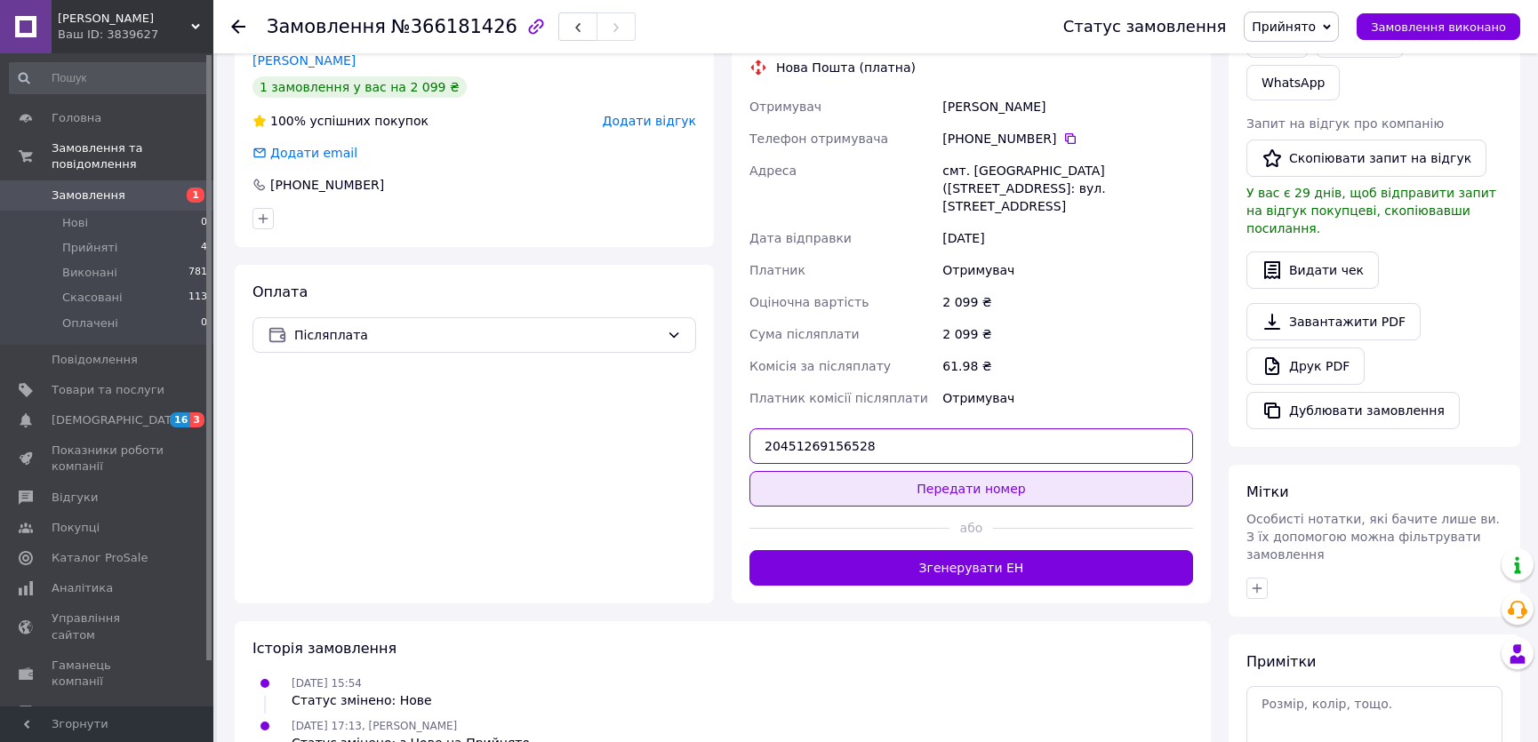
type input "20451269156528"
click at [915, 471] on button "Передати номер" at bounding box center [971, 489] width 444 height 36
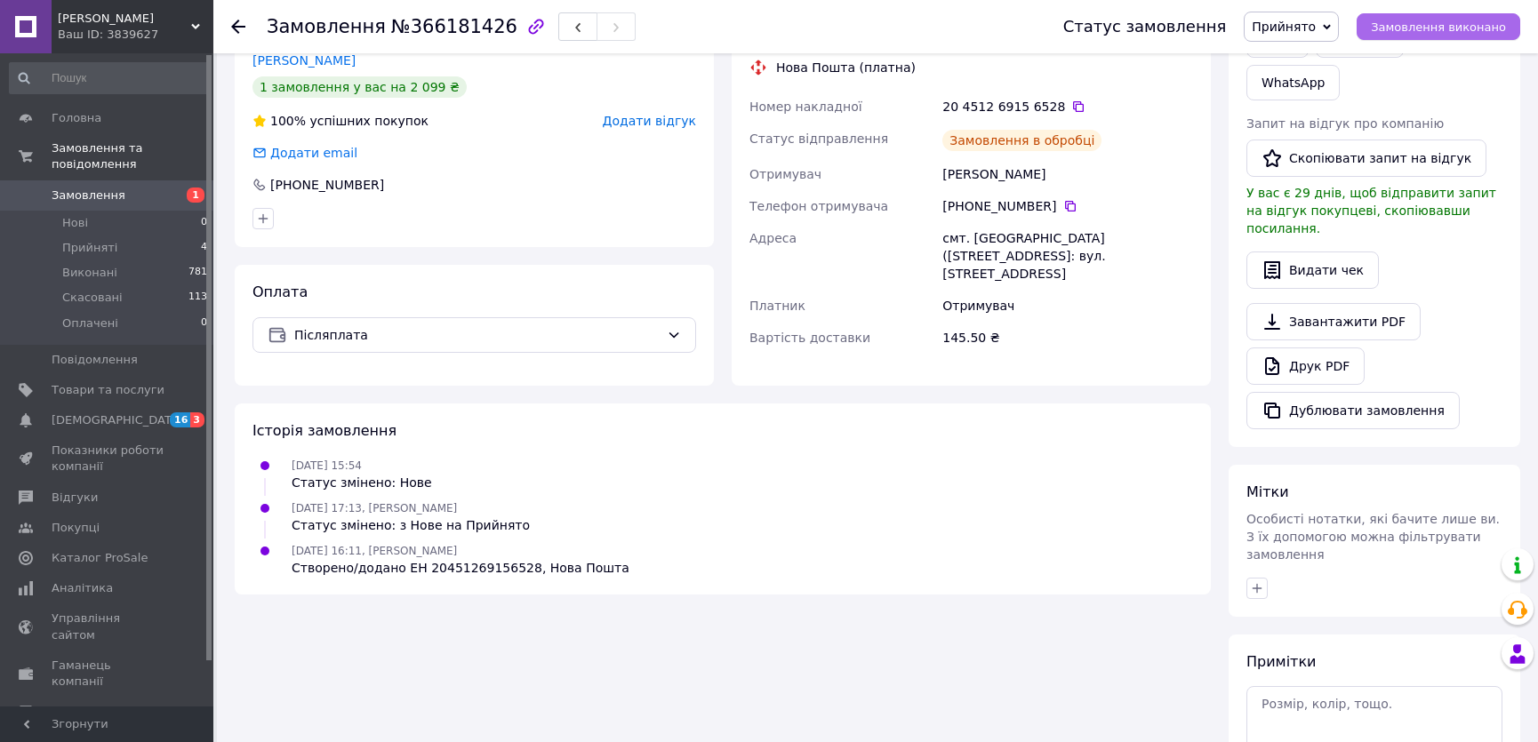
click at [1422, 31] on span "Замовлення виконано" at bounding box center [1438, 26] width 135 height 13
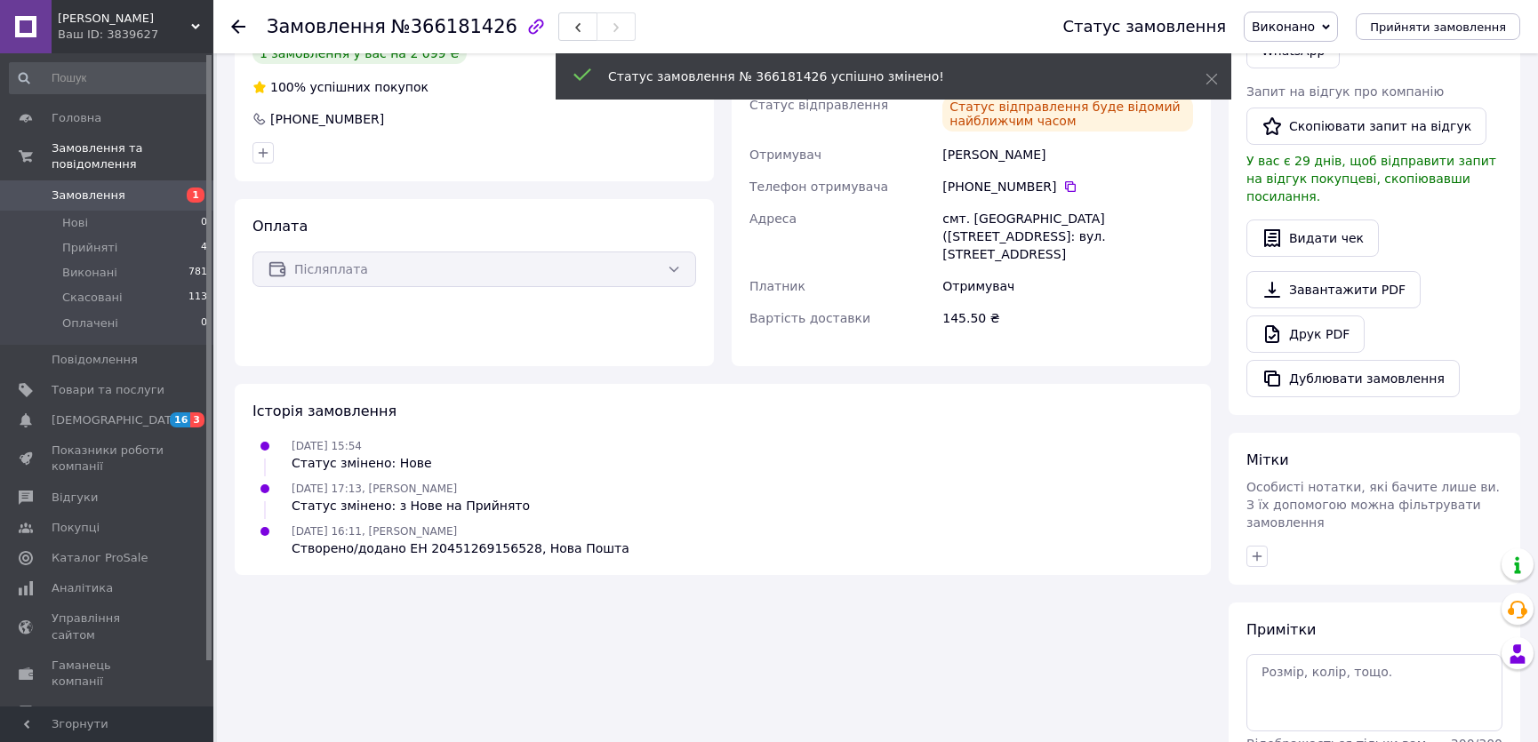
scroll to position [370, 0]
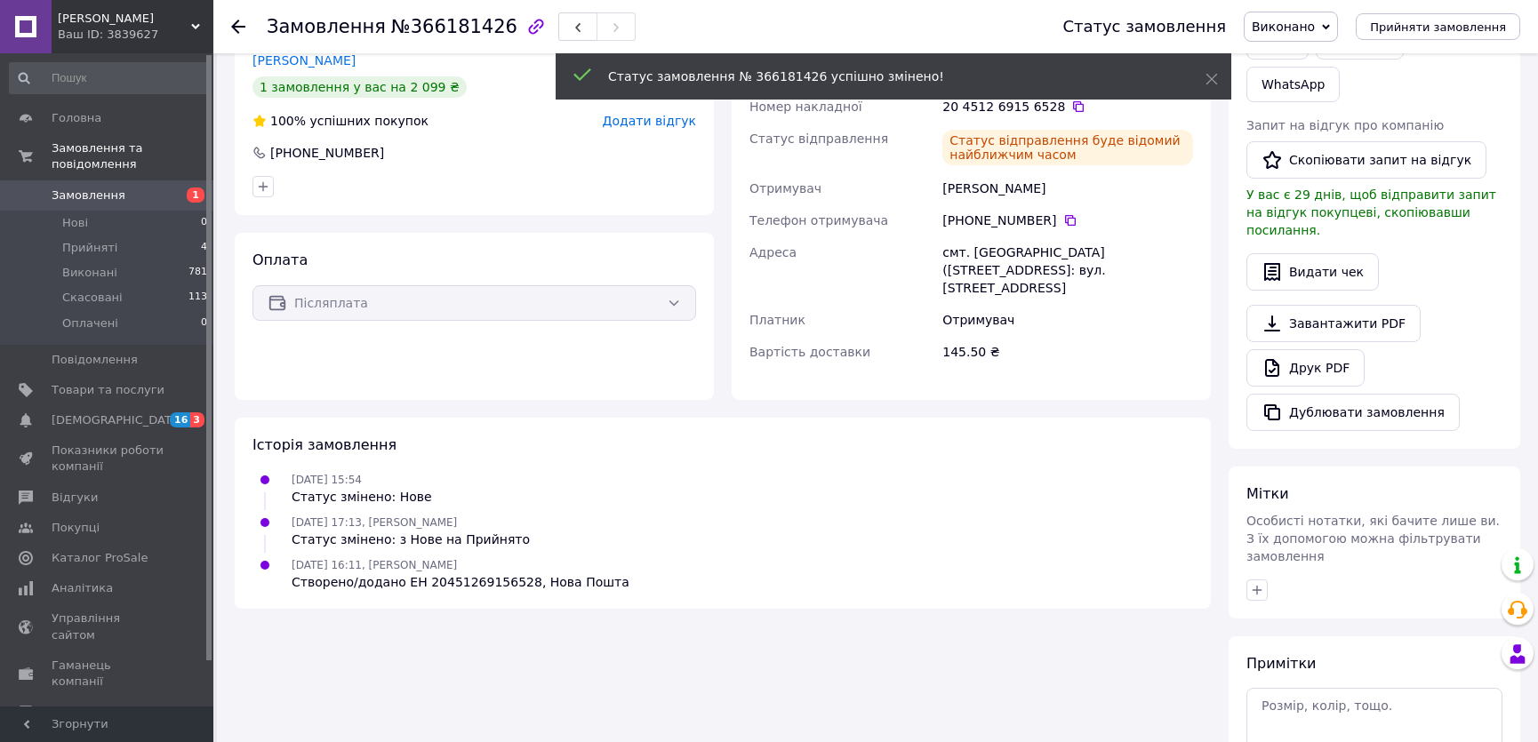
click at [136, 188] on span "Замовлення" at bounding box center [108, 196] width 113 height 16
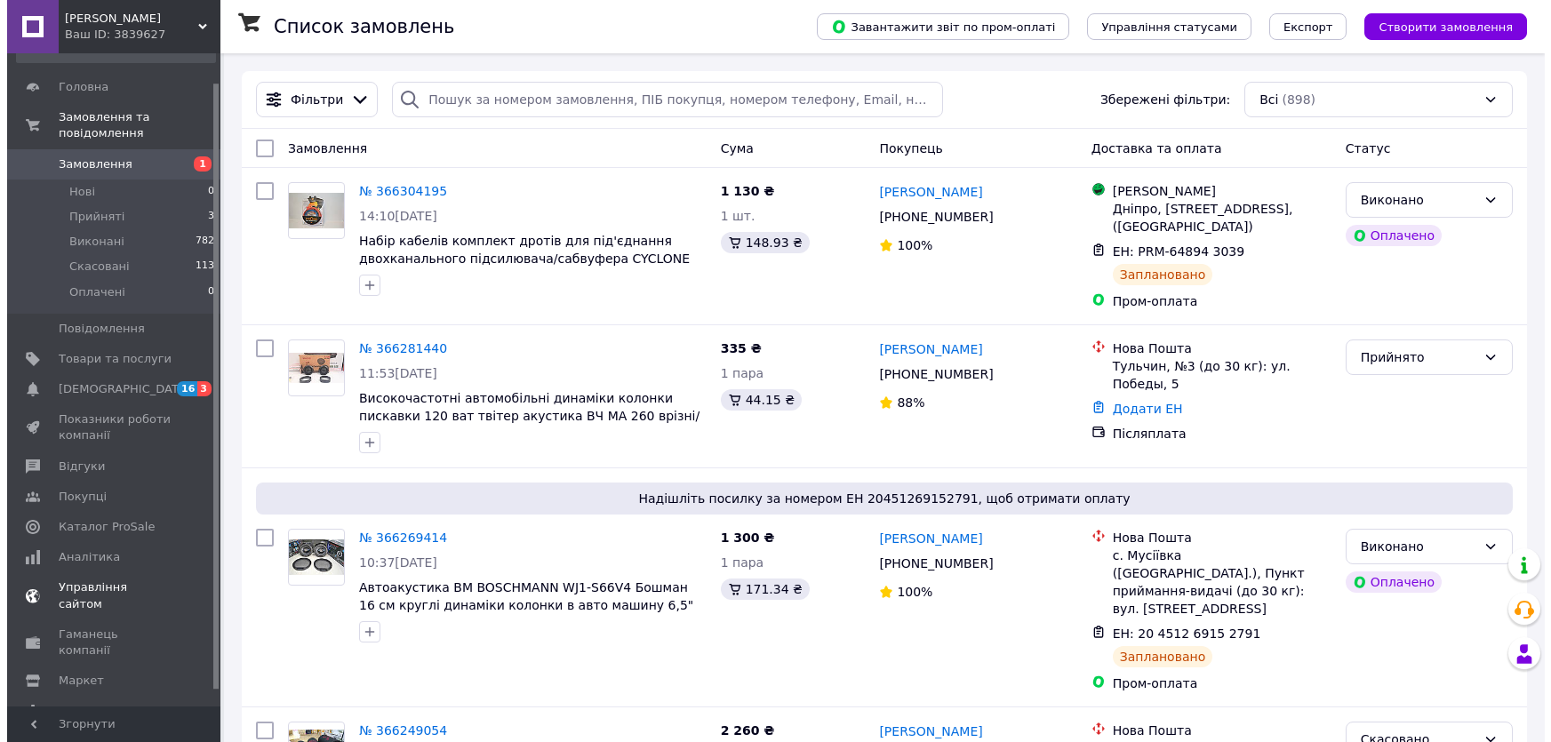
scroll to position [48, 0]
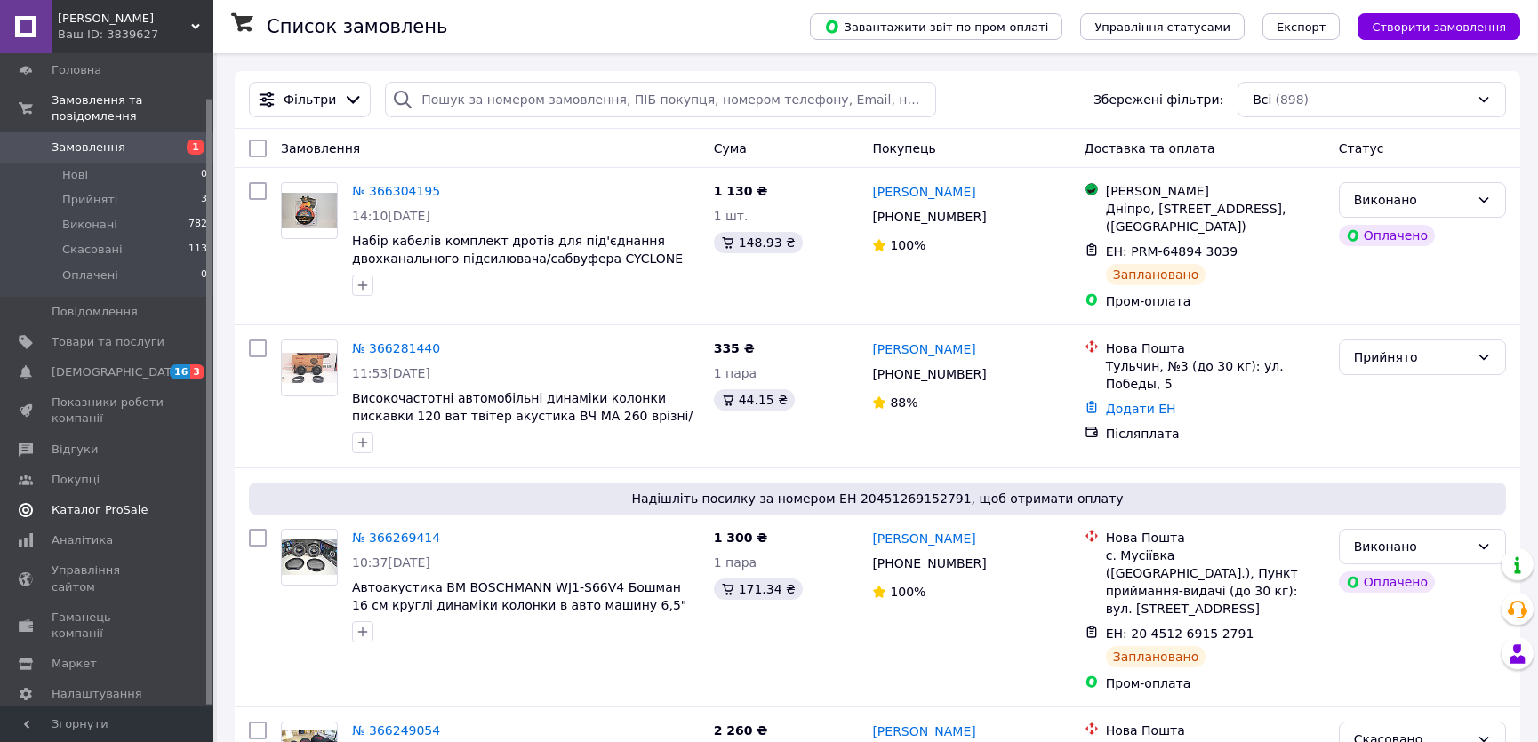
click at [122, 502] on span "Каталог ProSale" at bounding box center [100, 510] width 96 height 16
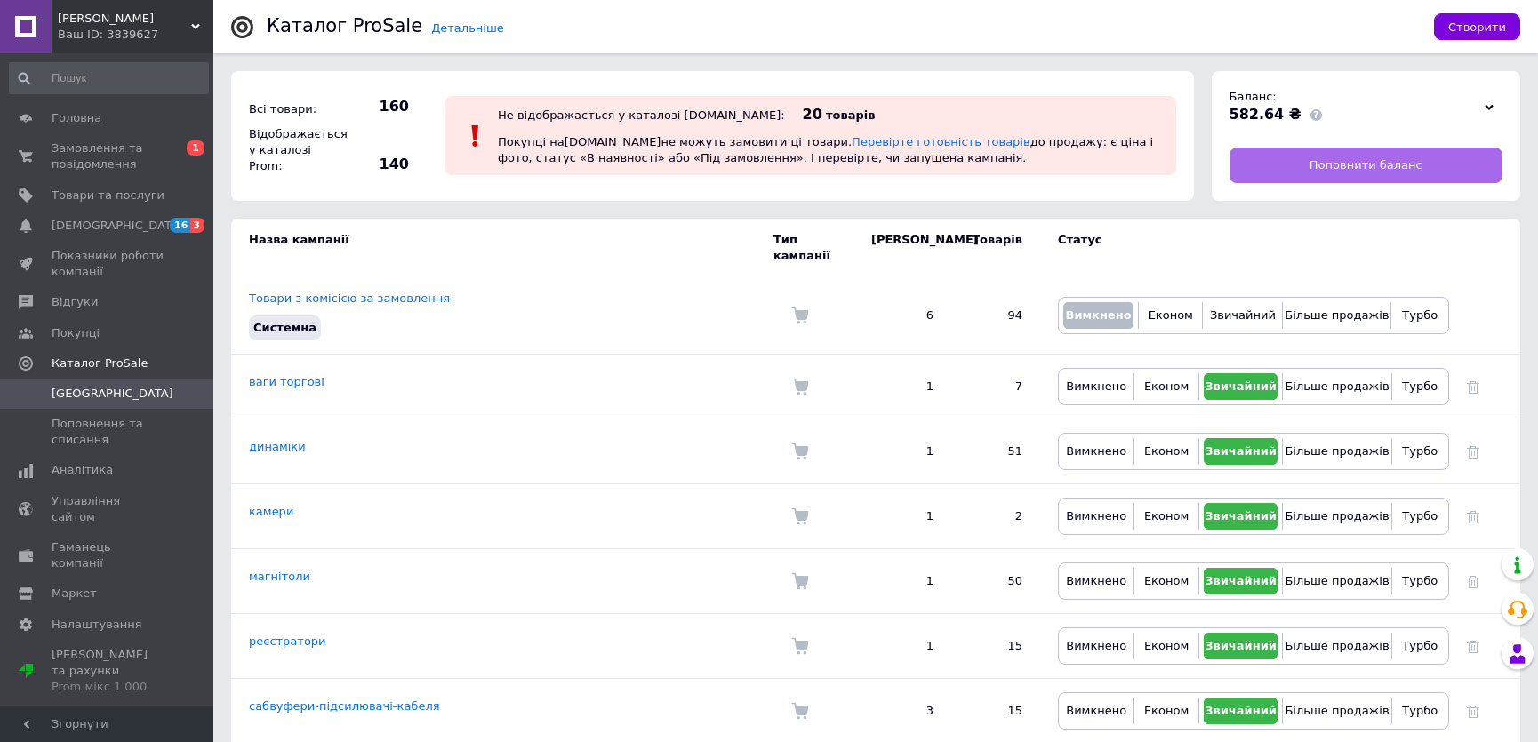
click at [1324, 160] on span "Поповнити баланс" at bounding box center [1365, 165] width 113 height 16
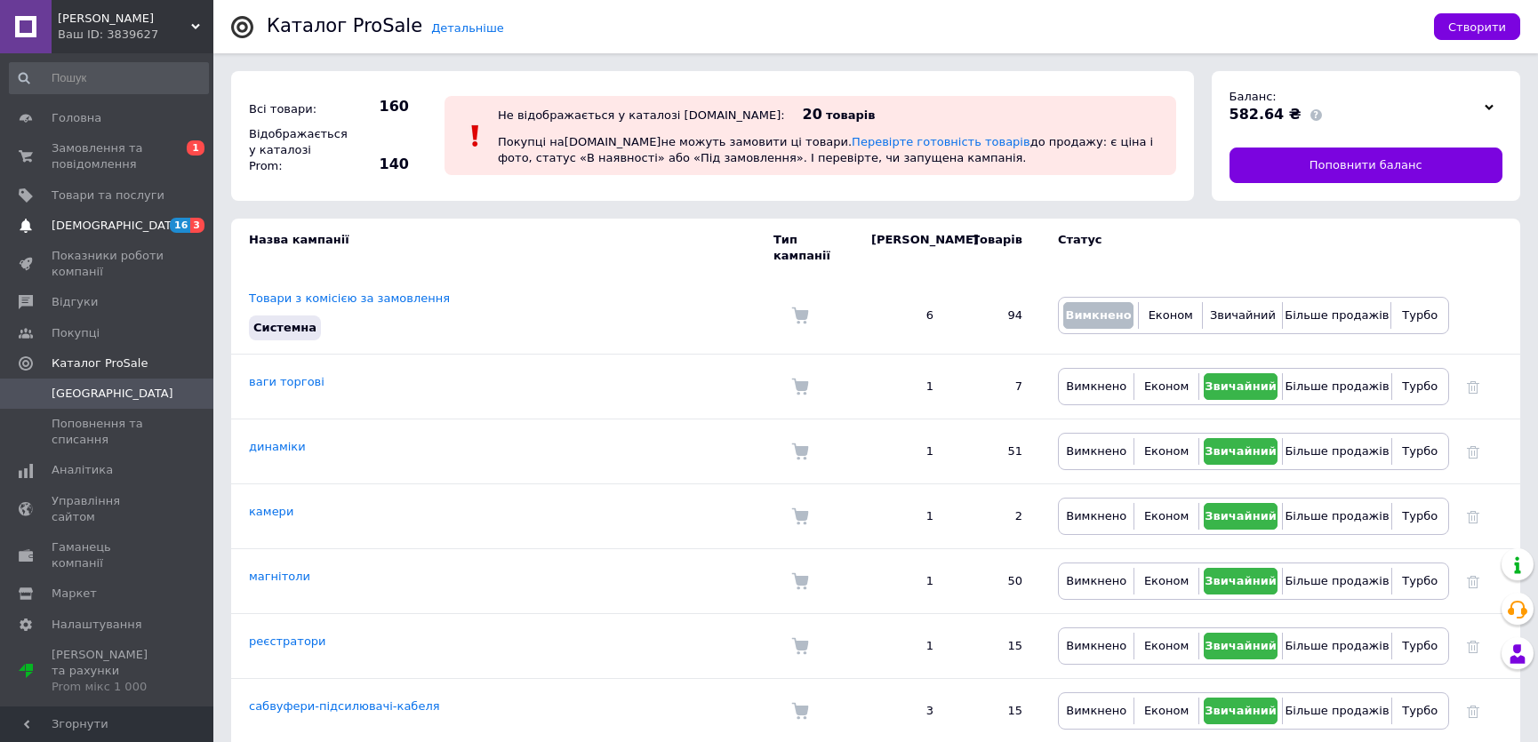
click at [91, 228] on span "[DEMOGRAPHIC_DATA]" at bounding box center [118, 226] width 132 height 16
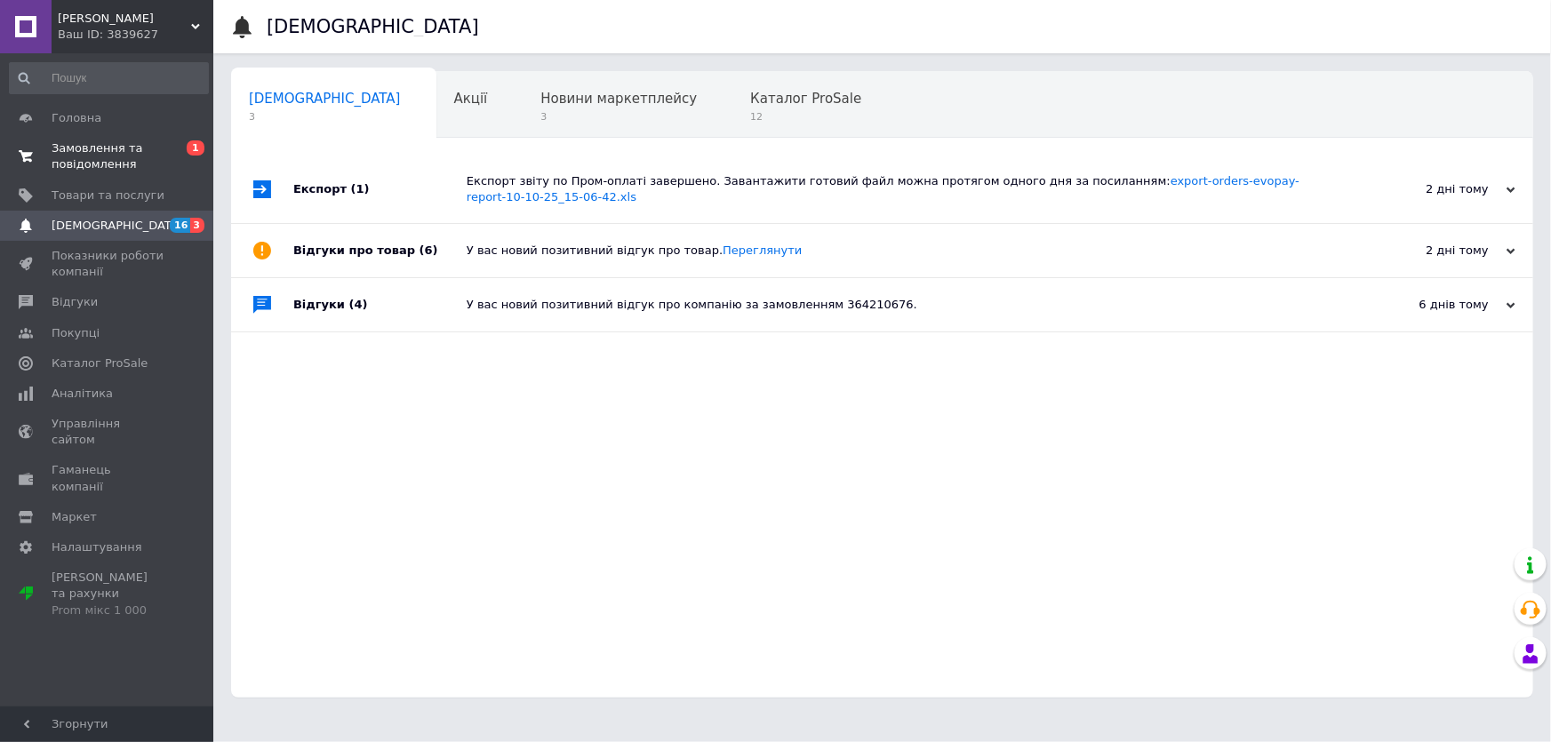
click at [105, 155] on span "Замовлення та повідомлення" at bounding box center [108, 156] width 113 height 32
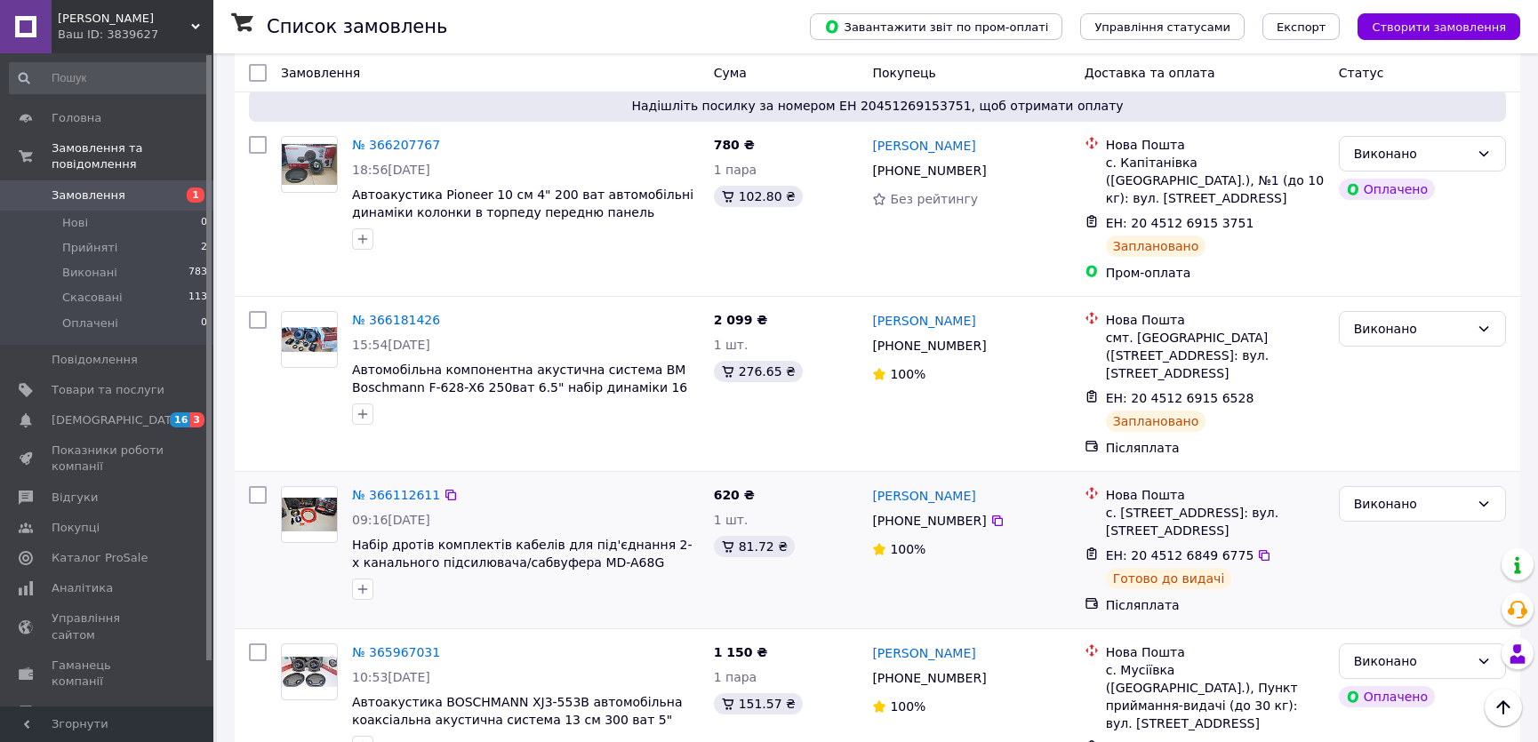
scroll to position [1373, 0]
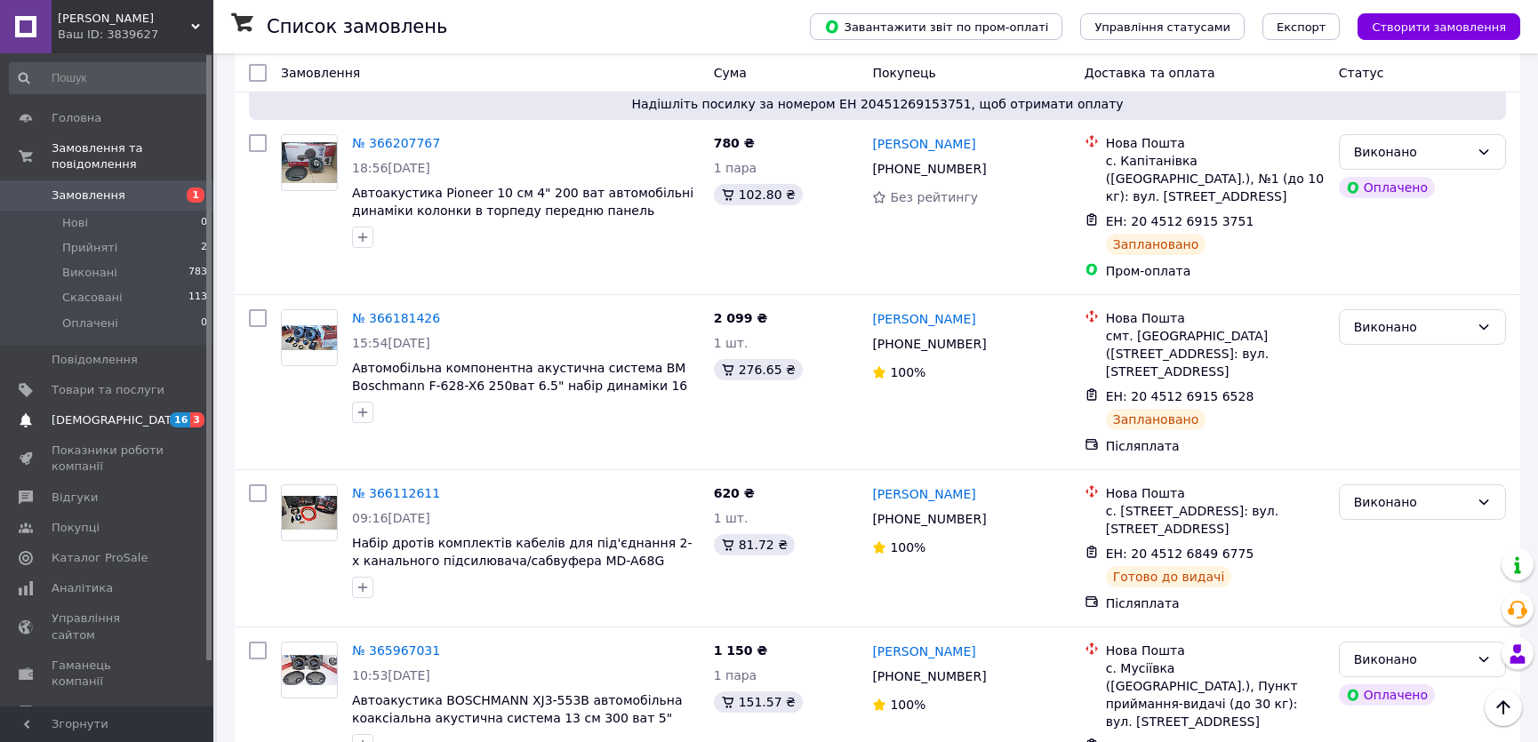
click at [106, 405] on link "Сповіщення 16 3" at bounding box center [109, 420] width 218 height 30
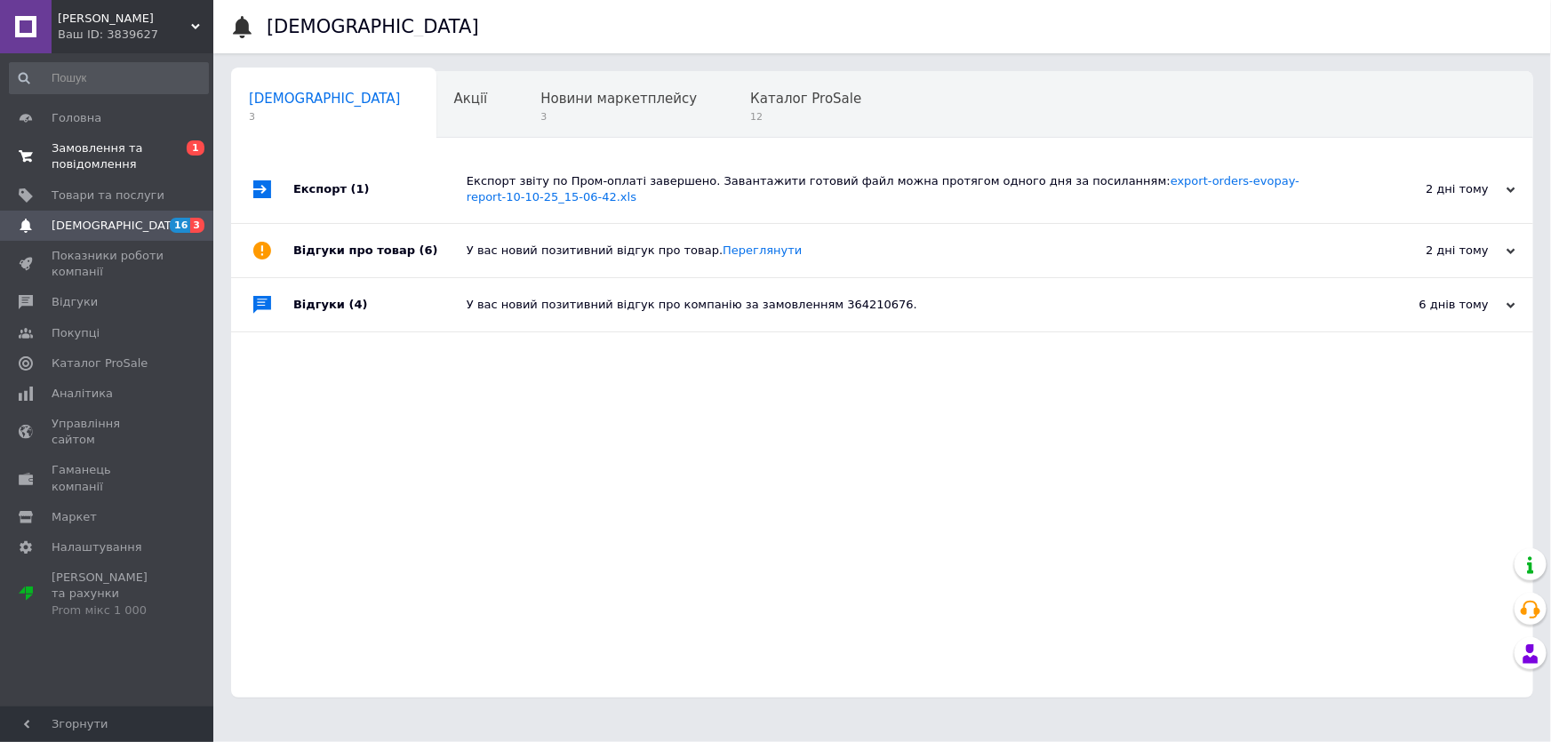
click at [101, 153] on span "Замовлення та повідомлення" at bounding box center [108, 156] width 113 height 32
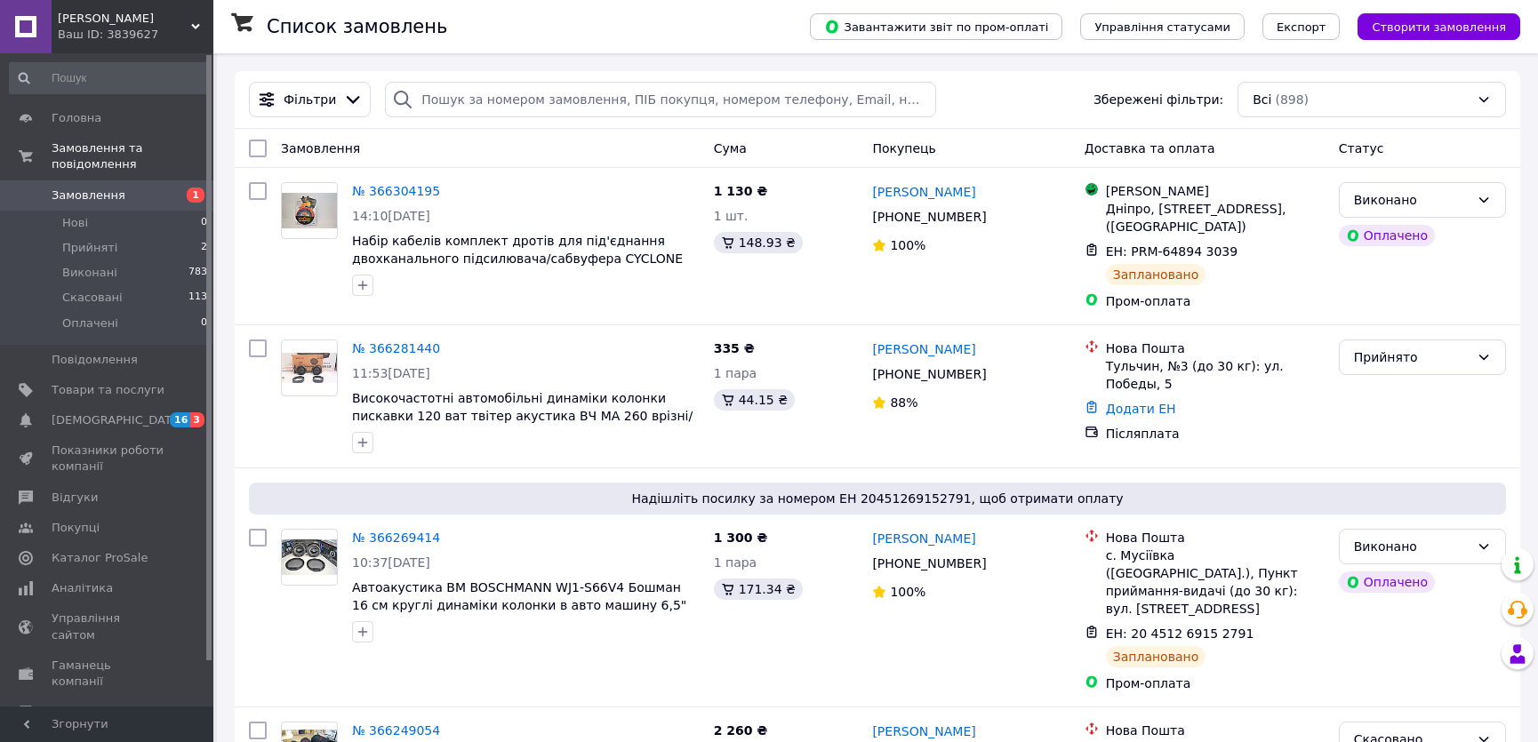
click at [197, 20] on div "Динамік Авто Ваш ID: 3839627" at bounding box center [133, 26] width 162 height 53
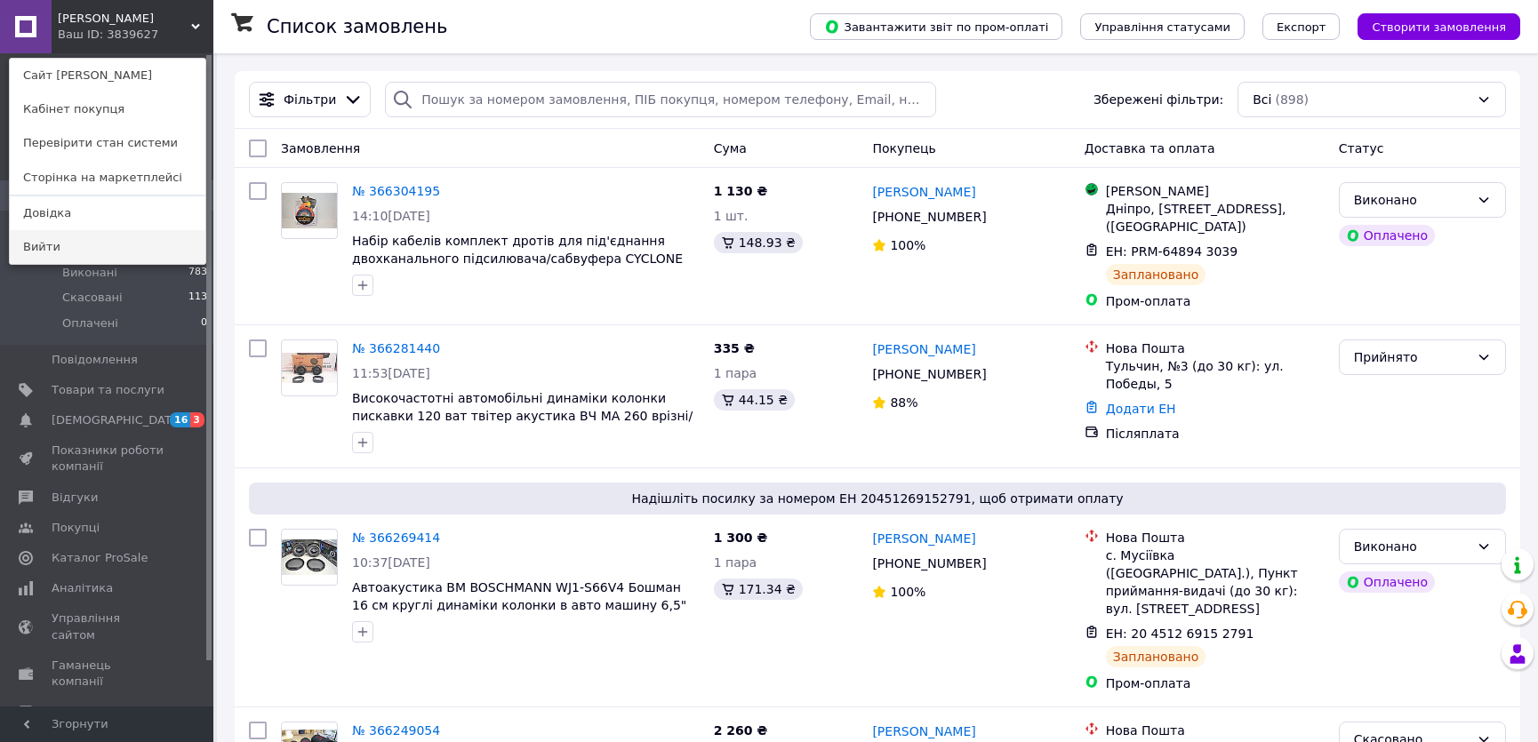
click at [91, 253] on link "Вийти" at bounding box center [108, 247] width 196 height 34
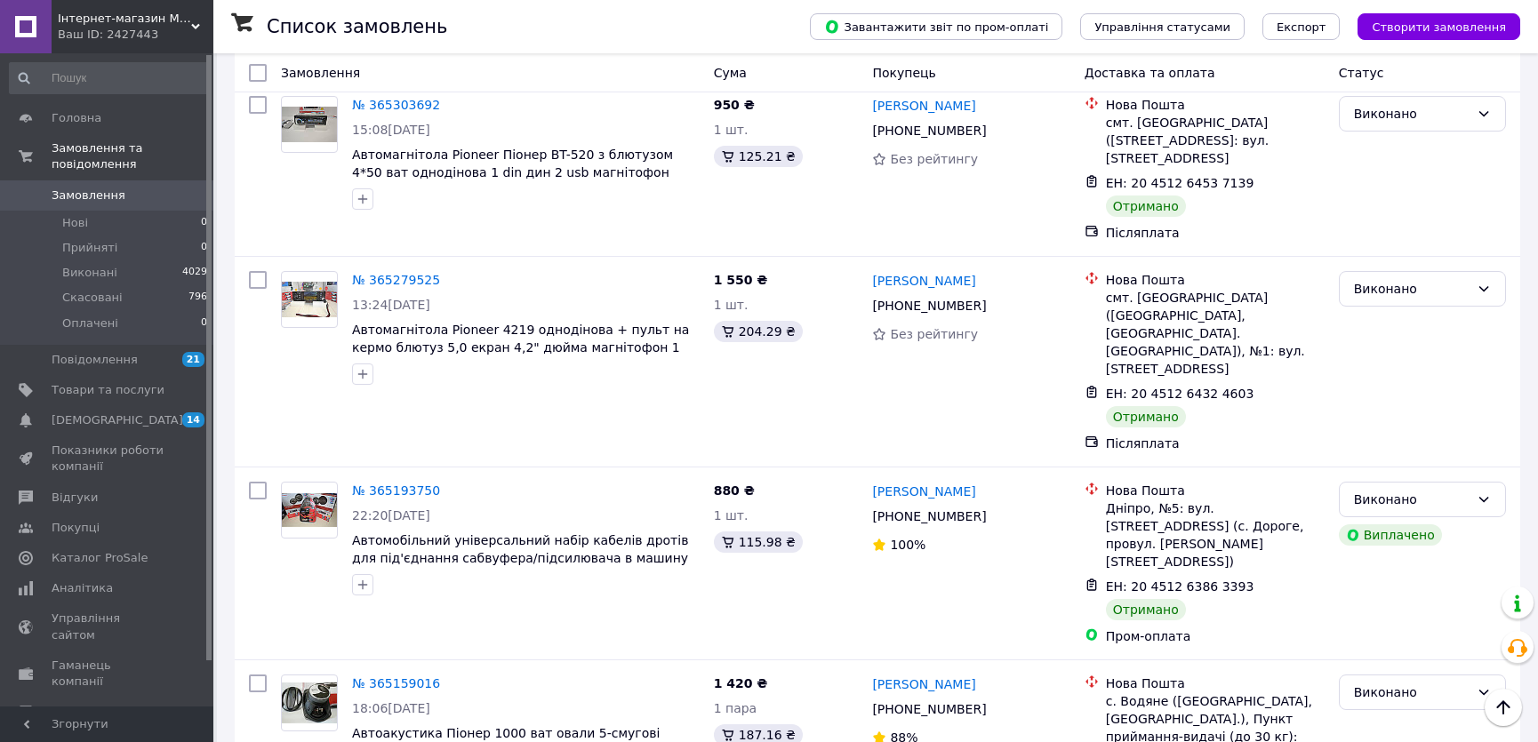
scroll to position [1616, 0]
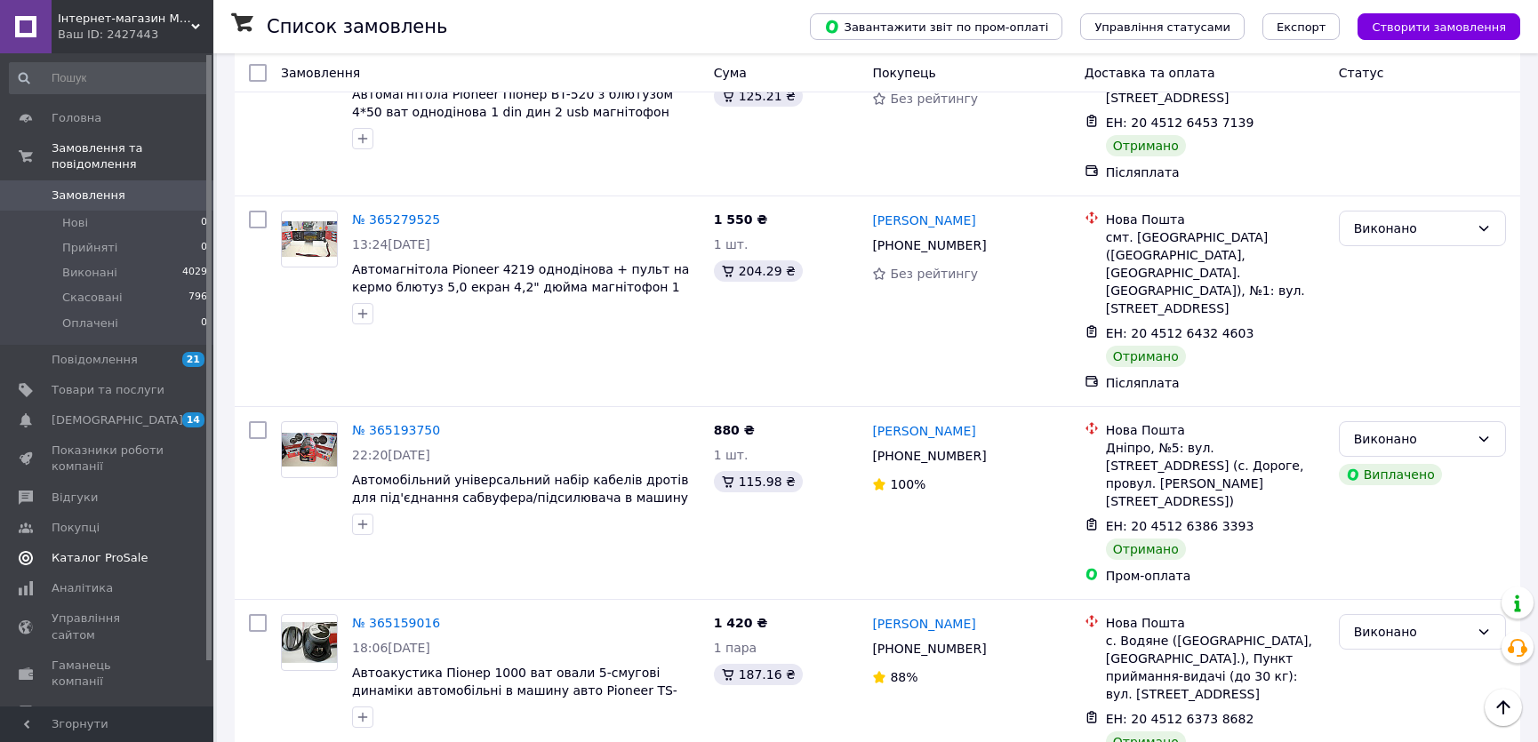
click at [128, 550] on span "Каталог ProSale" at bounding box center [100, 558] width 96 height 16
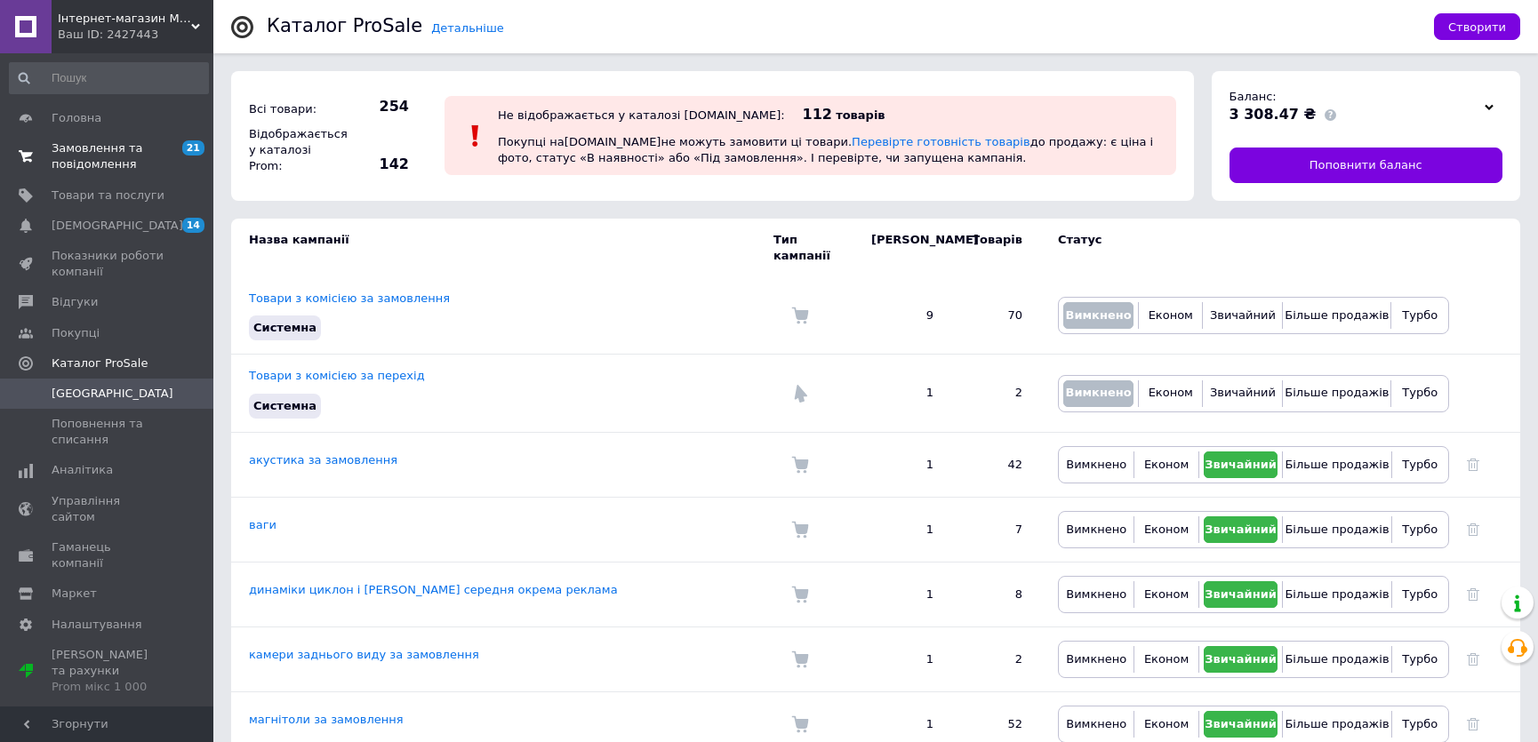
click at [96, 160] on span "Замовлення та повідомлення" at bounding box center [108, 156] width 113 height 32
